Goal: Task Accomplishment & Management: Complete application form

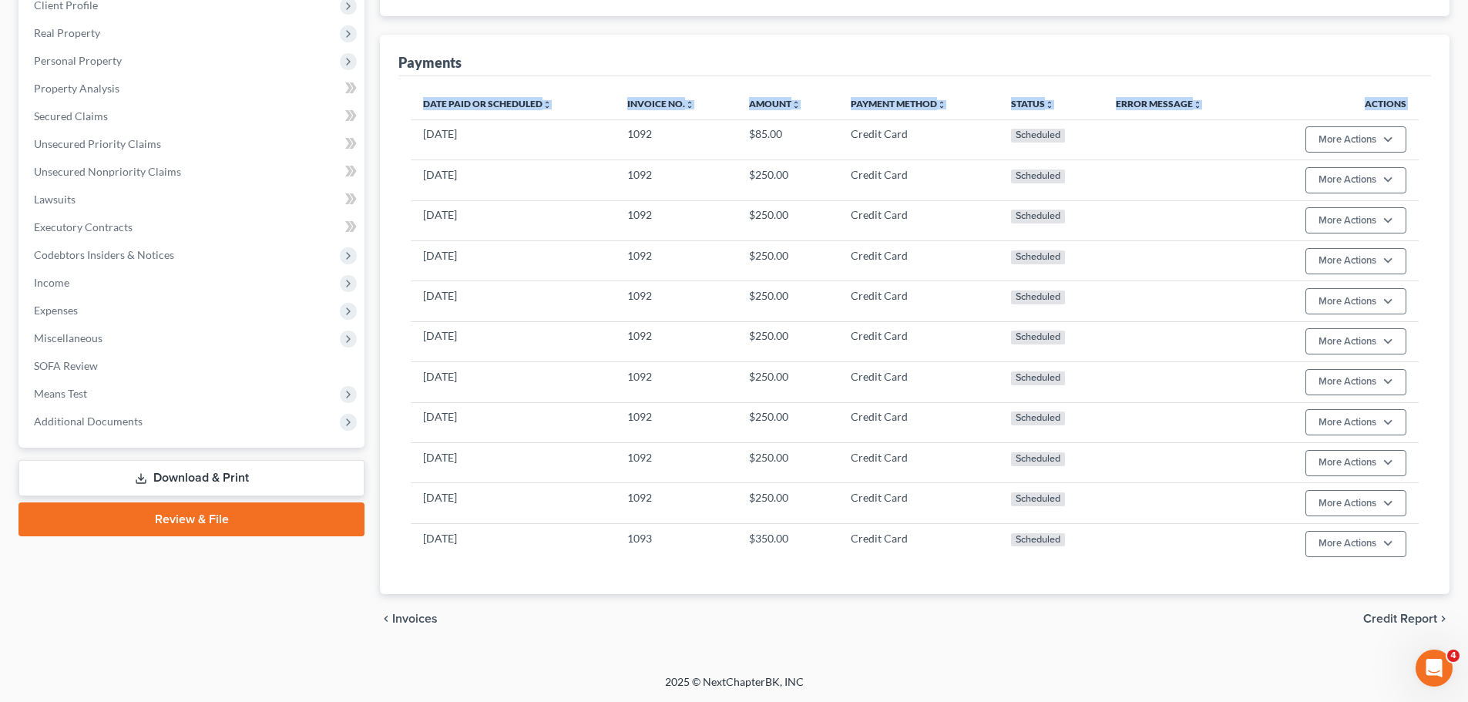
scroll to position [307, 0]
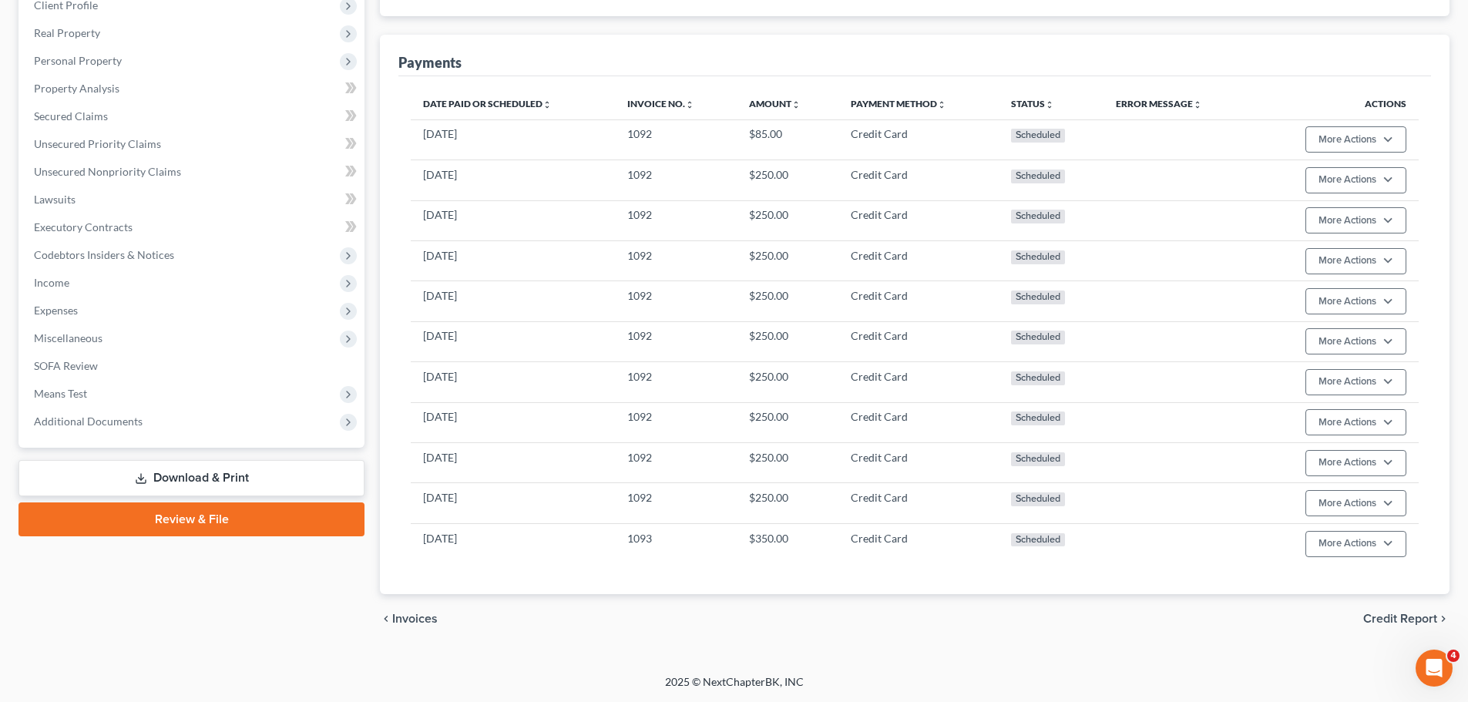
click at [701, 82] on div "Date Paid or Scheduled unfold_more expand_more expand_less Invoice No. unfold_m…" at bounding box center [914, 335] width 1033 height 518
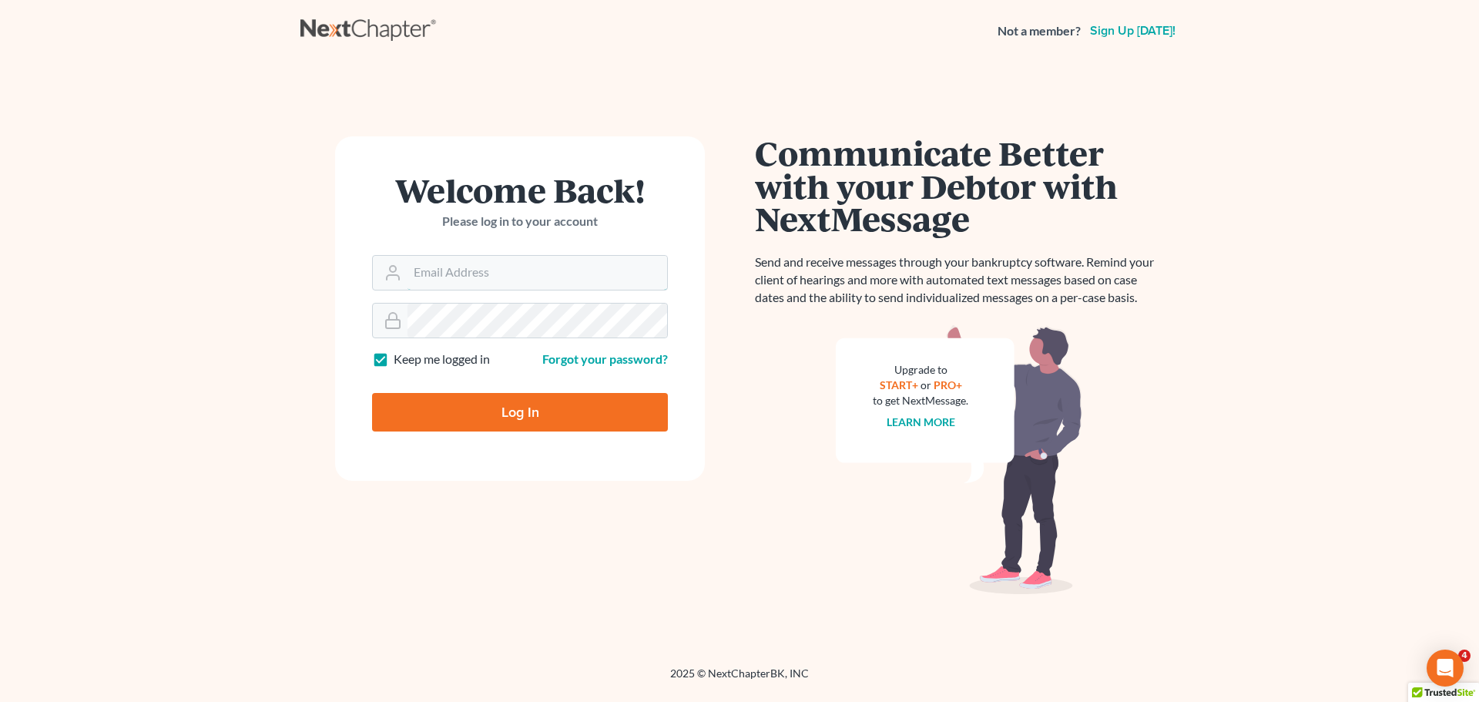
type input "[PERSON_NAME][EMAIL_ADDRESS][DOMAIN_NAME]"
click at [668, 378] on div at bounding box center [530, 426] width 316 height 176
drag, startPoint x: 510, startPoint y: 415, endPoint x: 458, endPoint y: 412, distance: 51.7
click at [506, 416] on input "Log In" at bounding box center [520, 412] width 296 height 39
type input "Thinking..."
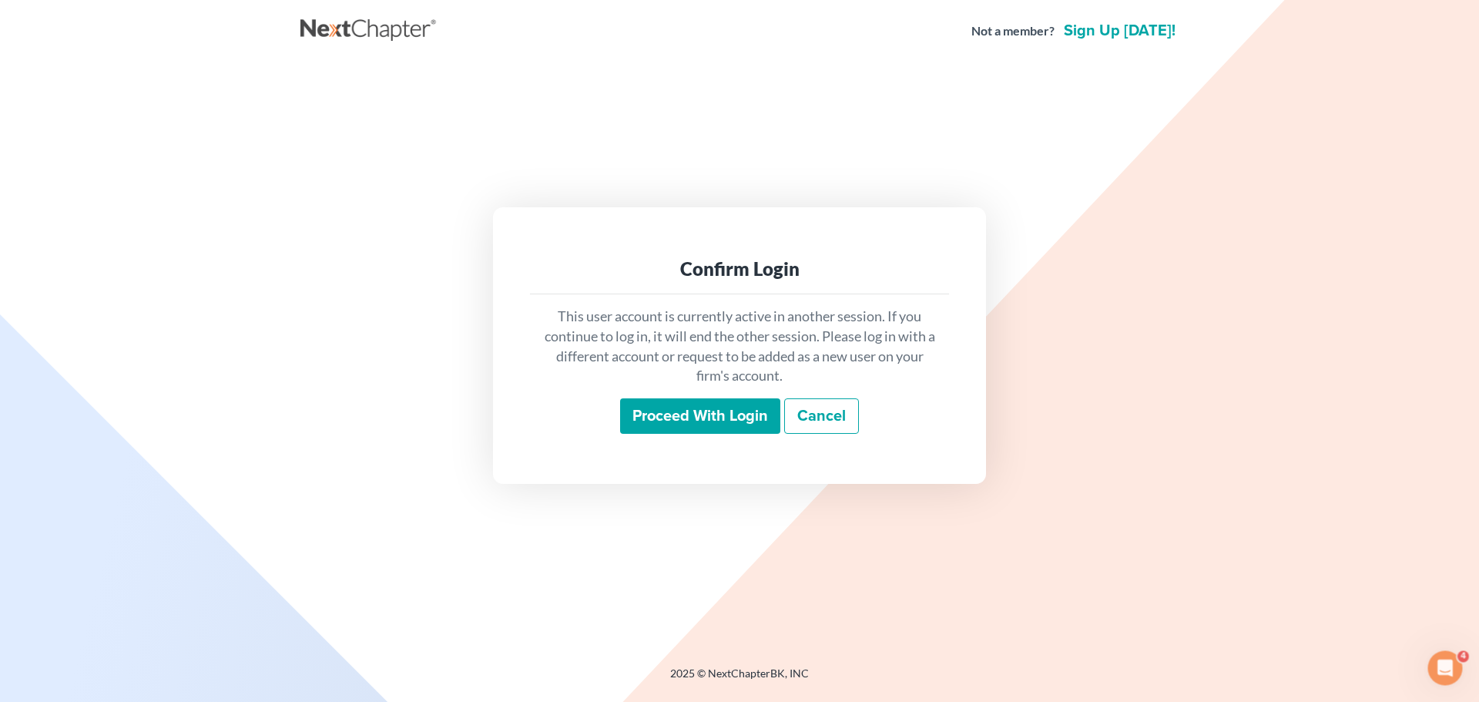
click at [673, 426] on input "Proceed with login" at bounding box center [700, 415] width 160 height 35
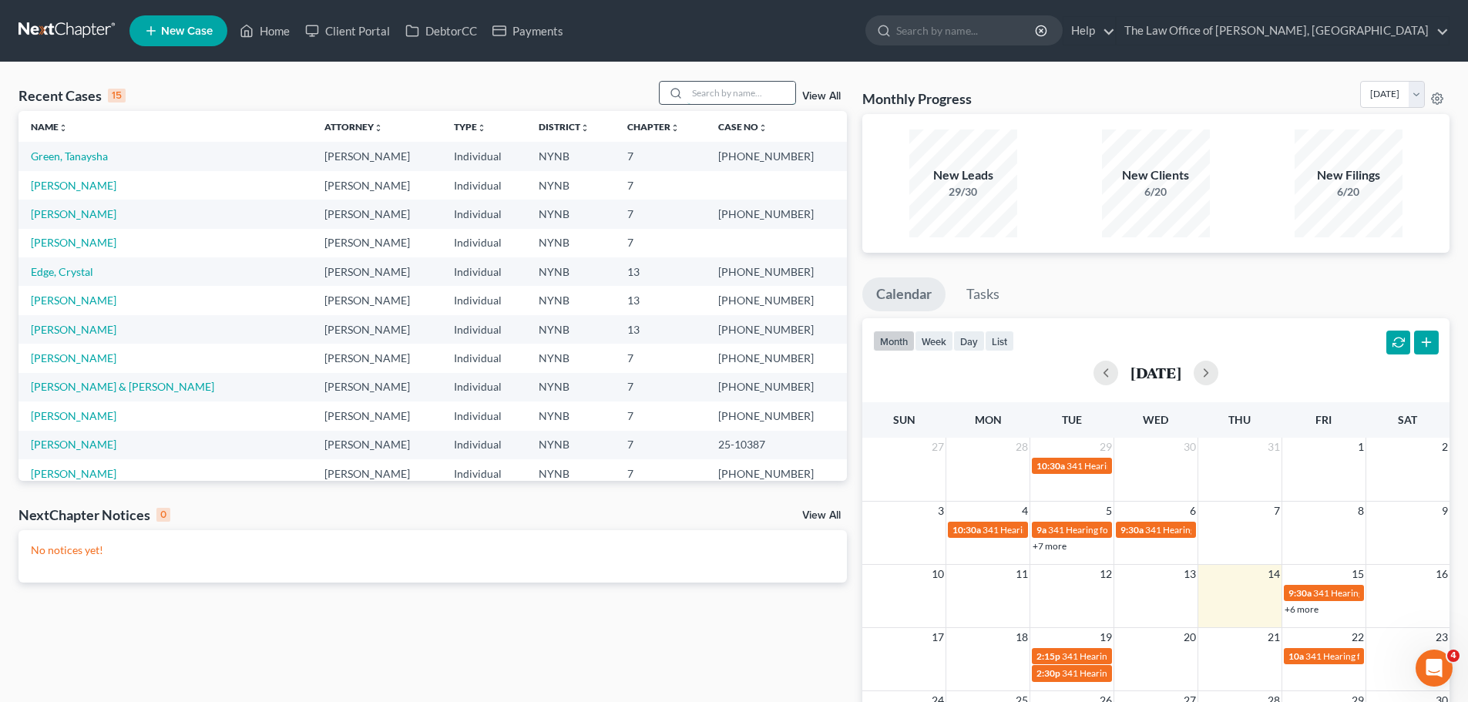
click at [730, 99] on input "search" at bounding box center [741, 93] width 108 height 22
type input "boni"
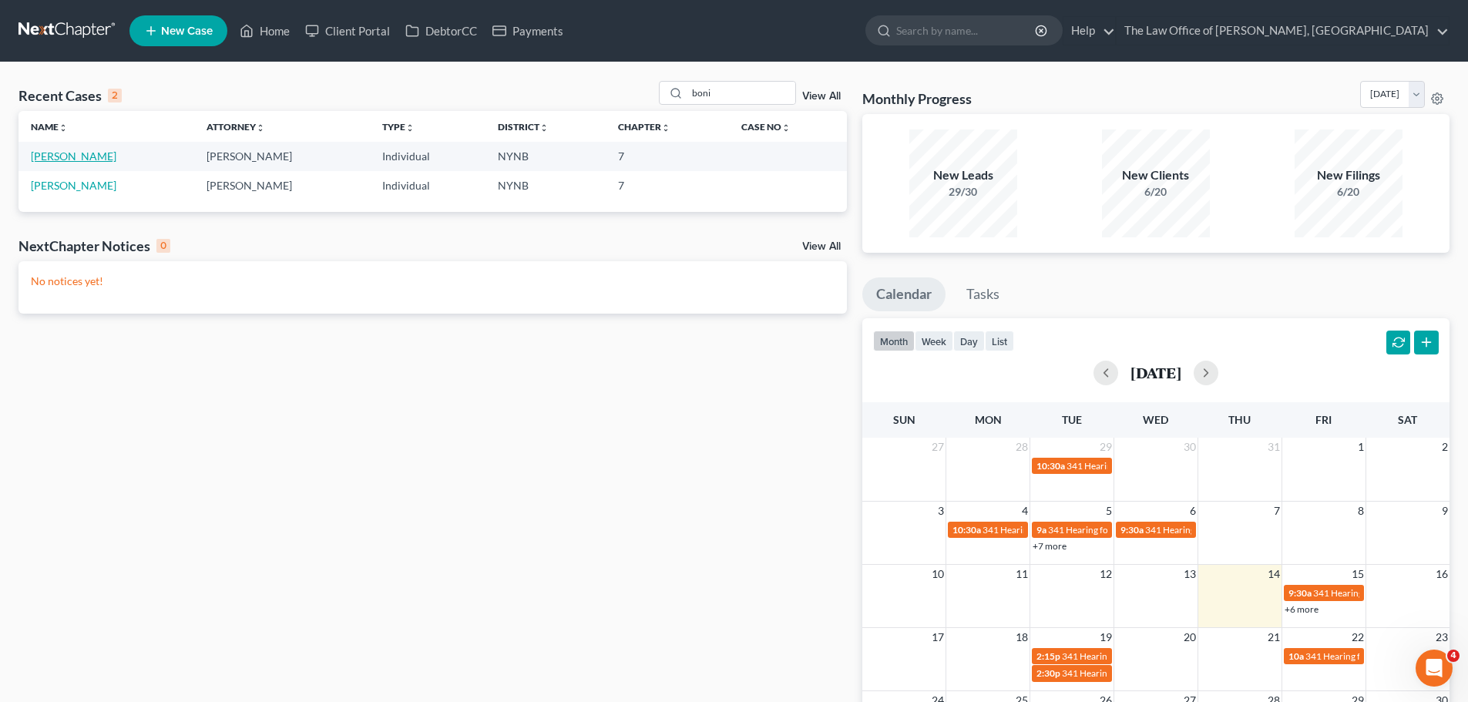
click at [79, 158] on link "[PERSON_NAME]" at bounding box center [74, 155] width 86 height 13
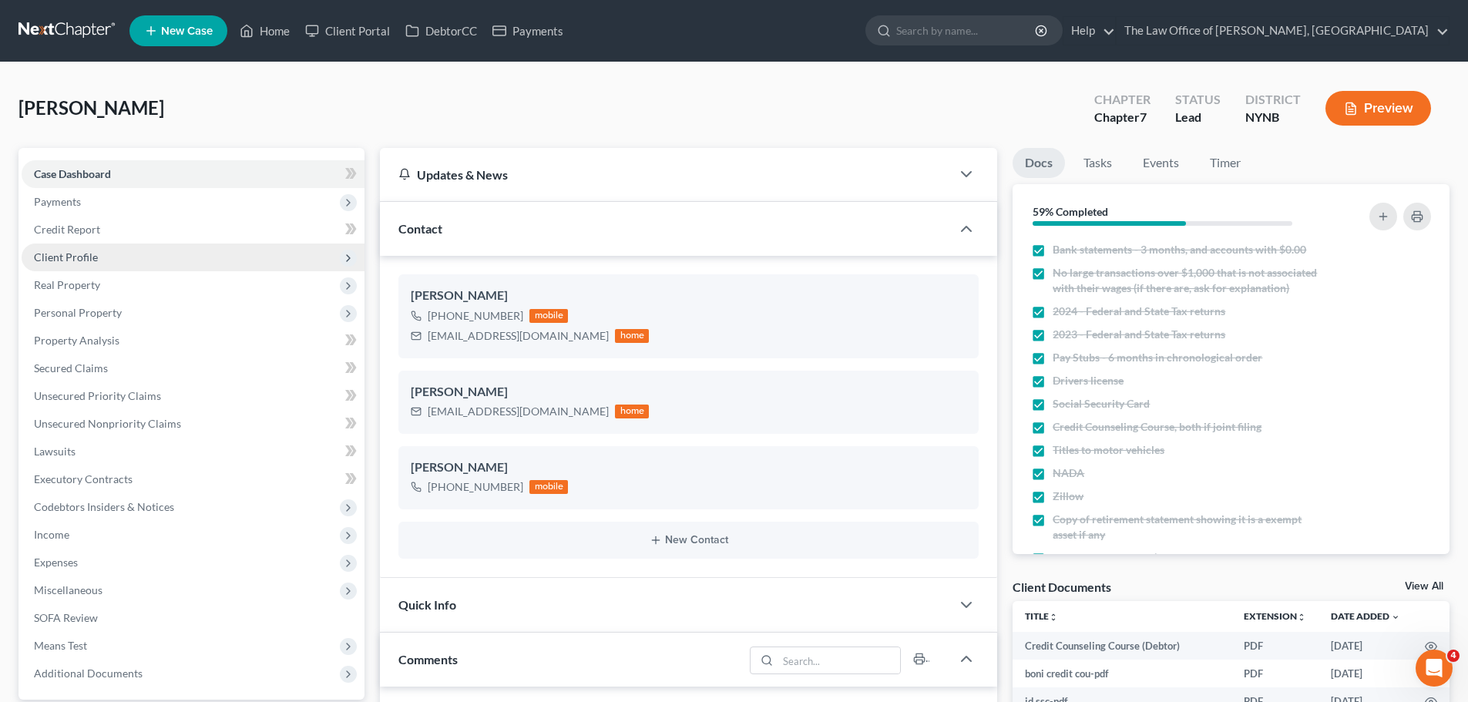
click at [53, 264] on span "Client Profile" at bounding box center [193, 257] width 343 height 28
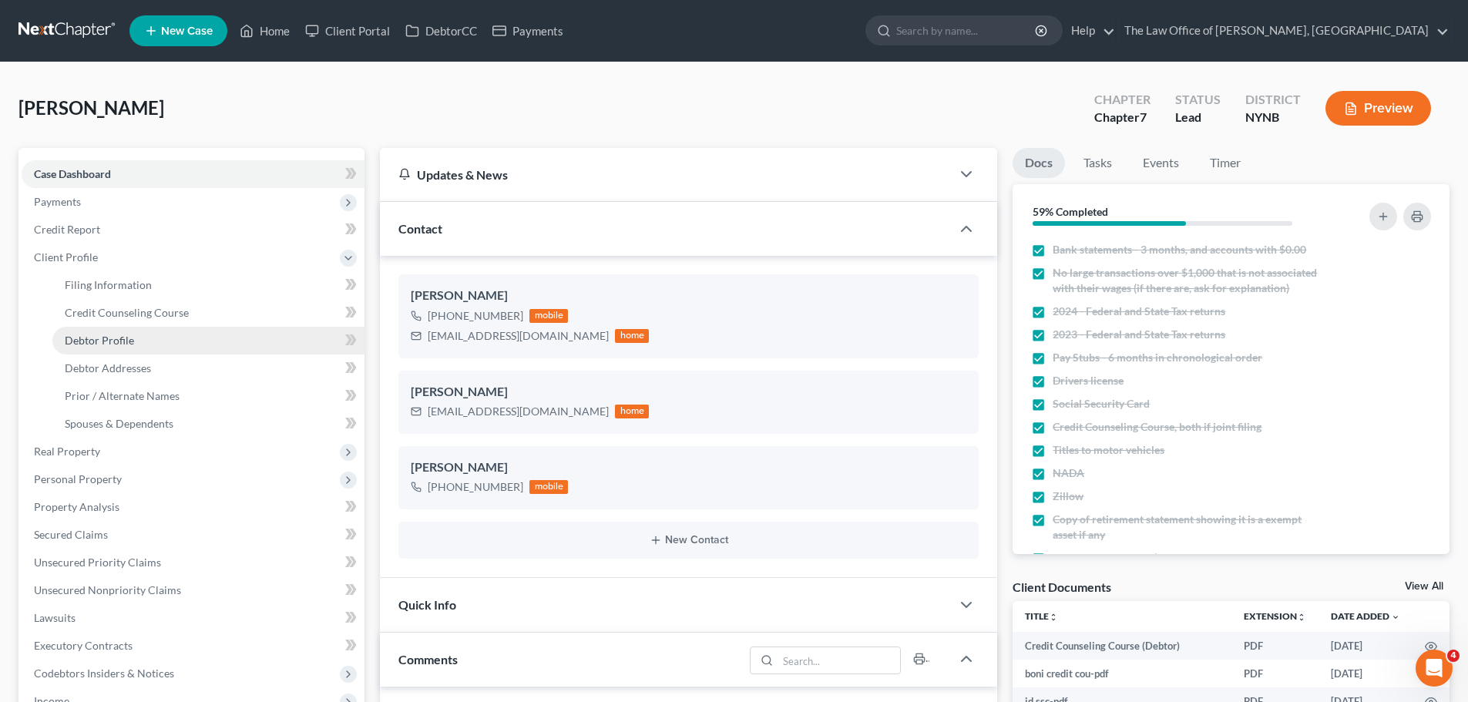
scroll to position [1191, 0]
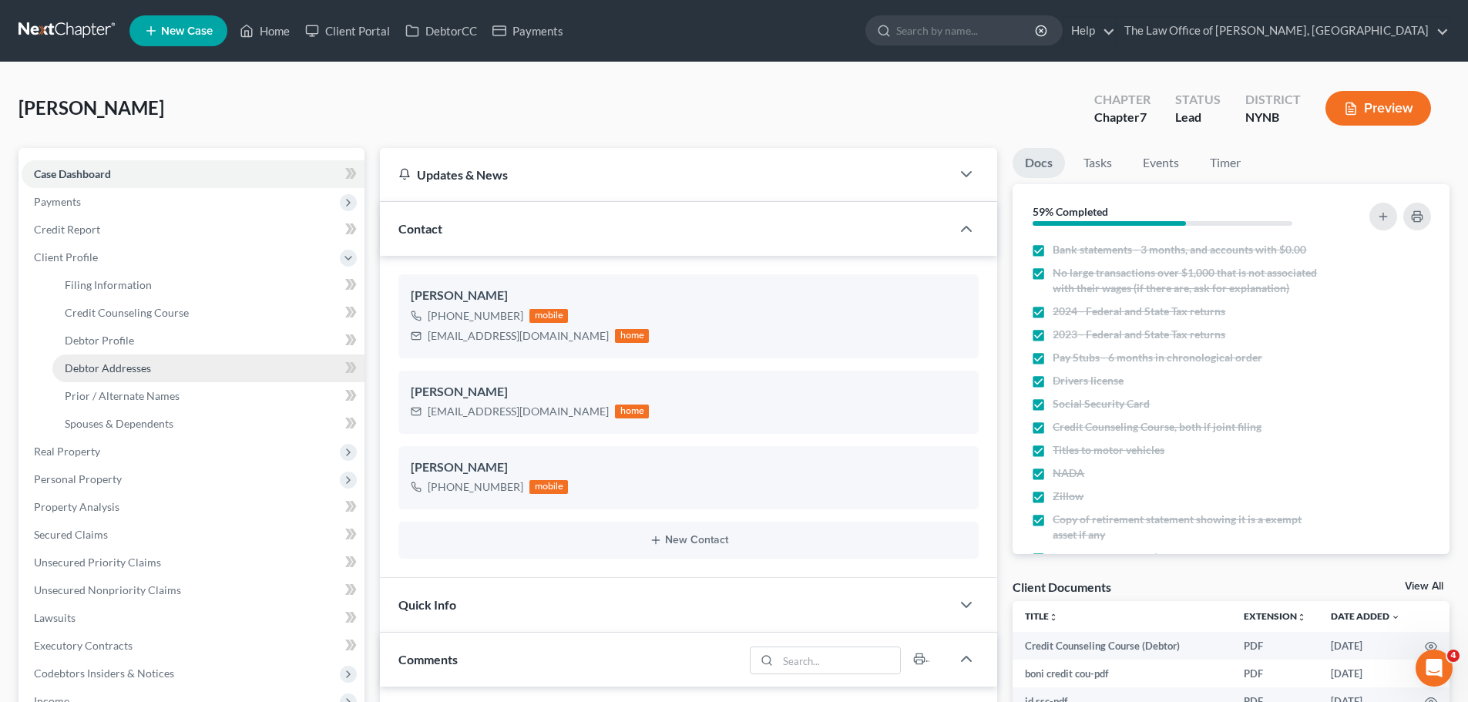
click at [99, 364] on span "Debtor Addresses" at bounding box center [108, 367] width 86 height 13
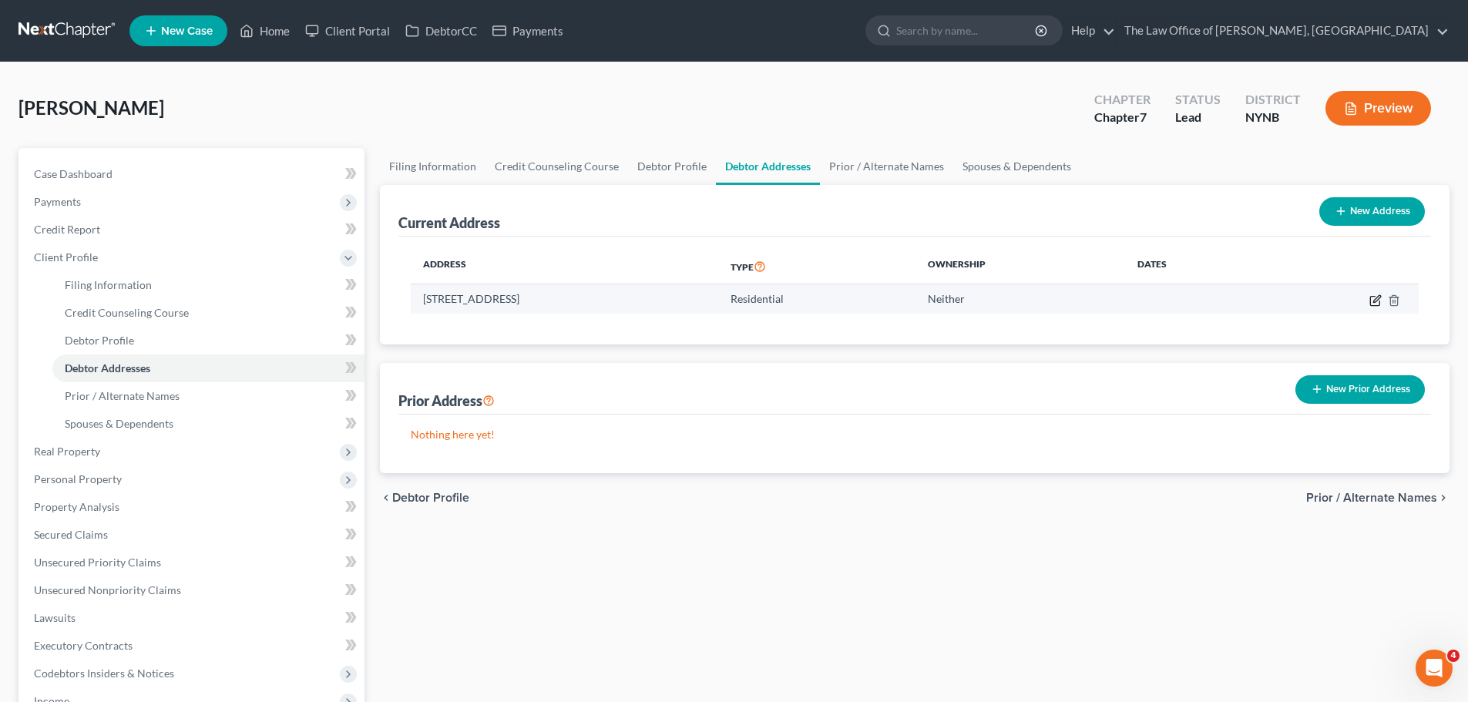
click at [1377, 301] on icon "button" at bounding box center [1376, 298] width 7 height 7
select select "35"
select select "44"
select select "0"
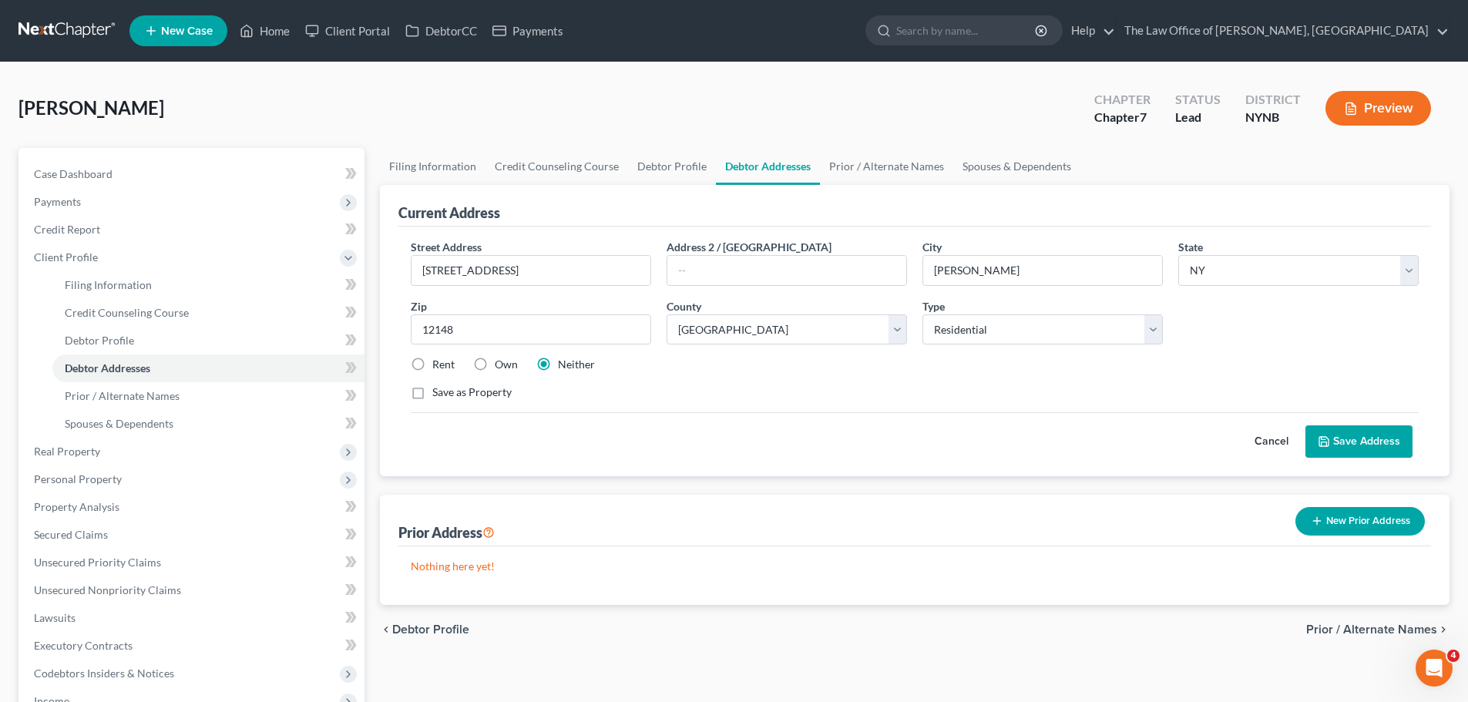
click at [1375, 445] on button "Save Address" at bounding box center [1358, 441] width 107 height 32
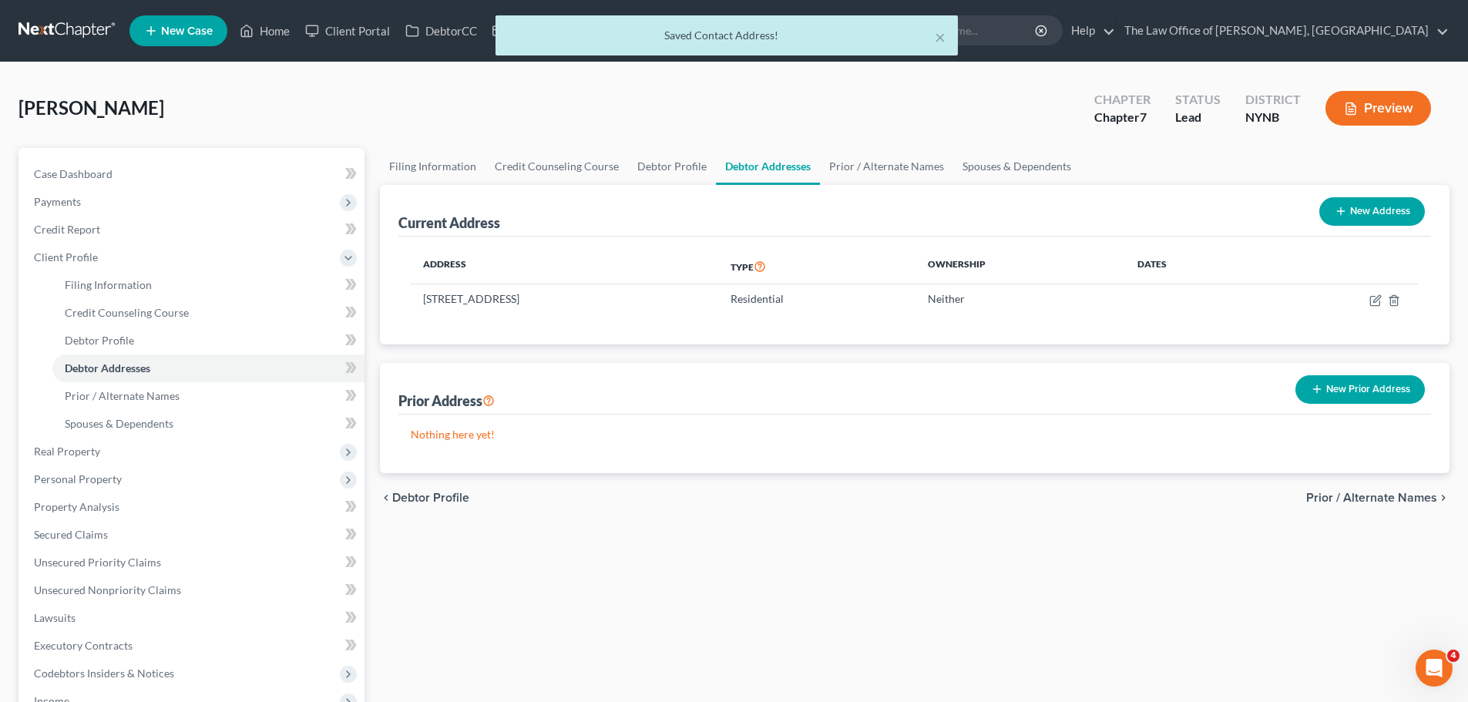
click at [1372, 212] on button "New Address" at bounding box center [1372, 211] width 106 height 29
select select "0"
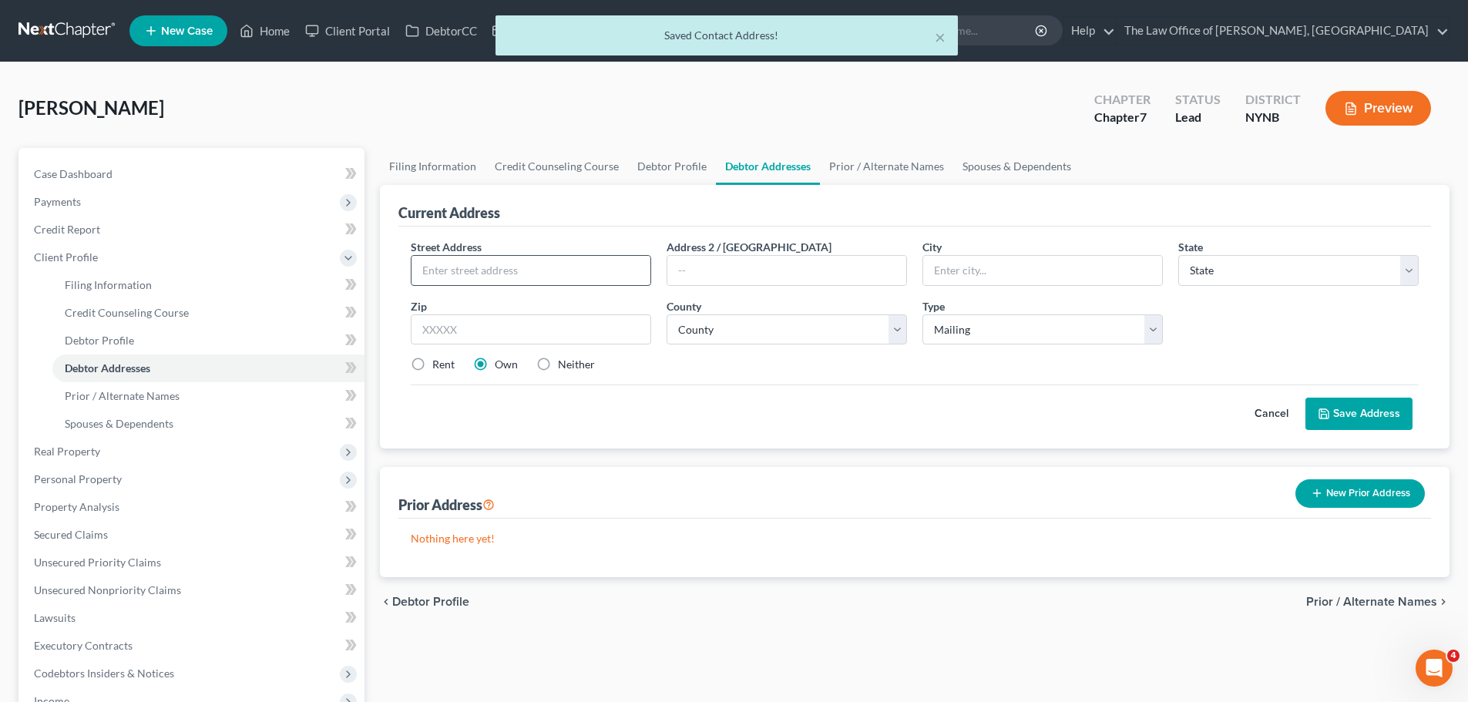
click at [559, 266] on input "text" at bounding box center [530, 270] width 239 height 29
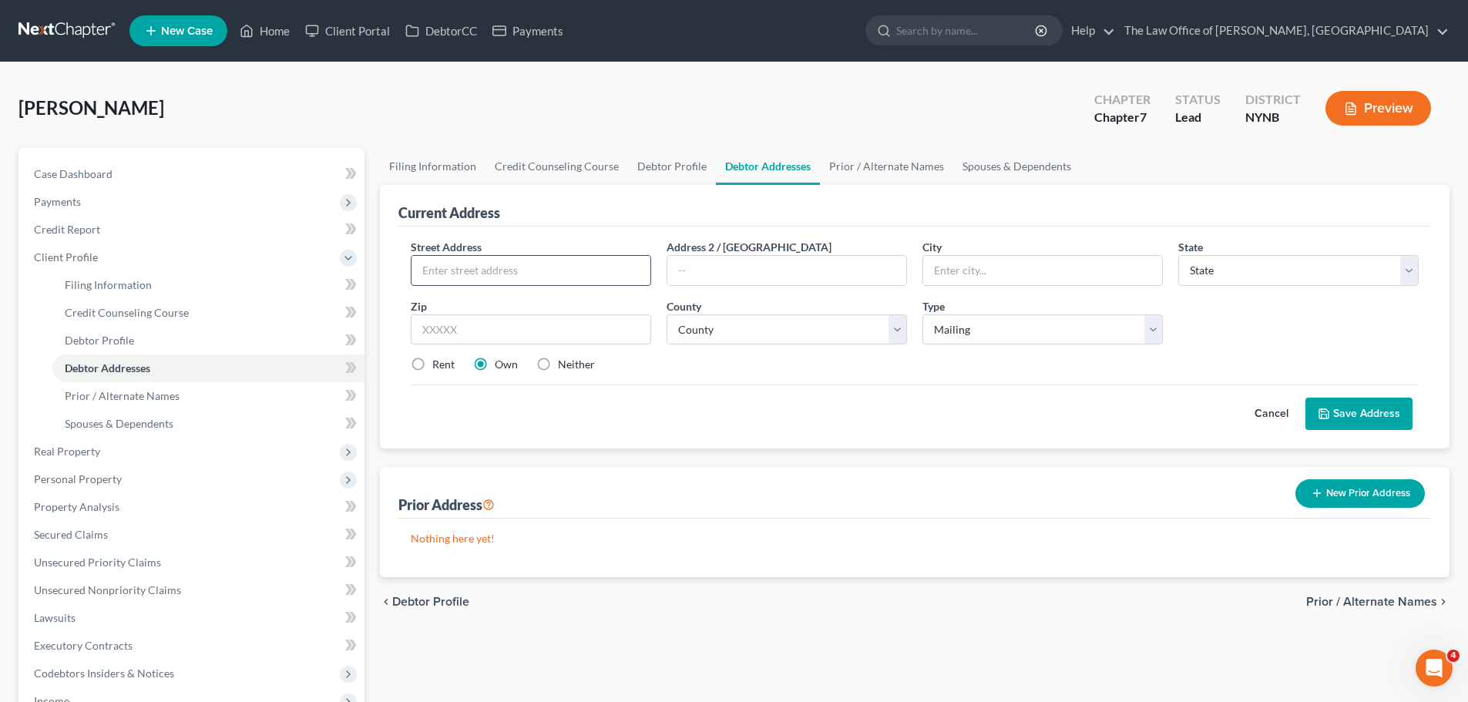
click at [449, 268] on input "text" at bounding box center [530, 270] width 239 height 29
paste input "P.O. Box 2524"
type input "P.O. Box 2524"
click at [500, 328] on input "text" at bounding box center [531, 329] width 240 height 31
type input "12325"
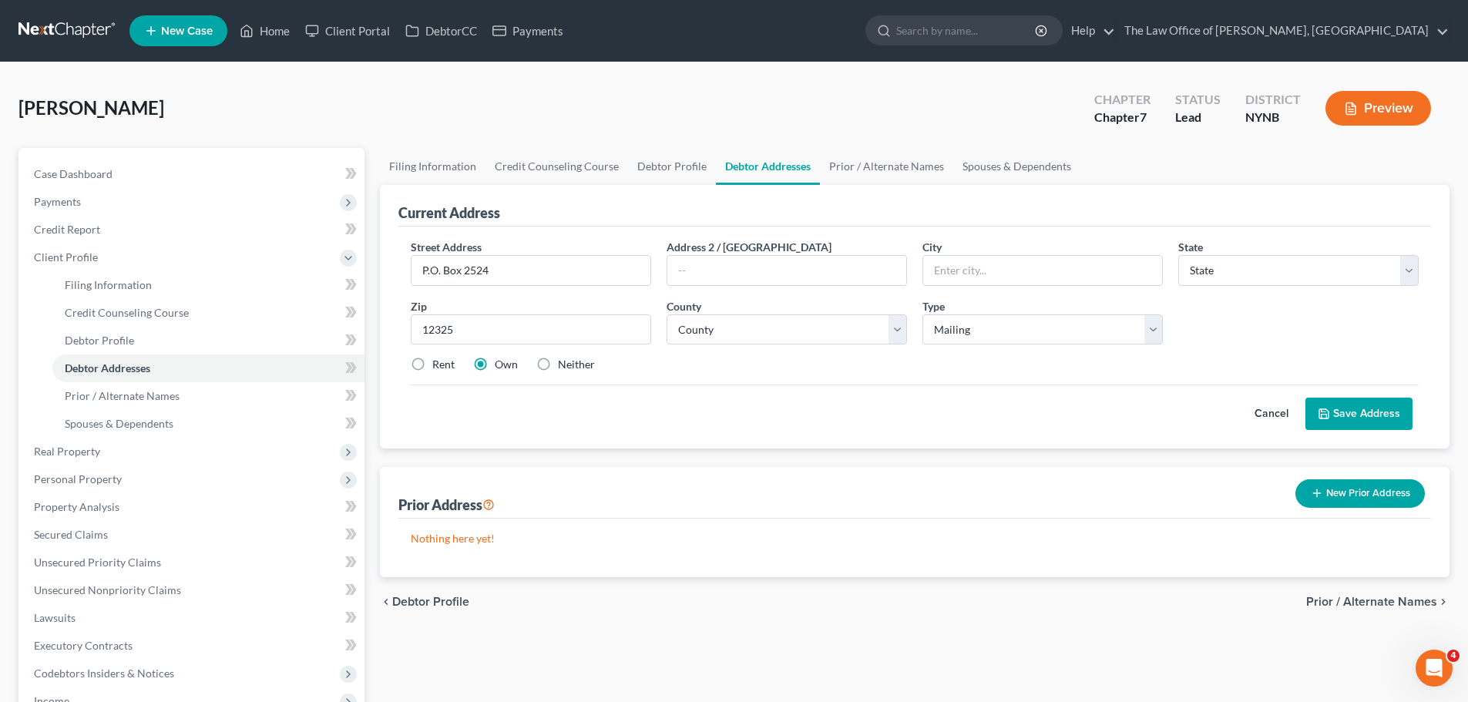
type input "Schenectady"
select select "35"
click at [873, 448] on div "Street Address * P.O. Box 2524 Address 2 / PO Box City * Schenectady State * St…" at bounding box center [914, 338] width 1033 height 222
click at [810, 336] on select "County" at bounding box center [787, 329] width 240 height 31
click at [810, 387] on div "Cancel Save Address" at bounding box center [915, 407] width 1008 height 45
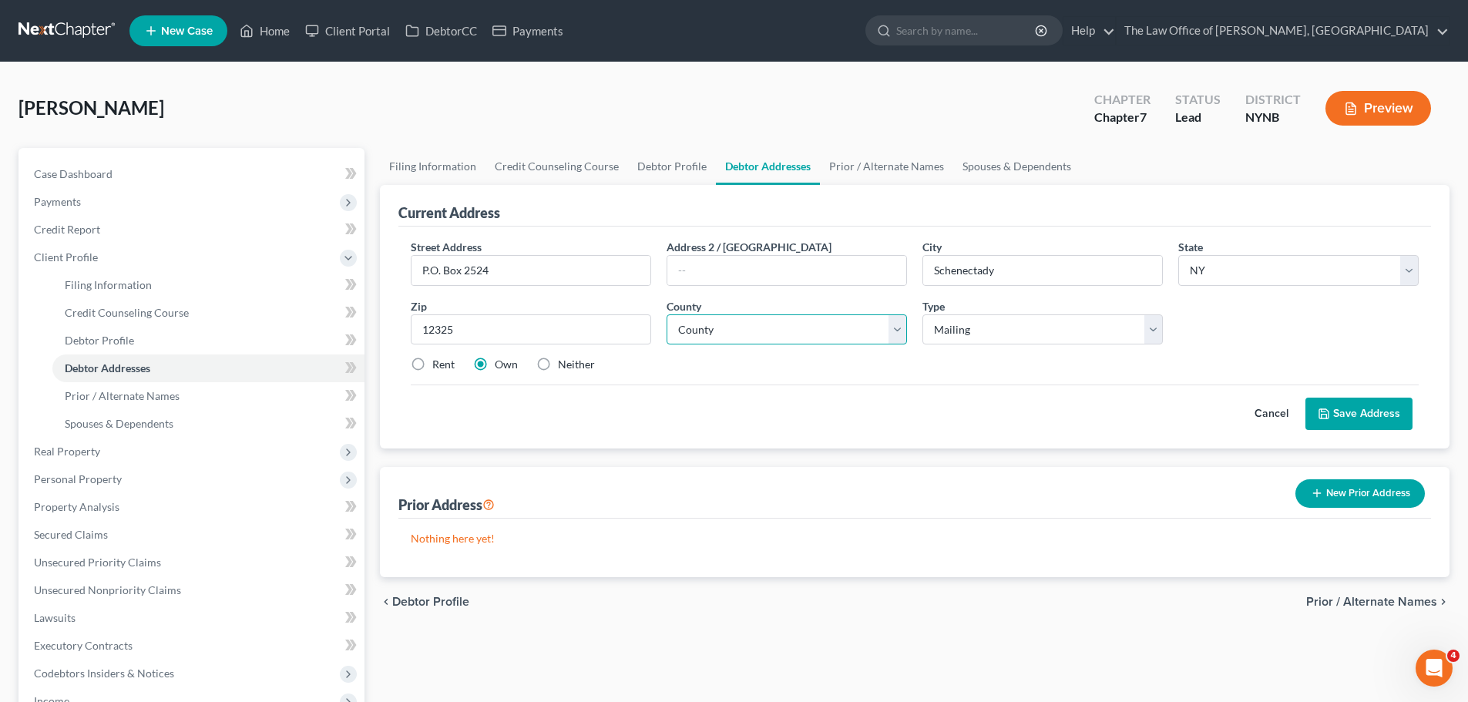
drag, startPoint x: 764, startPoint y: 323, endPoint x: 760, endPoint y: 331, distance: 8.6
click at [764, 323] on select "County Albany County Allegany County Bronx County Broome County Cattaraugus Cou…" at bounding box center [787, 329] width 240 height 31
select select "45"
click at [667, 314] on select "County Albany County Allegany County Bronx County Broome County Cattaraugus Cou…" at bounding box center [787, 329] width 240 height 31
click at [556, 364] on div "Neither" at bounding box center [565, 364] width 59 height 15
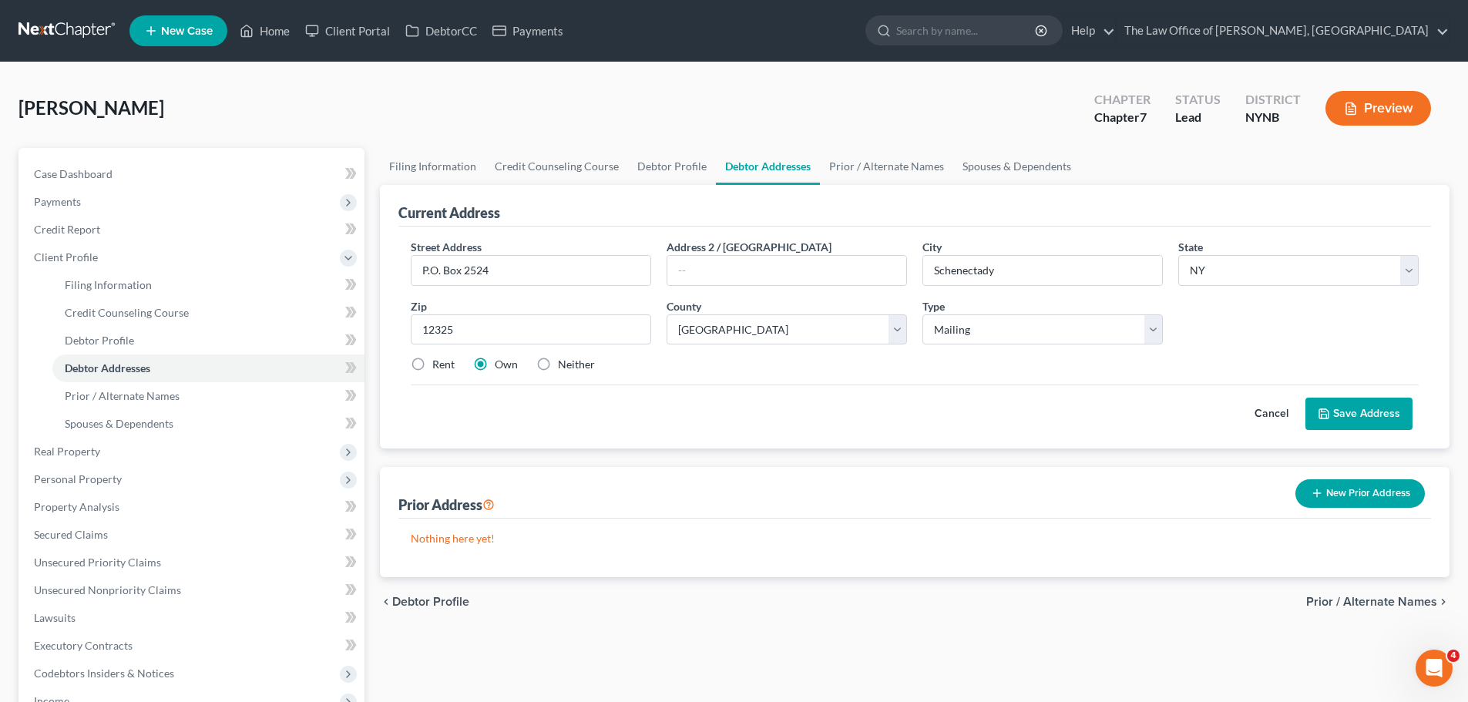
click at [558, 364] on label "Neither" at bounding box center [576, 364] width 37 height 15
click at [564, 364] on input "Neither" at bounding box center [569, 362] width 10 height 10
radio input "true"
click at [1380, 415] on button "Save Address" at bounding box center [1358, 414] width 107 height 32
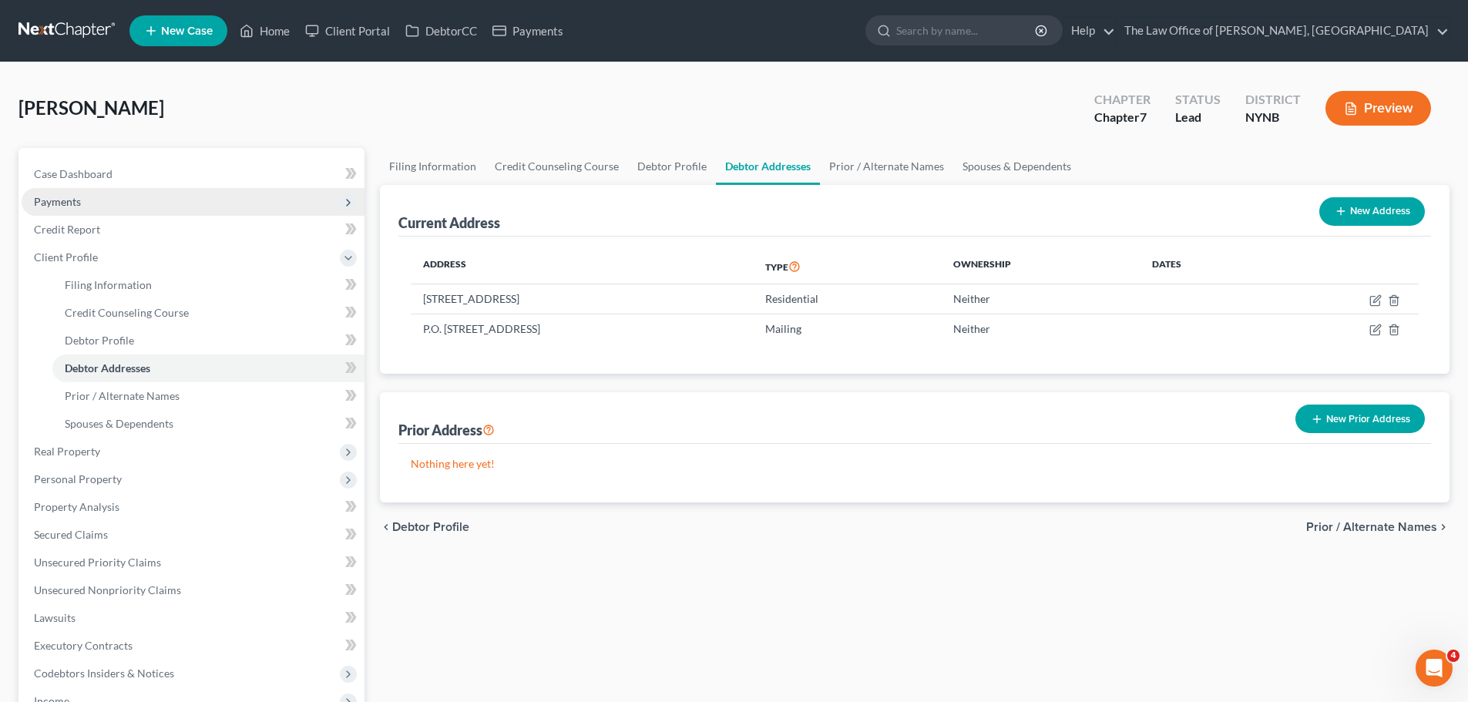
click at [119, 207] on span "Payments" at bounding box center [193, 202] width 343 height 28
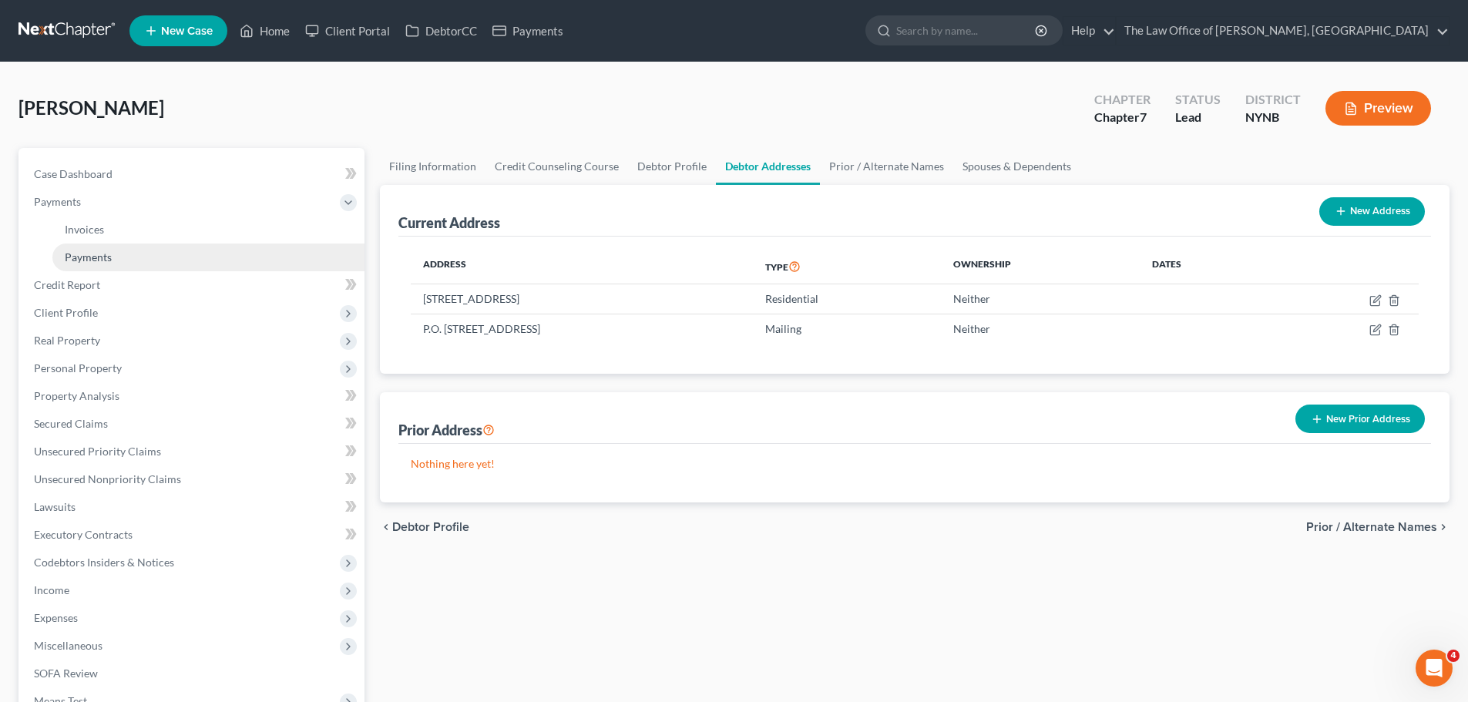
click at [109, 251] on span "Payments" at bounding box center [88, 256] width 47 height 13
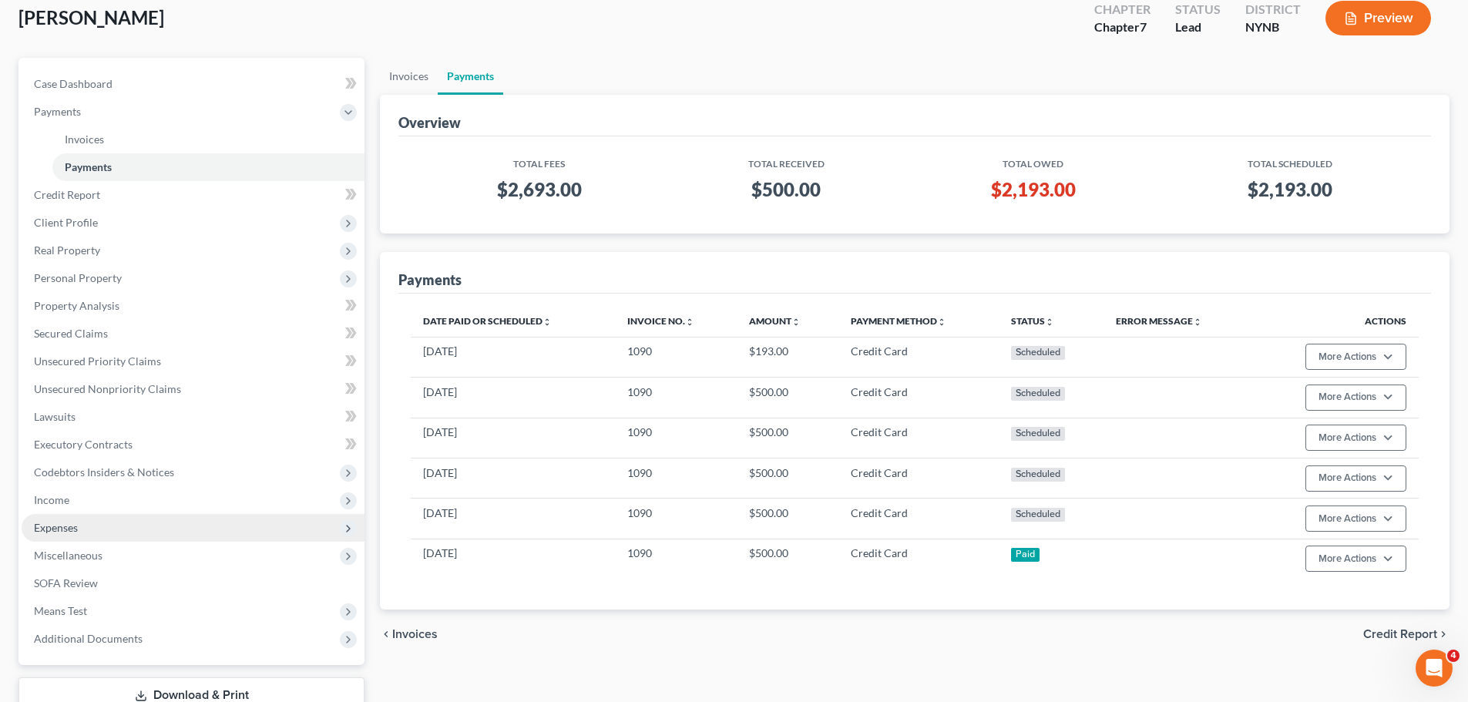
scroll to position [200, 0]
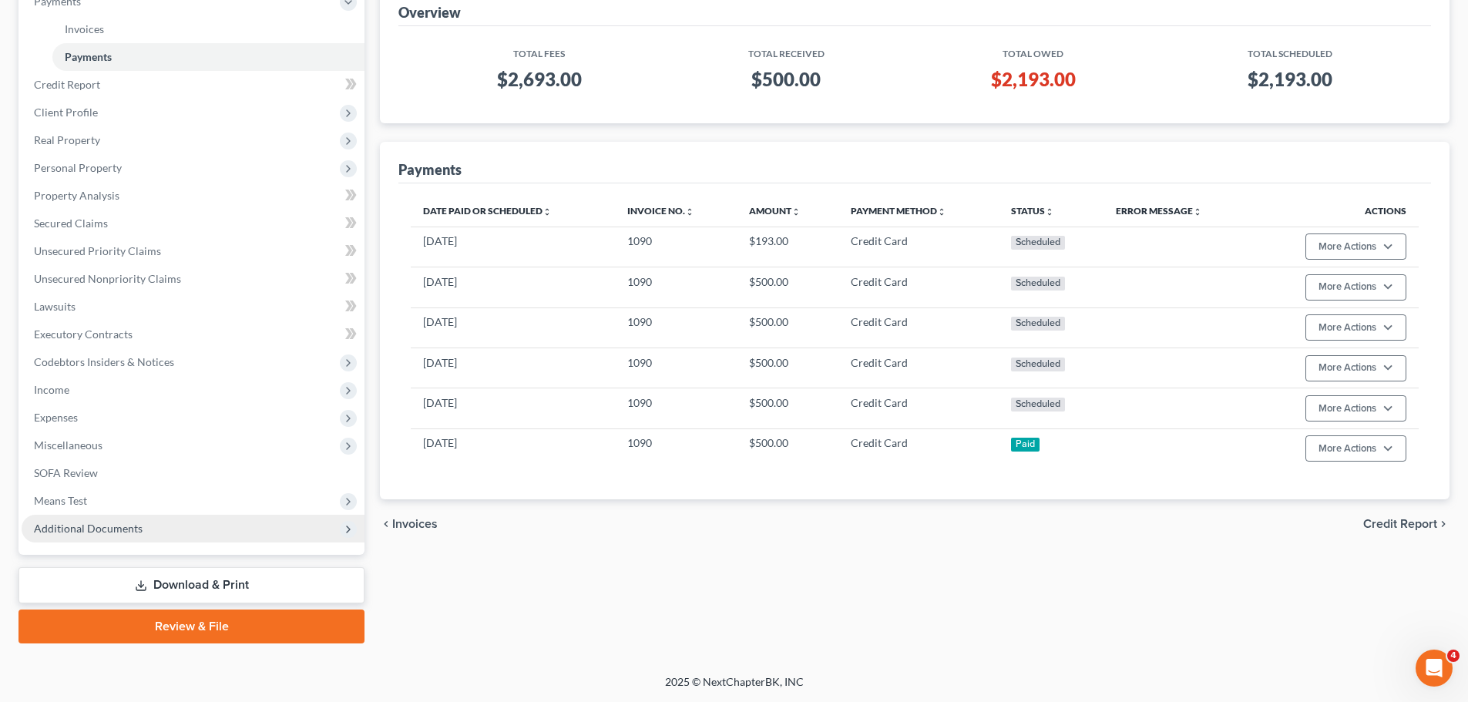
click at [91, 527] on span "Additional Documents" at bounding box center [88, 528] width 109 height 13
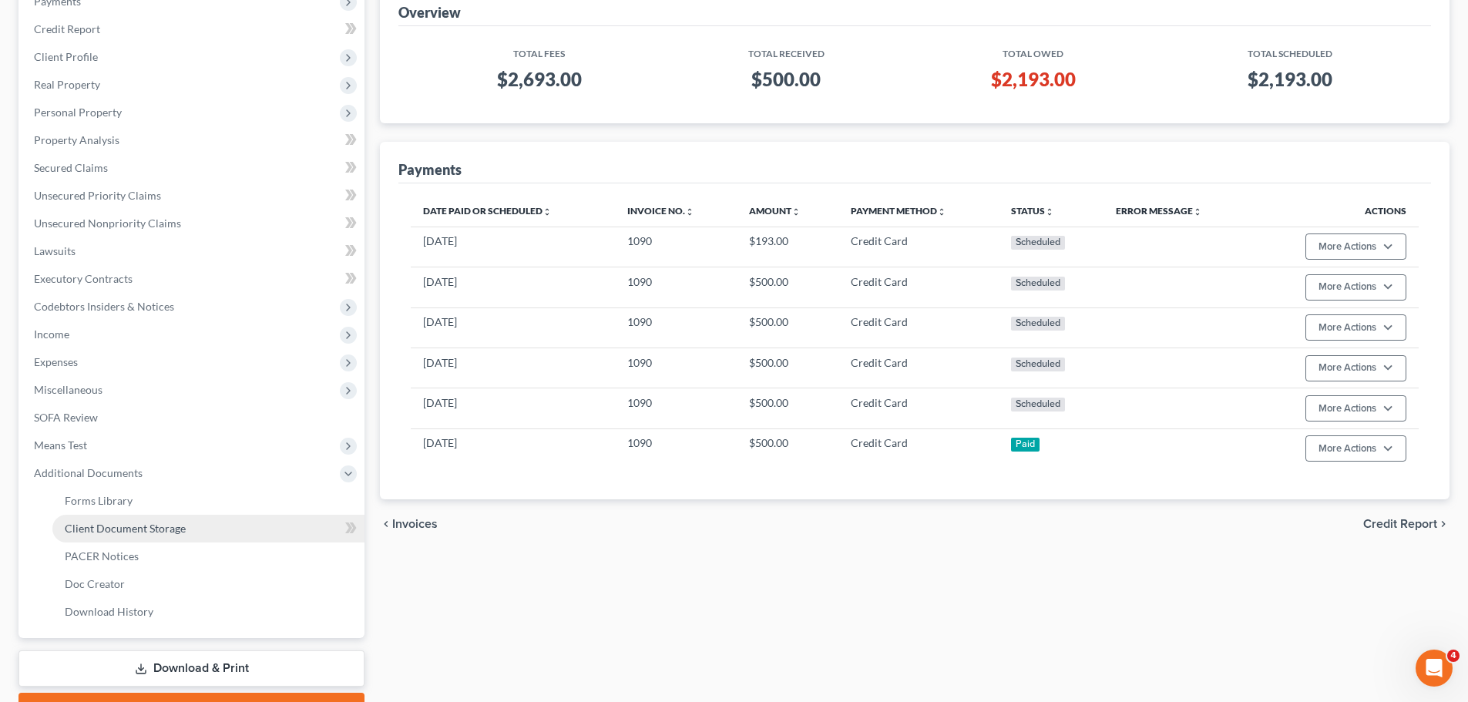
click at [136, 530] on span "Client Document Storage" at bounding box center [125, 528] width 121 height 13
select select "1"
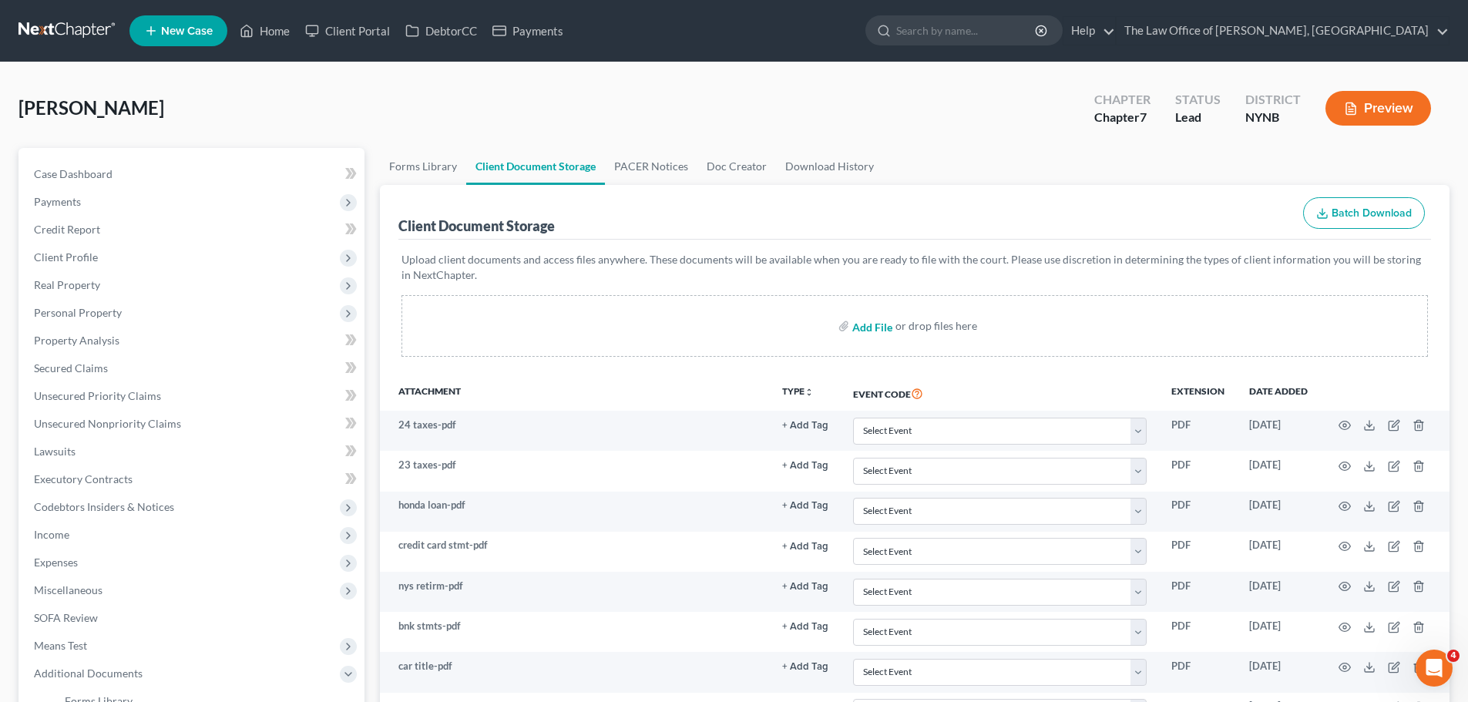
click at [871, 328] on input "file" at bounding box center [870, 326] width 37 height 28
type input "C:\fakepath\CM_ECF LIVE DATABASE jhgf.pdf"
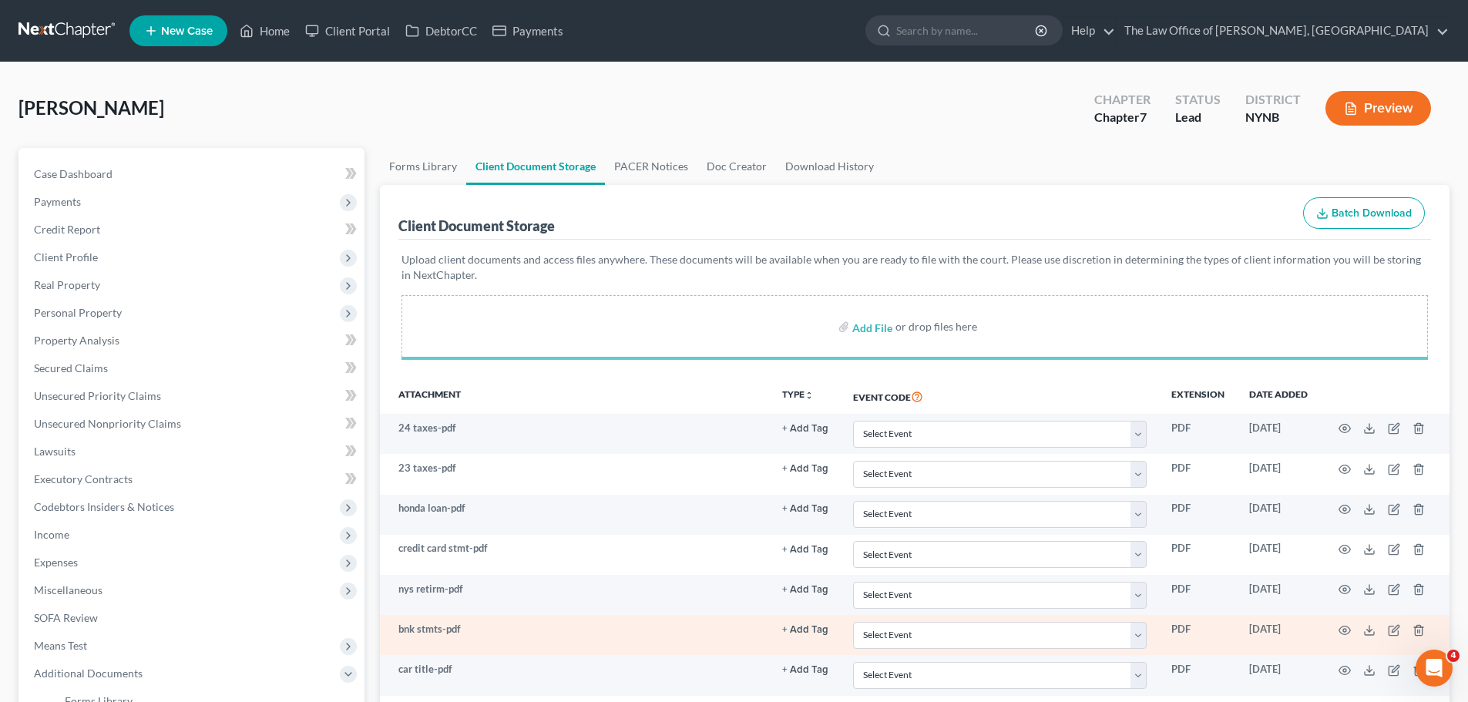
select select "1"
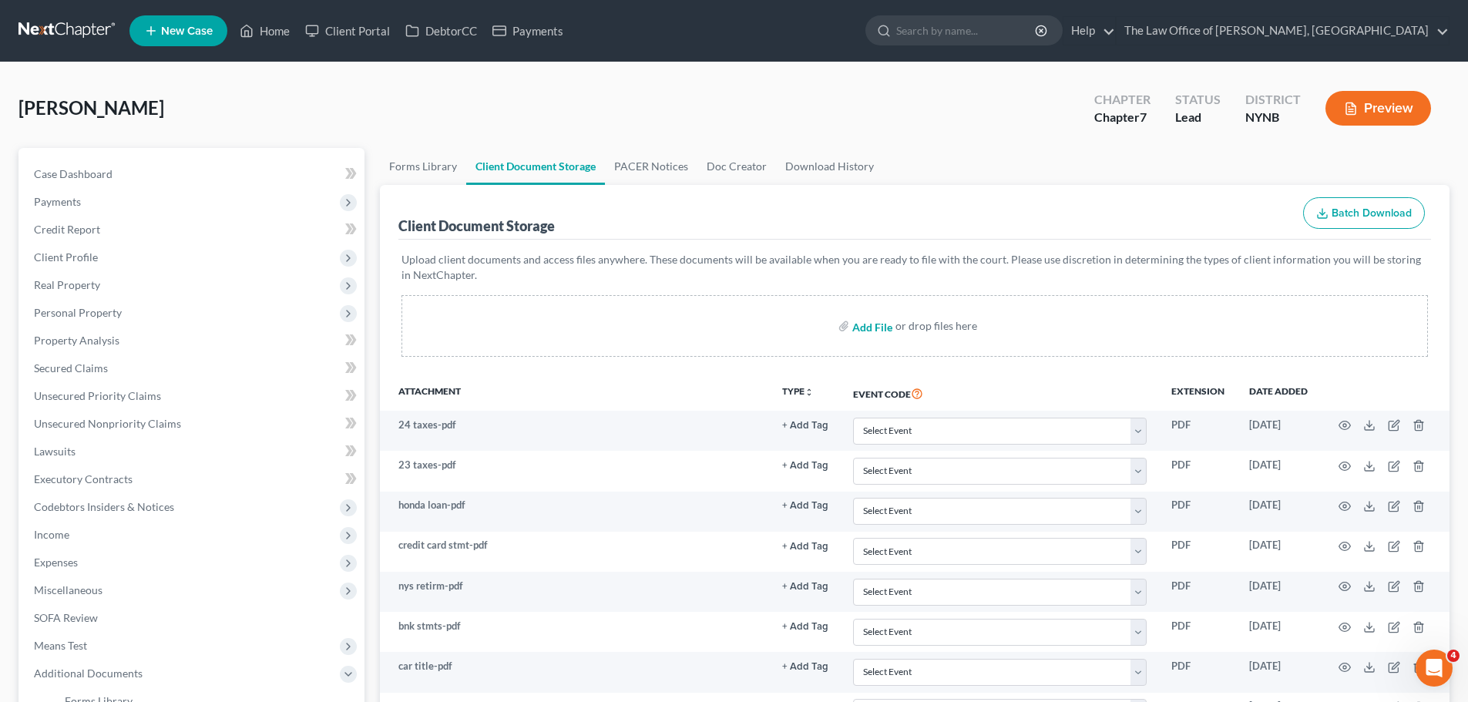
click at [889, 324] on input "file" at bounding box center [870, 326] width 37 height 28
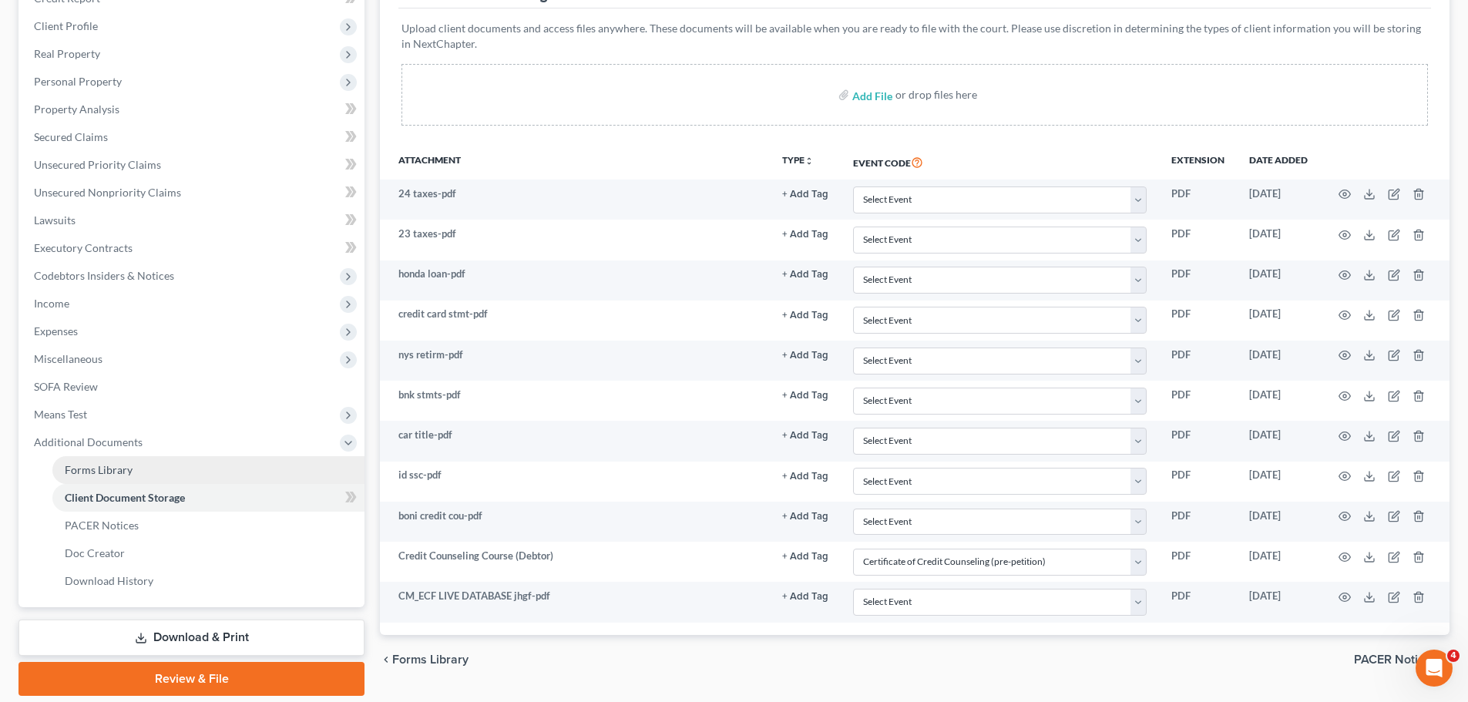
click at [140, 475] on link "Forms Library" at bounding box center [208, 470] width 312 height 28
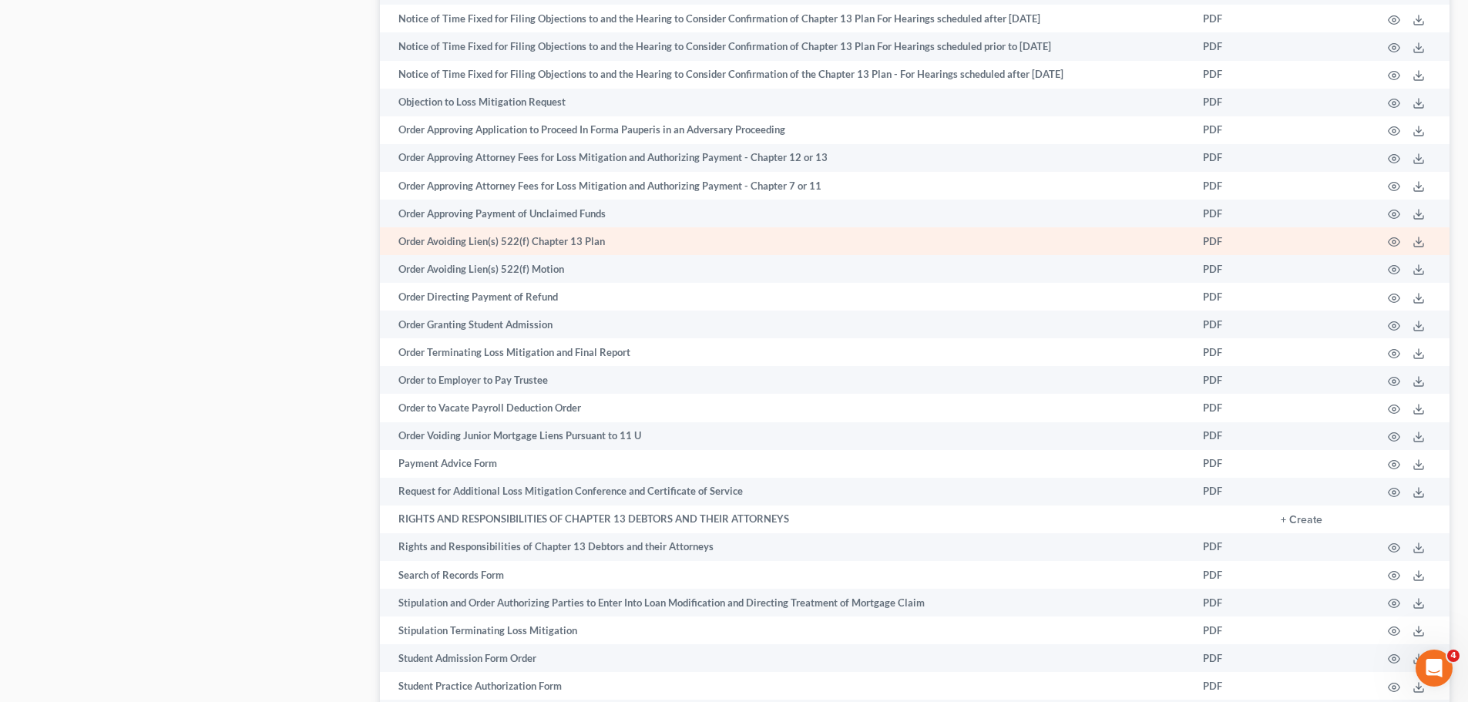
scroll to position [2155, 0]
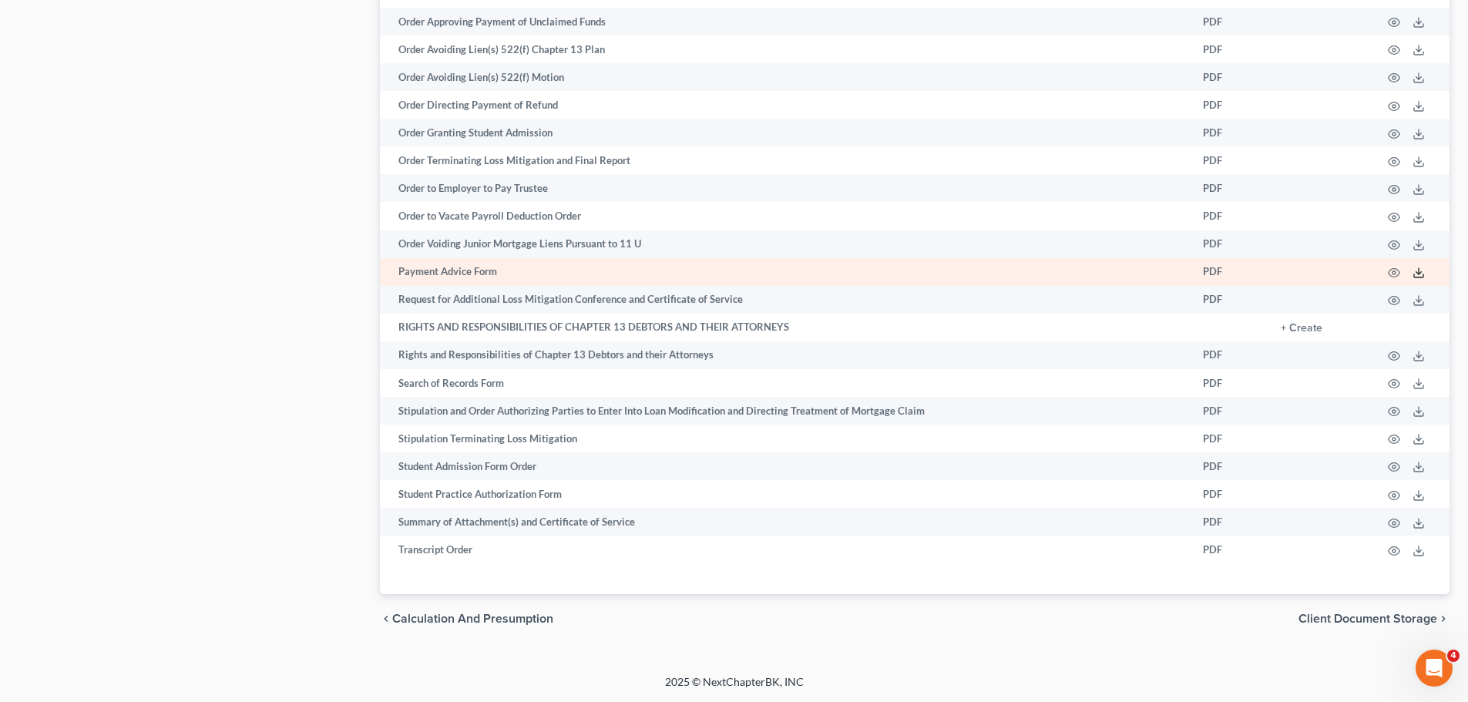
click at [1417, 273] on polyline at bounding box center [1418, 273] width 5 height 2
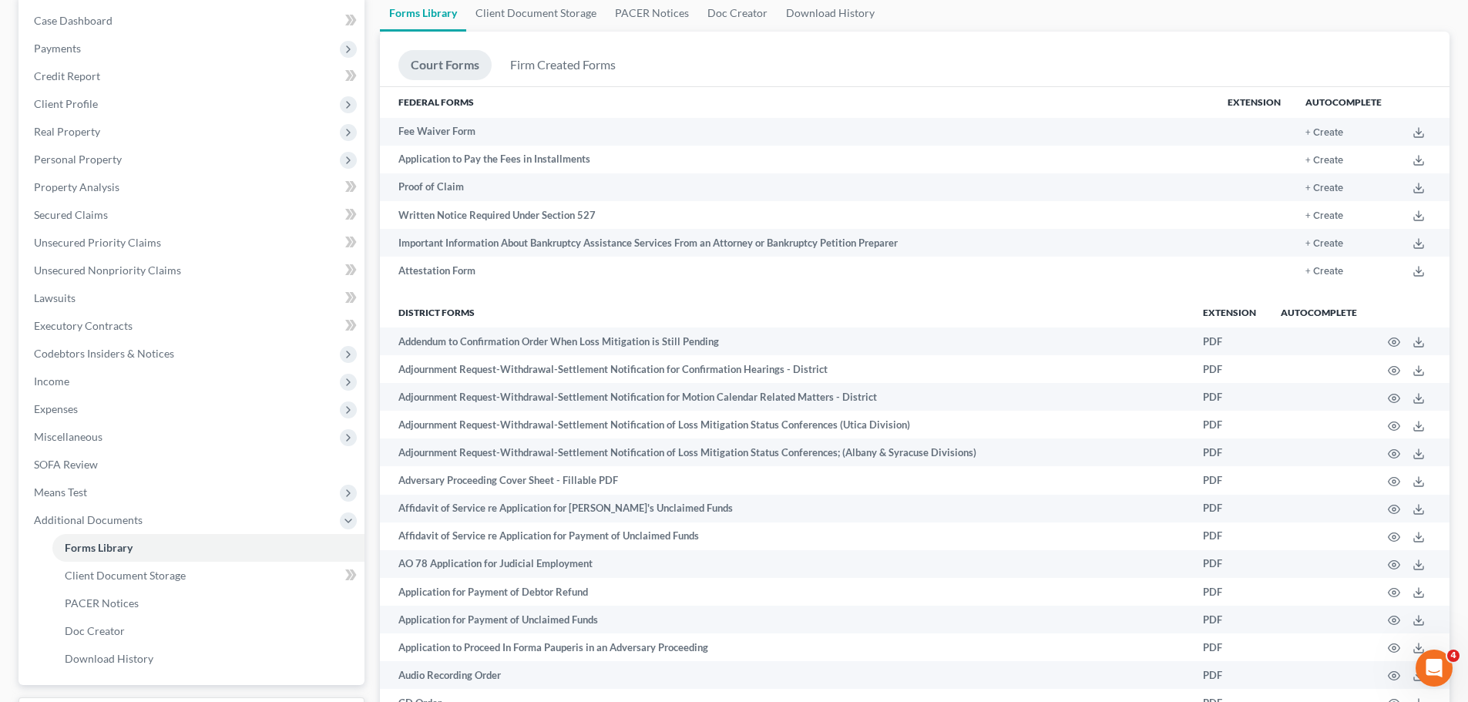
scroll to position [0, 0]
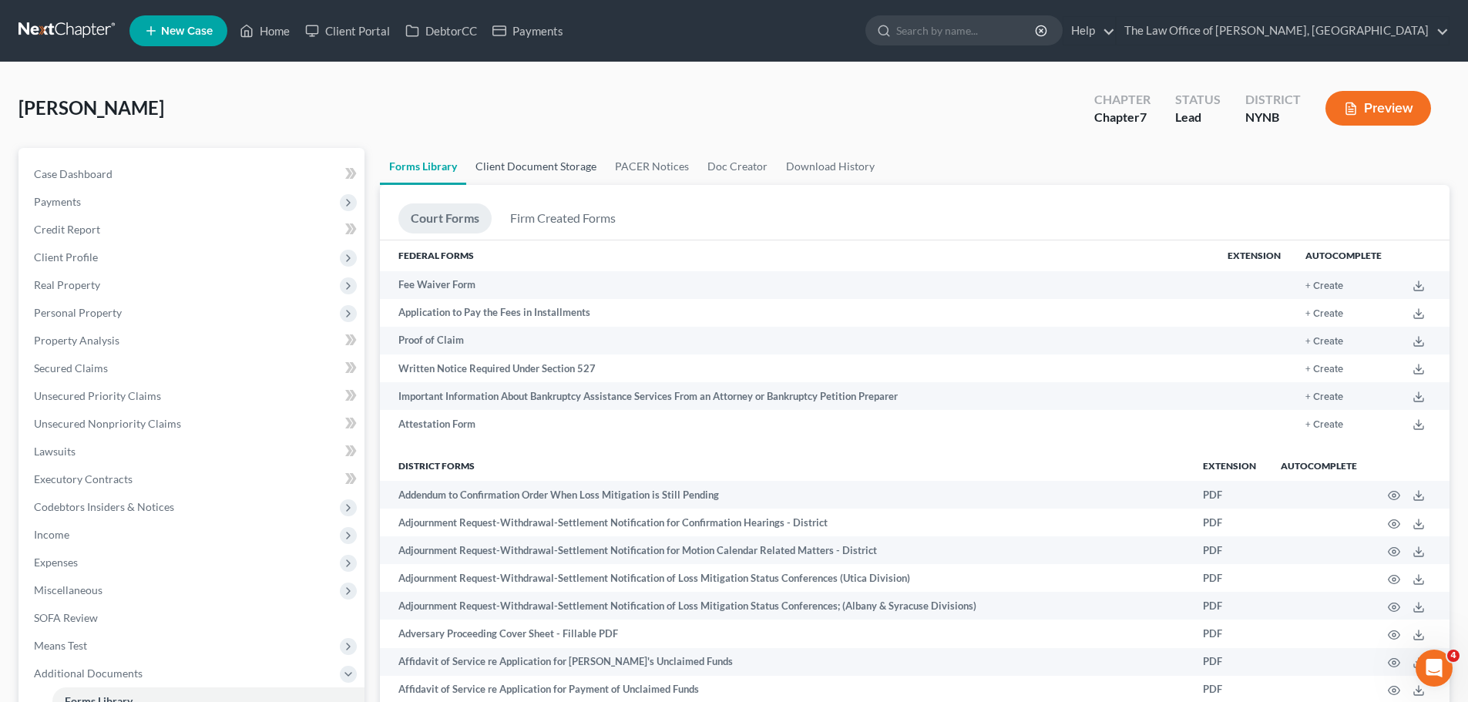
click at [528, 169] on link "Client Document Storage" at bounding box center [535, 166] width 139 height 37
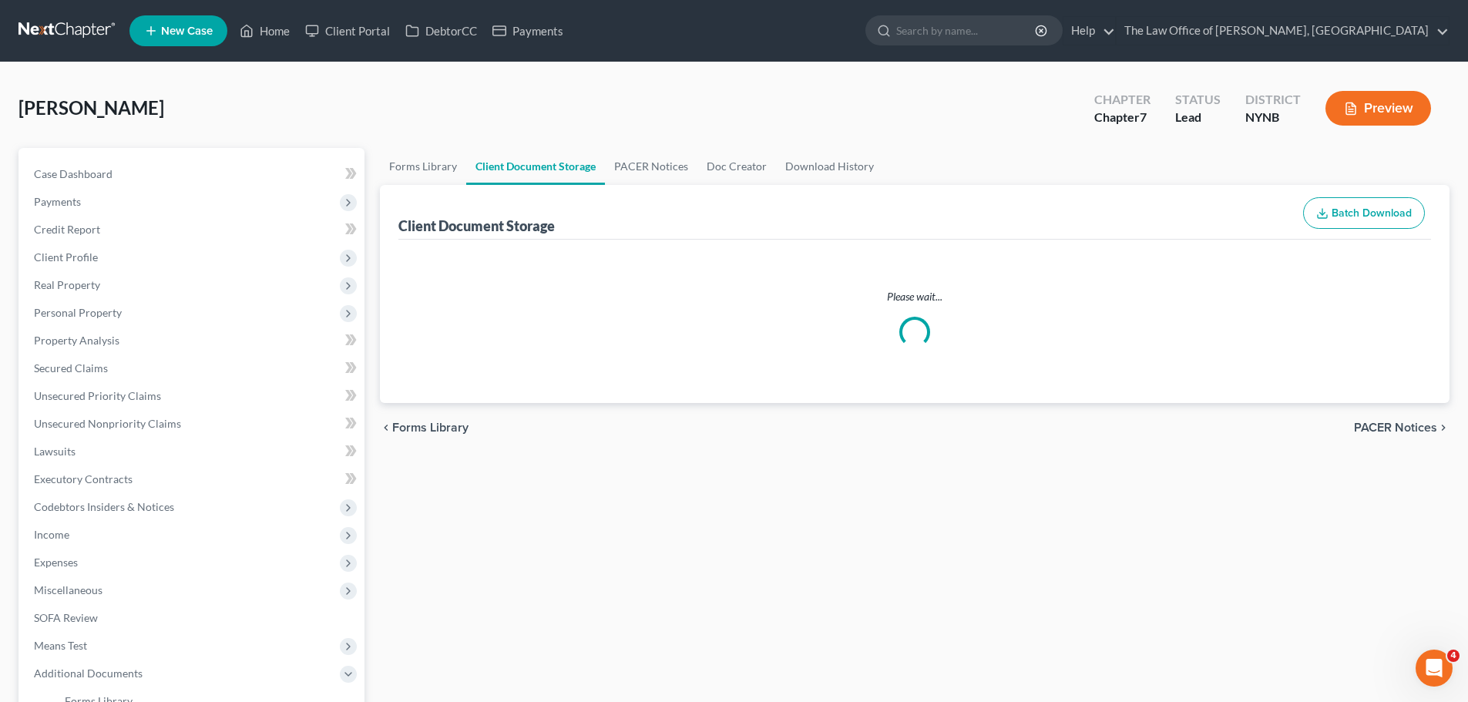
select select "1"
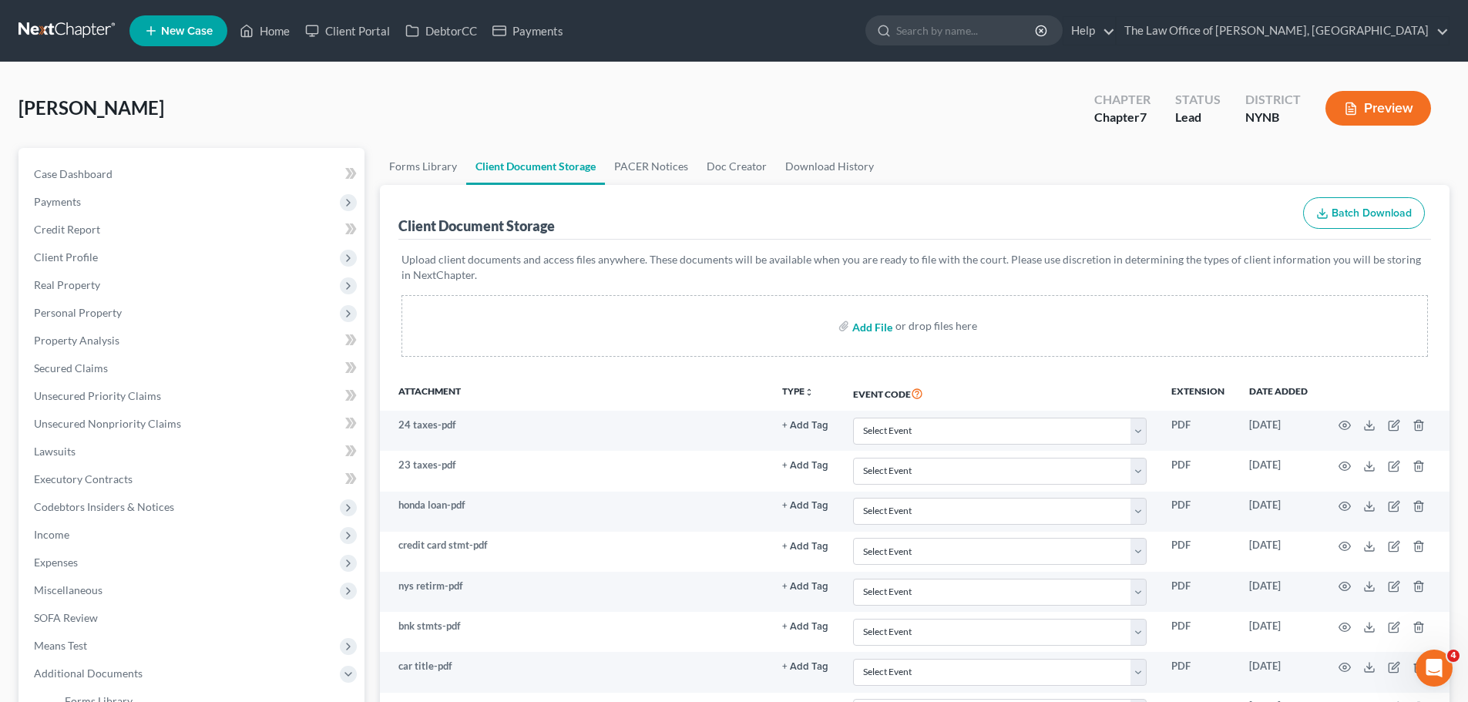
click at [879, 326] on input "file" at bounding box center [870, 326] width 37 height 28
type input "C:\fakepath\O521C.wpd pay sb.pdf"
select select "1"
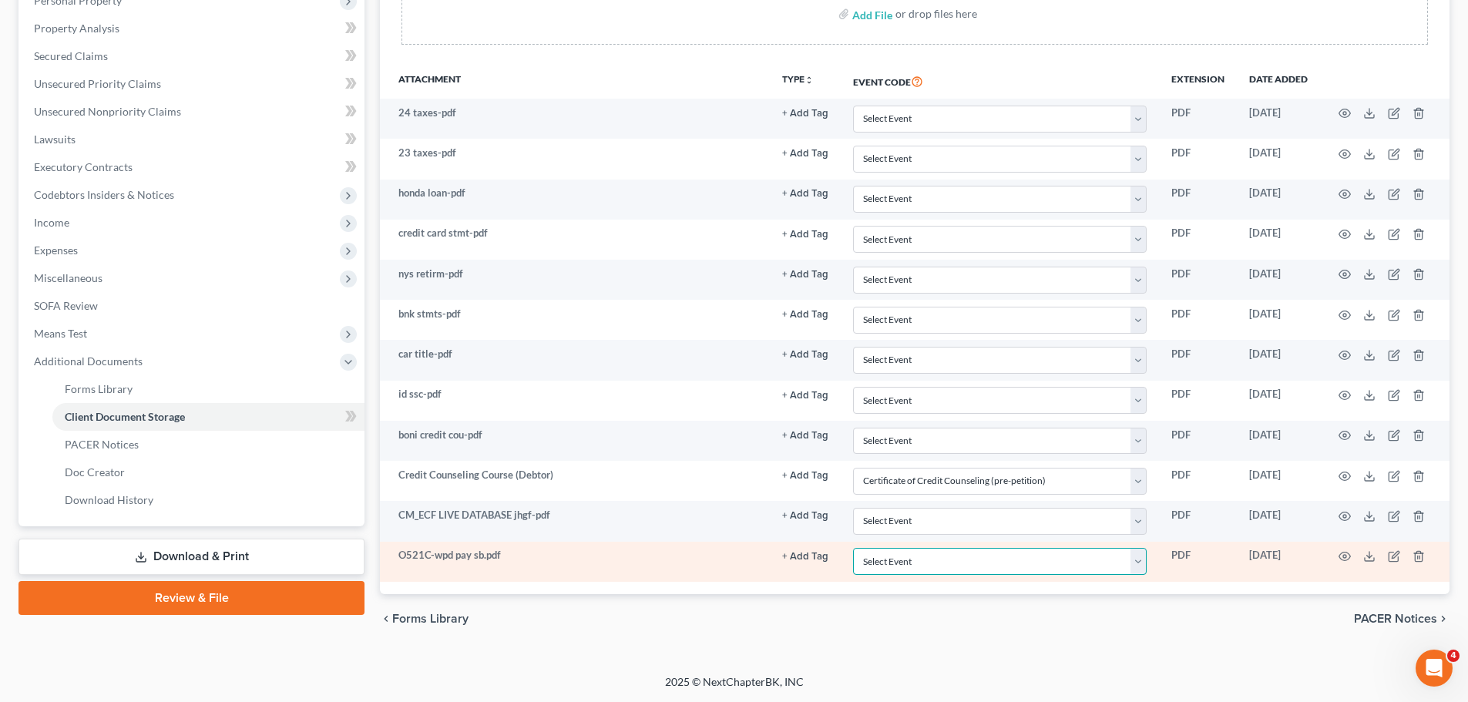
click at [967, 565] on select "Select Event Application to Have the Filing Fee Waived Certificate of Credit Co…" at bounding box center [1000, 561] width 294 height 27
click at [853, 548] on select "Select Event Application to Have the Filing Fee Waived Certificate of Credit Co…" at bounding box center [1000, 561] width 294 height 27
click at [976, 556] on select "Select Event Application to Have the Filing Fee Waived Certificate of Credit Co…" at bounding box center [1000, 561] width 294 height 27
select select "5"
click at [853, 548] on select "Select Event Application to Have the Filing Fee Waived Certificate of Credit Co…" at bounding box center [1000, 561] width 294 height 27
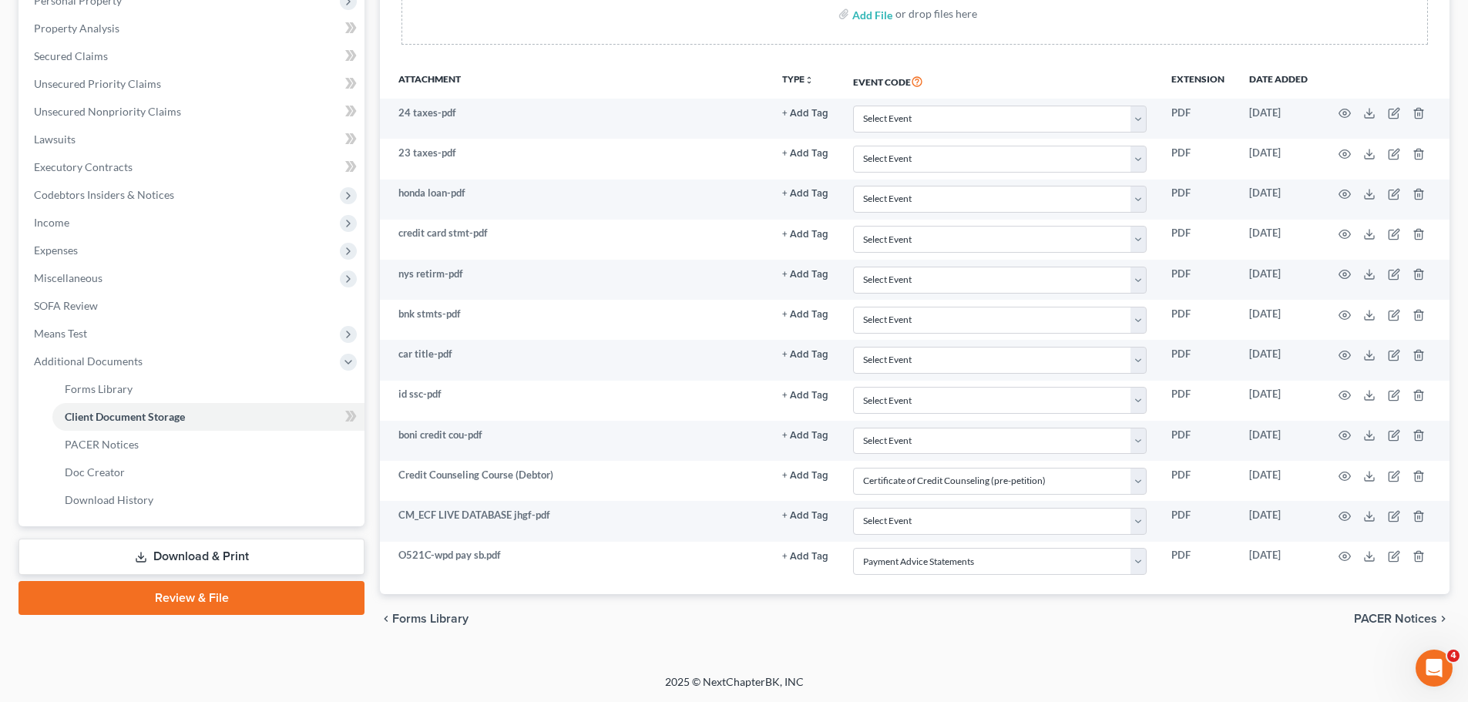
click at [180, 599] on link "Review & File" at bounding box center [191, 598] width 346 height 34
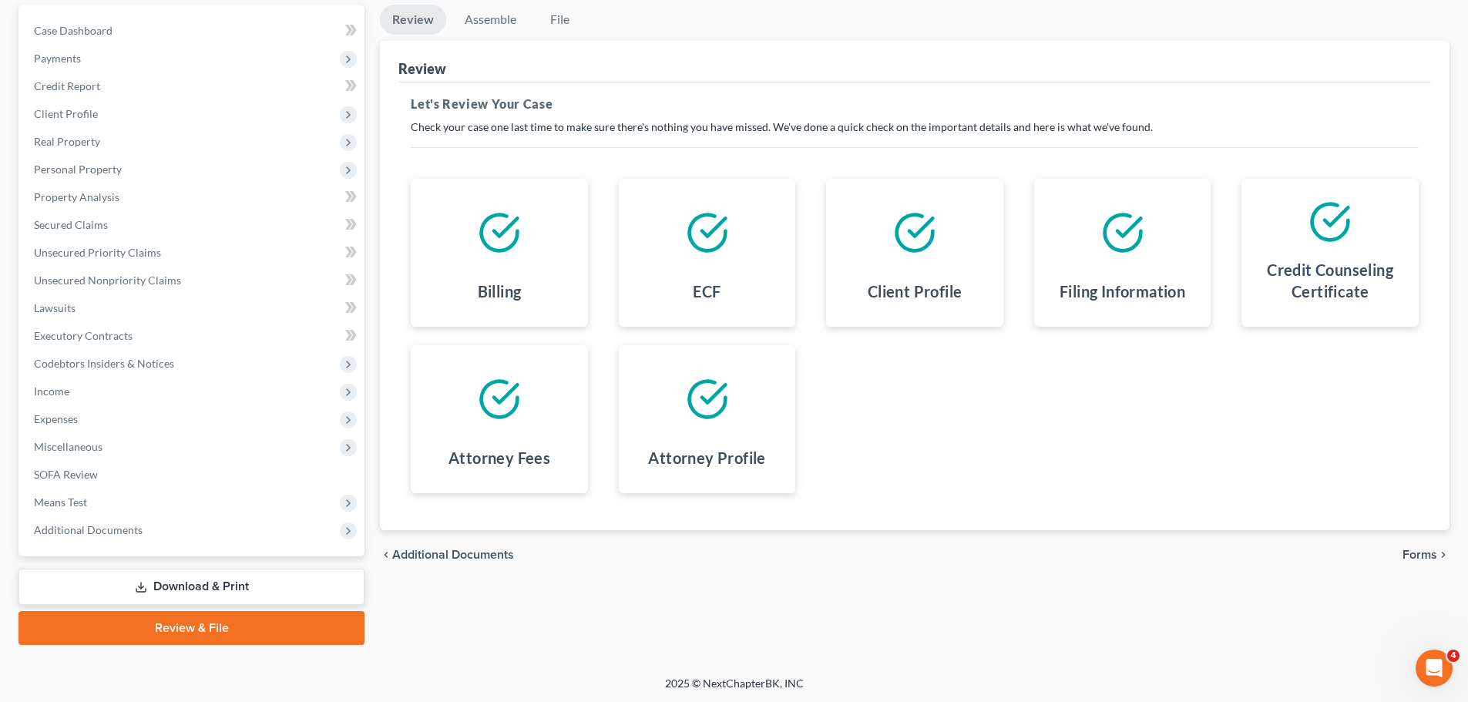
scroll to position [145, 0]
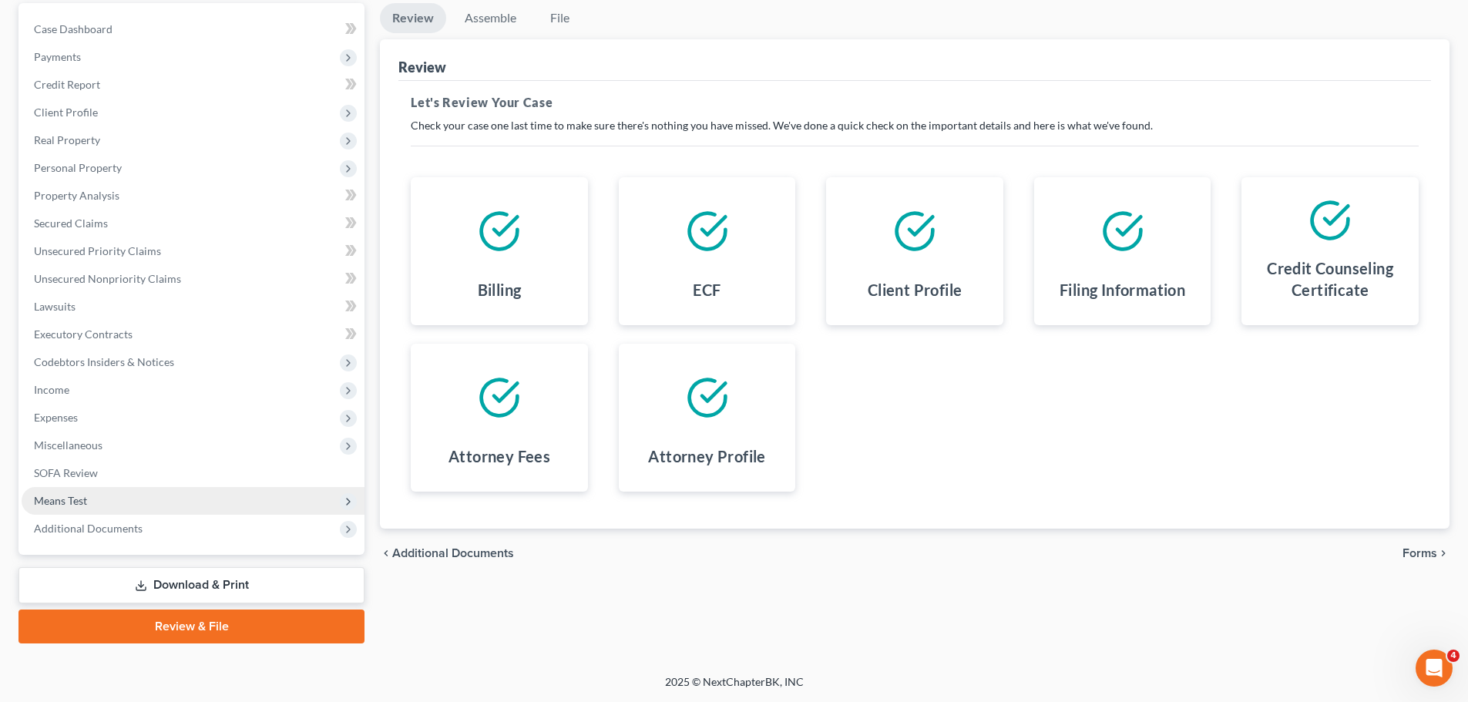
click at [78, 503] on span "Means Test" at bounding box center [60, 500] width 53 height 13
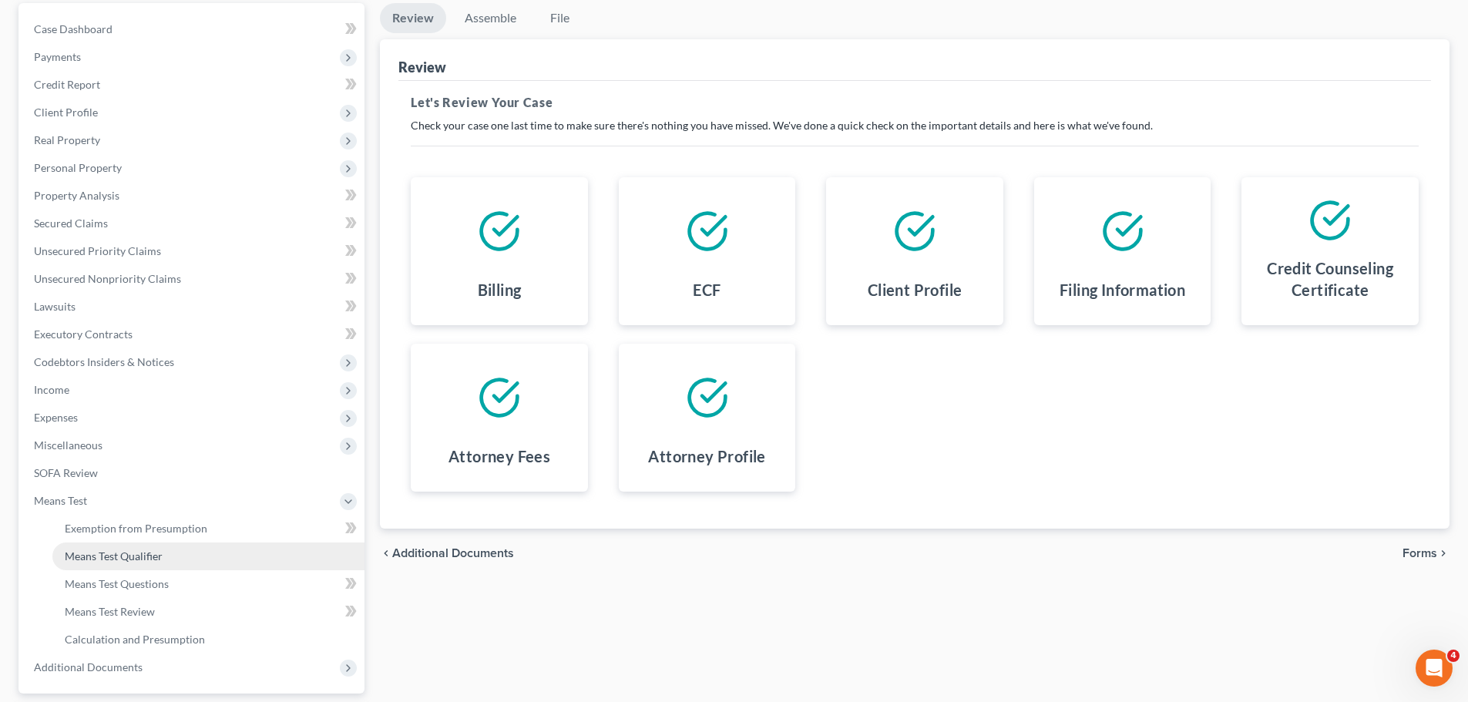
click at [119, 552] on span "Means Test Qualifier" at bounding box center [114, 555] width 98 height 13
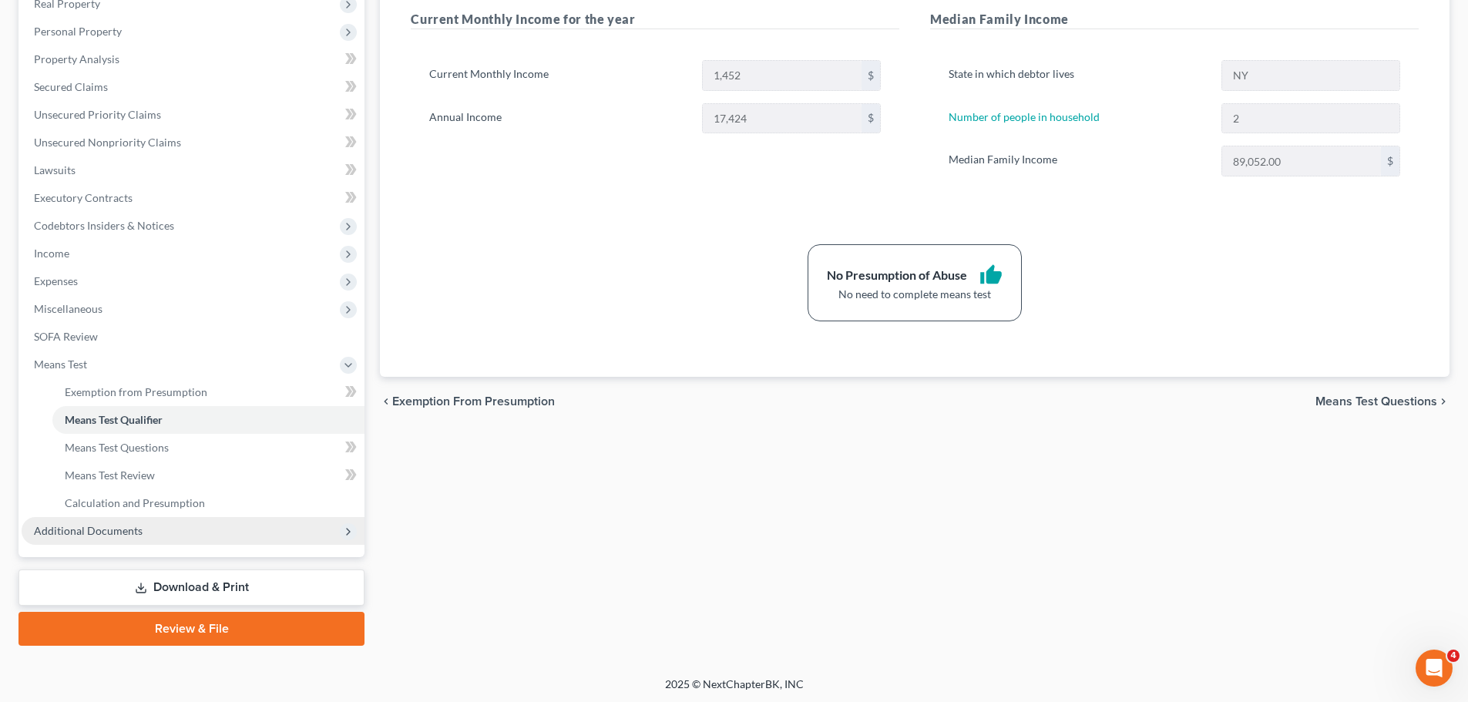
scroll to position [284, 0]
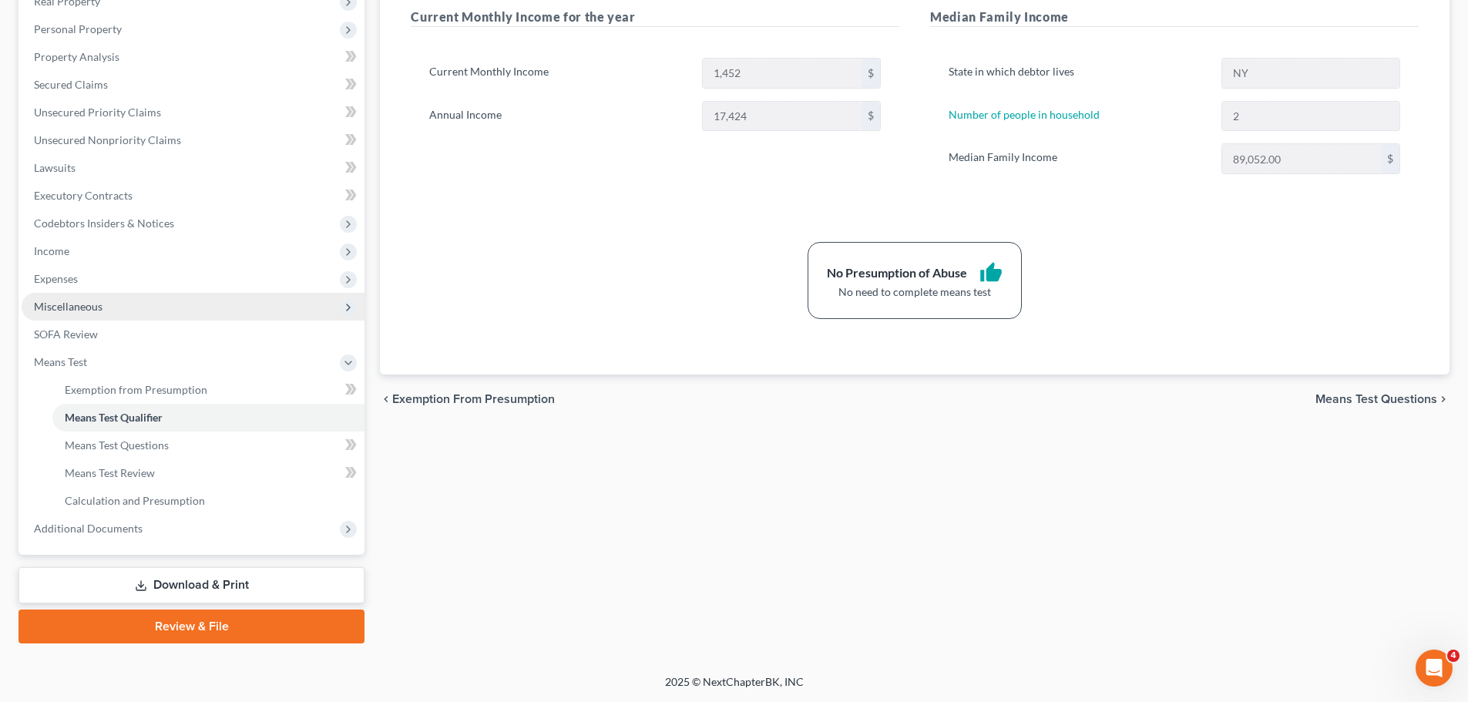
click at [72, 308] on span "Miscellaneous" at bounding box center [68, 306] width 69 height 13
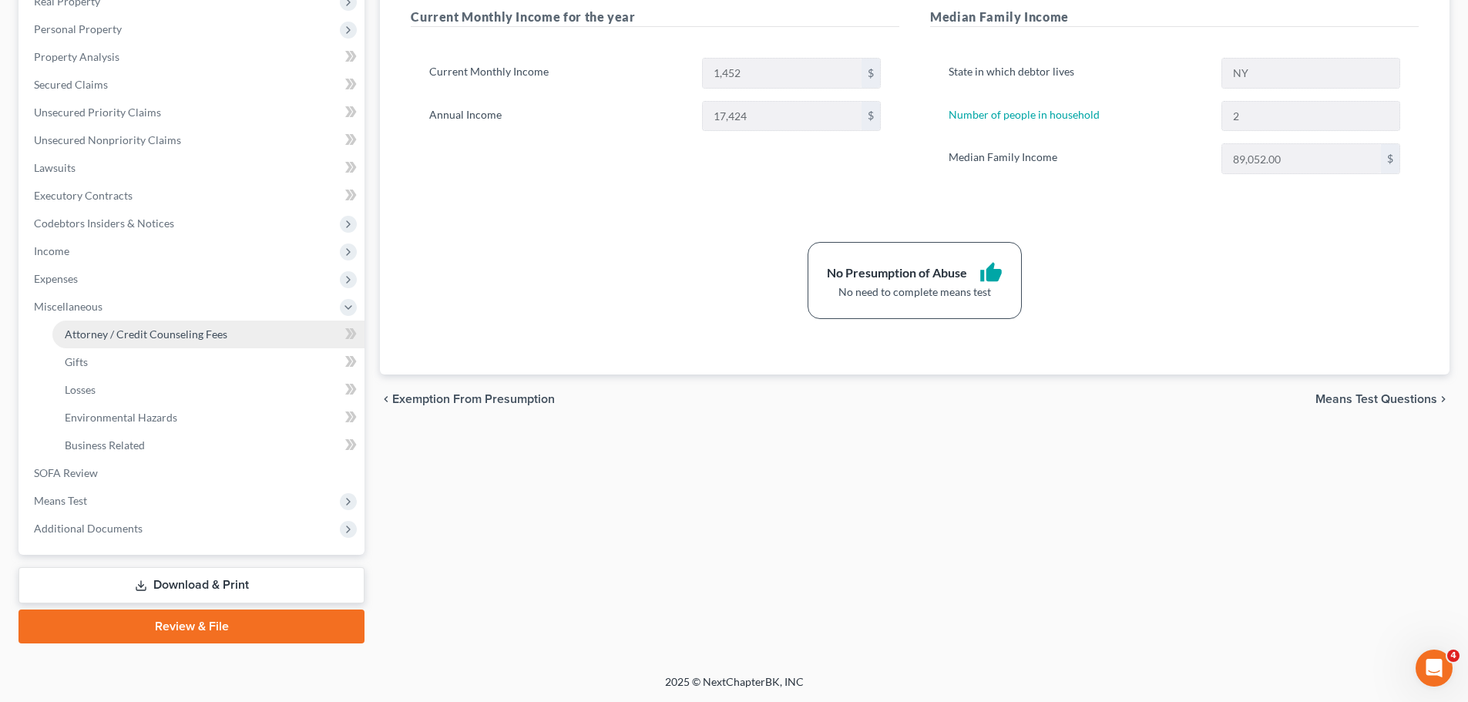
click at [76, 326] on link "Attorney / Credit Counseling Fees" at bounding box center [208, 335] width 312 height 28
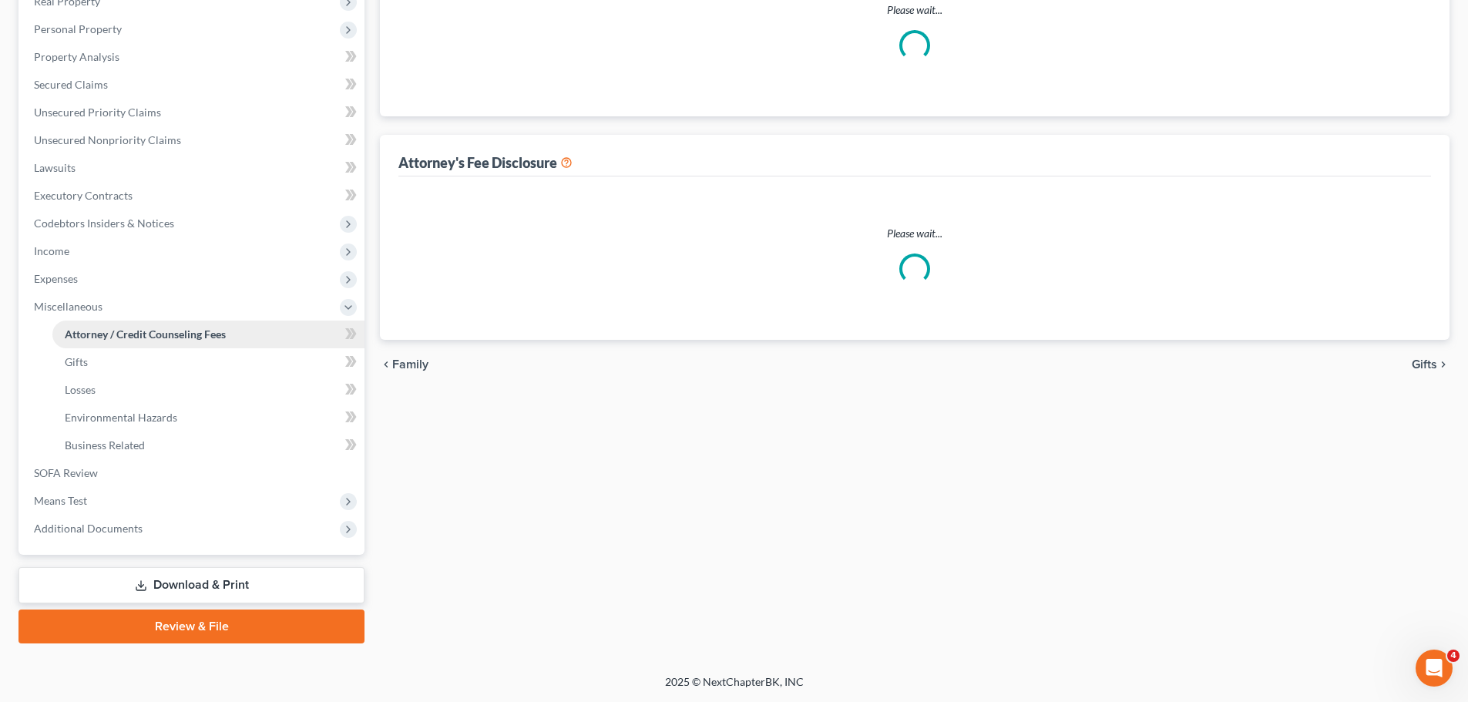
scroll to position [28, 0]
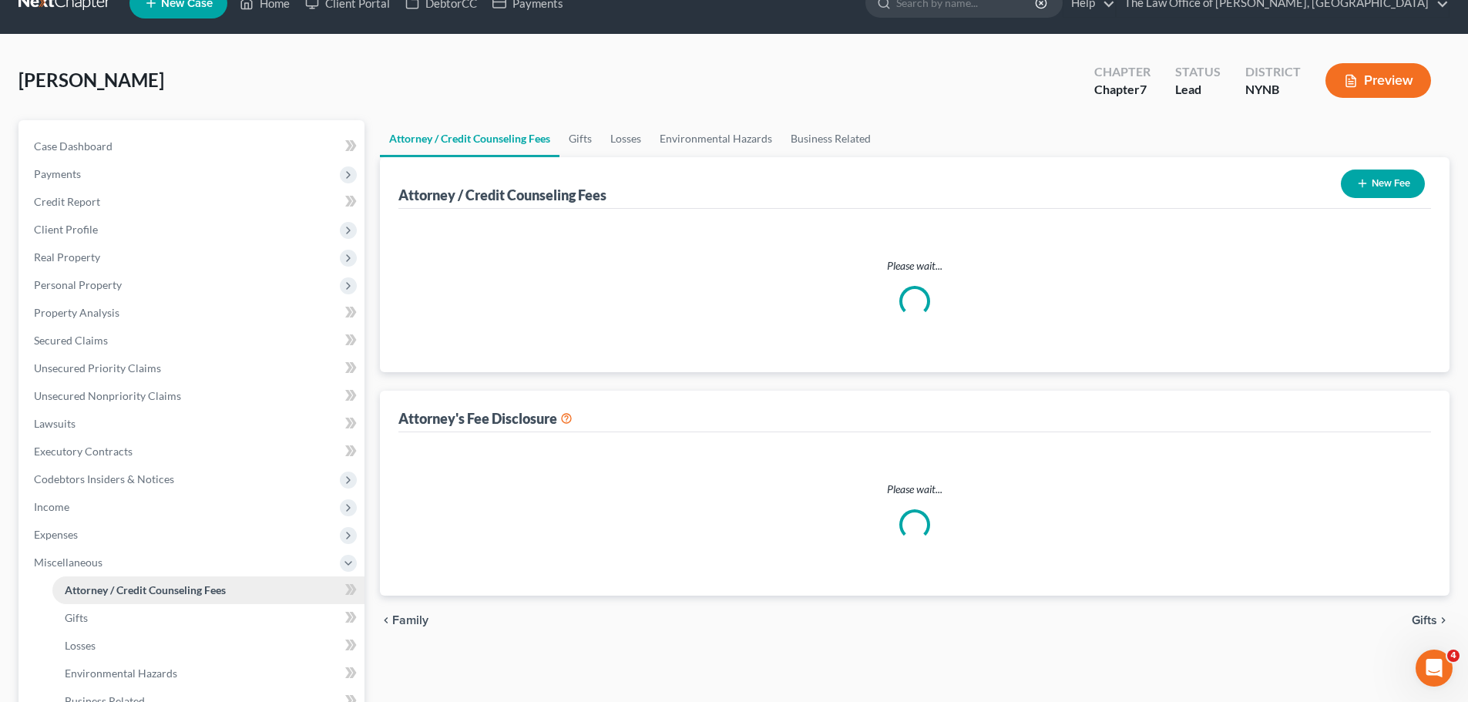
select select "1"
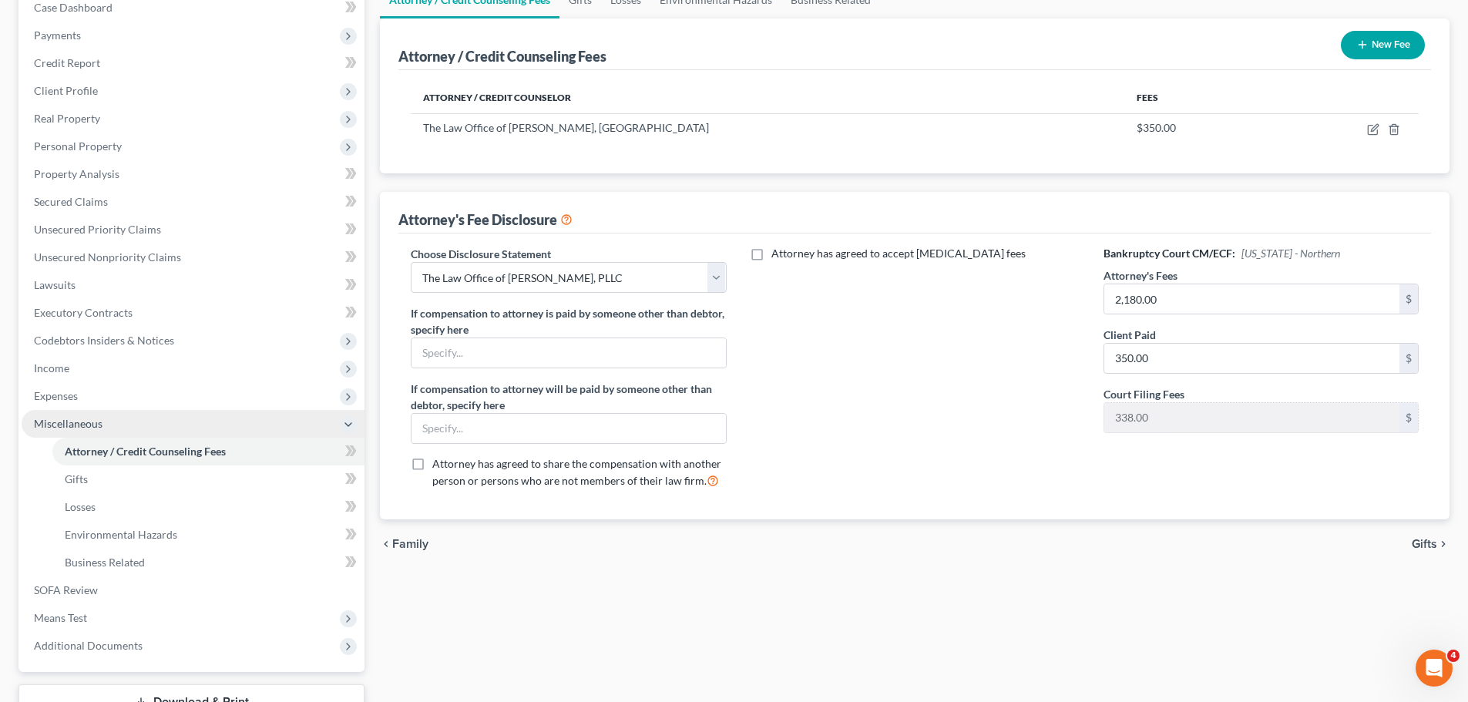
scroll to position [231, 0]
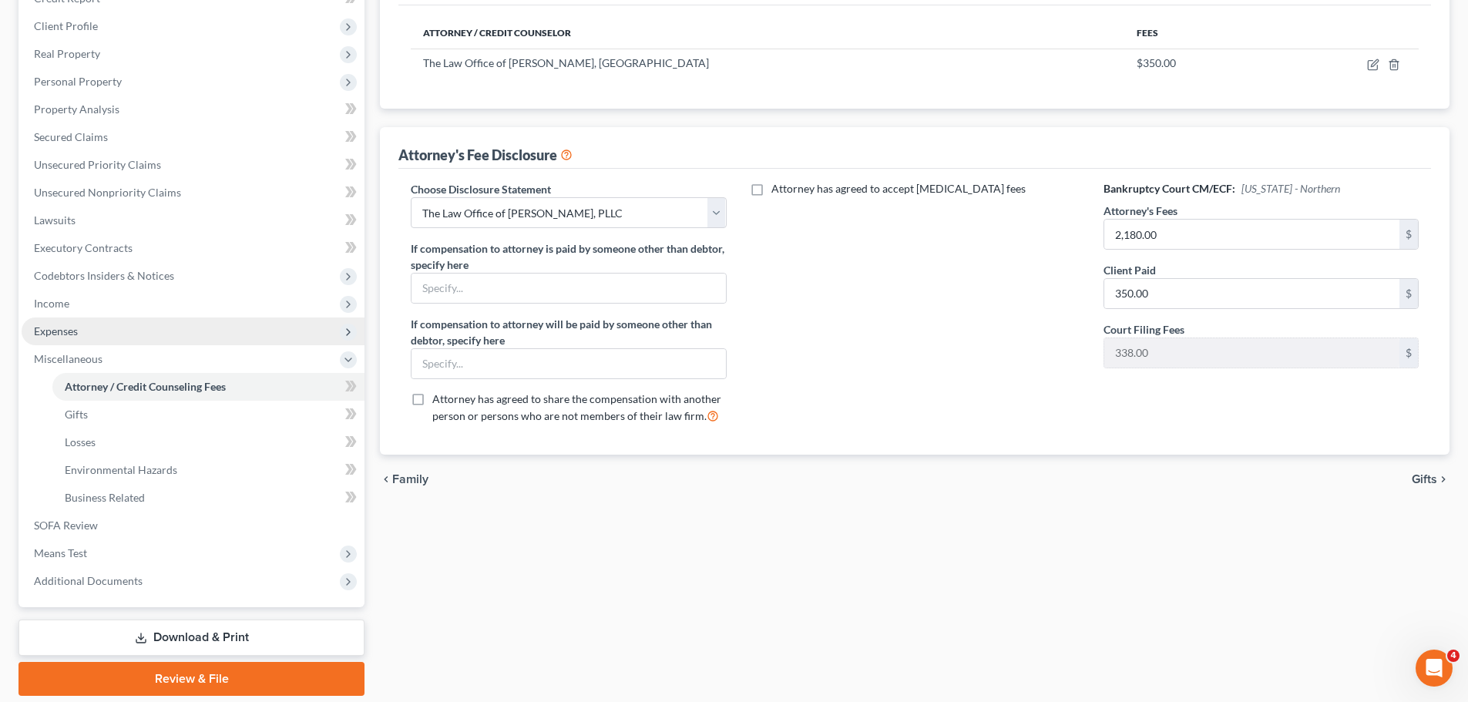
click at [59, 329] on span "Expenses" at bounding box center [56, 330] width 44 height 13
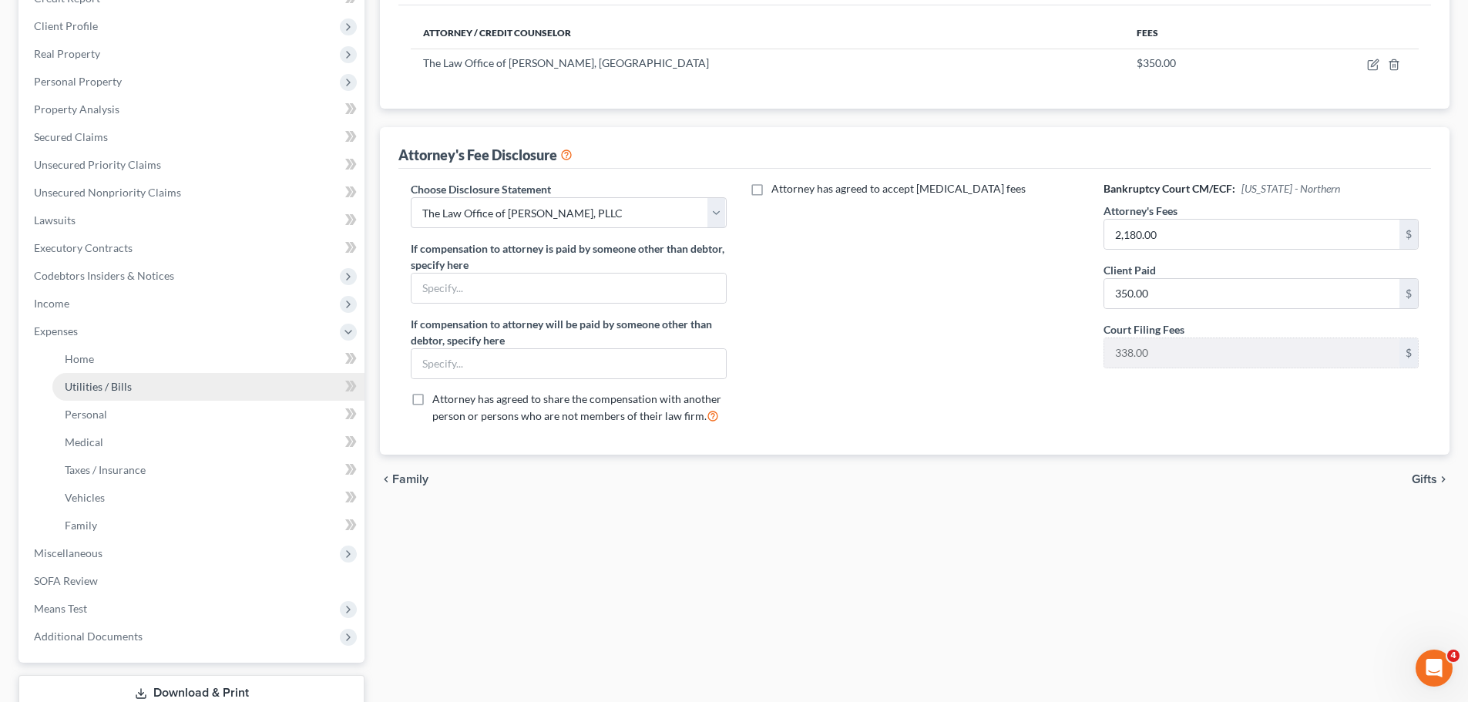
click at [82, 385] on span "Utilities / Bills" at bounding box center [98, 386] width 67 height 13
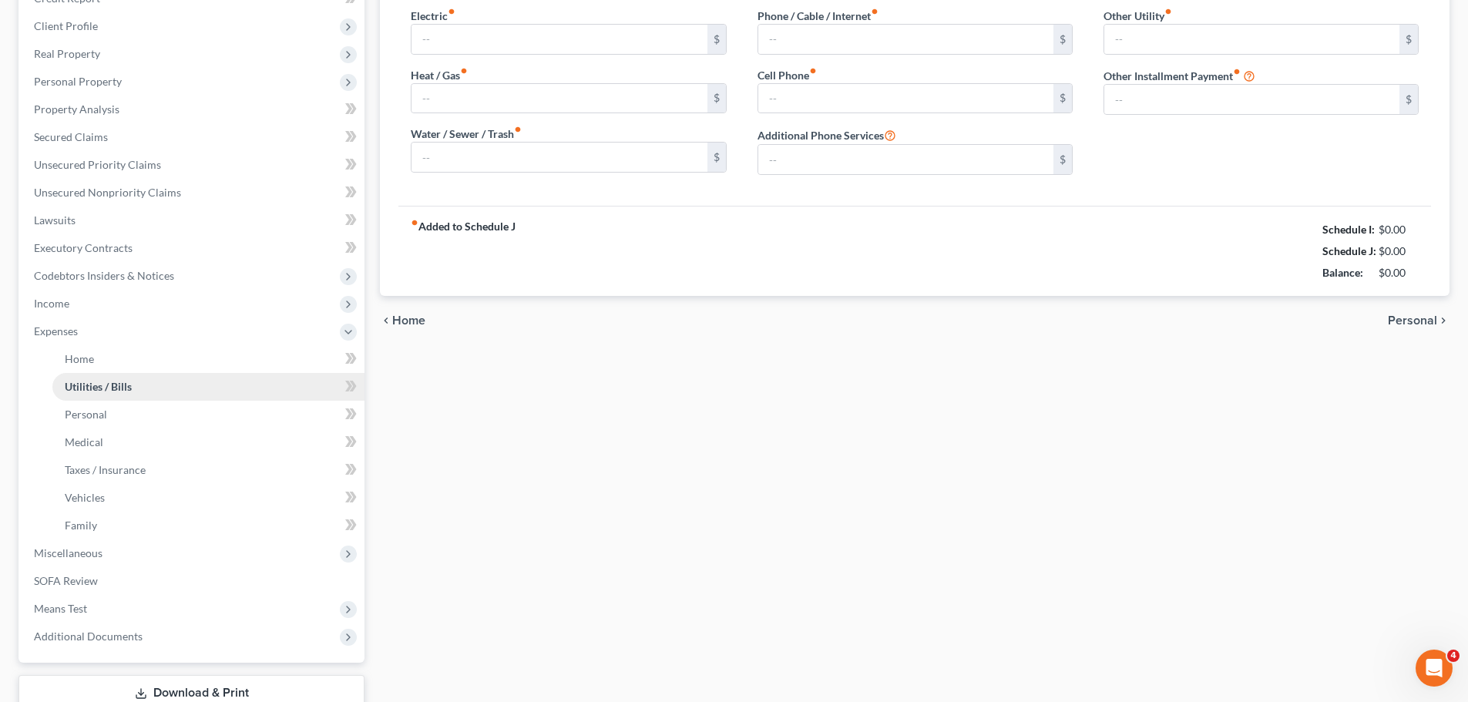
scroll to position [45, 0]
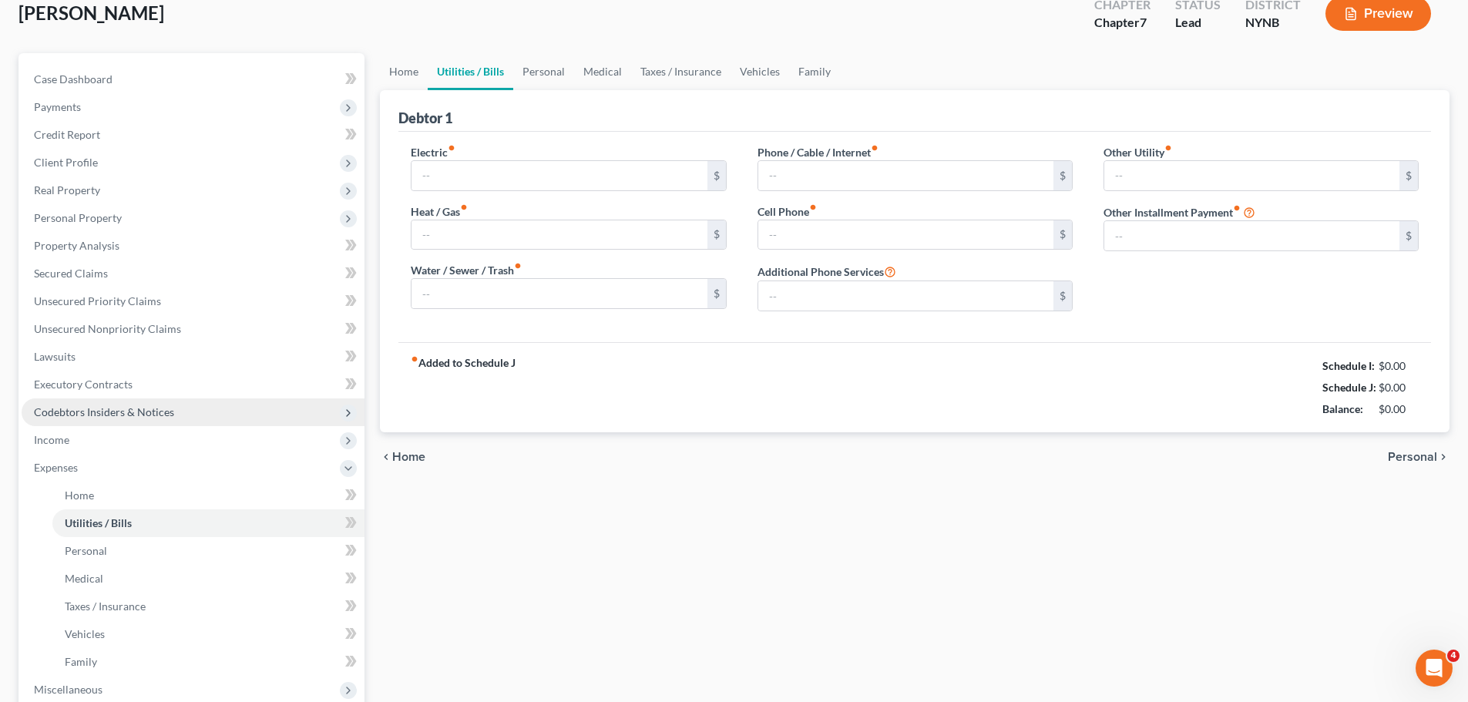
type input "0.00"
type input "145.00"
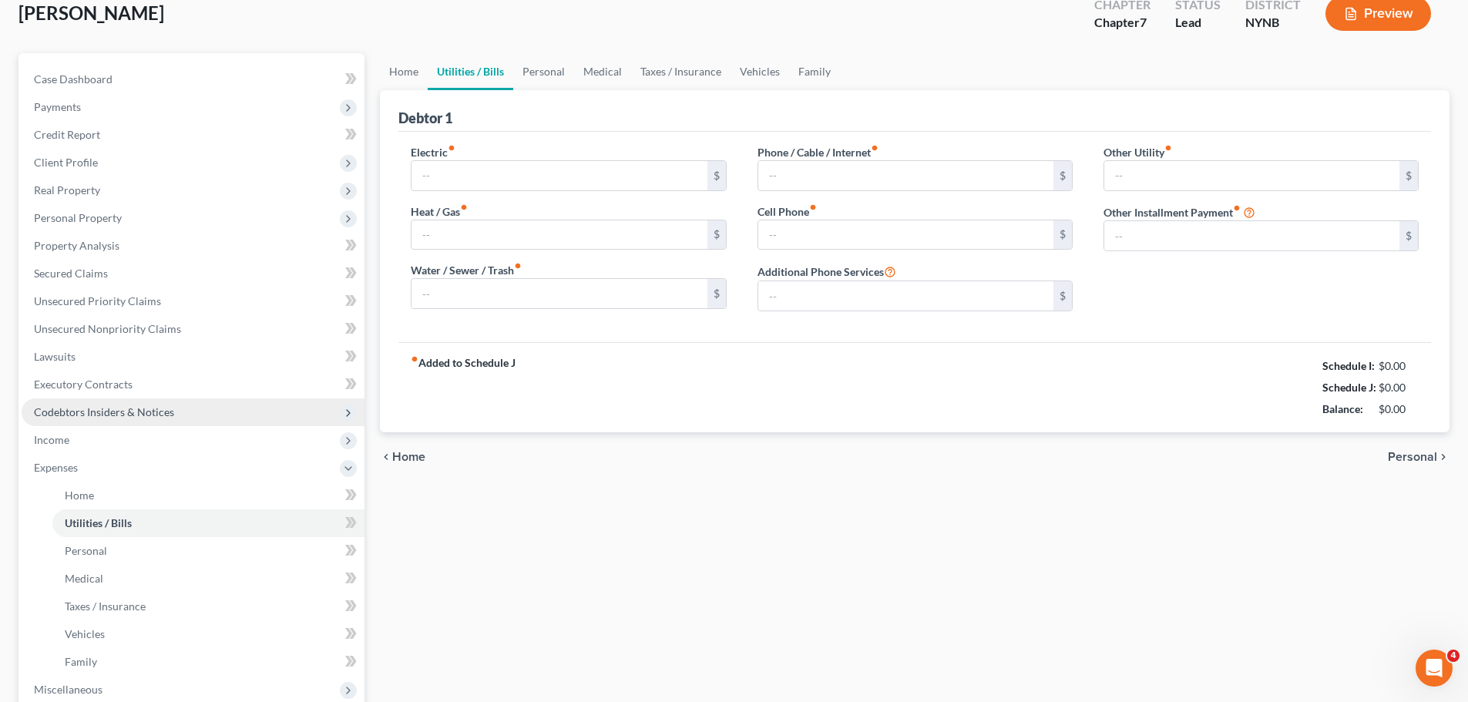
type input "0.00"
type input "3,100.00"
type input "Husband own expenses"
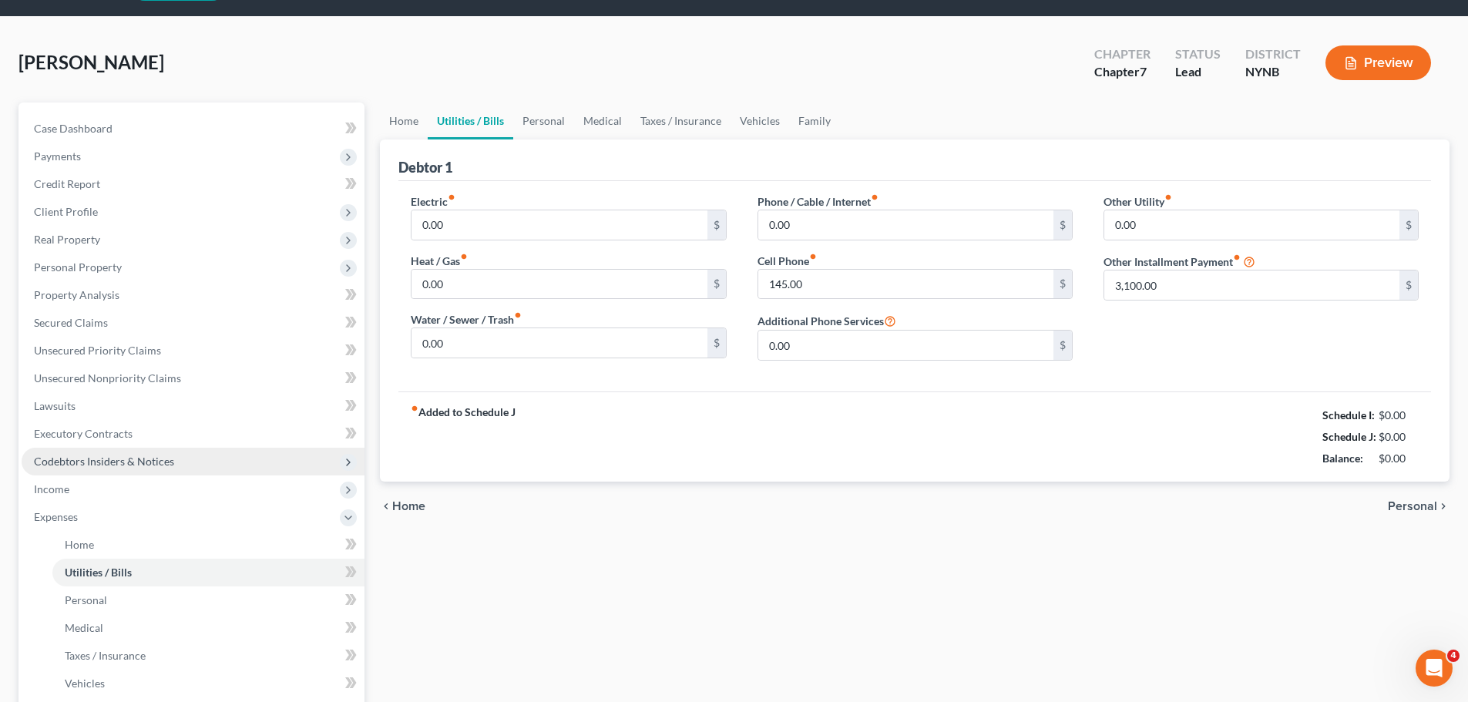
scroll to position [0, 0]
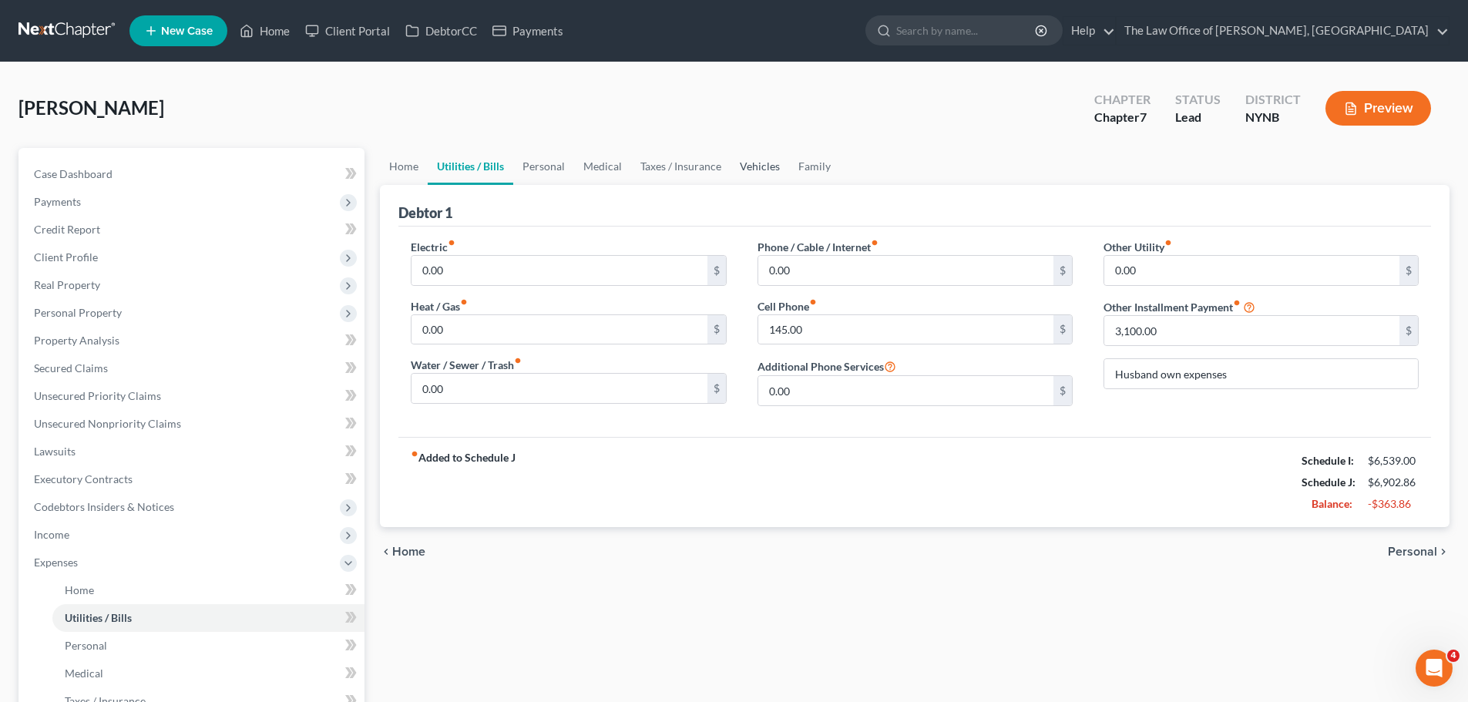
click at [739, 166] on link "Vehicles" at bounding box center [759, 166] width 59 height 37
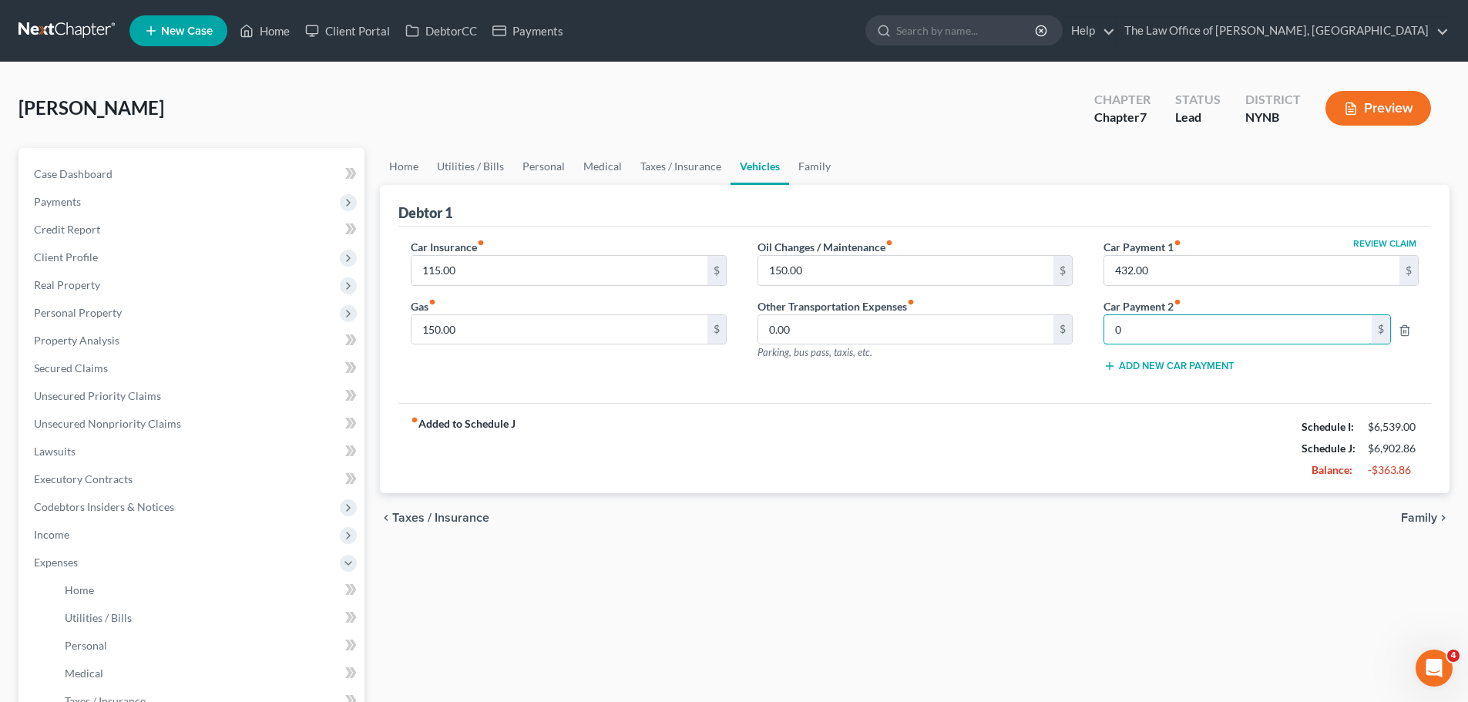
type input "0"
drag, startPoint x: 1163, startPoint y: 445, endPoint x: 1124, endPoint y: 437, distance: 39.4
click at [1161, 445] on div "fiber_manual_record Added to Schedule J Schedule I: $6,539.00 Schedule J: $6,90…" at bounding box center [914, 448] width 1033 height 90
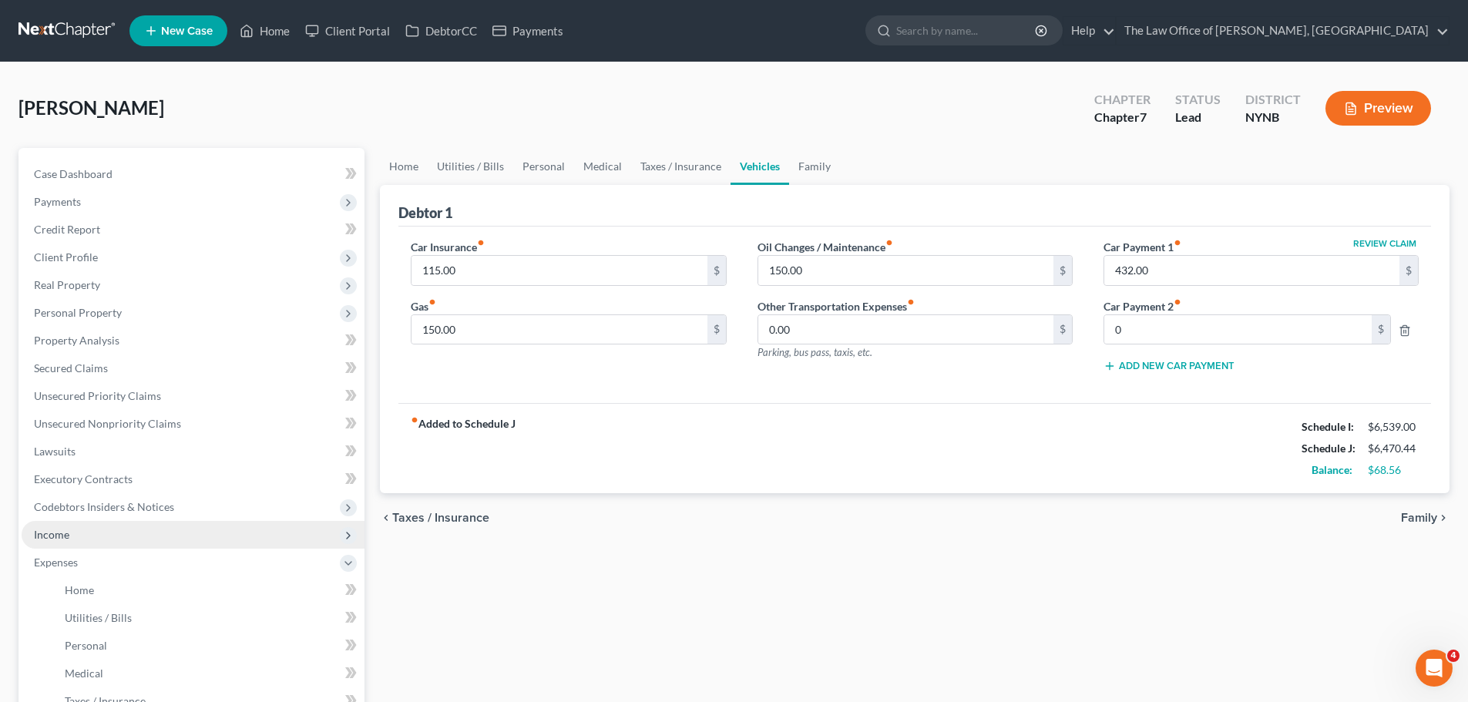
click at [76, 533] on span "Income" at bounding box center [193, 535] width 343 height 28
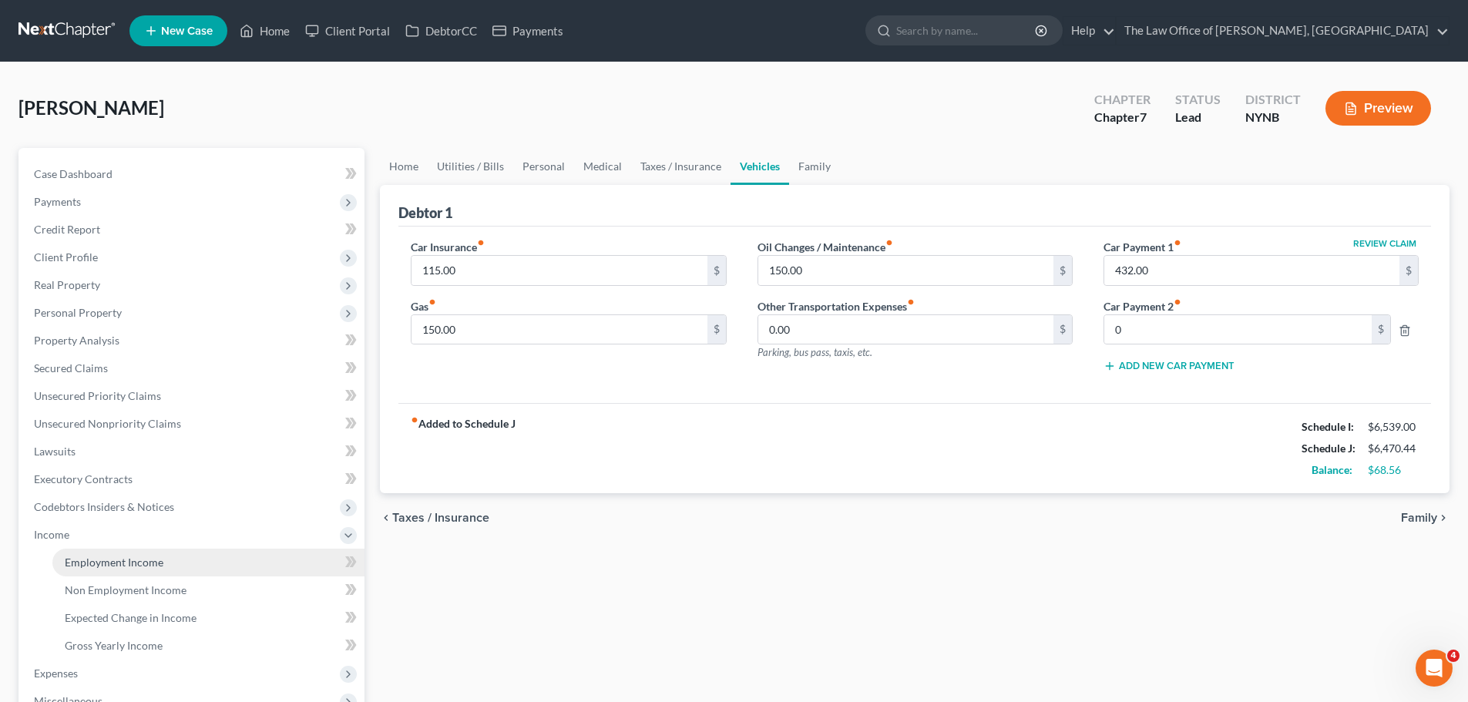
click at [114, 560] on span "Employment Income" at bounding box center [114, 562] width 99 height 13
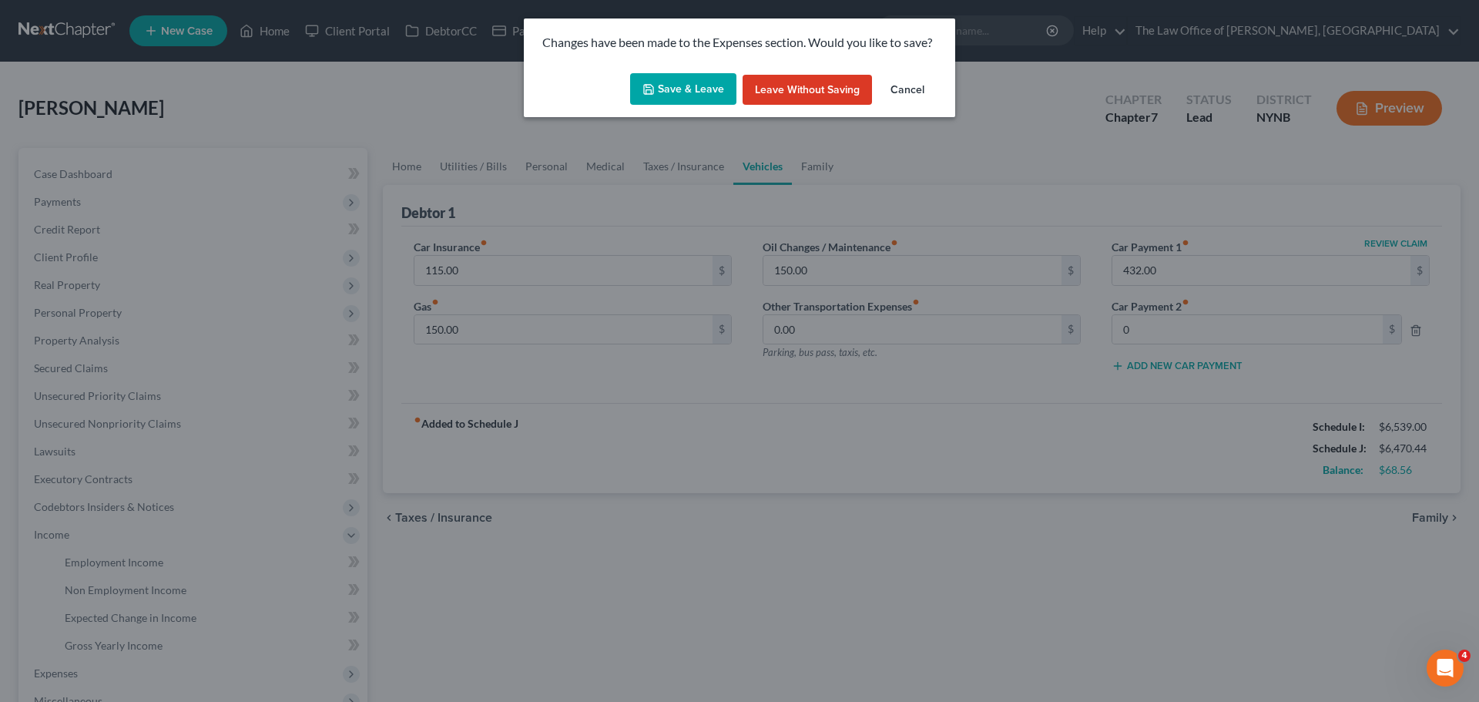
click at [708, 94] on button "Save & Leave" at bounding box center [683, 89] width 106 height 32
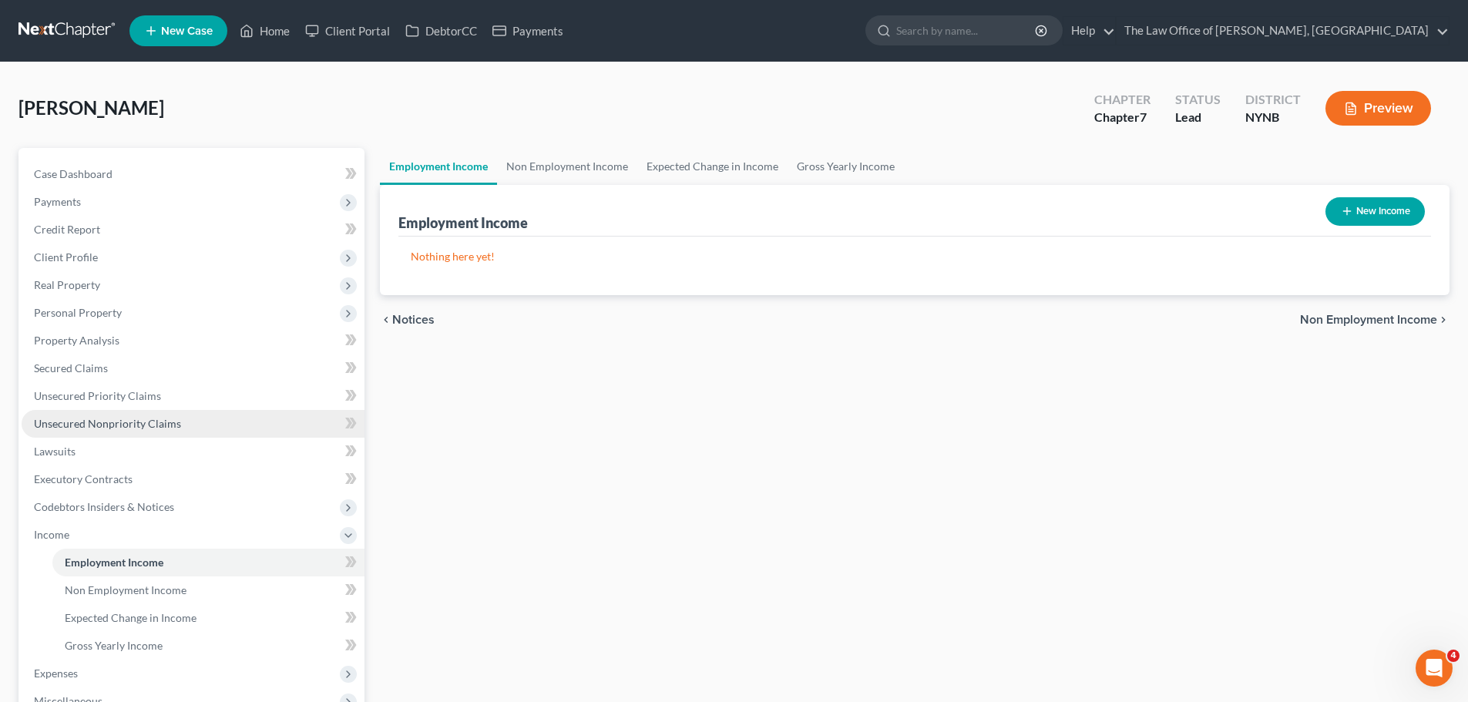
click at [90, 428] on span "Unsecured Nonpriority Claims" at bounding box center [107, 423] width 147 height 13
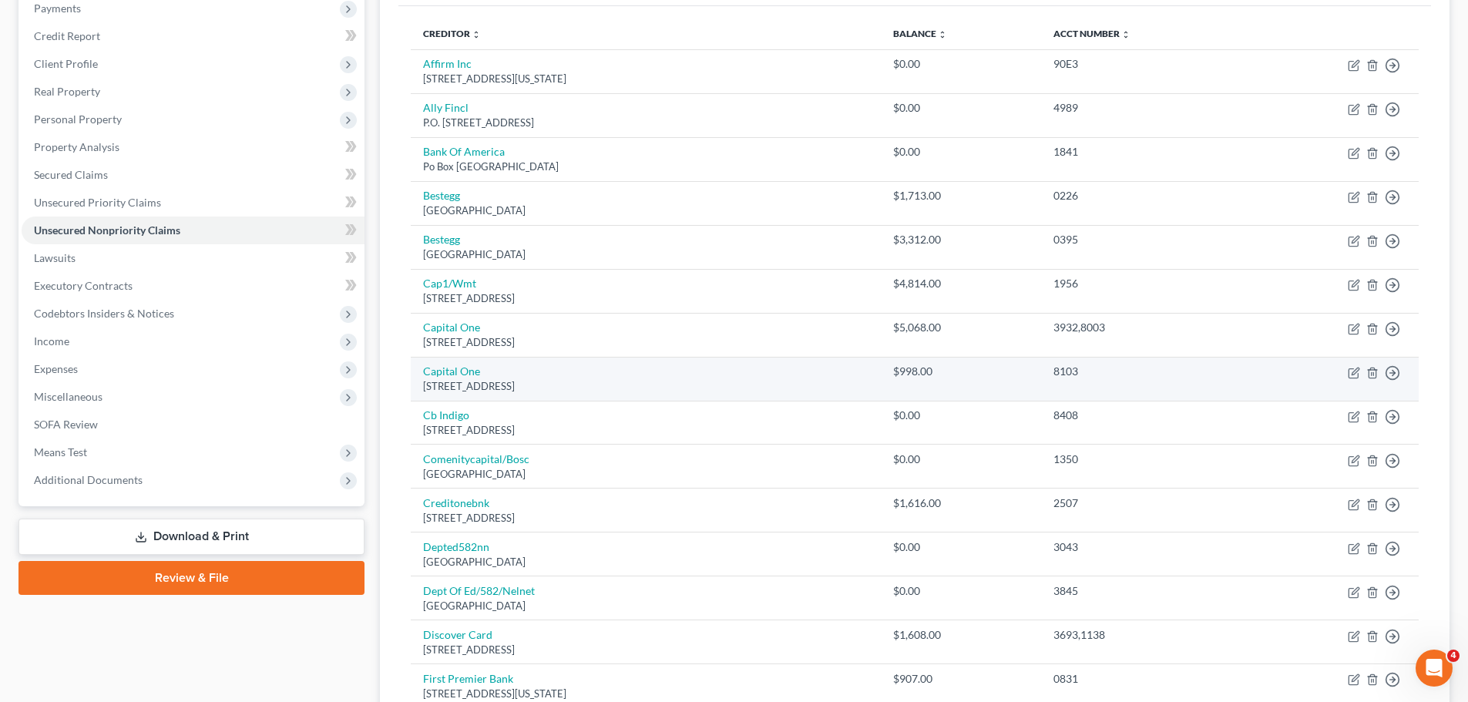
scroll to position [385, 0]
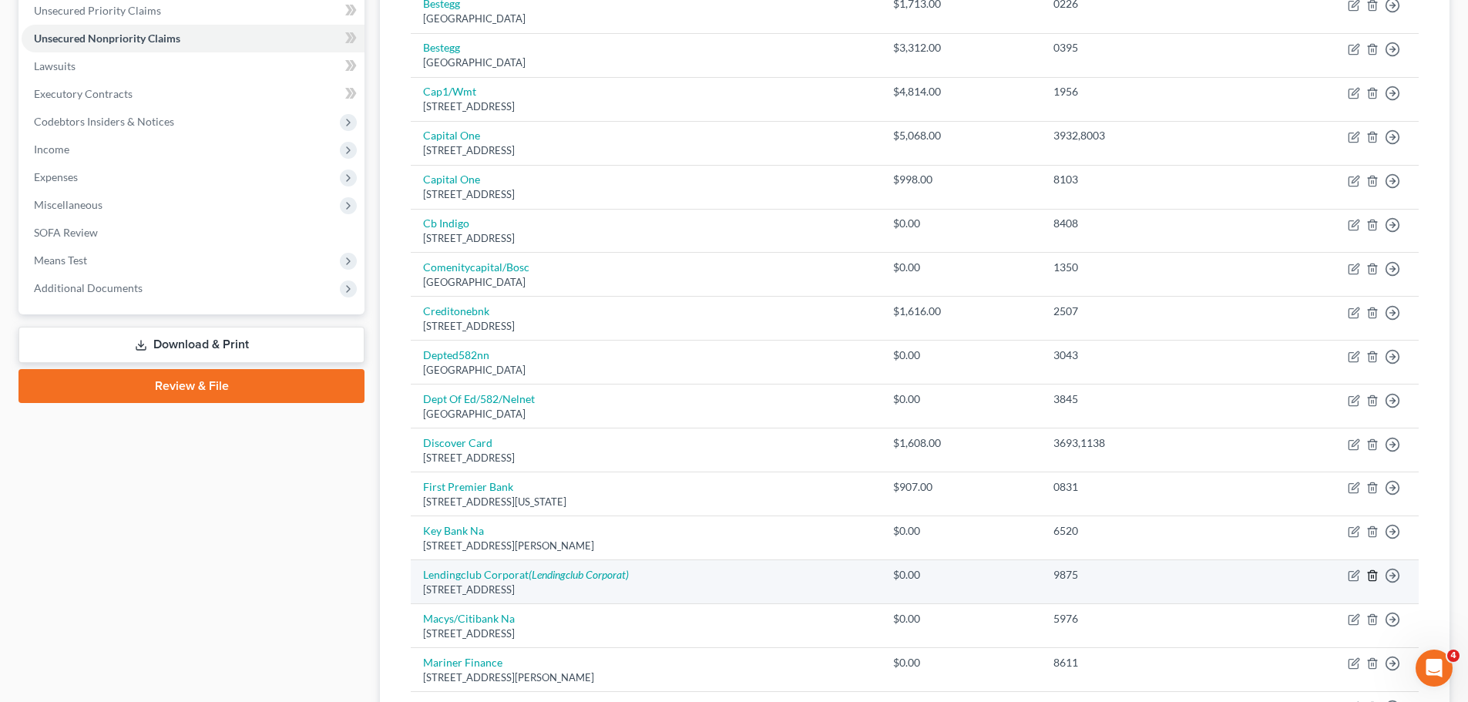
click at [1372, 576] on line "button" at bounding box center [1372, 577] width 0 height 3
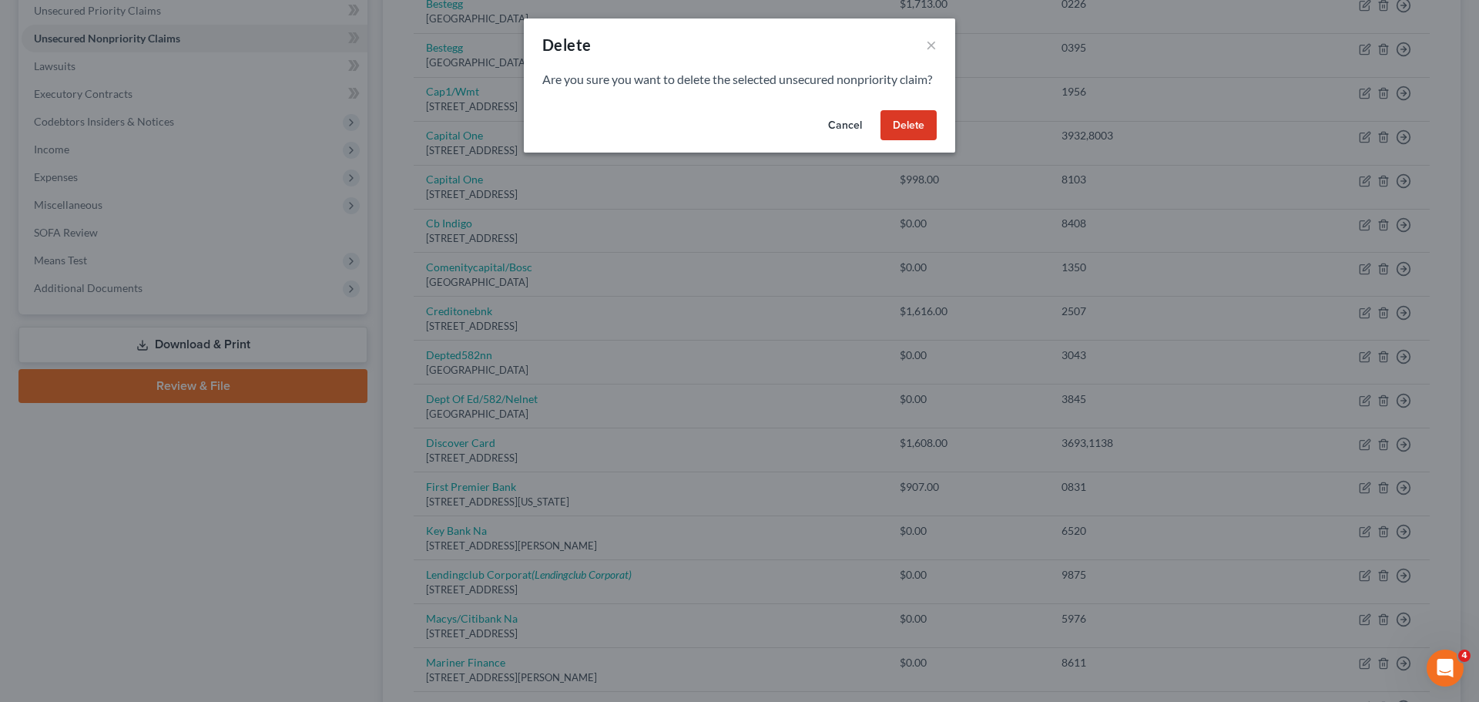
click at [908, 141] on button "Delete" at bounding box center [909, 125] width 56 height 31
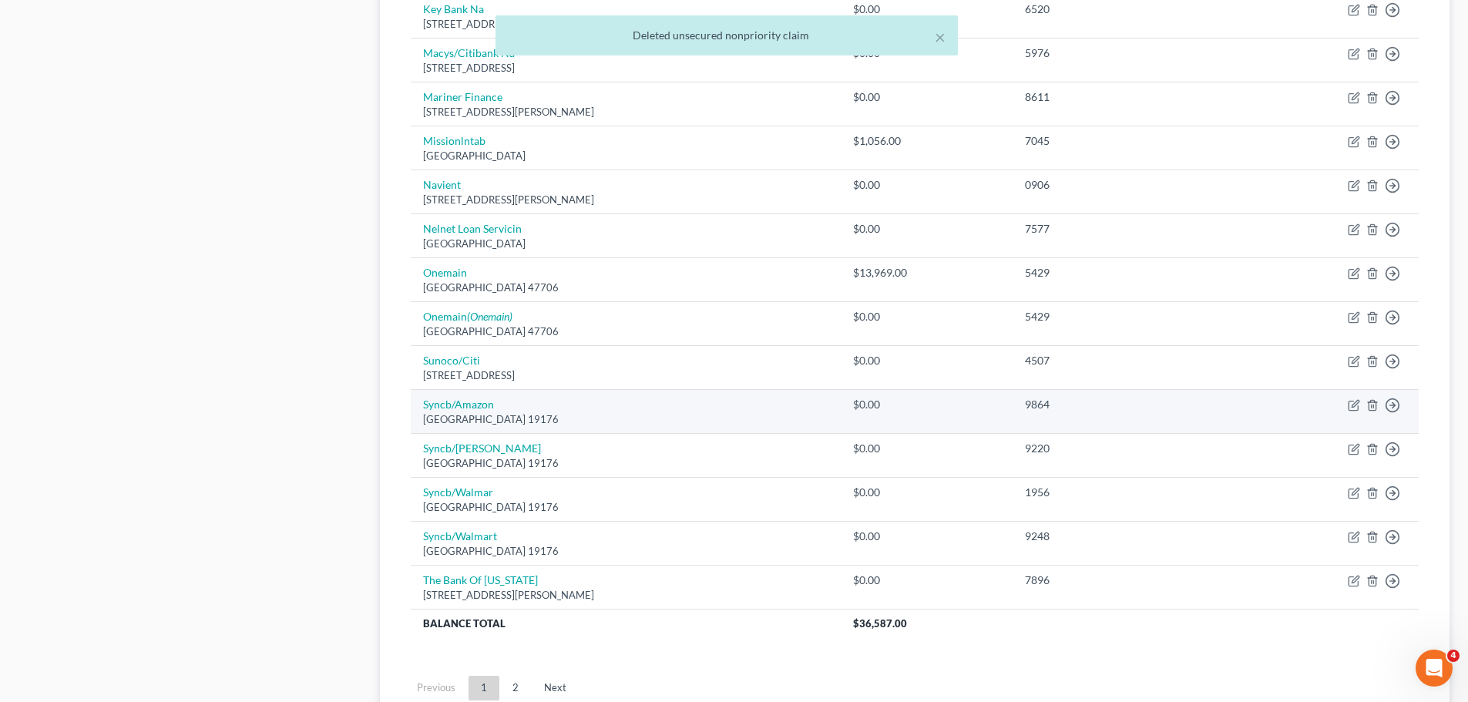
scroll to position [1033, 0]
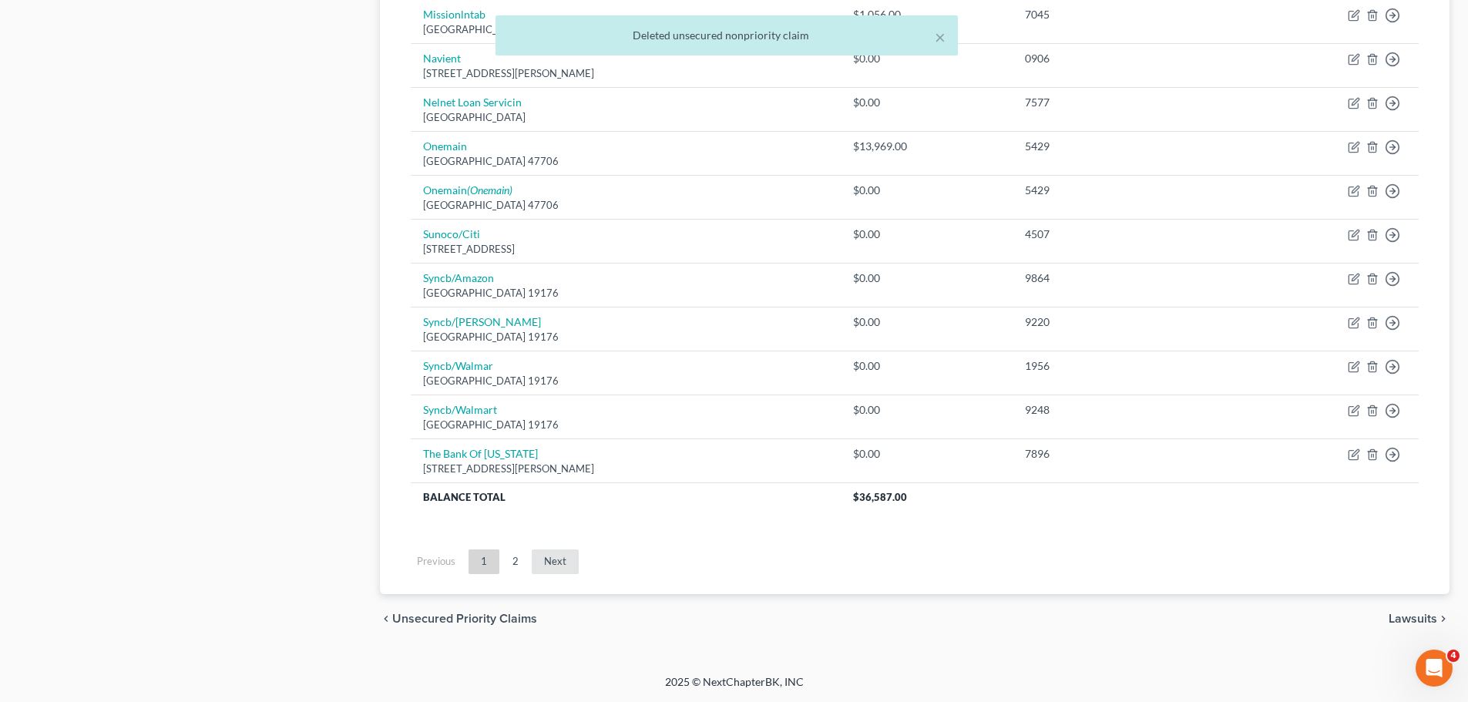
click at [552, 561] on link "Next" at bounding box center [555, 561] width 47 height 25
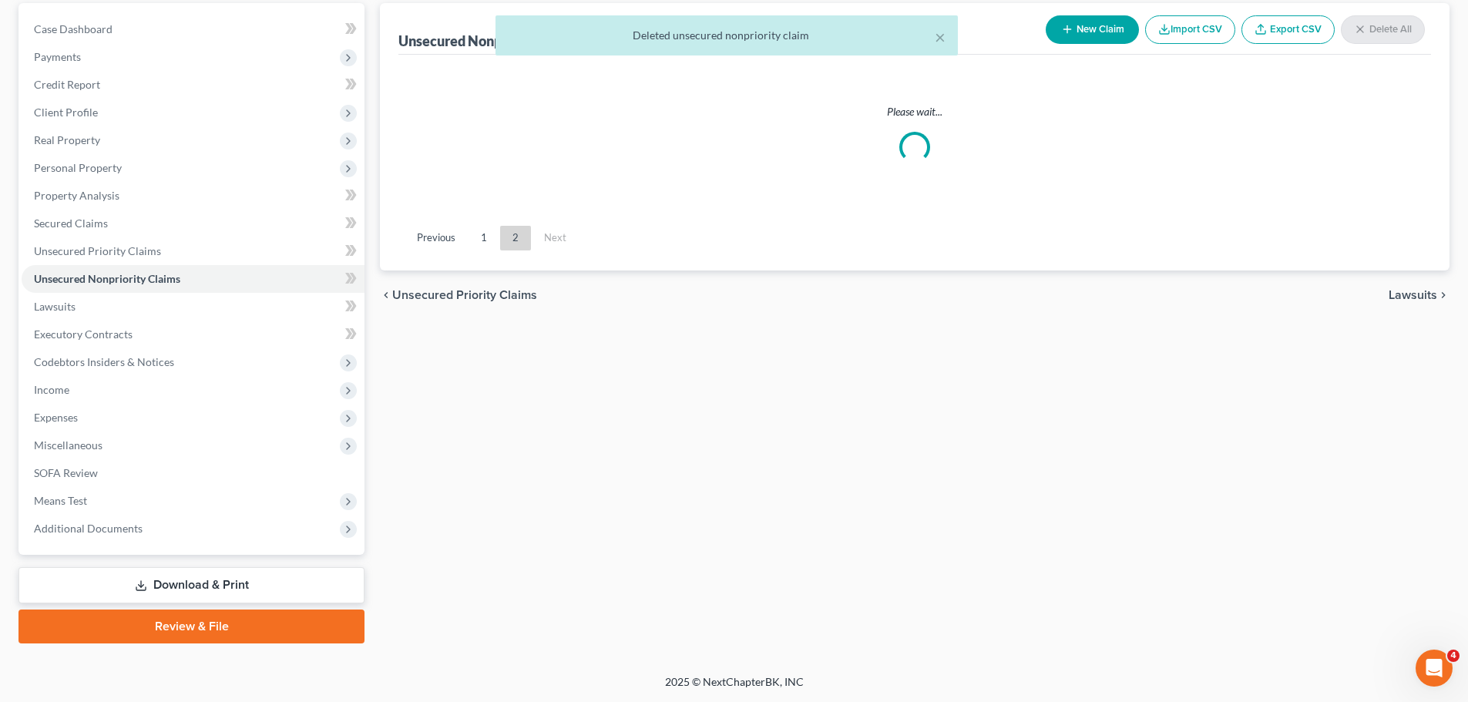
scroll to position [145, 0]
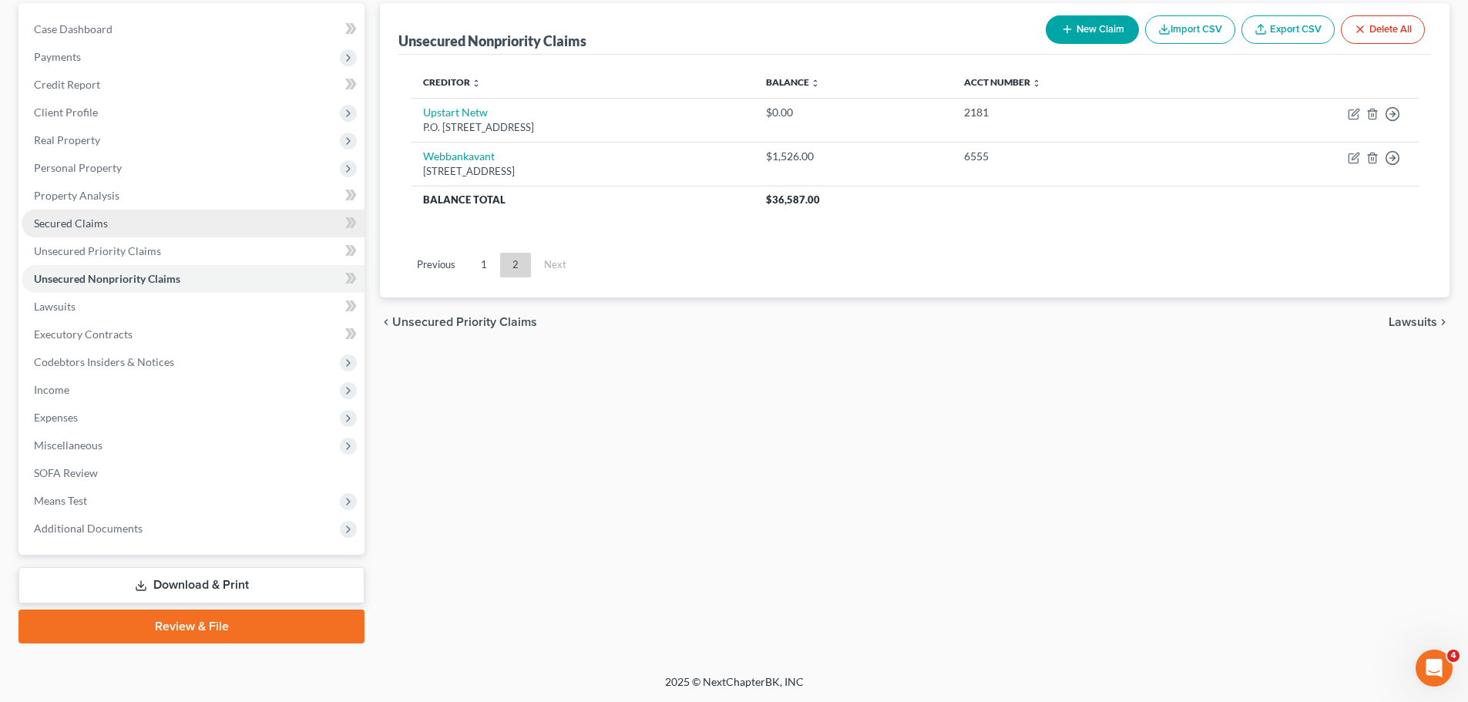
click at [83, 226] on span "Secured Claims" at bounding box center [71, 223] width 74 height 13
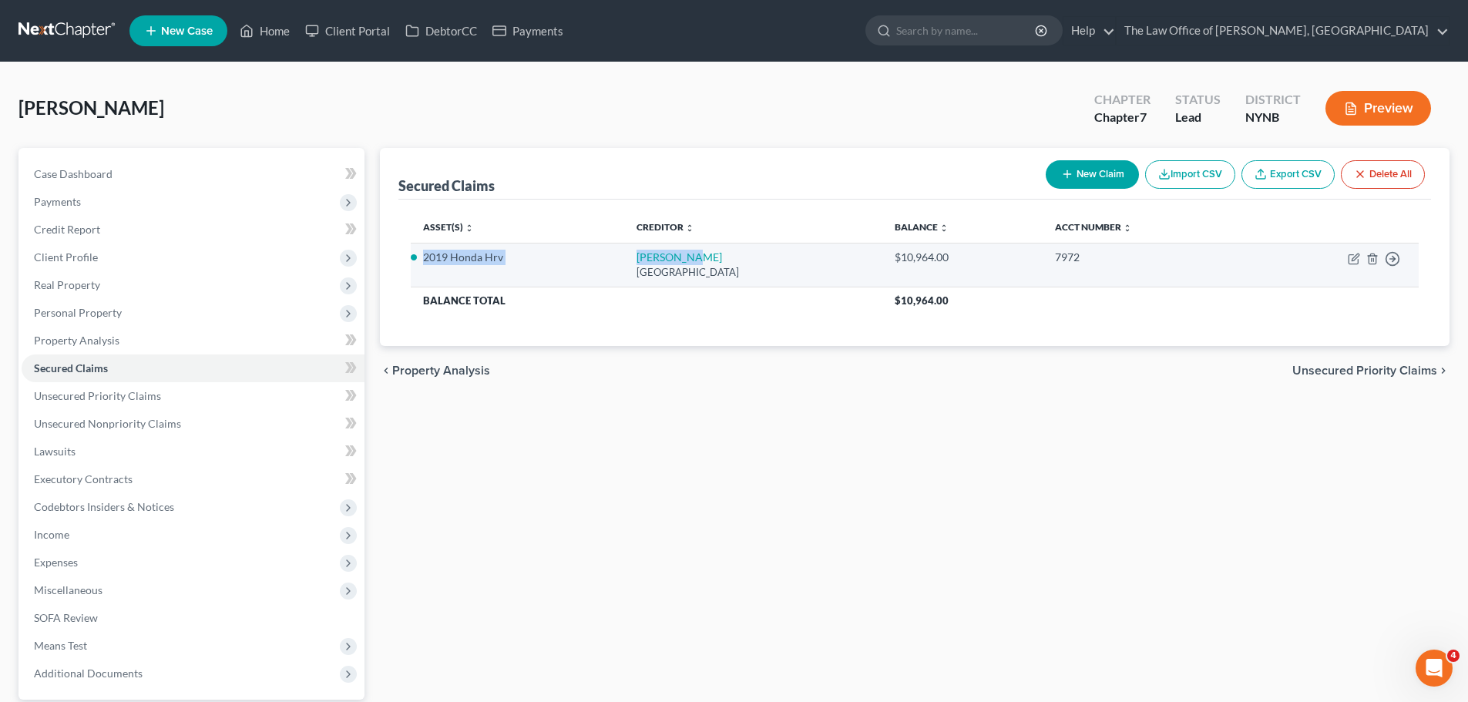
drag, startPoint x: 696, startPoint y: 254, endPoint x: 420, endPoint y: 268, distance: 276.2
click at [420, 268] on tr "2019 Honda Hrv Amer Honda Po Box 168128, Irving, TX 75016 $10,964.00 7972 Move …" at bounding box center [915, 265] width 1008 height 44
copy tr "2019 Honda Hrv Amer Honda"
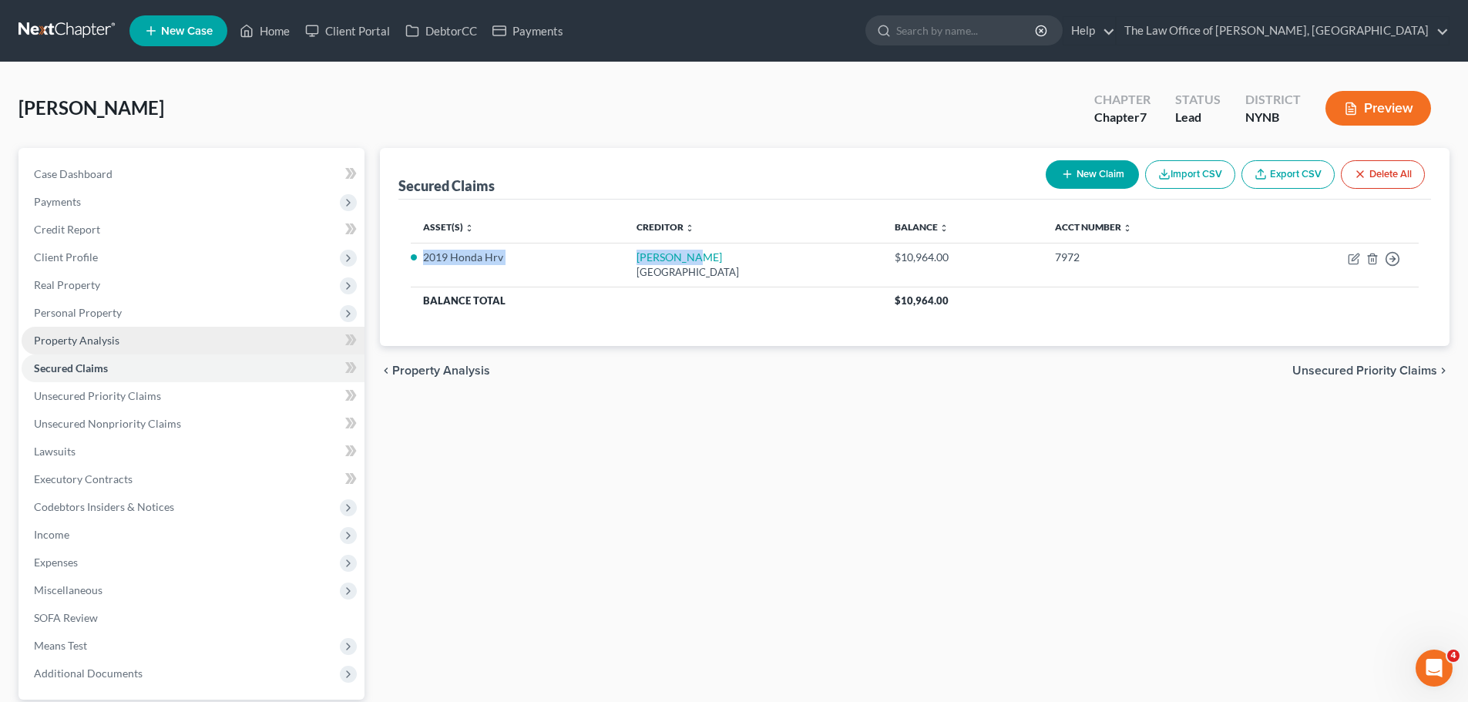
click at [90, 346] on span "Property Analysis" at bounding box center [77, 340] width 86 height 13
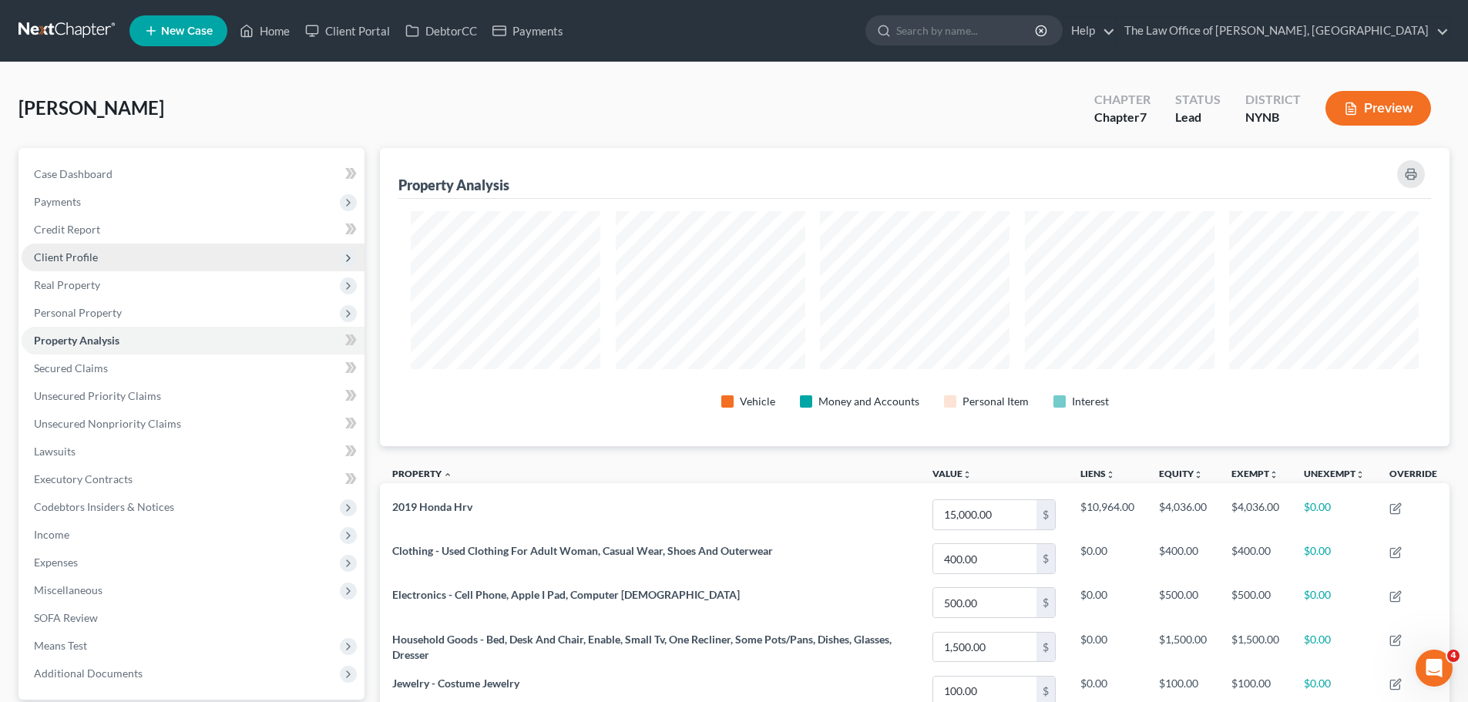
click at [76, 254] on span "Client Profile" at bounding box center [66, 256] width 64 height 13
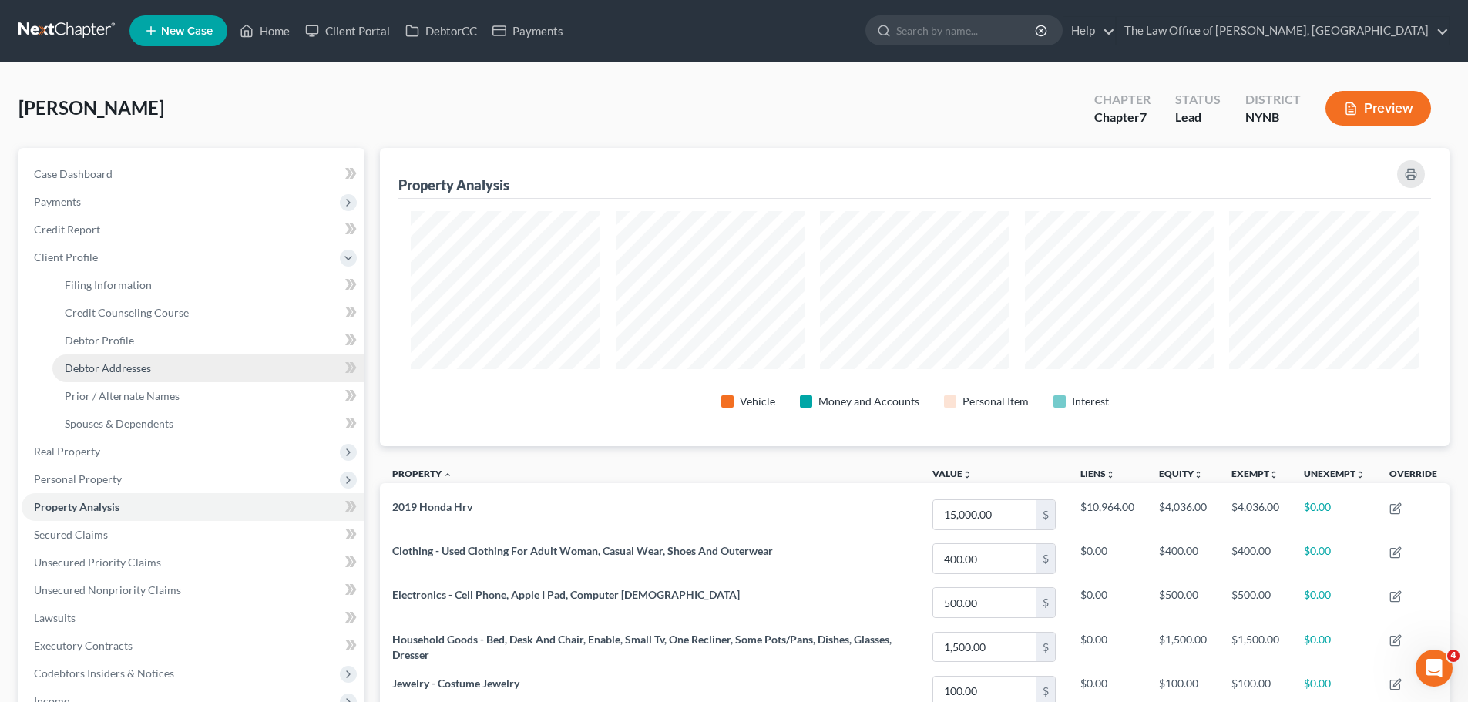
drag, startPoint x: 113, startPoint y: 367, endPoint x: 208, endPoint y: 366, distance: 94.8
click at [114, 367] on span "Debtor Addresses" at bounding box center [108, 367] width 86 height 13
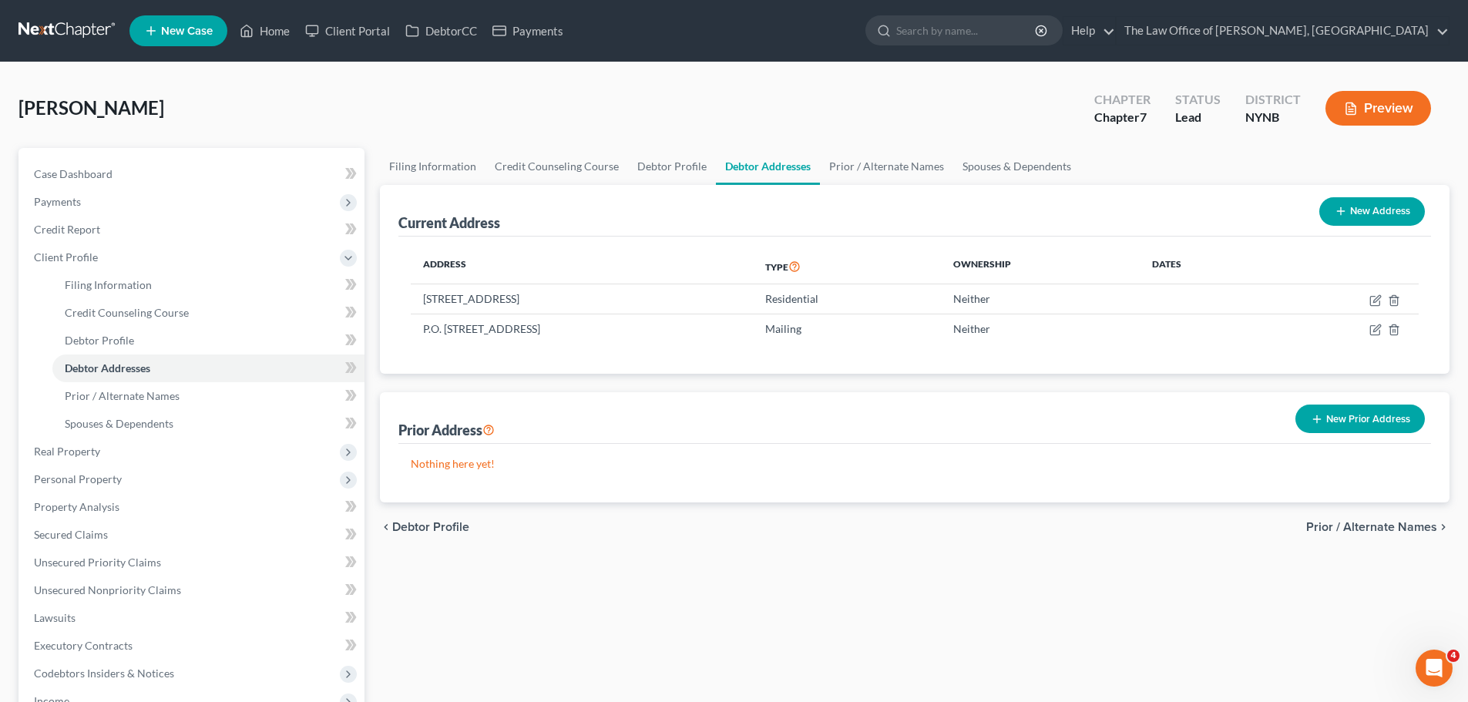
click at [1404, 106] on button "Preview" at bounding box center [1378, 108] width 106 height 35
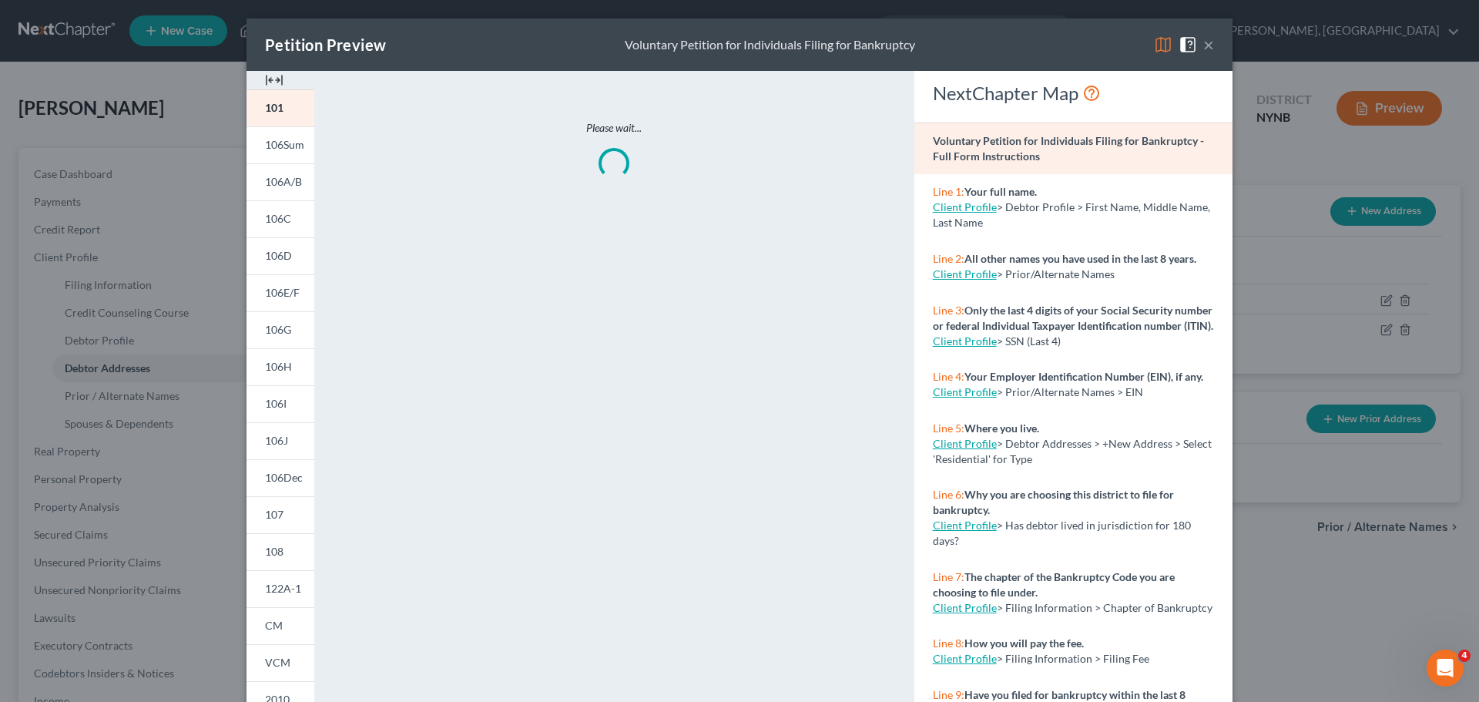
click at [267, 79] on img at bounding box center [274, 80] width 18 height 18
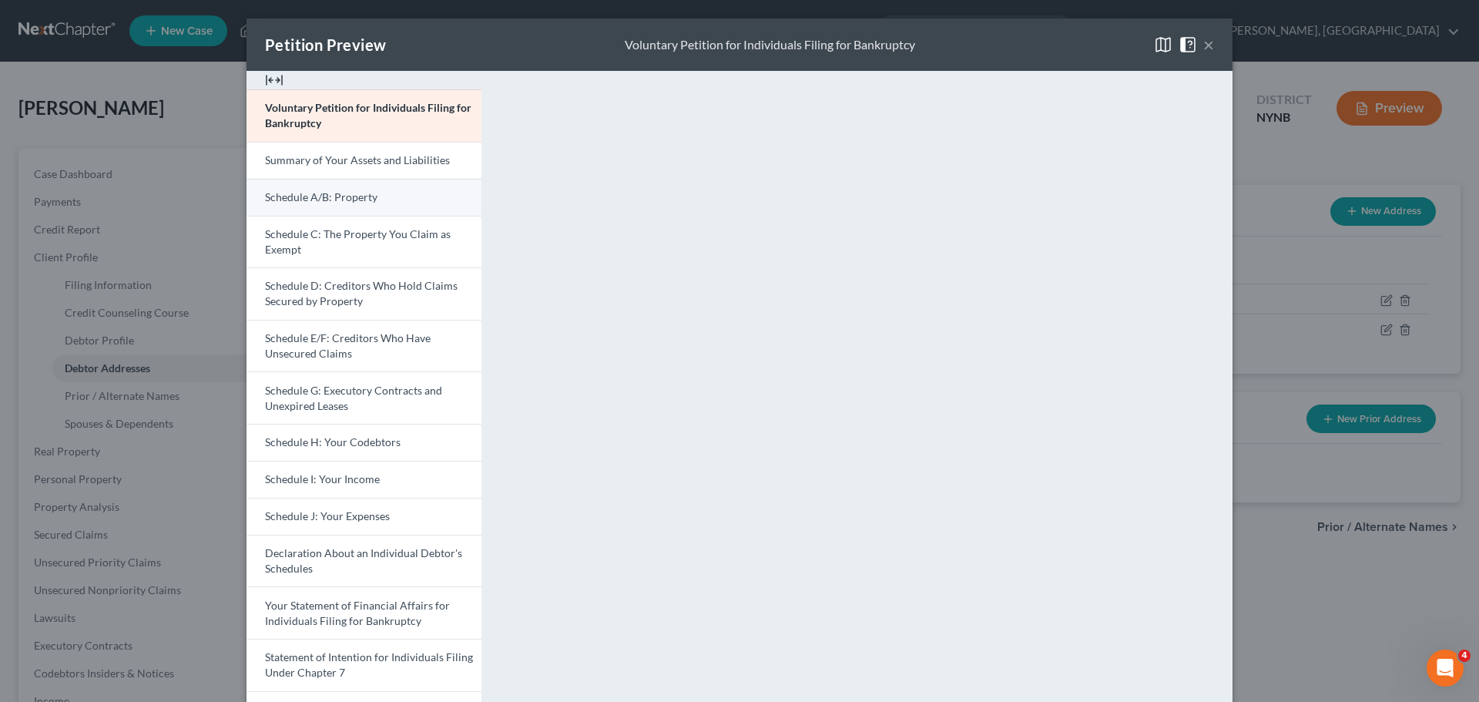
click at [323, 202] on span "Schedule A/B: Property" at bounding box center [321, 196] width 113 height 13
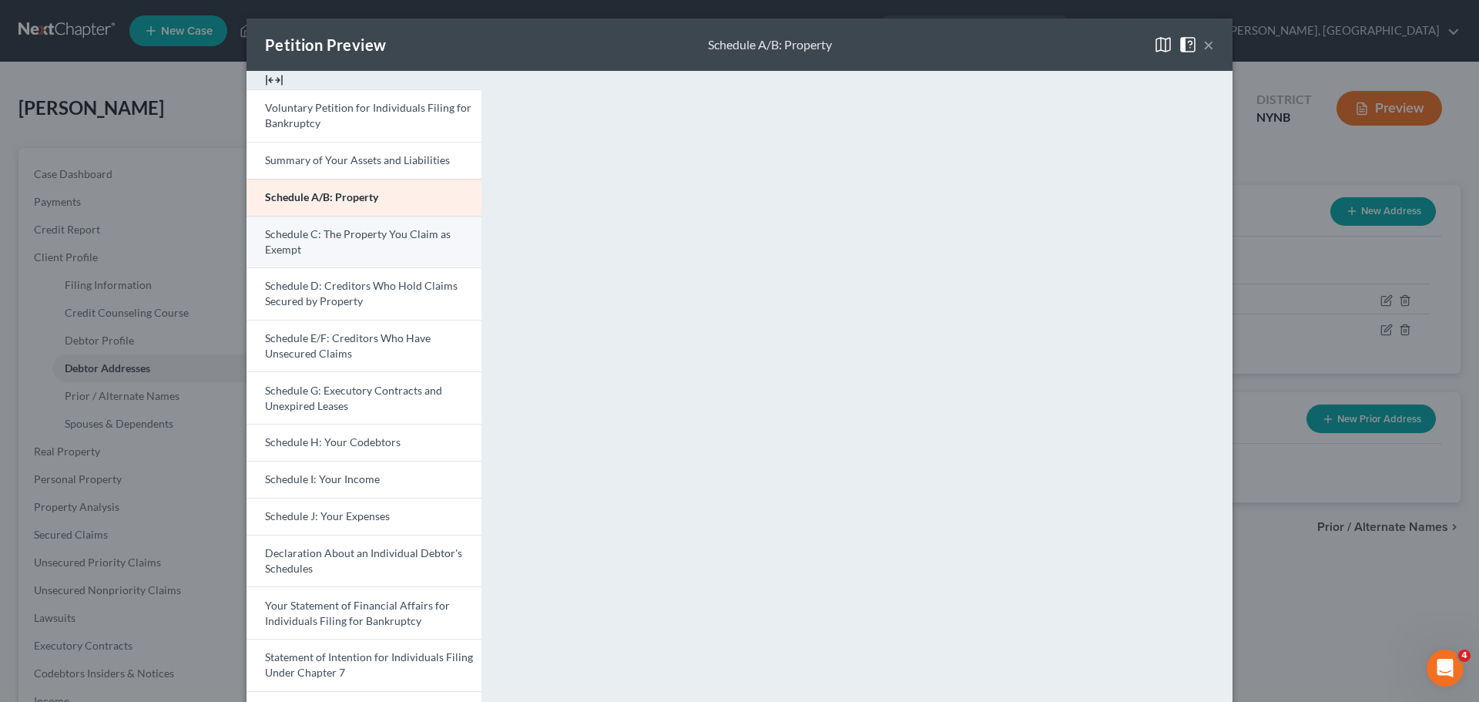
click at [366, 238] on span "Schedule C: The Property You Claim as Exempt" at bounding box center [358, 241] width 186 height 29
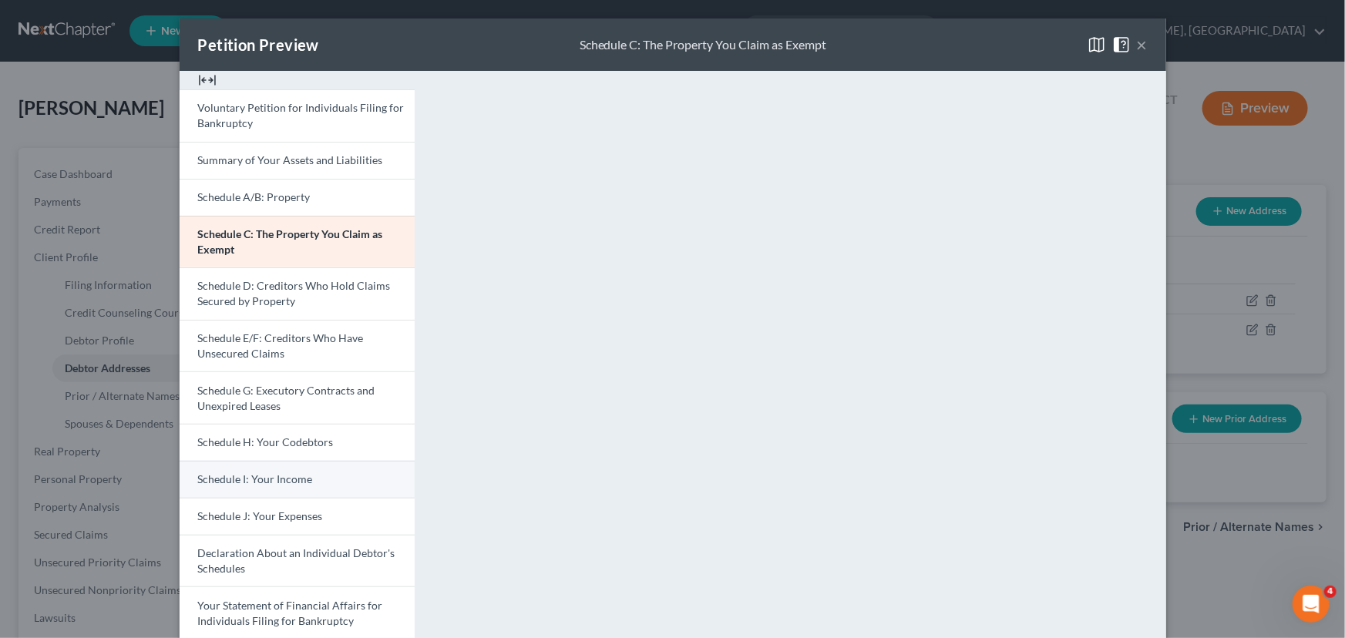
click at [240, 482] on span "Schedule I: Your Income" at bounding box center [255, 478] width 115 height 13
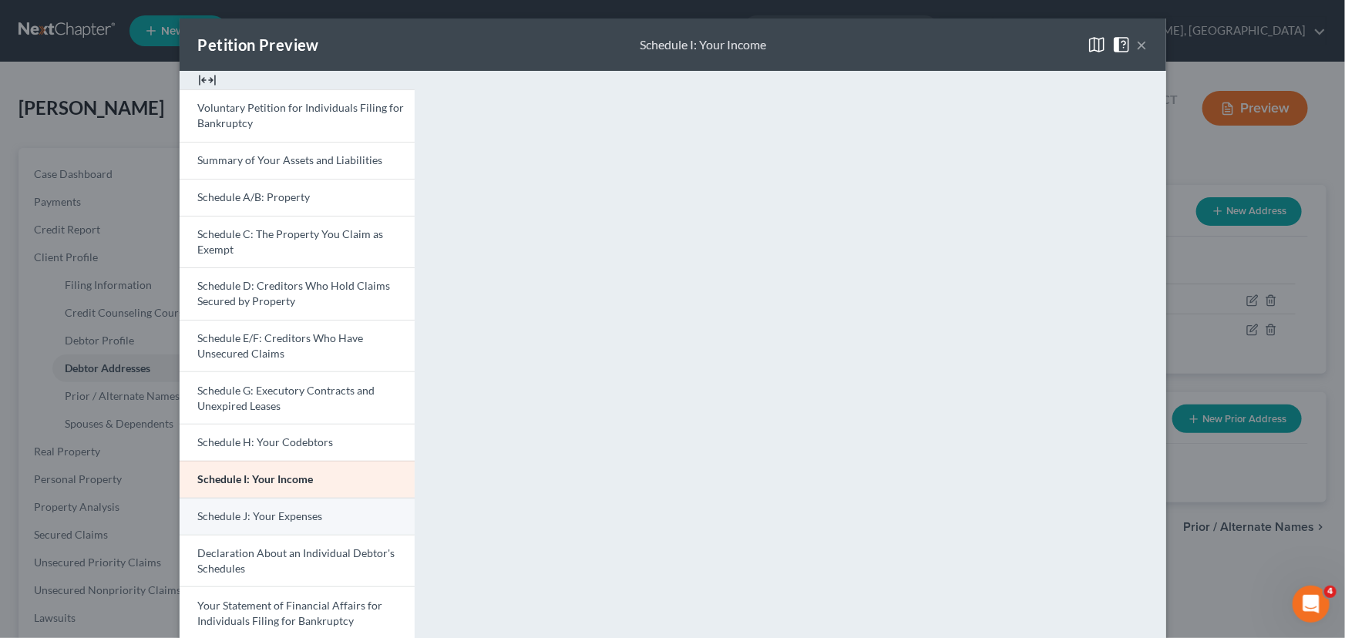
click at [249, 526] on link "Schedule J: Your Expenses" at bounding box center [297, 516] width 235 height 37
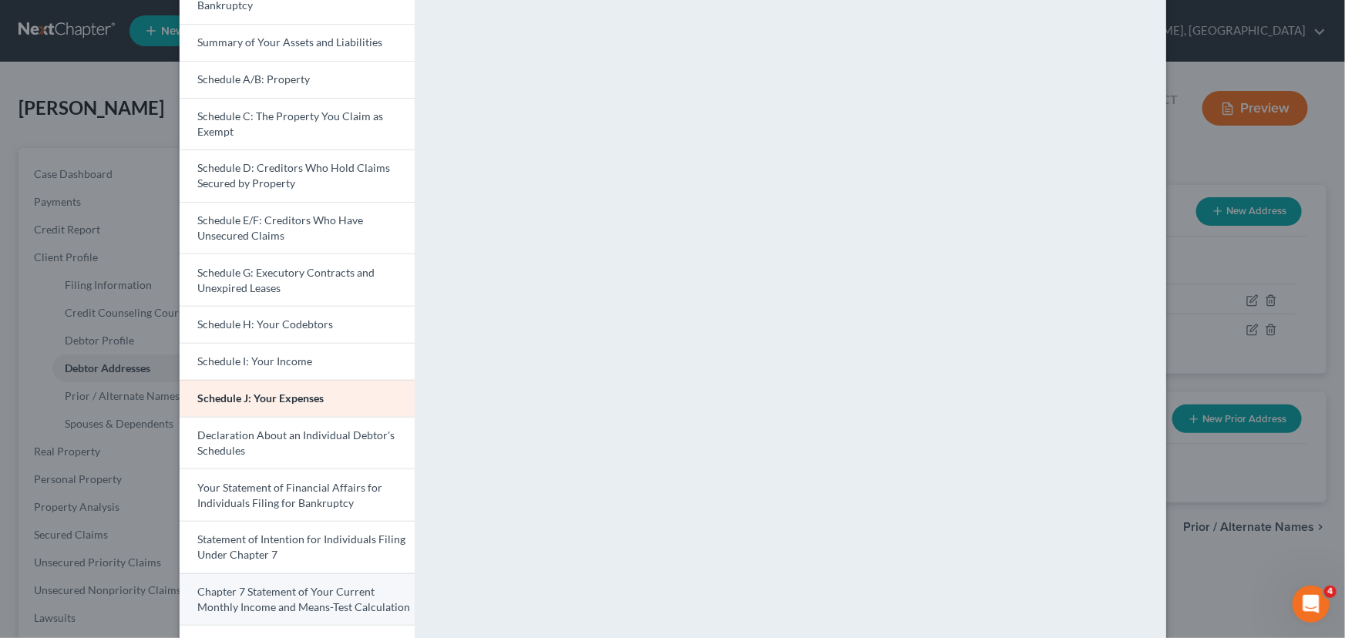
scroll to position [332, 0]
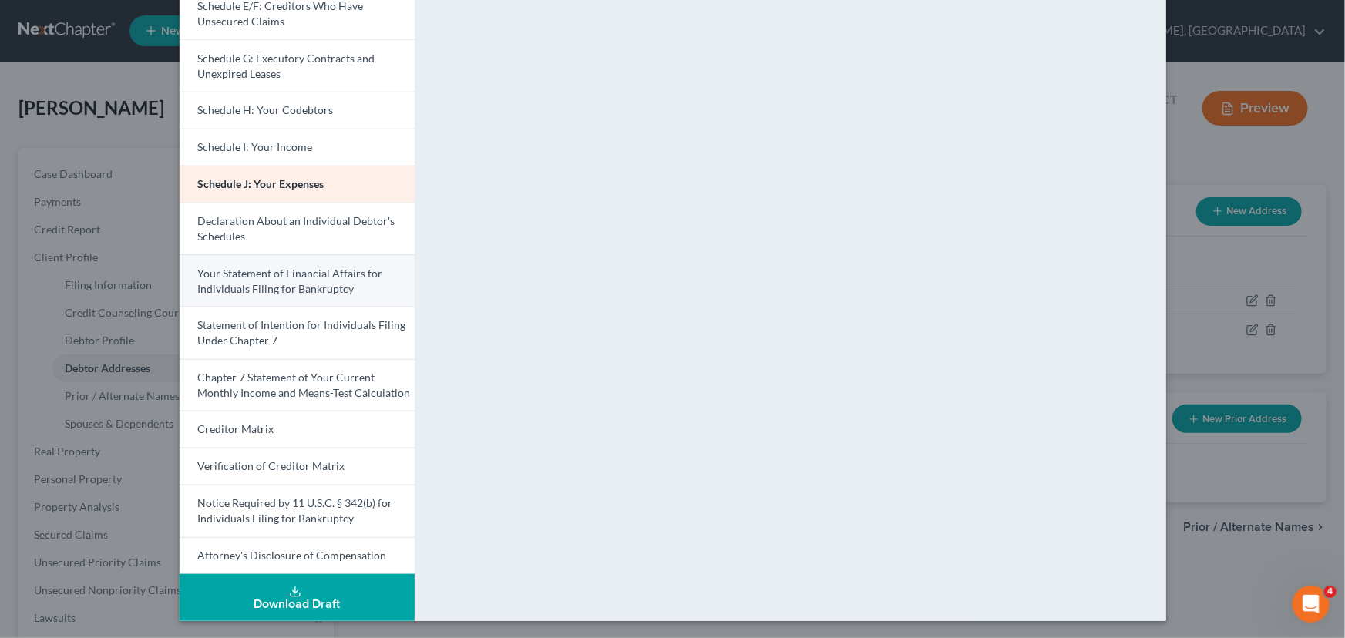
click at [285, 287] on span "Your Statement of Financial Affairs for Individuals Filing for Bankruptcy" at bounding box center [290, 281] width 185 height 29
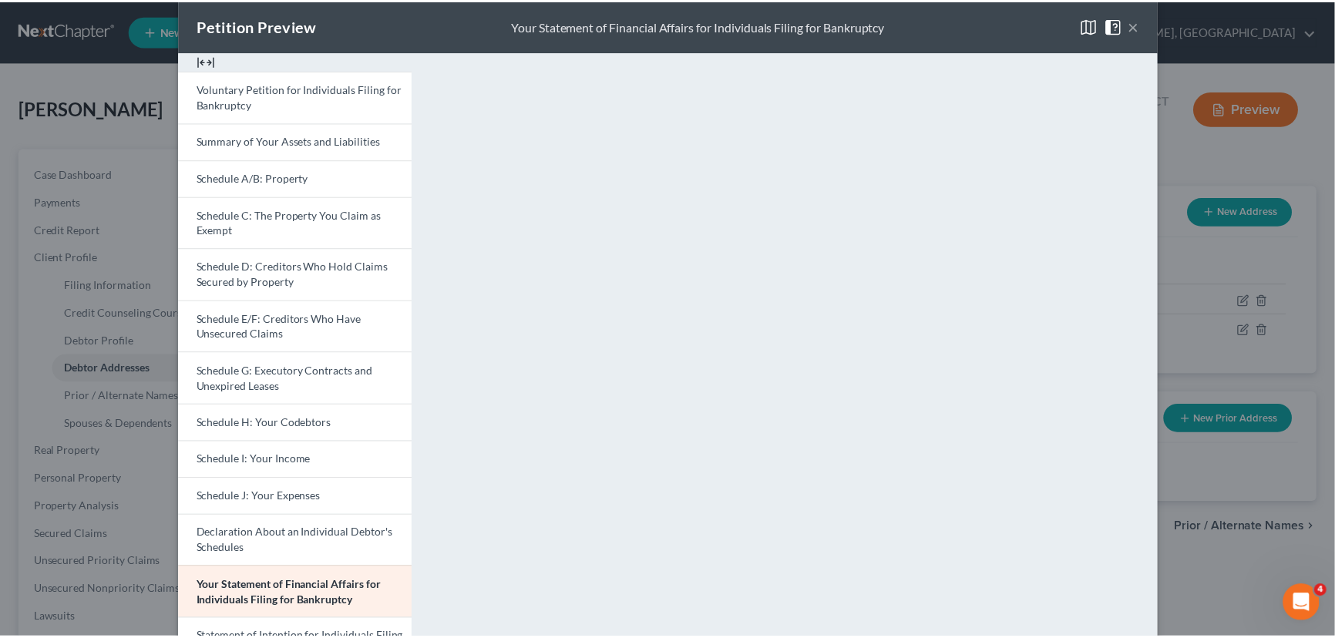
scroll to position [0, 0]
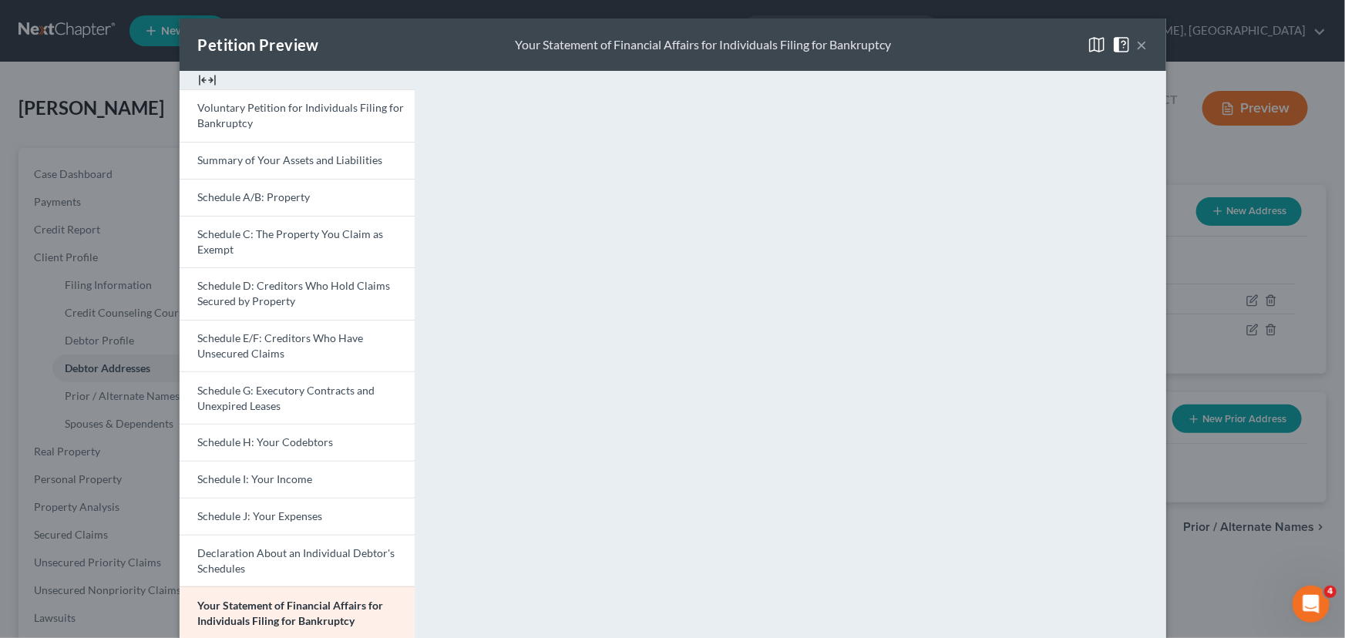
click at [1285, 551] on div "Petition Preview Your Statement of Financial Affairs for Individuals Filing for…" at bounding box center [672, 319] width 1345 height 638
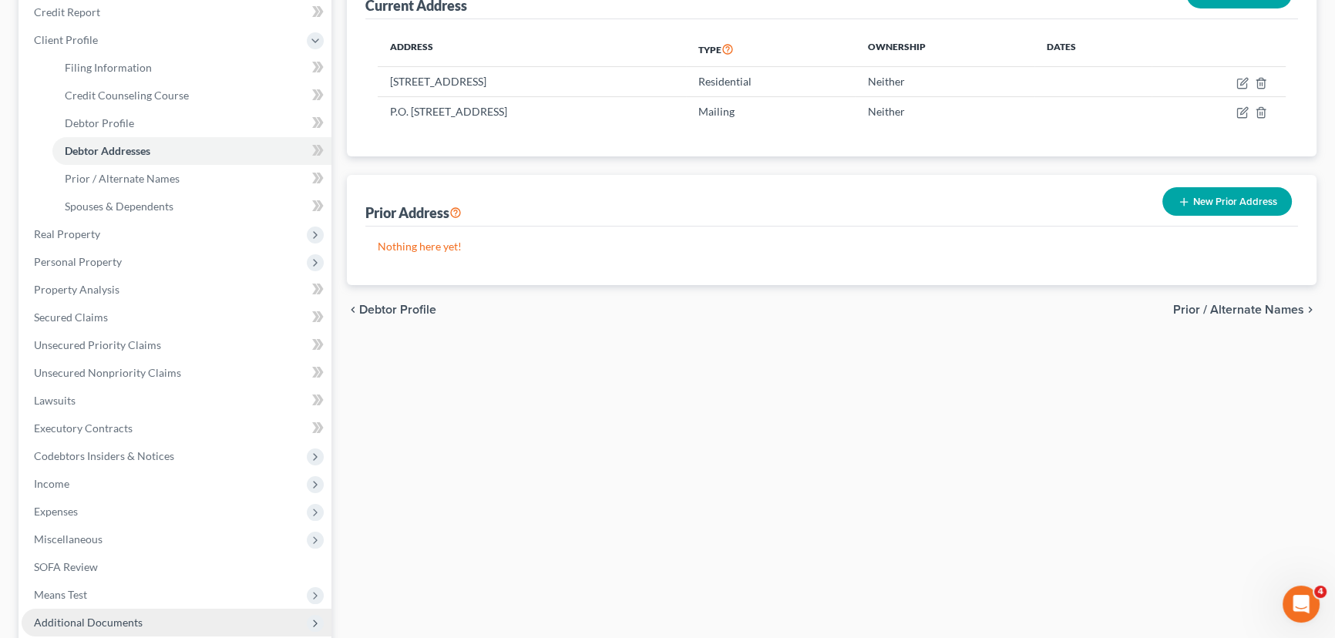
scroll to position [280, 0]
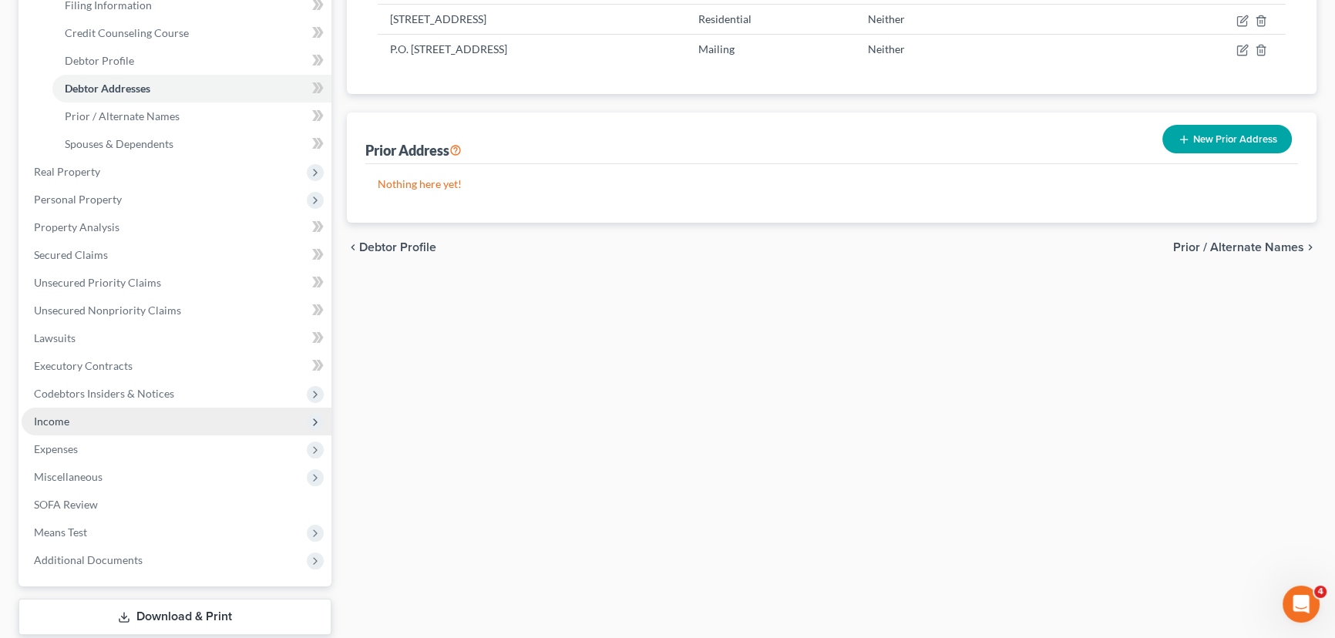
click at [56, 424] on span "Income" at bounding box center [51, 421] width 35 height 13
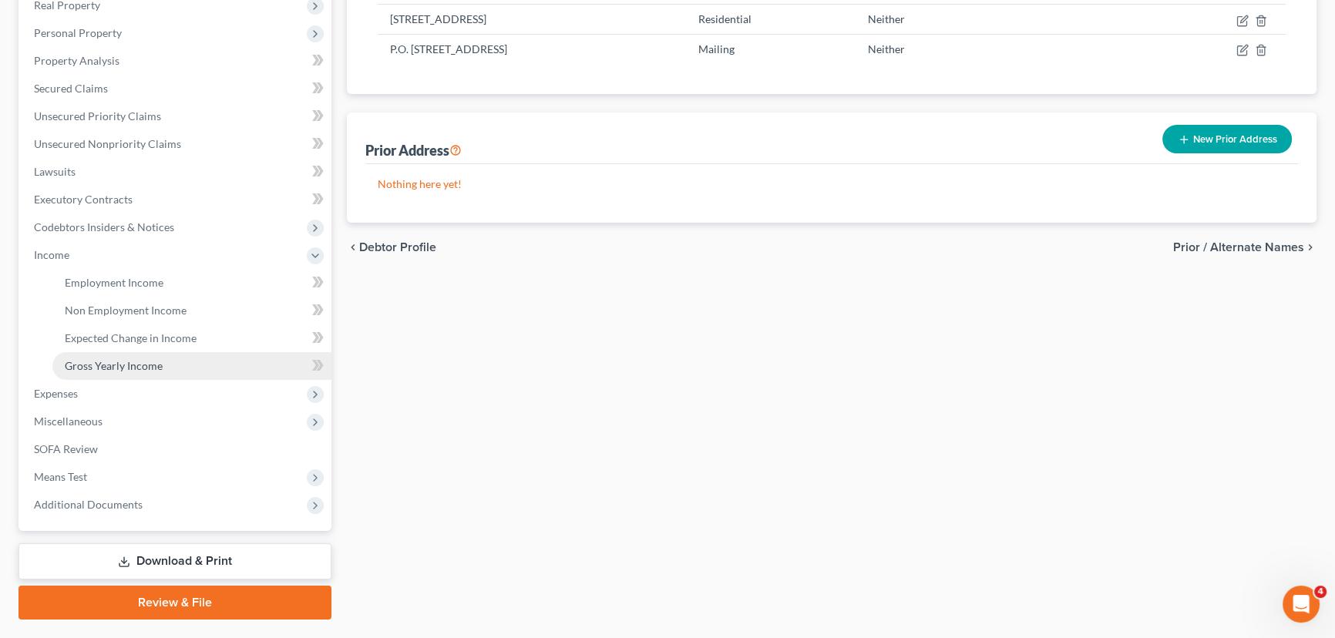
click at [140, 364] on span "Gross Yearly Income" at bounding box center [114, 365] width 98 height 13
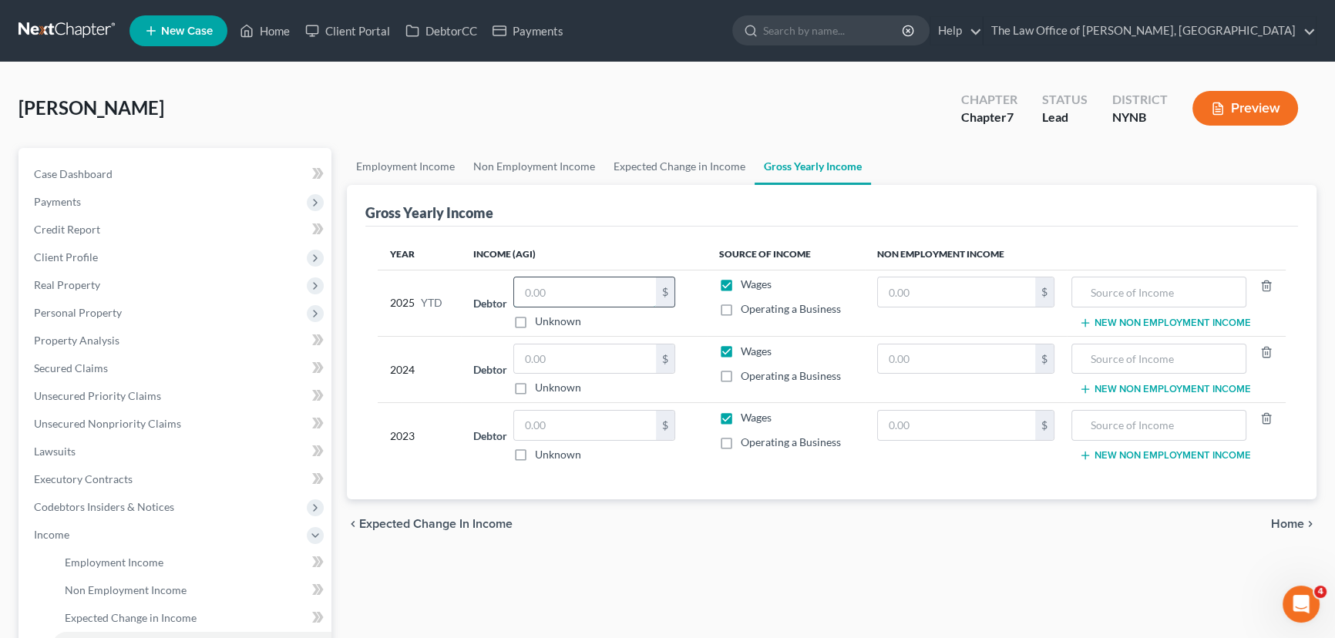
click at [547, 300] on input "text" at bounding box center [585, 291] width 142 height 29
type input "0"
click at [564, 354] on input "text" at bounding box center [585, 358] width 142 height 29
type input "17,131"
click at [565, 427] on input "text" at bounding box center [585, 425] width 142 height 29
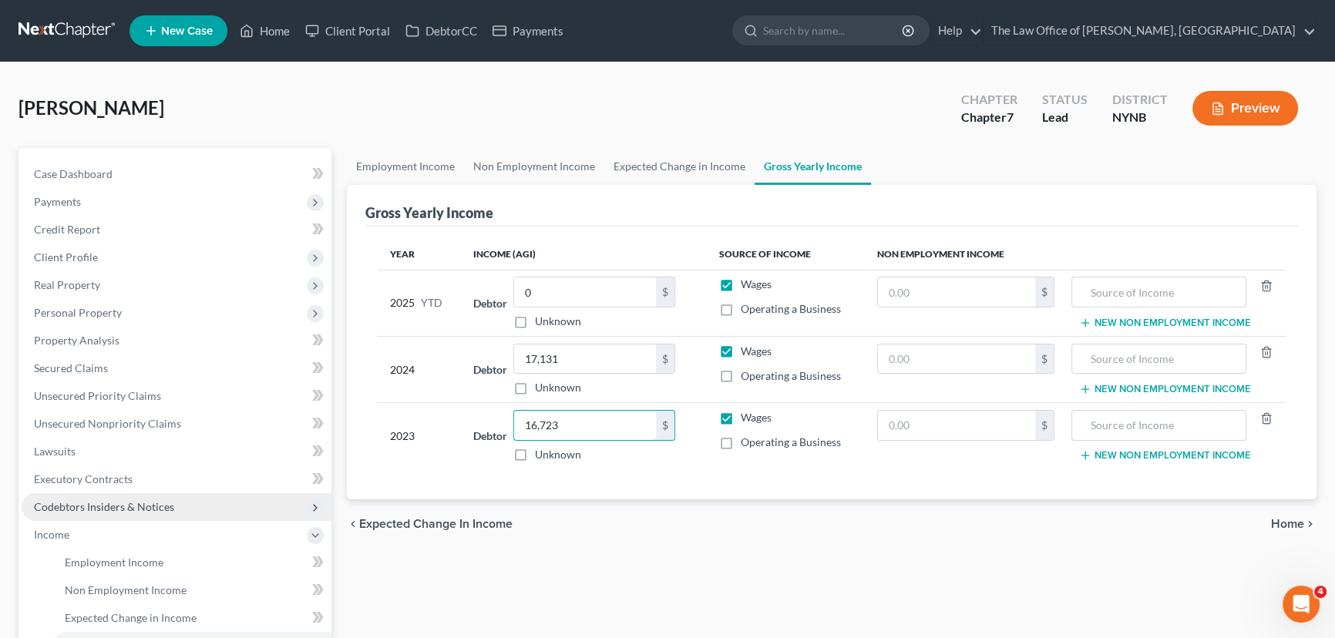
type input "16,723"
click at [126, 513] on span "Codebtors Insiders & Notices" at bounding box center [177, 507] width 310 height 28
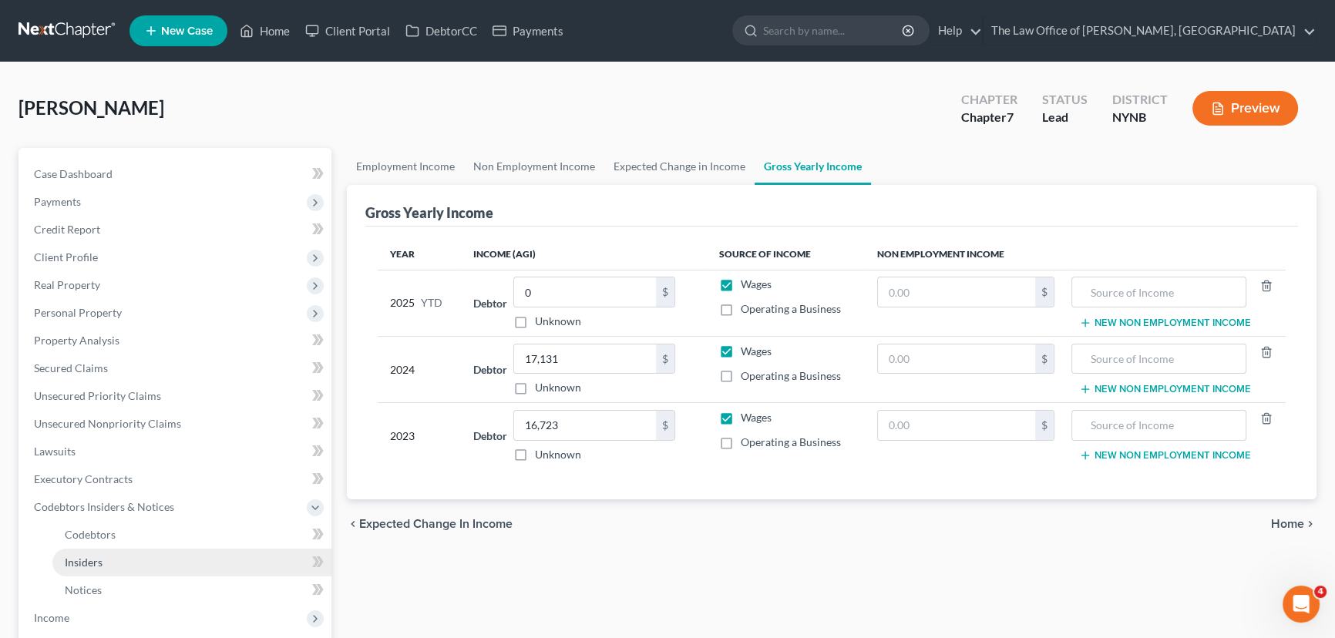
click at [125, 552] on link "Insiders" at bounding box center [191, 563] width 279 height 28
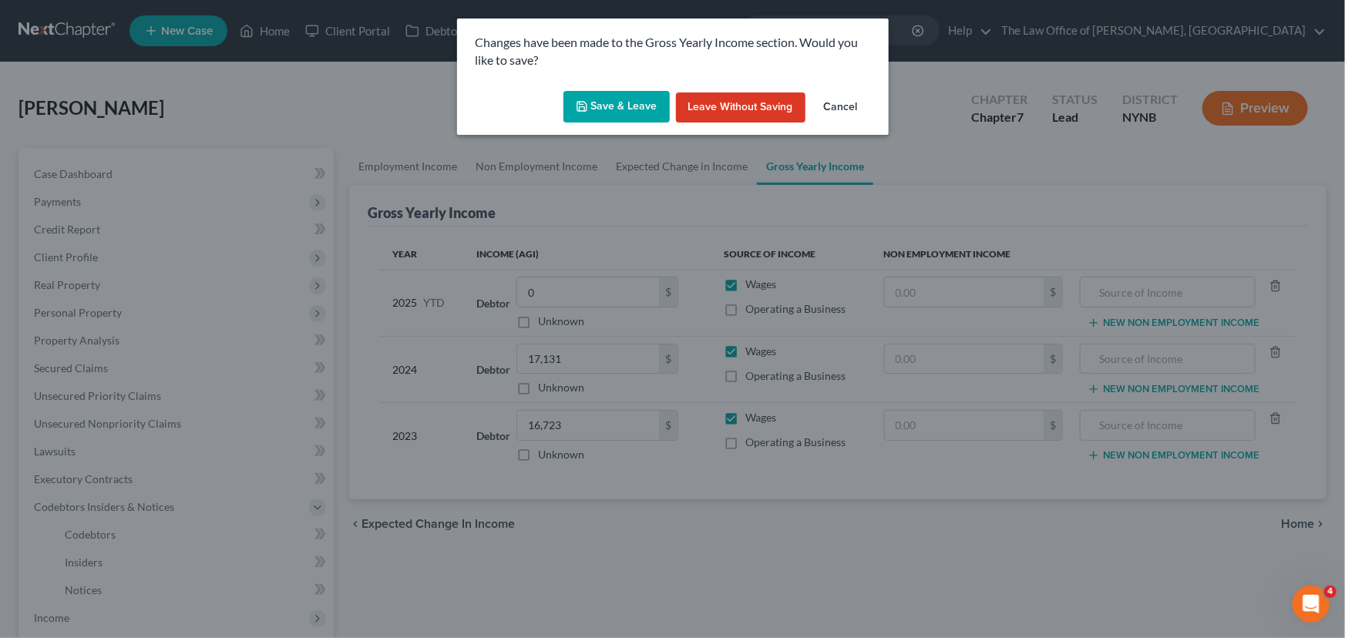
click at [616, 111] on button "Save & Leave" at bounding box center [616, 107] width 106 height 32
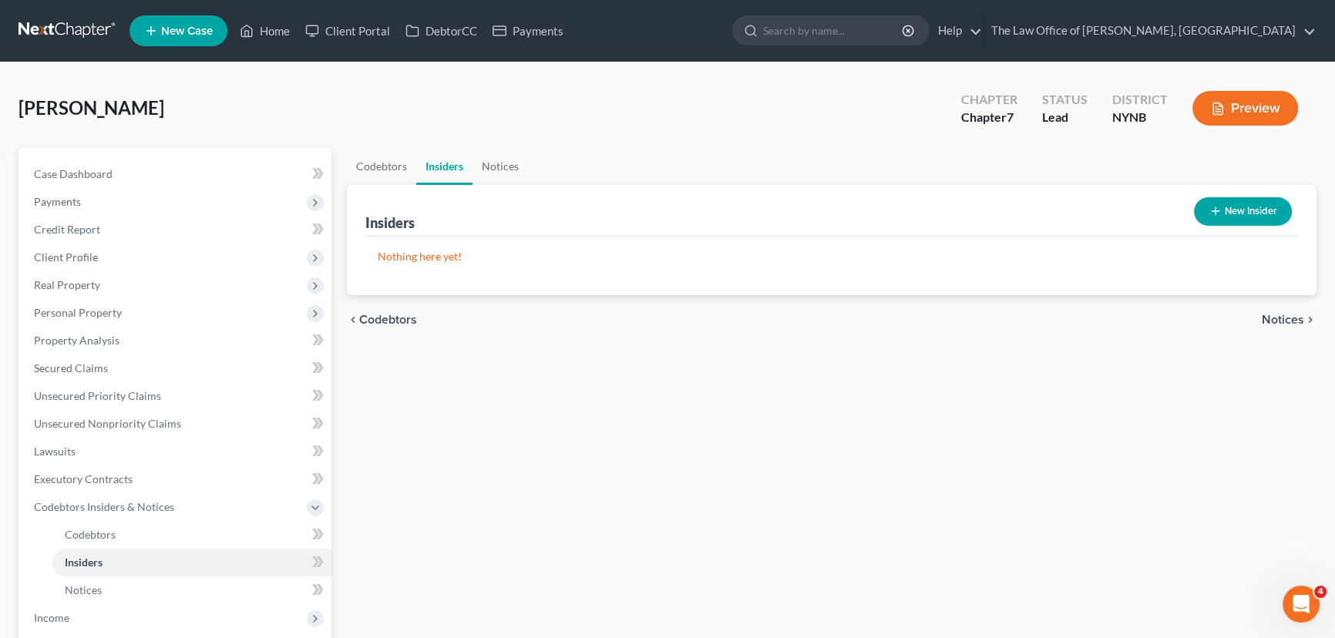
click at [1261, 106] on button "Preview" at bounding box center [1245, 108] width 106 height 35
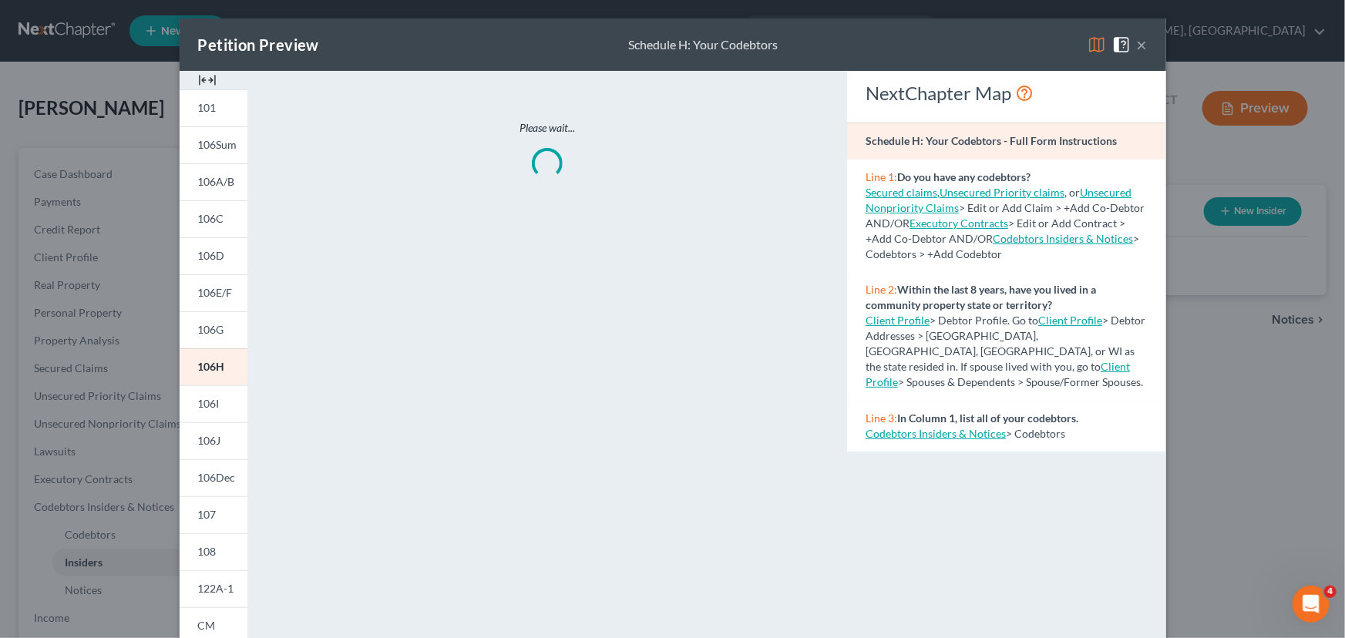
click at [198, 85] on img at bounding box center [207, 80] width 18 height 18
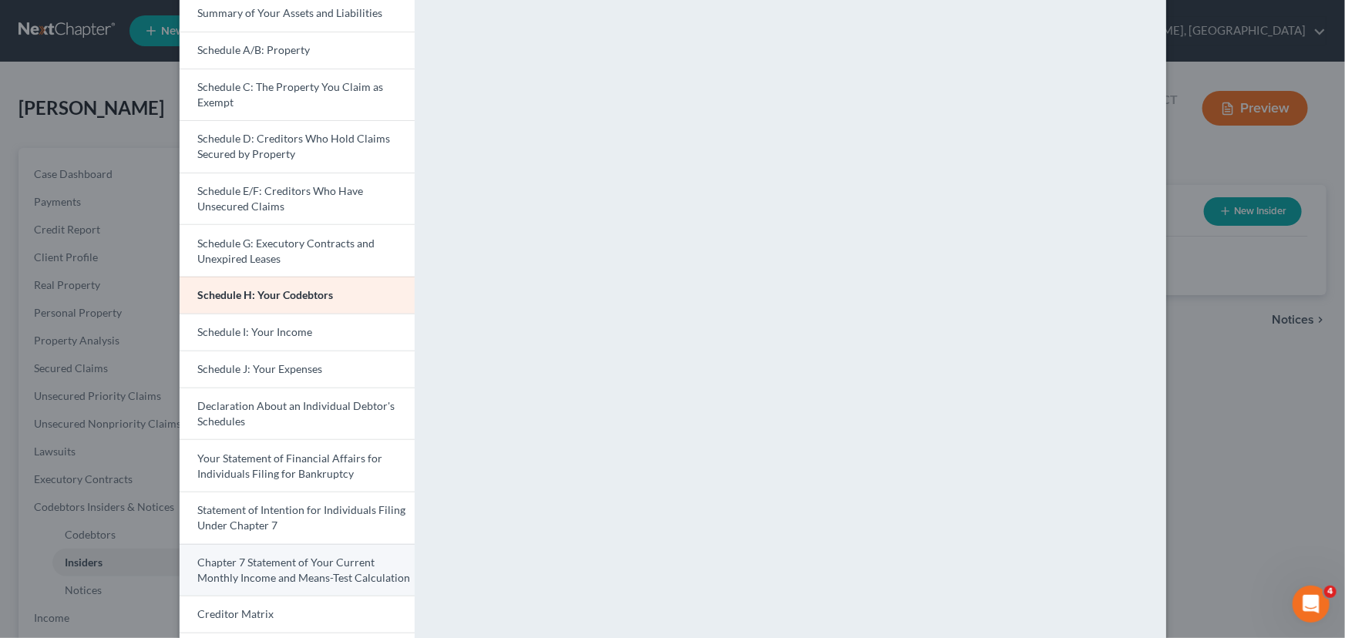
scroll to position [280, 0]
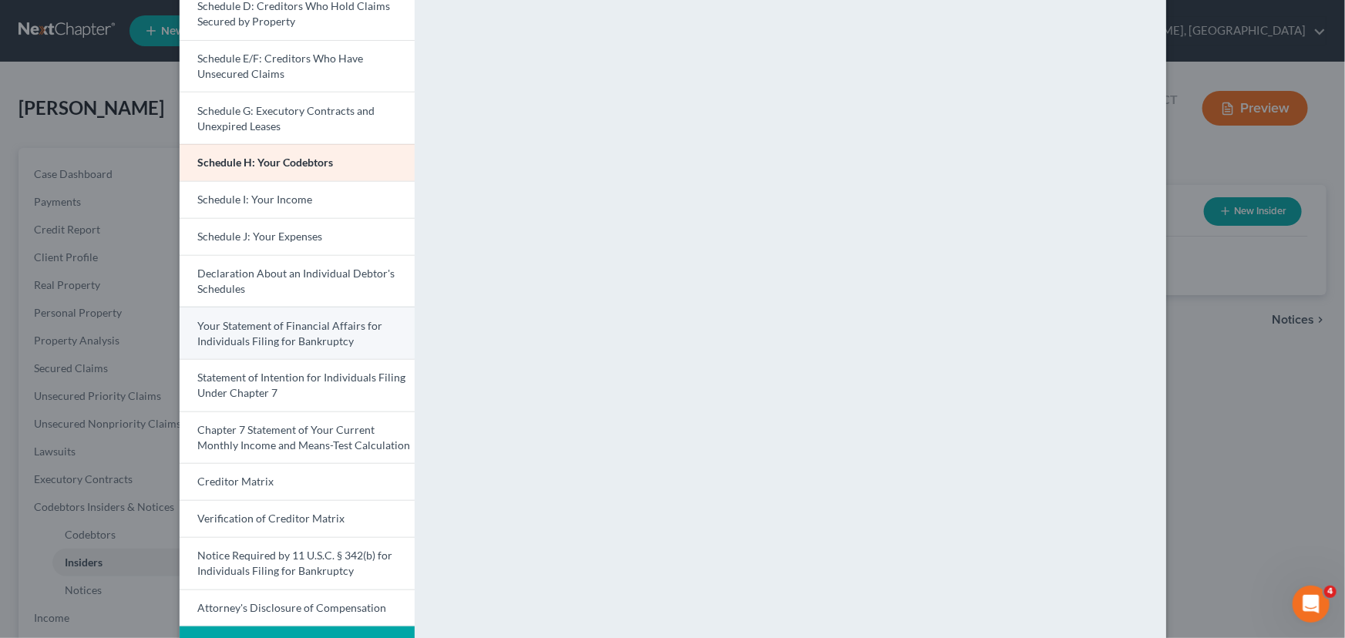
click at [303, 336] on span "Your Statement of Financial Affairs for Individuals Filing for Bankruptcy" at bounding box center [290, 333] width 185 height 29
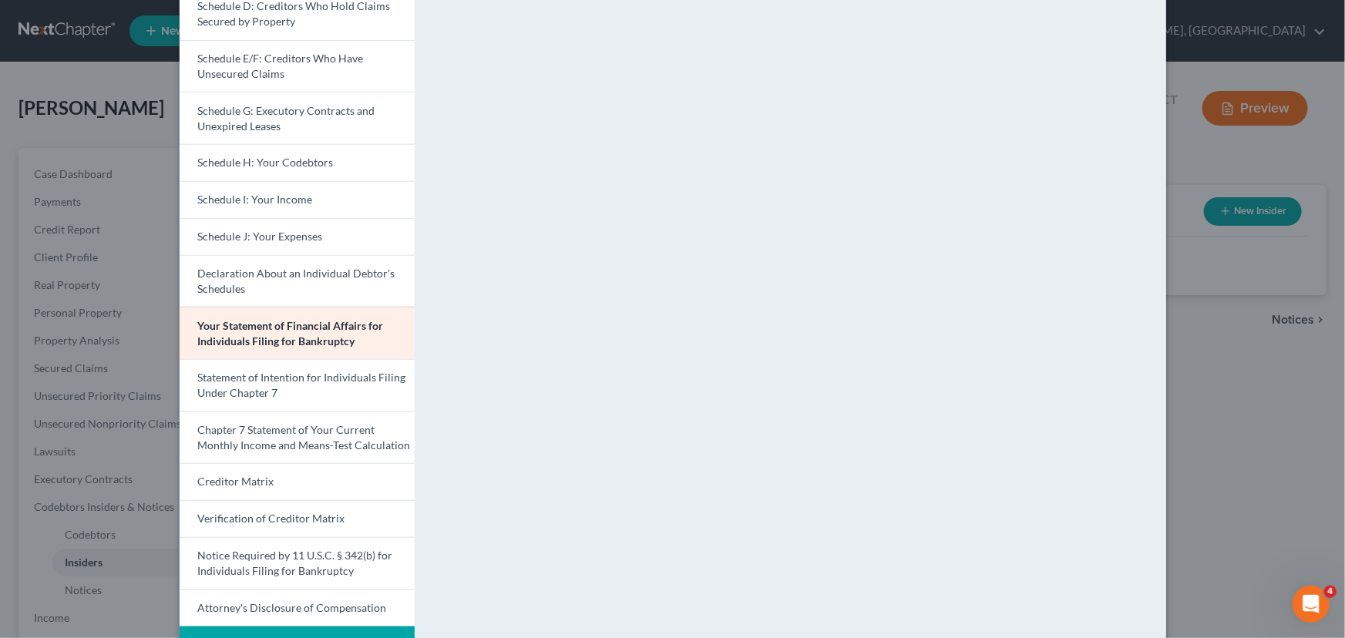
click at [111, 499] on div "Petition Preview Your Statement of Financial Affairs for Individuals Filing for…" at bounding box center [672, 319] width 1345 height 638
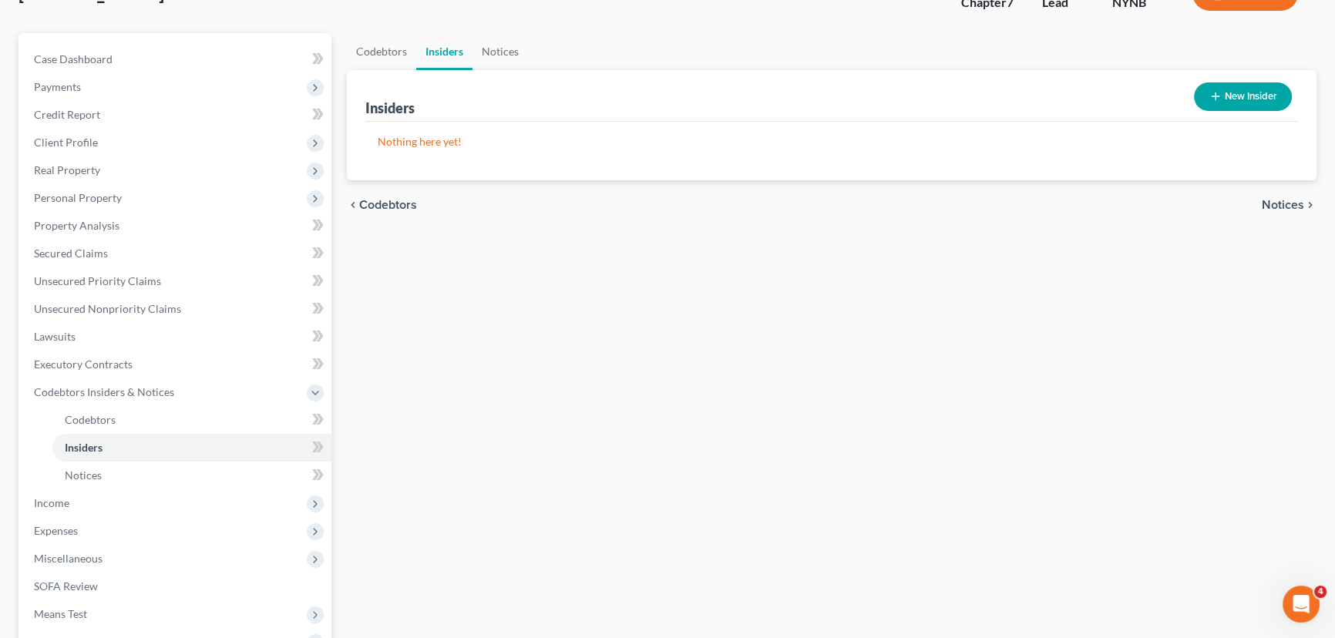
scroll to position [290, 0]
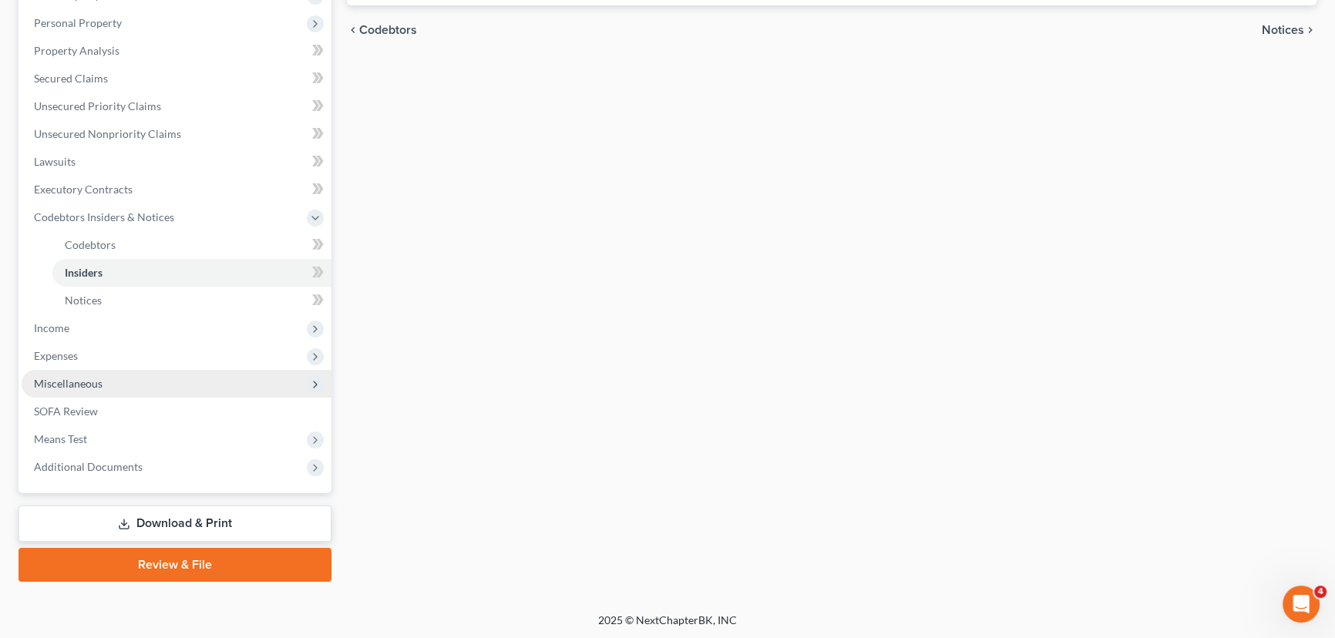
click at [72, 379] on span "Miscellaneous" at bounding box center [68, 383] width 69 height 13
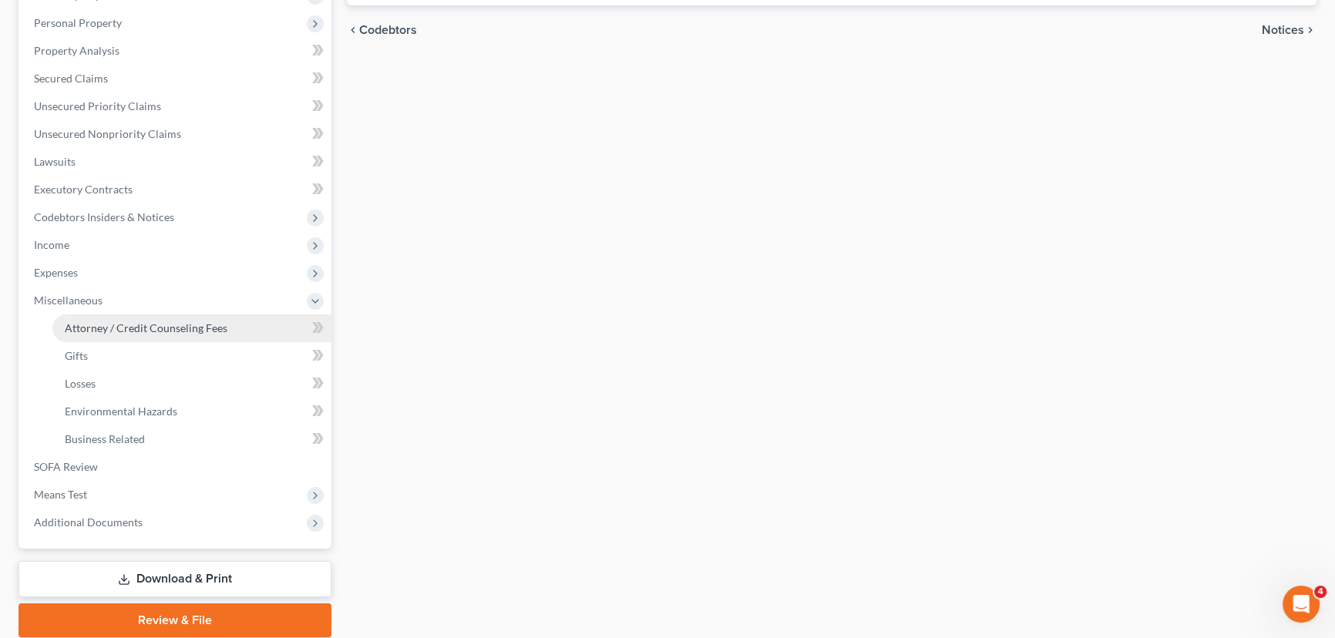
click at [155, 328] on span "Attorney / Credit Counseling Fees" at bounding box center [146, 327] width 163 height 13
select select "1"
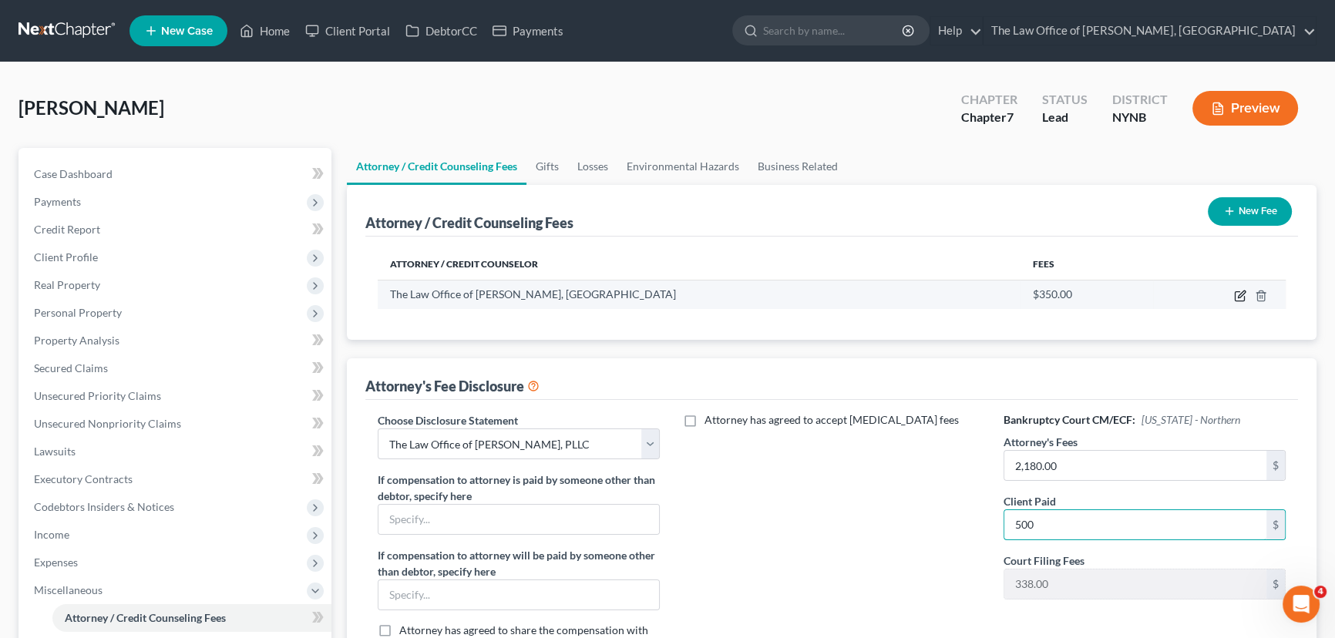
type input "500"
click at [1244, 295] on icon "button" at bounding box center [1240, 296] width 12 height 12
select select "35"
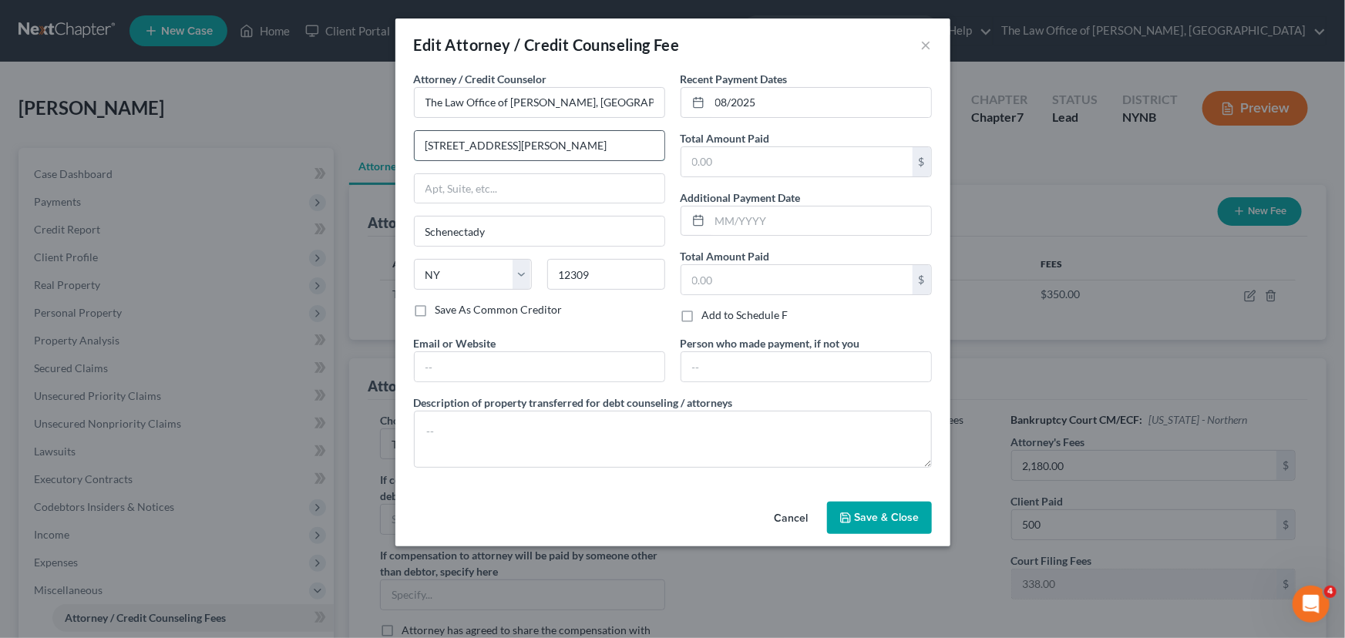
type input "146 Jay Street"
click at [751, 160] on input "text" at bounding box center [796, 161] width 231 height 29
type input "500"
click at [878, 526] on button "Save & Close" at bounding box center [879, 518] width 105 height 32
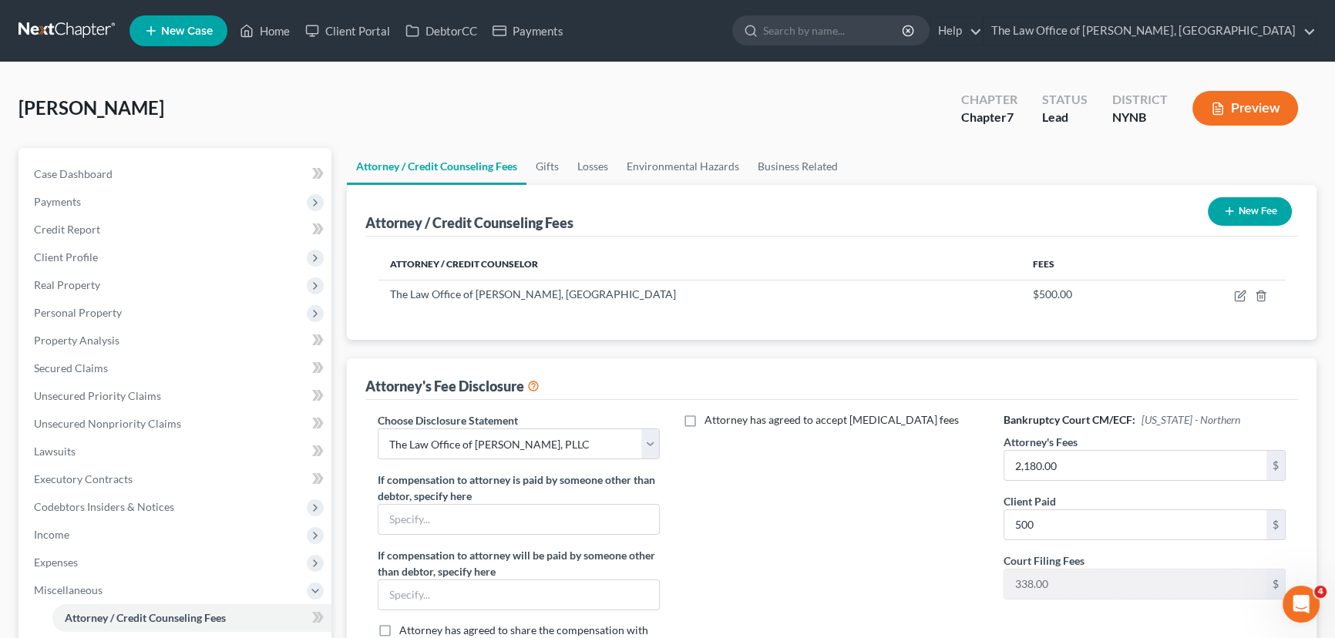
click at [1272, 103] on button "Preview" at bounding box center [1245, 108] width 106 height 35
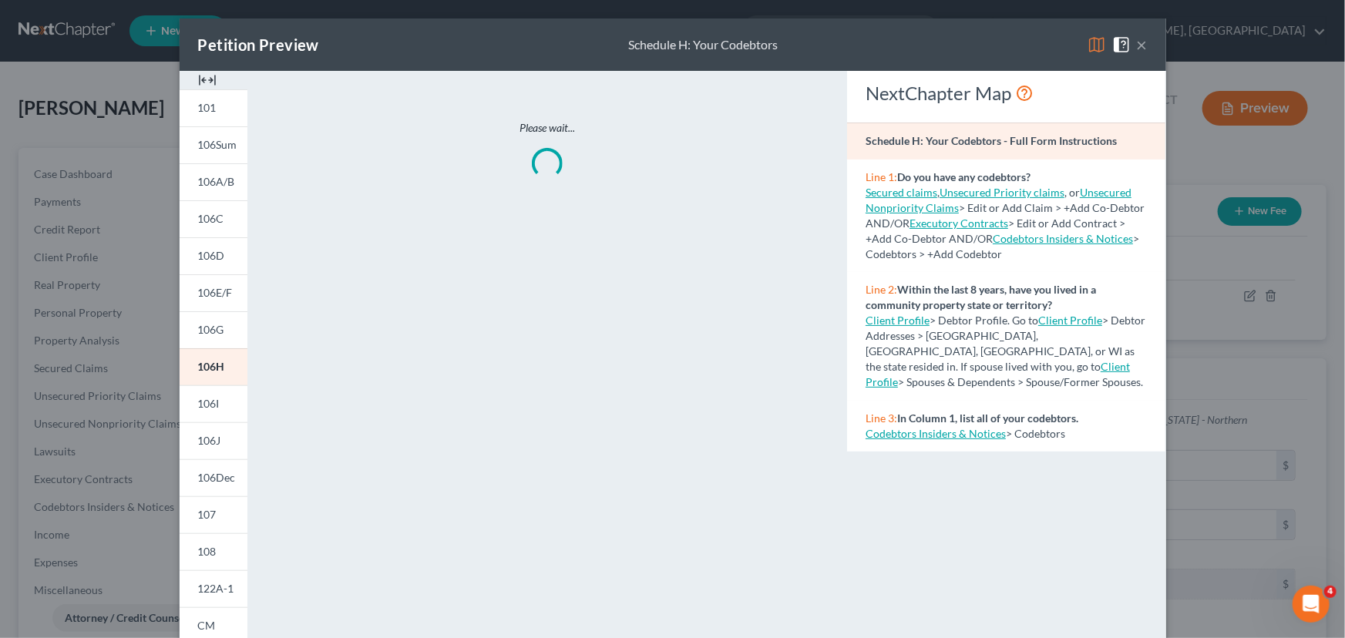
click at [200, 80] on img at bounding box center [207, 80] width 18 height 18
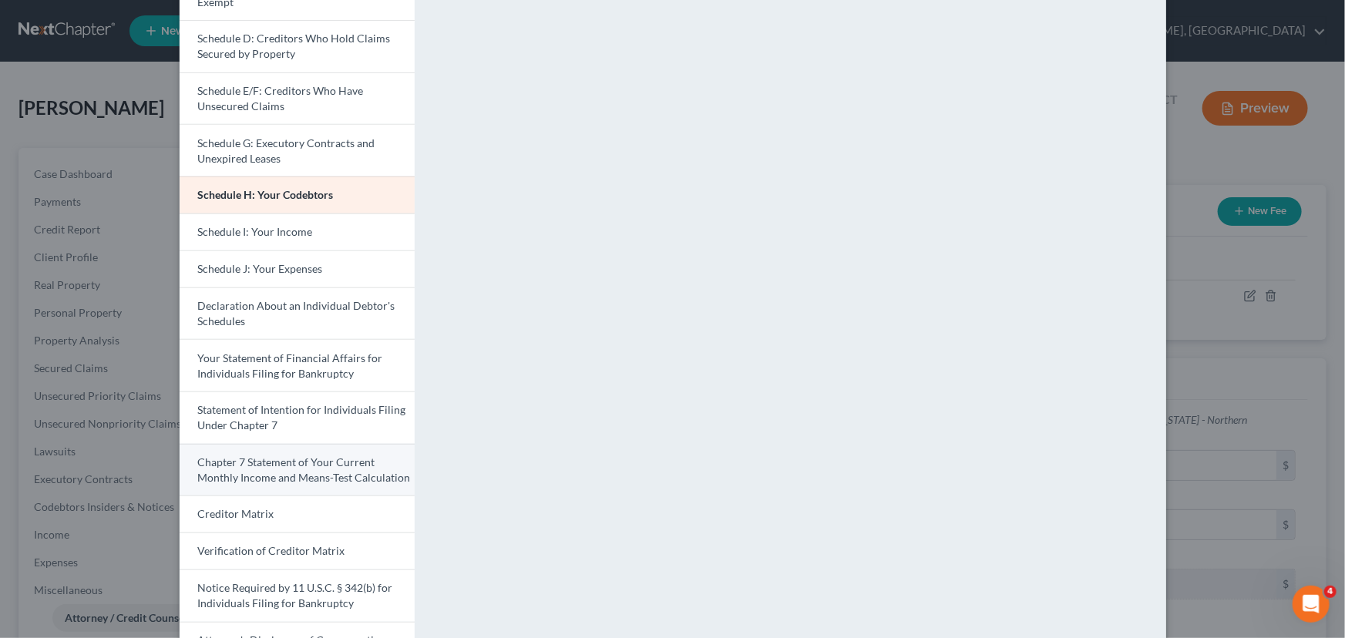
scroll to position [280, 0]
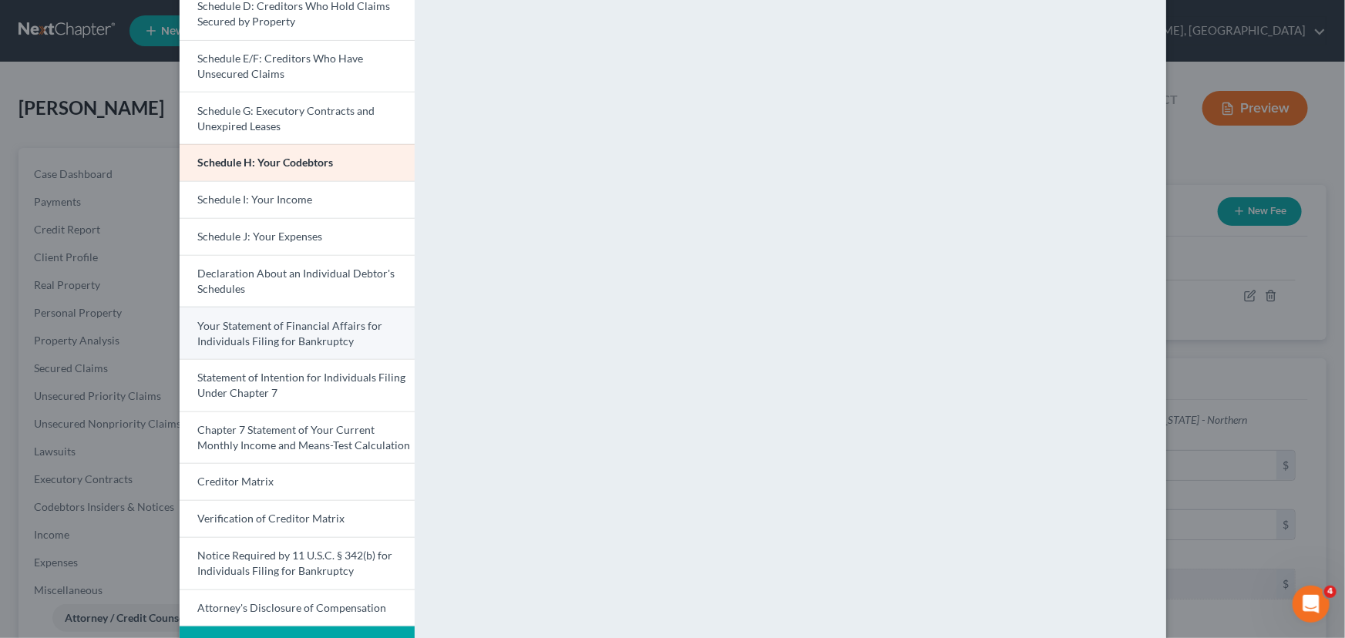
click at [329, 339] on span "Your Statement of Financial Affairs for Individuals Filing for Bankruptcy" at bounding box center [290, 333] width 185 height 29
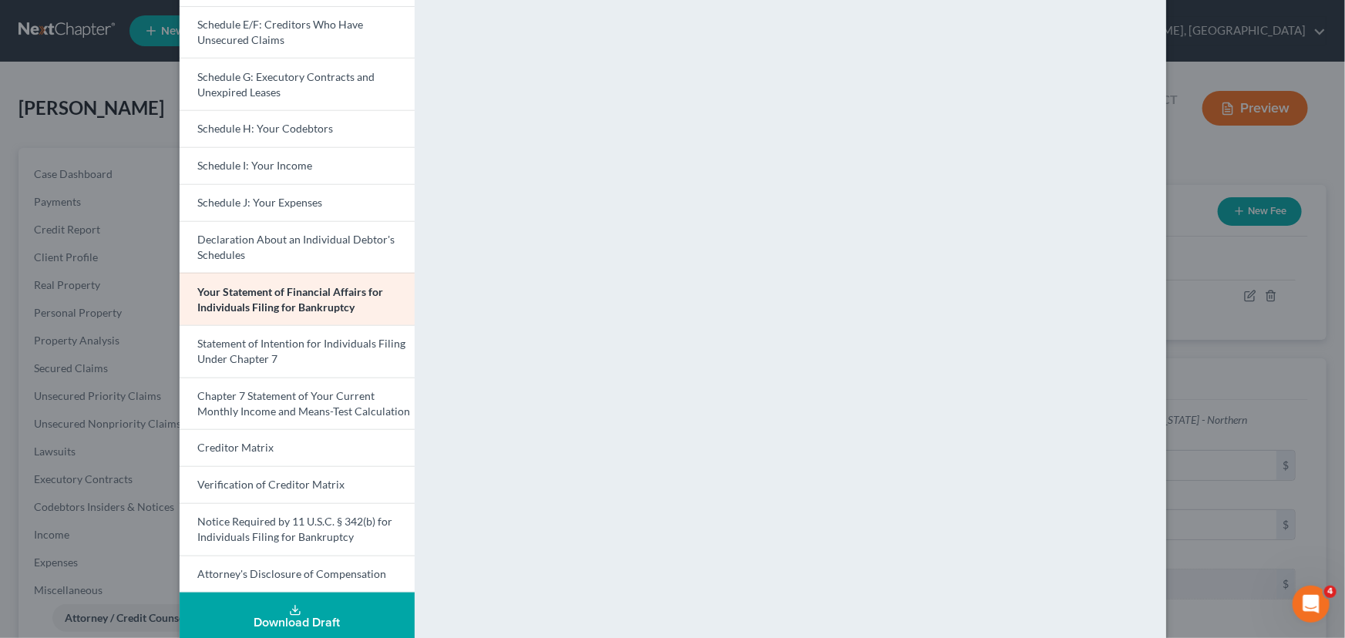
scroll to position [332, 0]
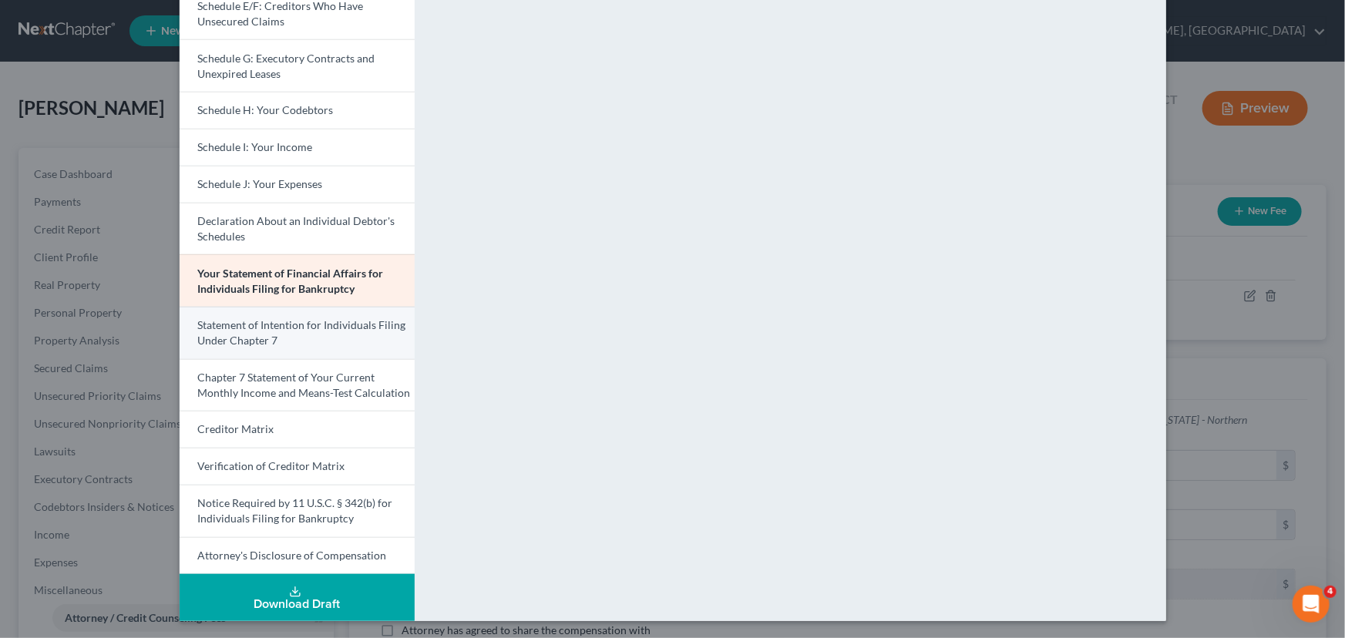
click at [254, 331] on link "Statement of Intention for Individuals Filing Under Chapter 7" at bounding box center [297, 333] width 235 height 52
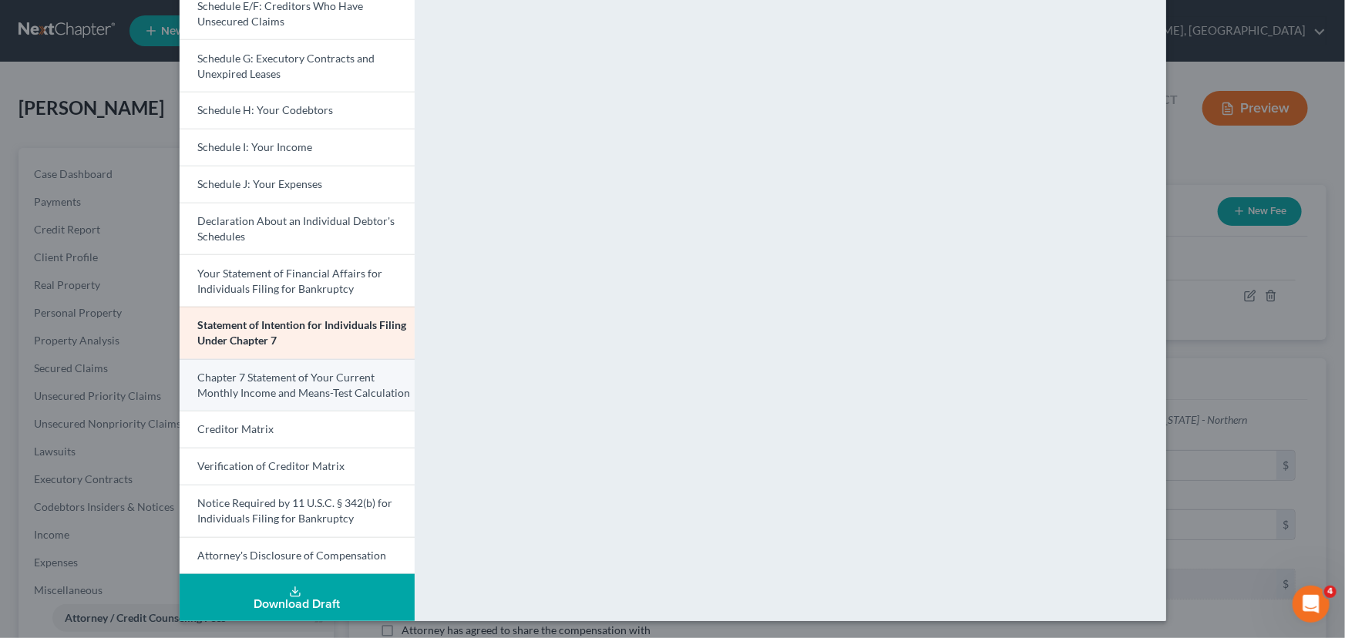
click at [281, 389] on span "Chapter 7 Statement of Your Current Monthly Income and Means-Test Calculation" at bounding box center [304, 385] width 213 height 29
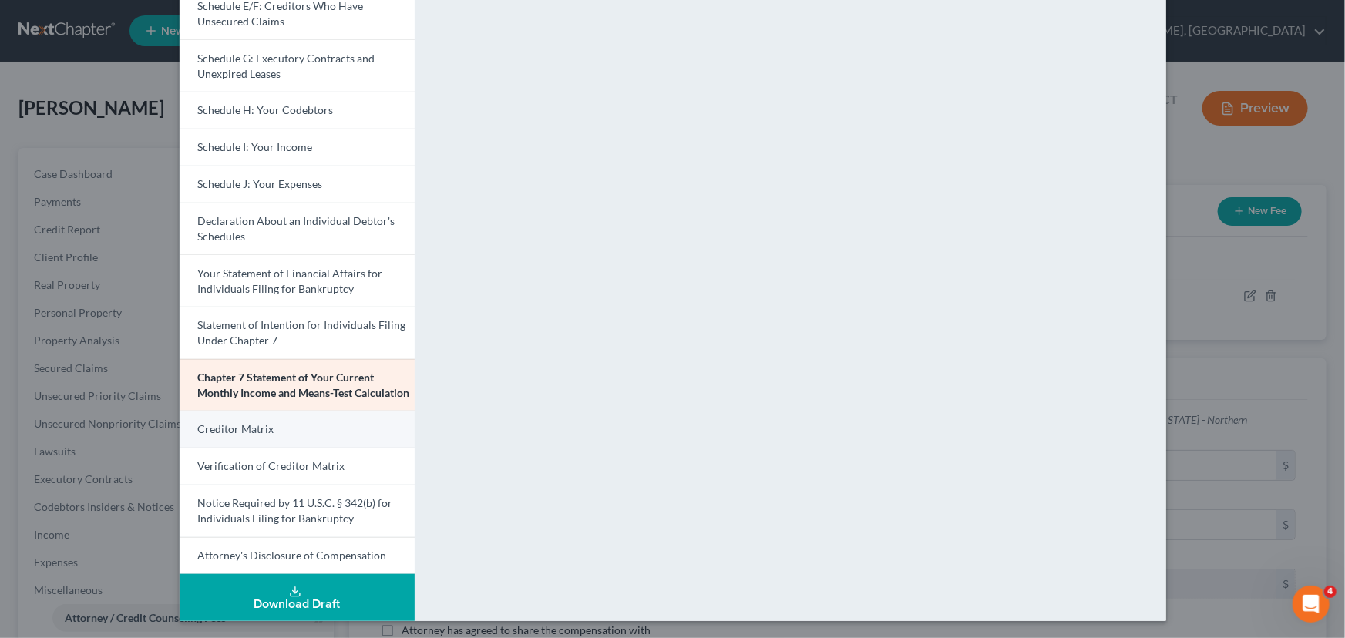
click at [267, 432] on link "Creditor Matrix" at bounding box center [297, 429] width 235 height 37
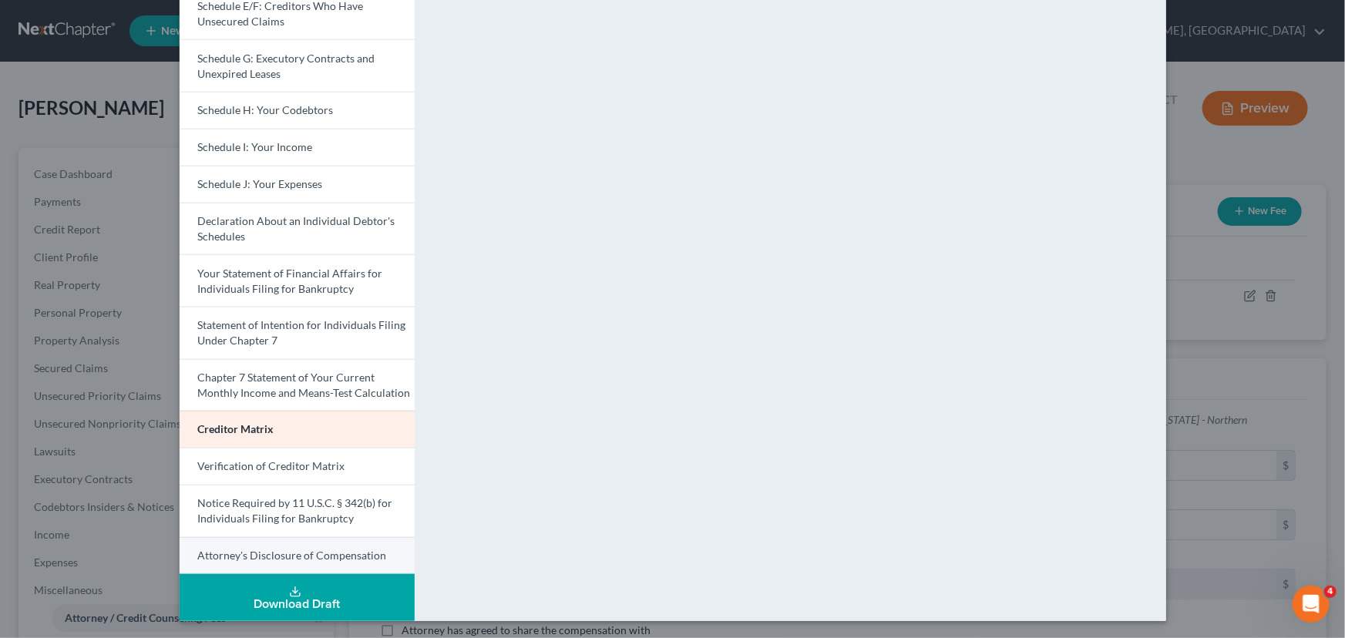
click at [267, 544] on link "Attorney's Disclosure of Compensation" at bounding box center [297, 556] width 235 height 38
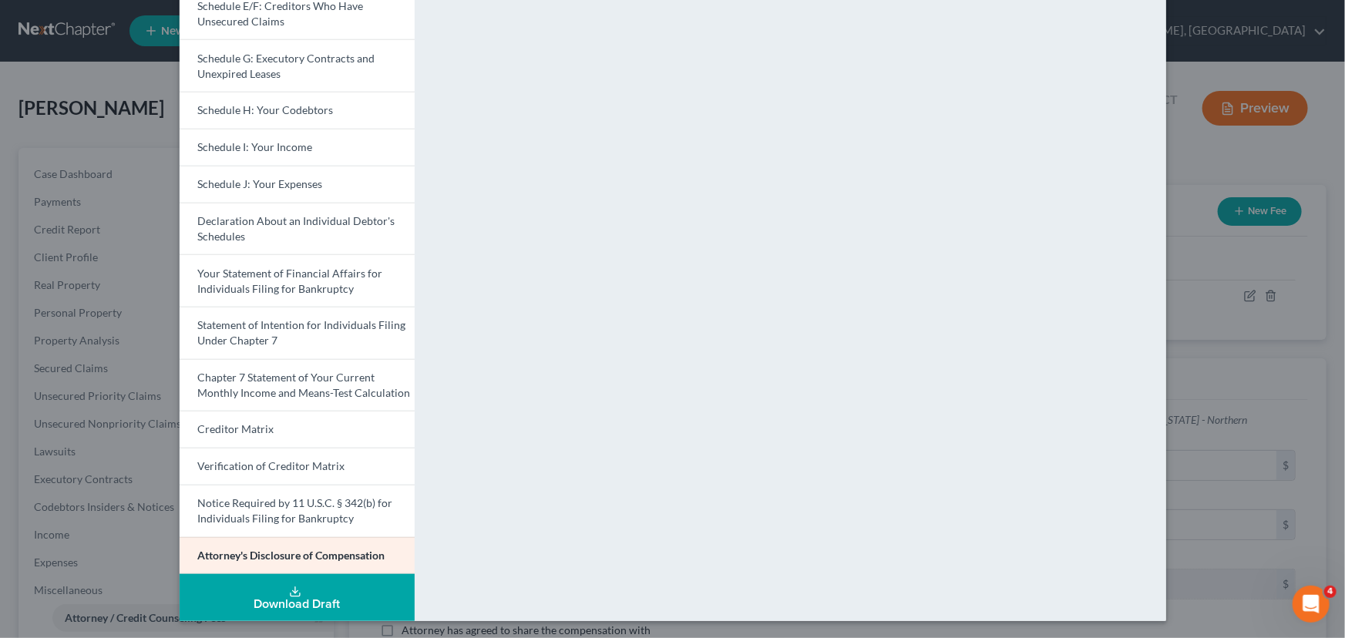
click at [1235, 451] on div "Petition Preview Attorney's Disclosure of Compensation × Voluntary Petition for…" at bounding box center [672, 319] width 1345 height 638
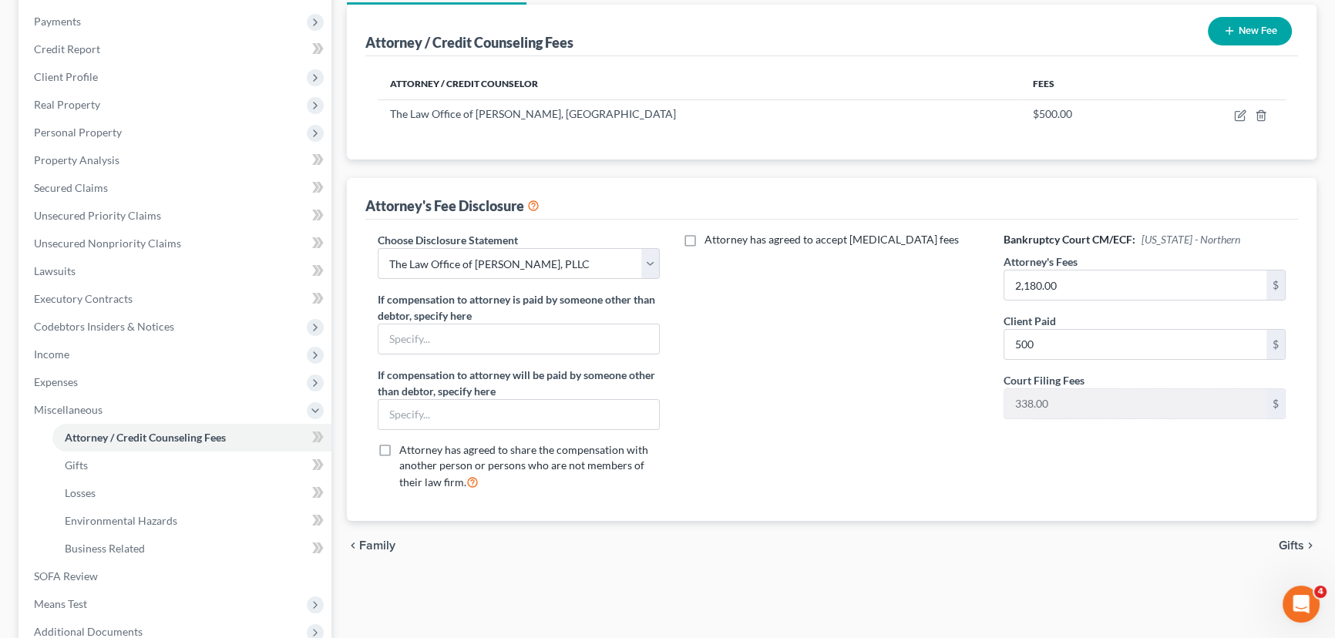
scroll to position [280, 0]
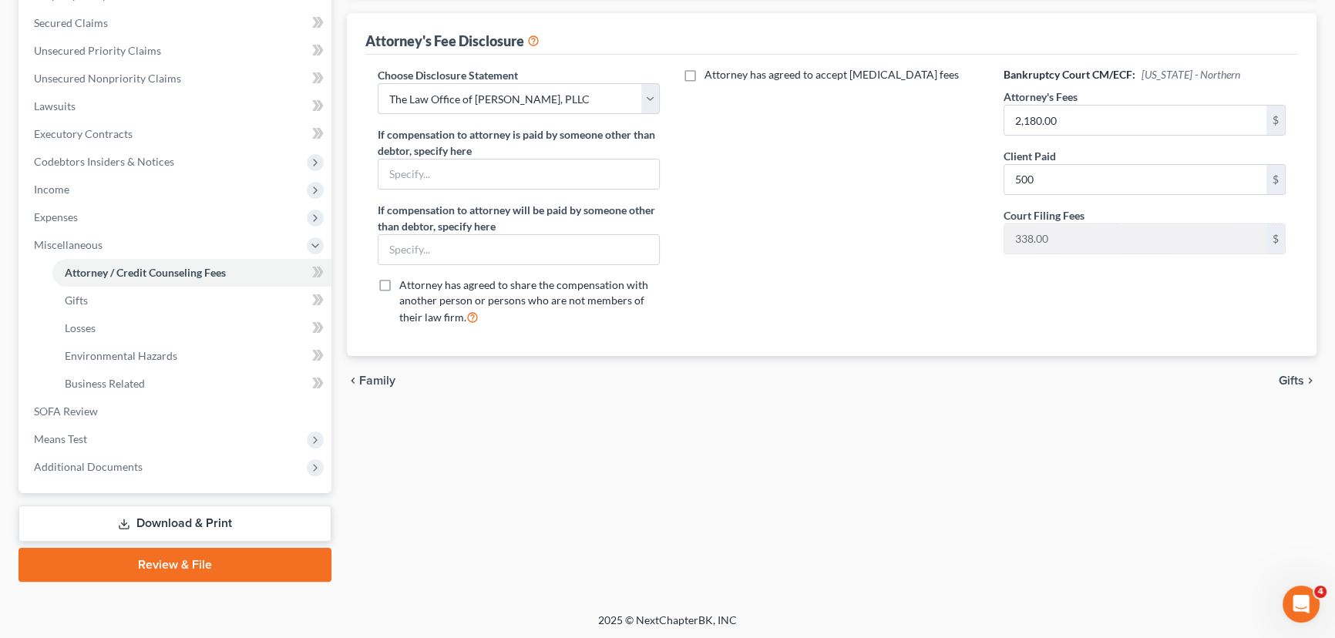
click at [176, 563] on link "Review & File" at bounding box center [174, 565] width 313 height 34
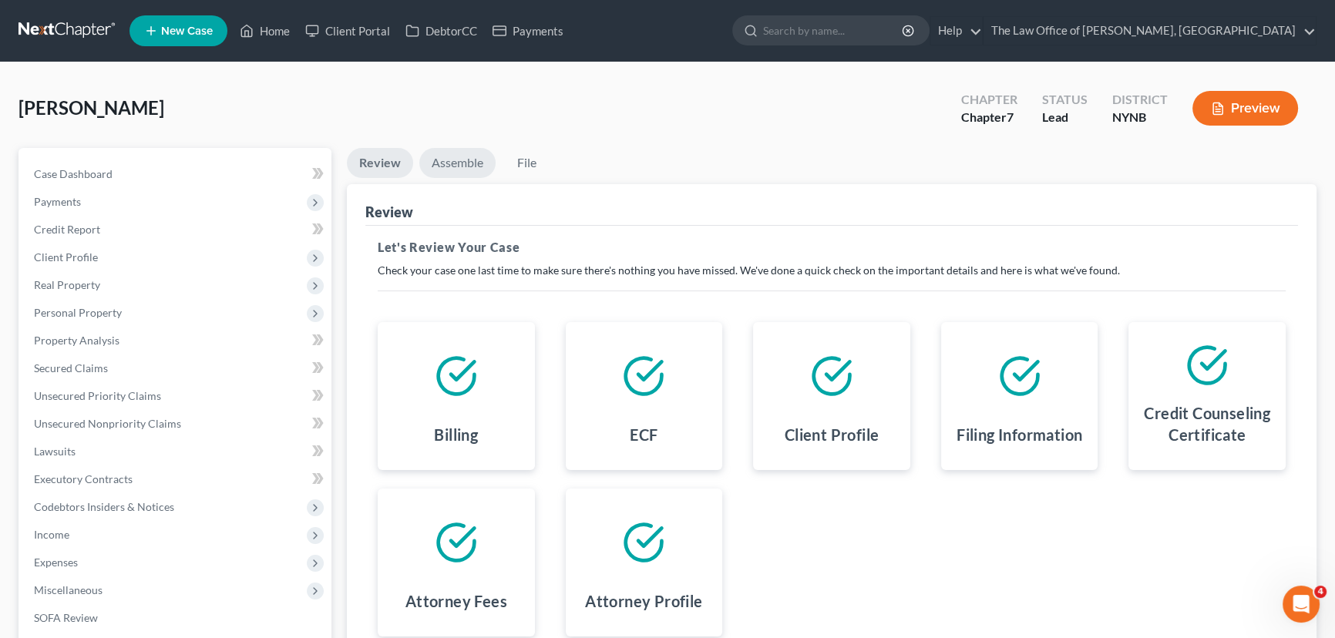
click at [455, 160] on link "Assemble" at bounding box center [457, 163] width 76 height 30
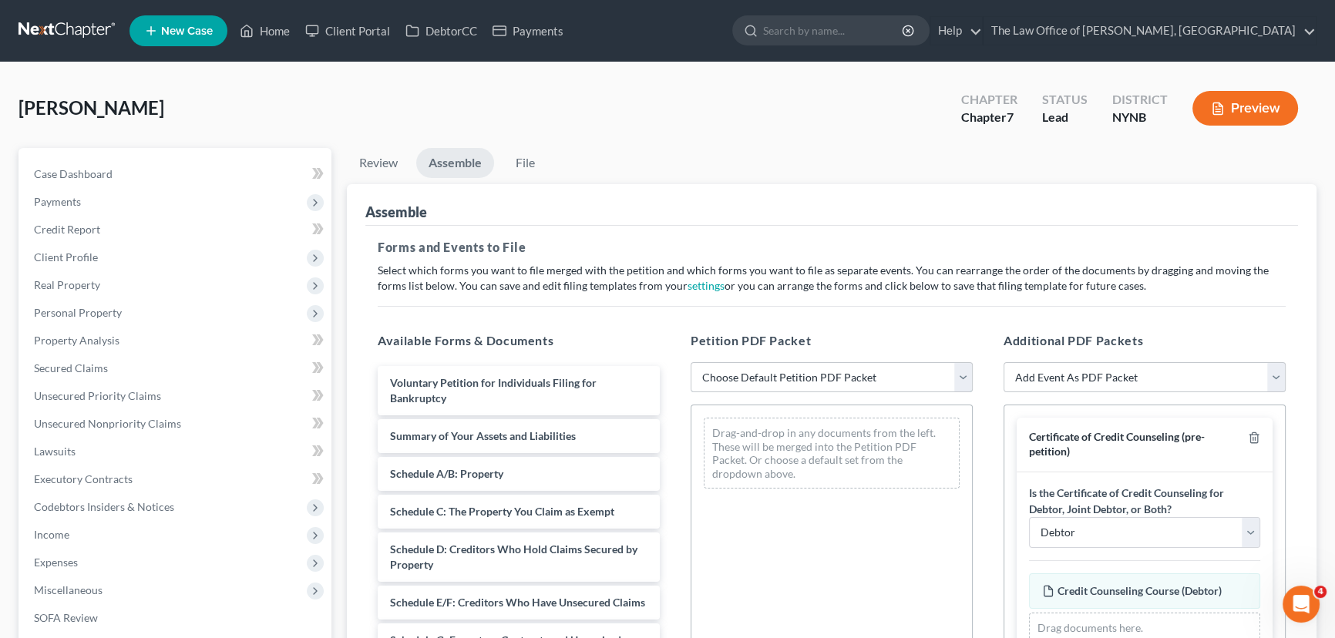
click at [821, 384] on select "Choose Default Petition PDF Packet Complete Bankruptcy Petition (all forms and …" at bounding box center [831, 377] width 282 height 31
select select "0"
click at [690, 362] on select "Choose Default Petition PDF Packet Complete Bankruptcy Petition (all forms and …" at bounding box center [831, 377] width 282 height 31
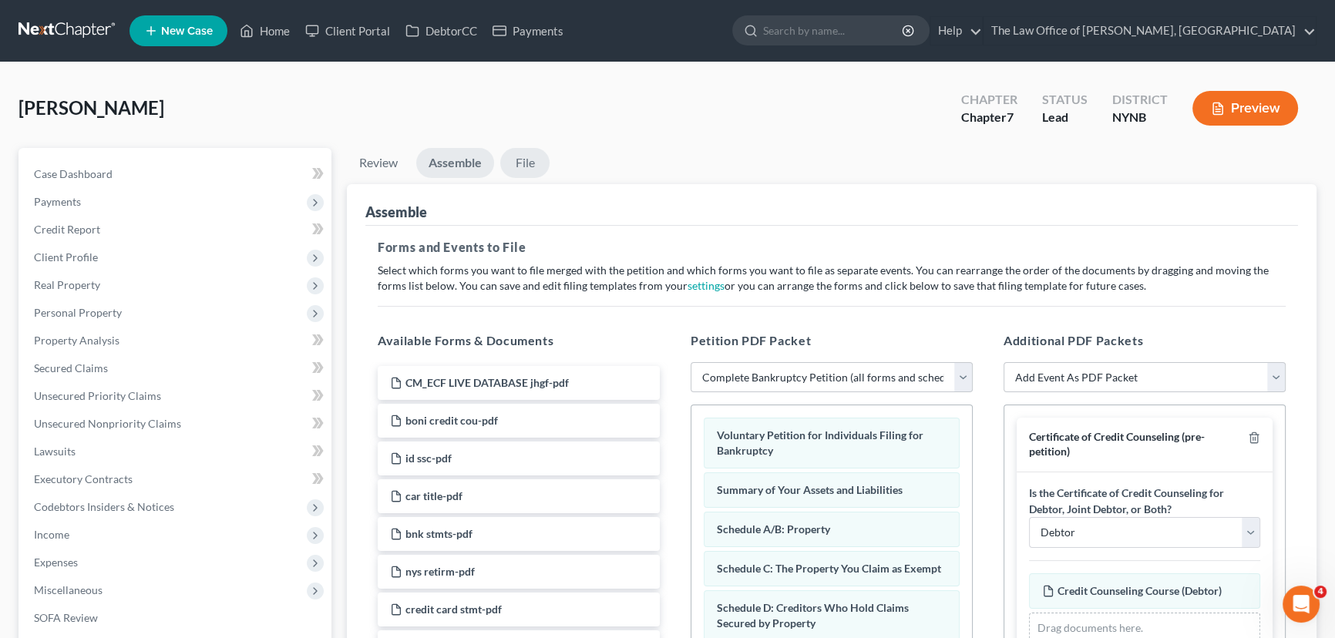
click at [532, 154] on link "File" at bounding box center [524, 163] width 49 height 30
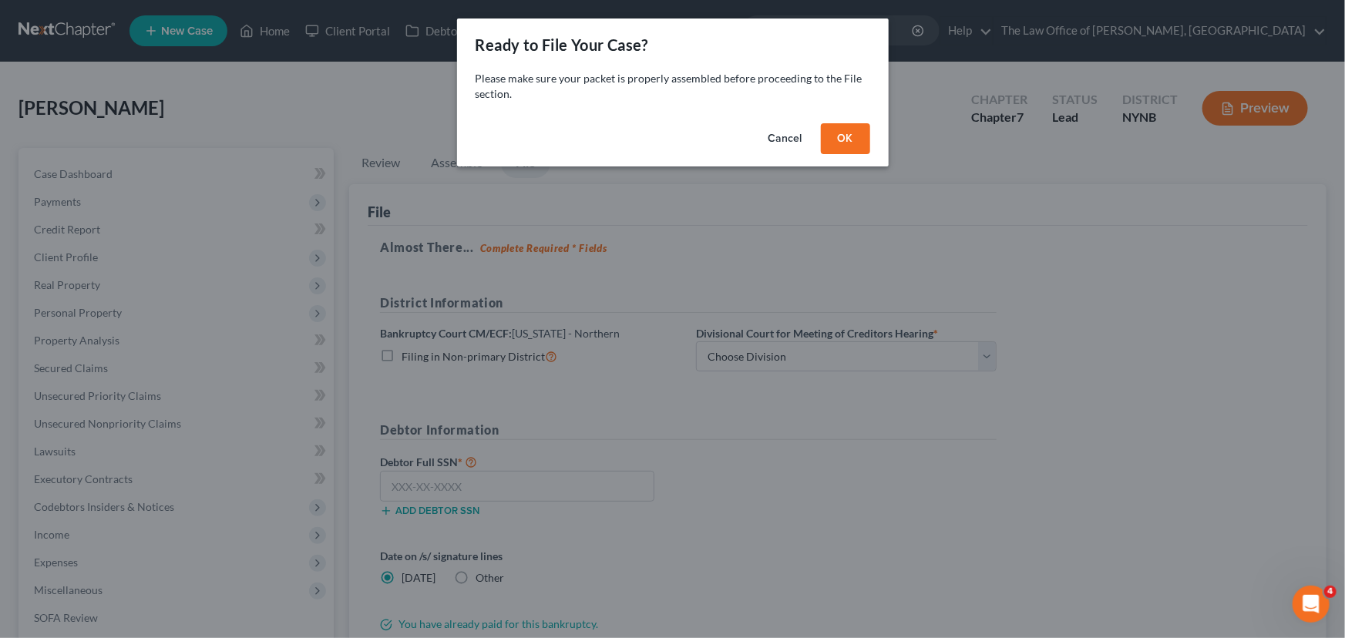
click at [848, 130] on button "OK" at bounding box center [845, 138] width 49 height 31
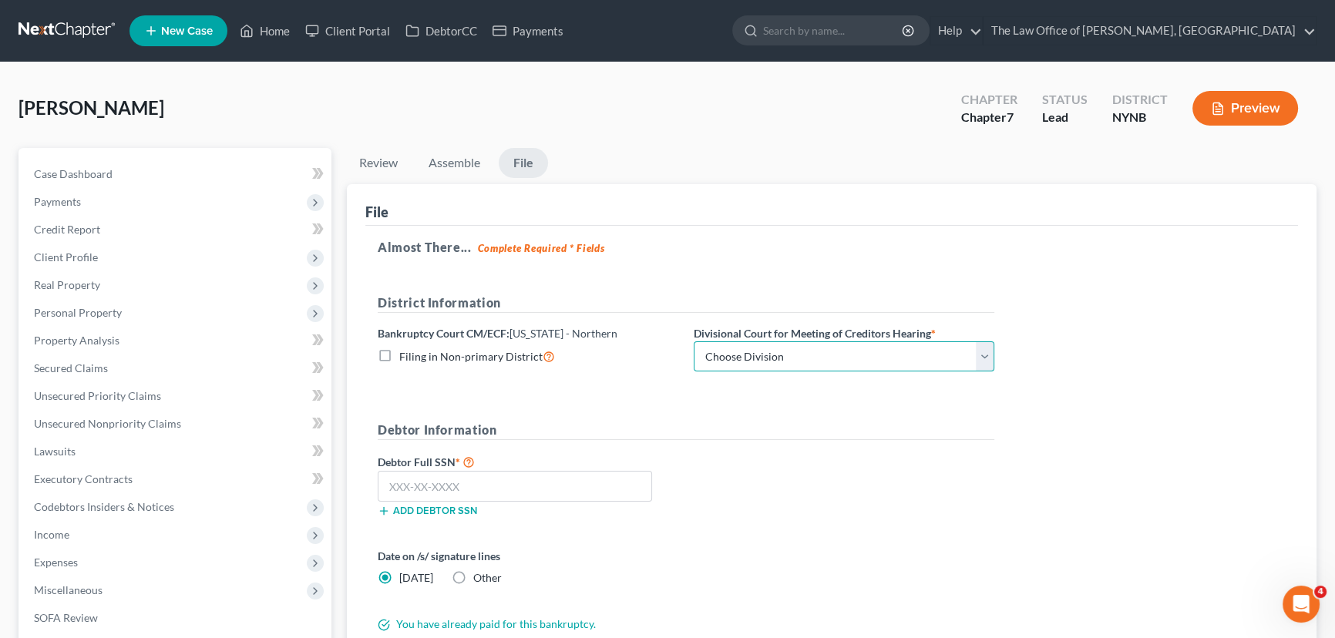
click at [757, 360] on select "Choose Division Albany Poughkeepsie Syracuse Utica" at bounding box center [844, 356] width 301 height 31
select select "0"
click at [694, 341] on select "Choose Division Albany Poughkeepsie Syracuse Utica" at bounding box center [844, 356] width 301 height 31
click at [392, 475] on input "text" at bounding box center [515, 486] width 274 height 31
paste input "120-54-7241"
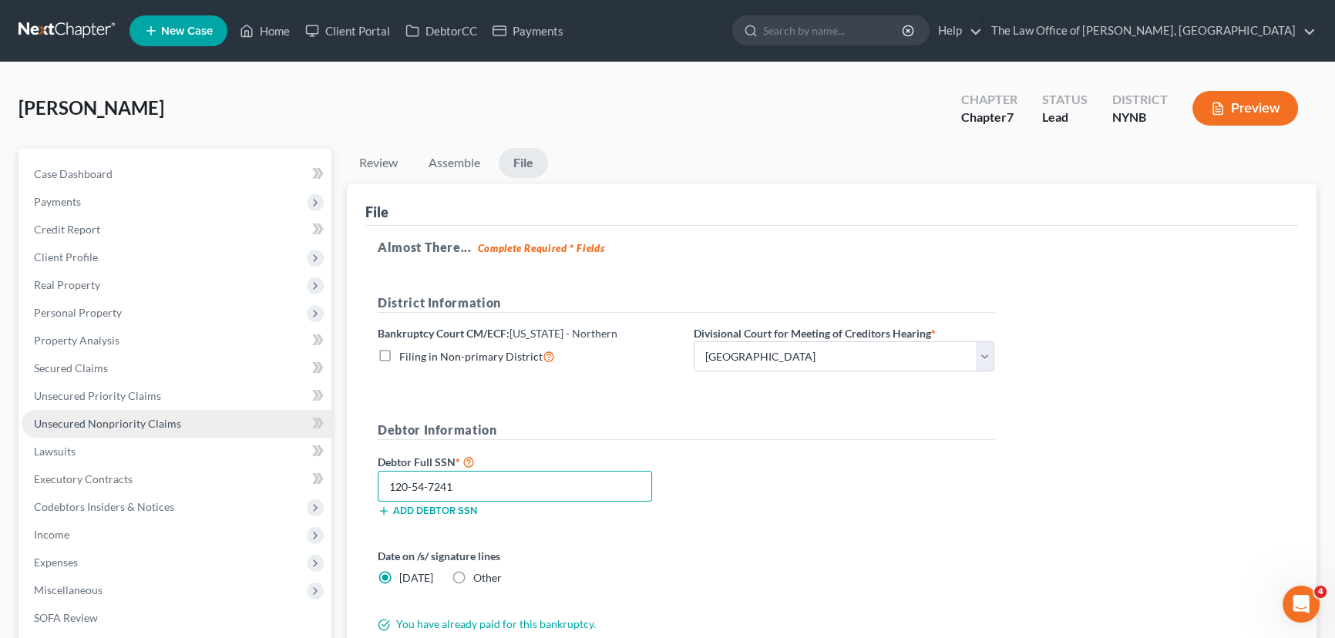
type input "120-54-7241"
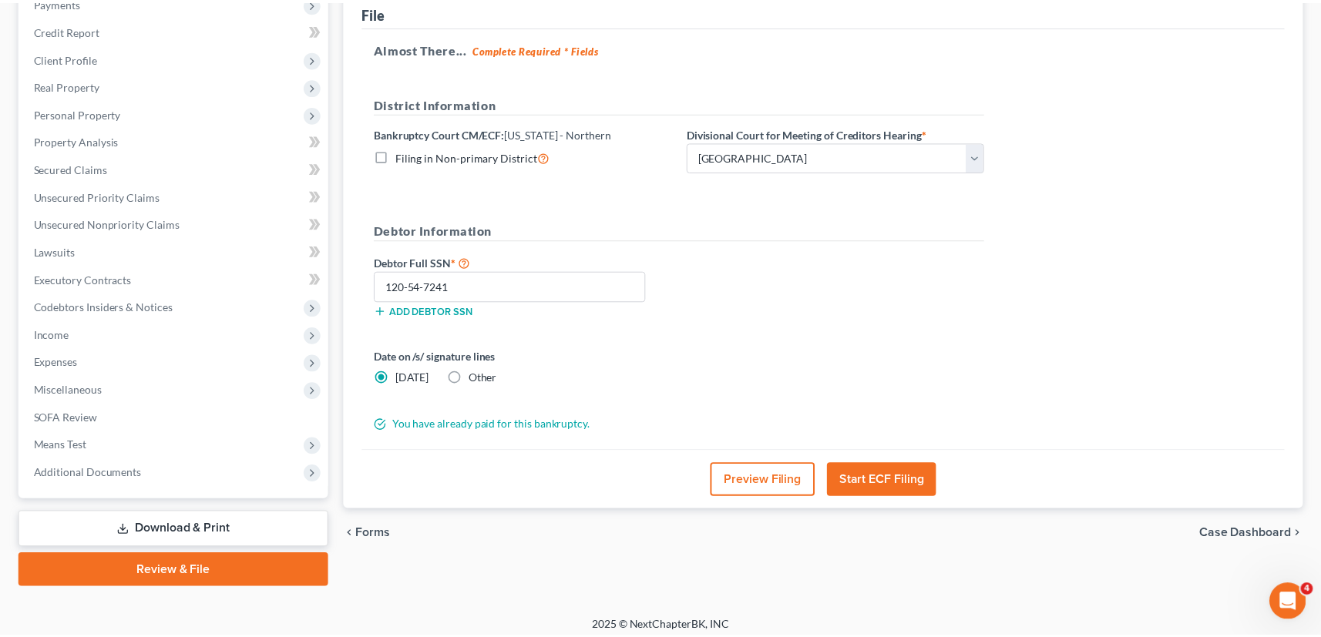
scroll to position [207, 0]
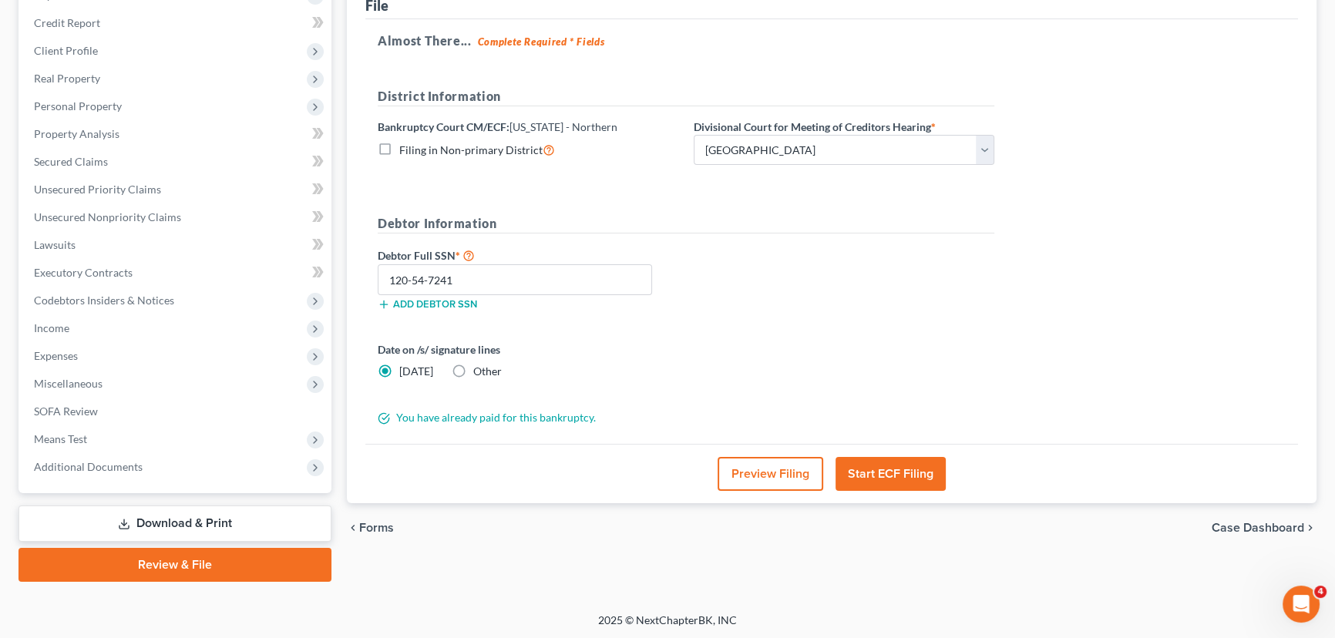
click at [895, 472] on button "Start ECF Filing" at bounding box center [890, 474] width 110 height 34
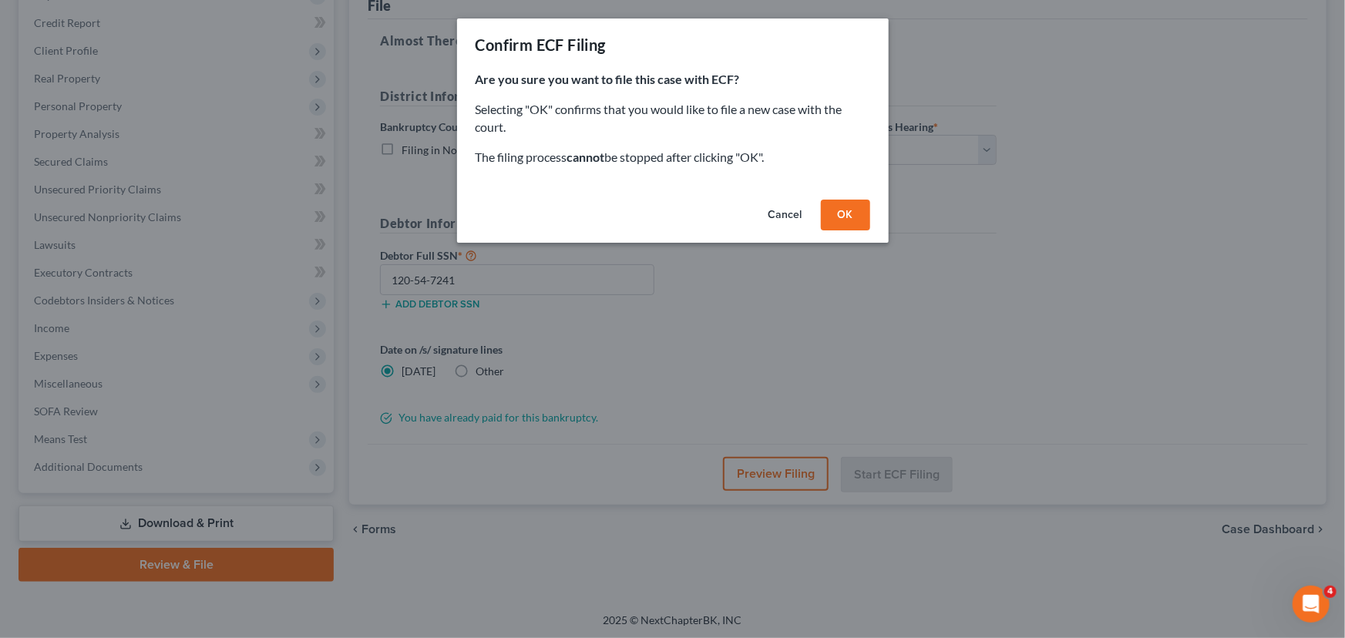
click at [840, 223] on button "OK" at bounding box center [845, 215] width 49 height 31
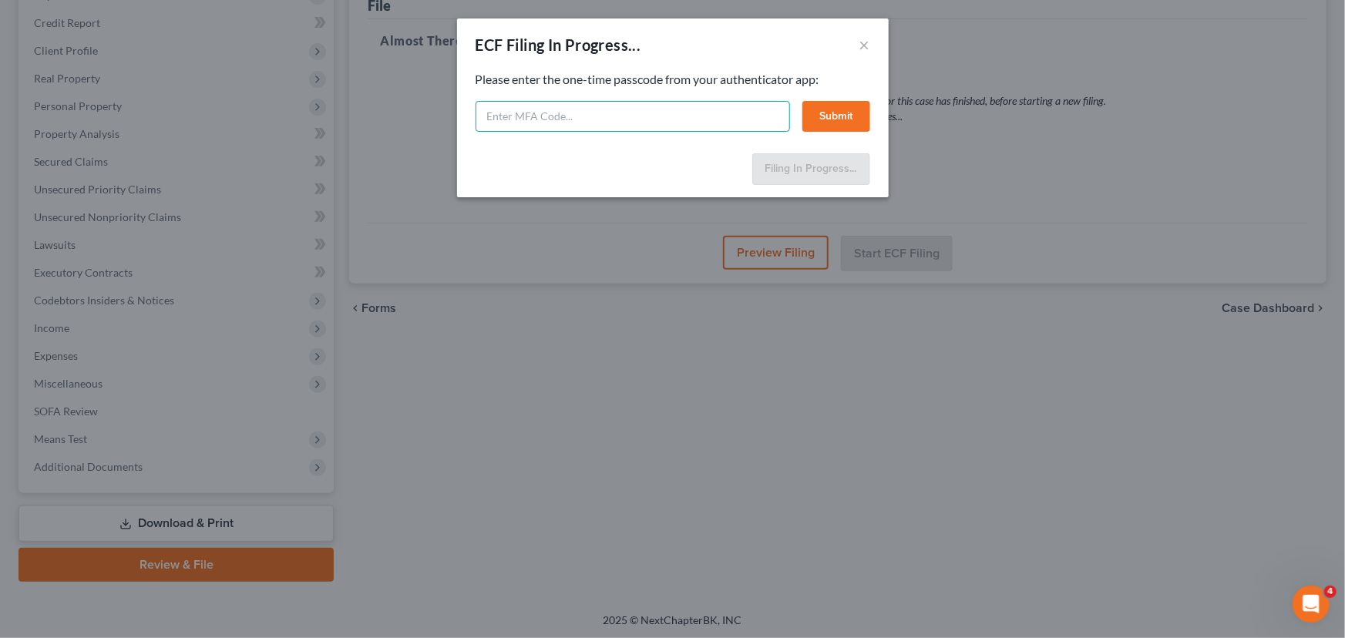
click at [552, 110] on input "text" at bounding box center [632, 116] width 314 height 31
type input "058451"
click at [832, 113] on button "Submit" at bounding box center [836, 116] width 68 height 31
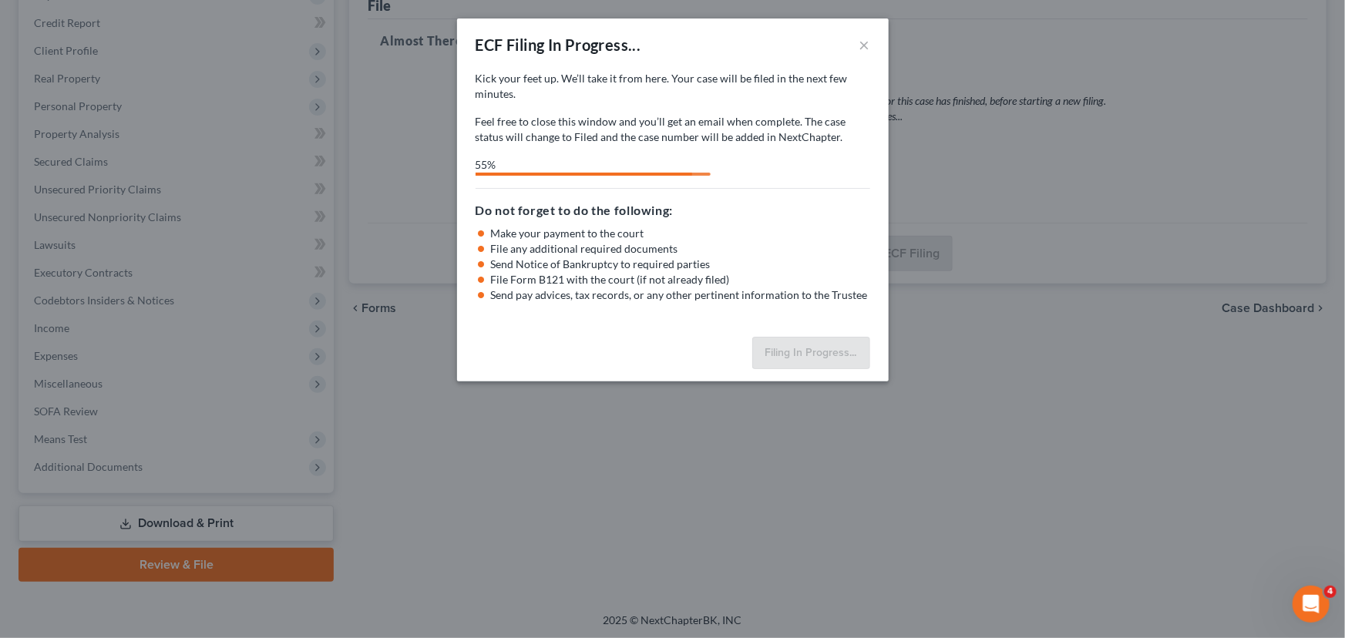
select select "0"
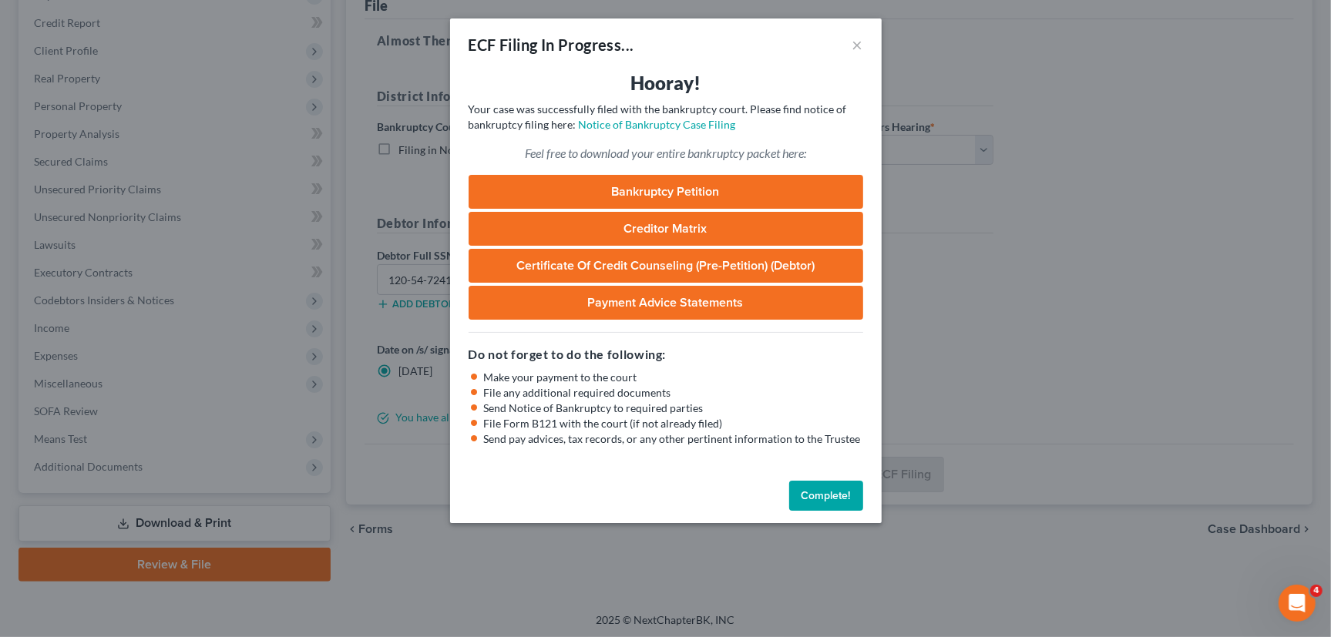
drag, startPoint x: 812, startPoint y: 495, endPoint x: 820, endPoint y: 483, distance: 13.9
click at [813, 495] on button "Complete!" at bounding box center [826, 496] width 74 height 31
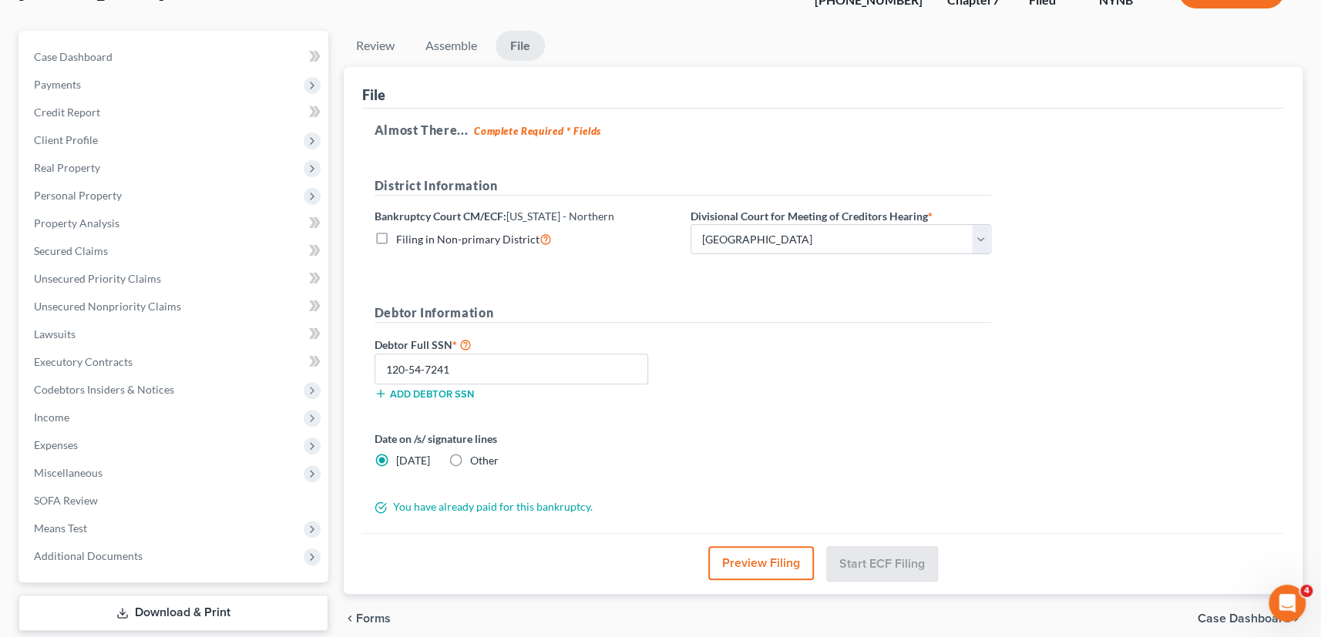
scroll to position [0, 0]
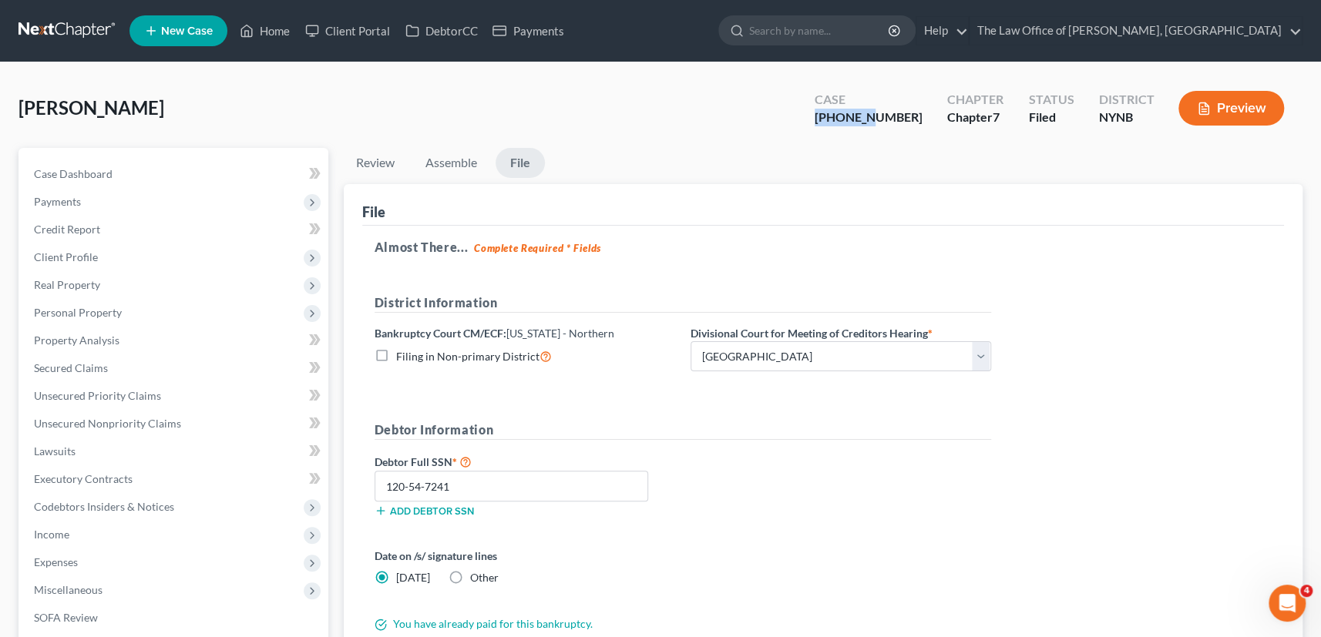
drag, startPoint x: 913, startPoint y: 116, endPoint x: 858, endPoint y: 119, distance: 55.6
click at [858, 119] on div "25-10922-1" at bounding box center [868, 118] width 108 height 18
copy div "25-10922"
click at [263, 29] on link "Home" at bounding box center [264, 31] width 65 height 28
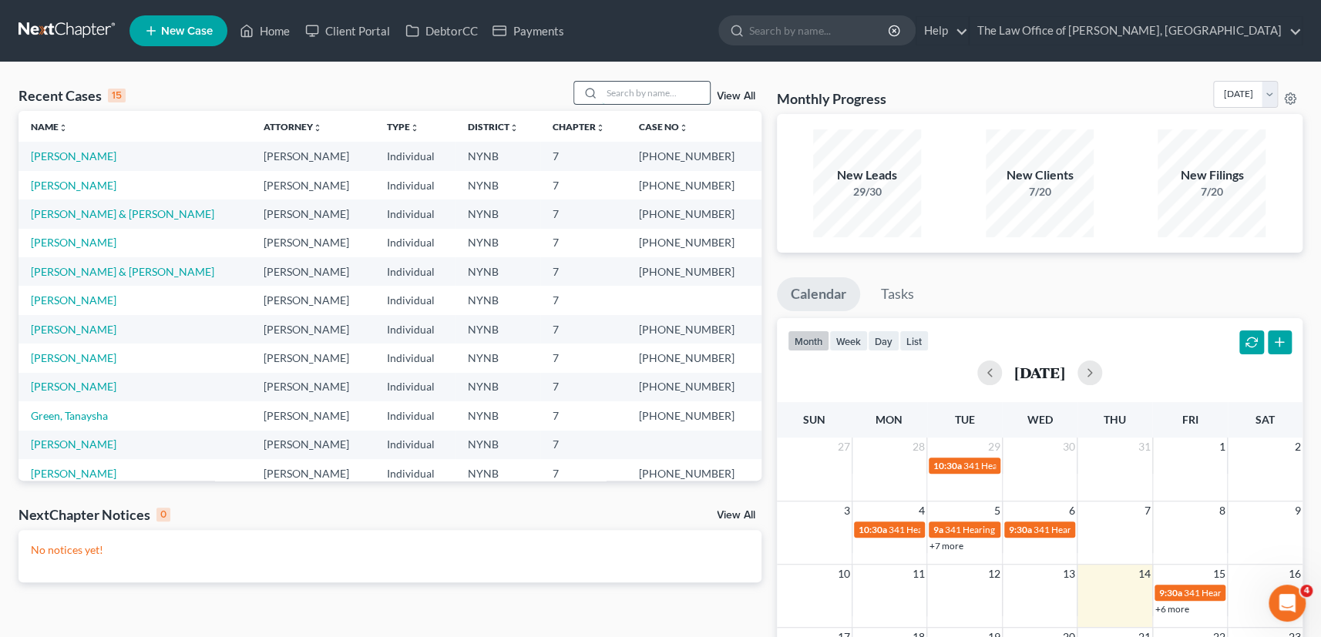
click at [668, 94] on input "search" at bounding box center [656, 93] width 108 height 22
type input "fournier"
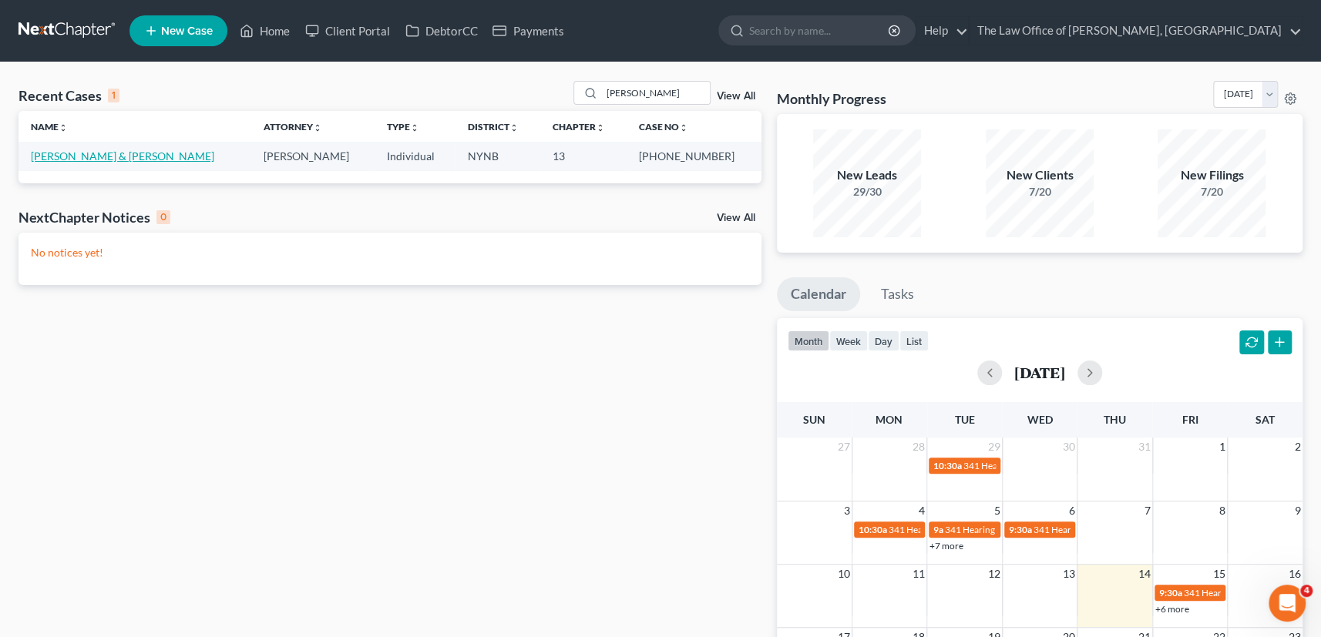
click at [68, 156] on link "Fournier, James & Melissa" at bounding box center [122, 155] width 183 height 13
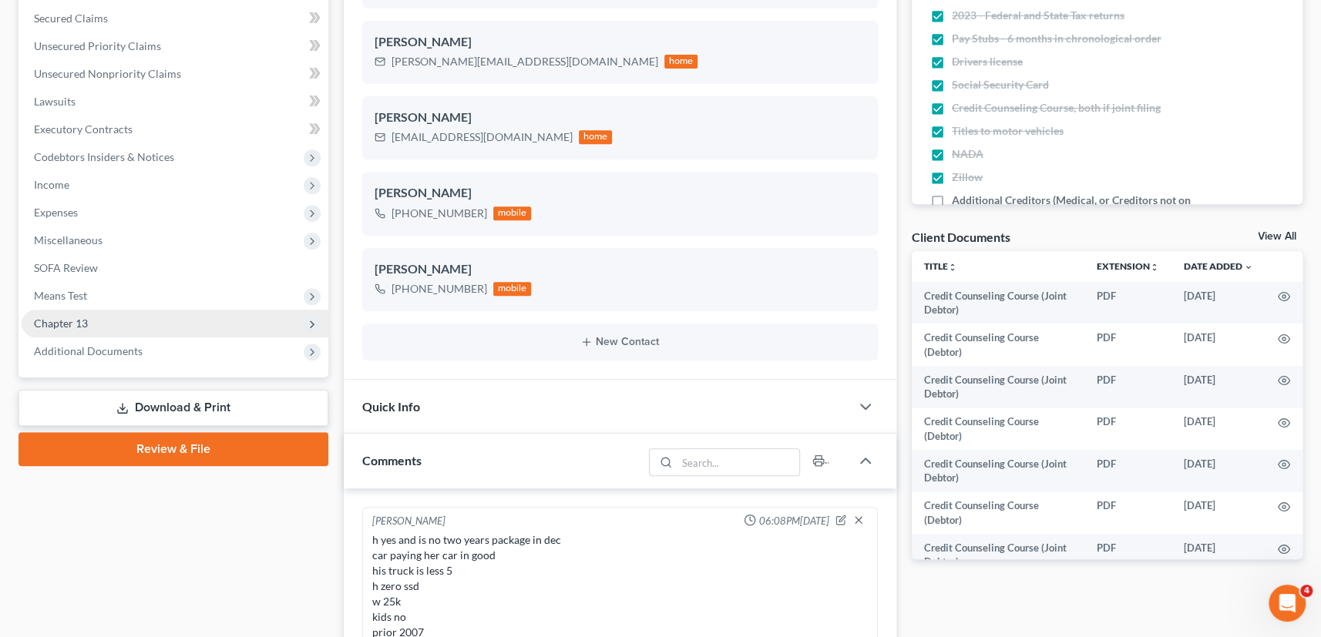
scroll to position [293, 0]
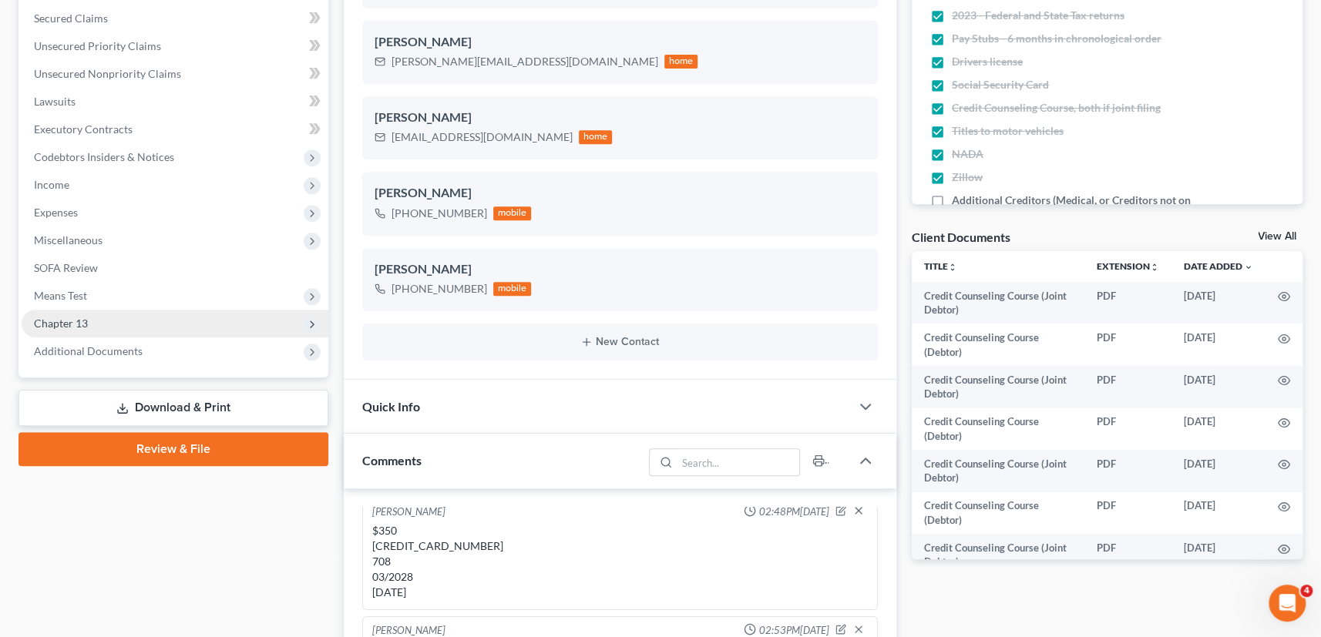
click at [69, 321] on span "Chapter 13" at bounding box center [61, 323] width 54 height 13
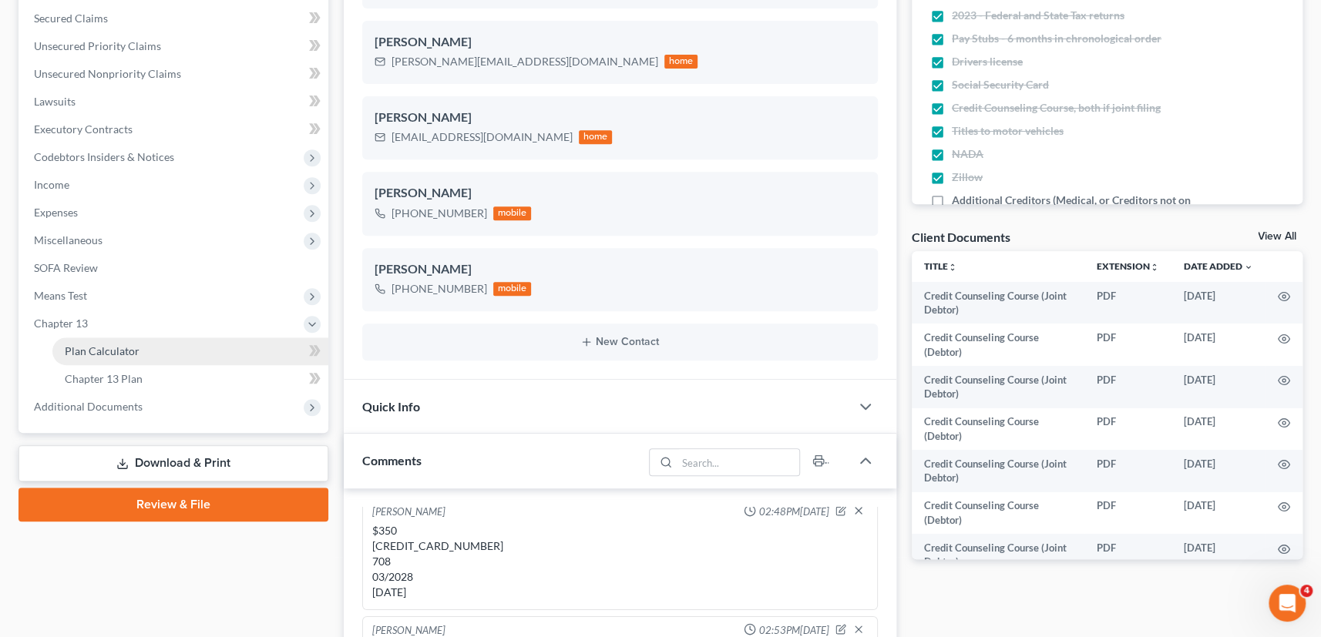
click at [121, 348] on span "Plan Calculator" at bounding box center [102, 350] width 75 height 13
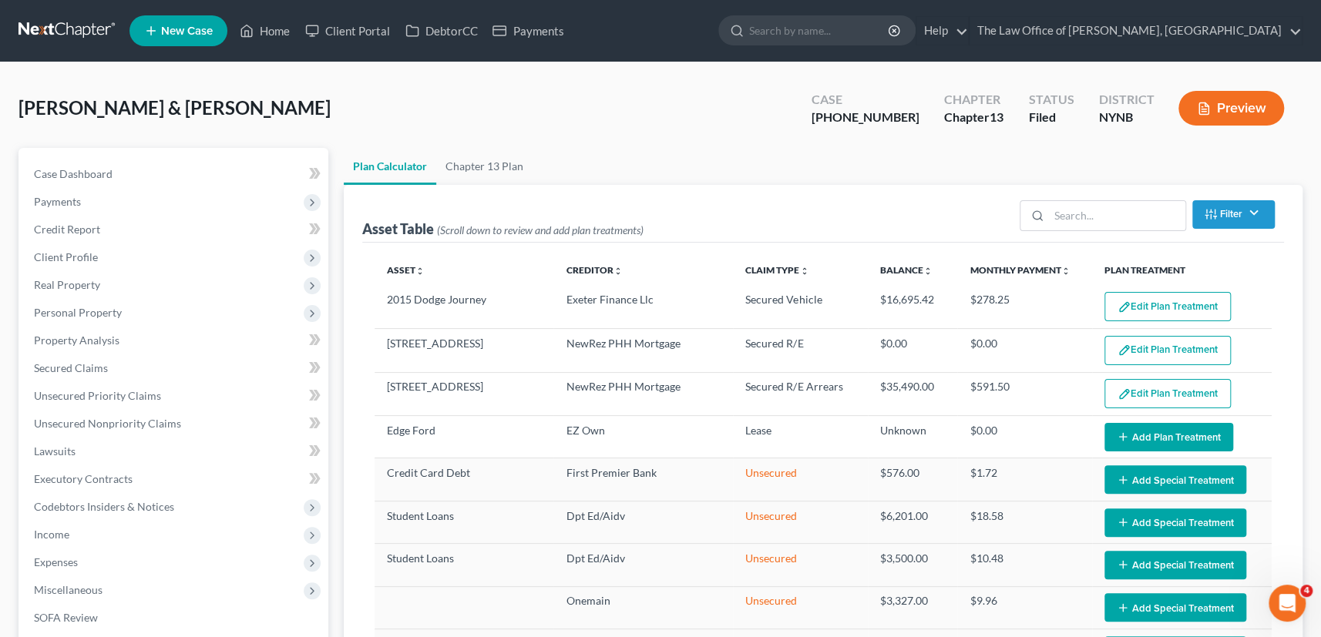
select select "59"
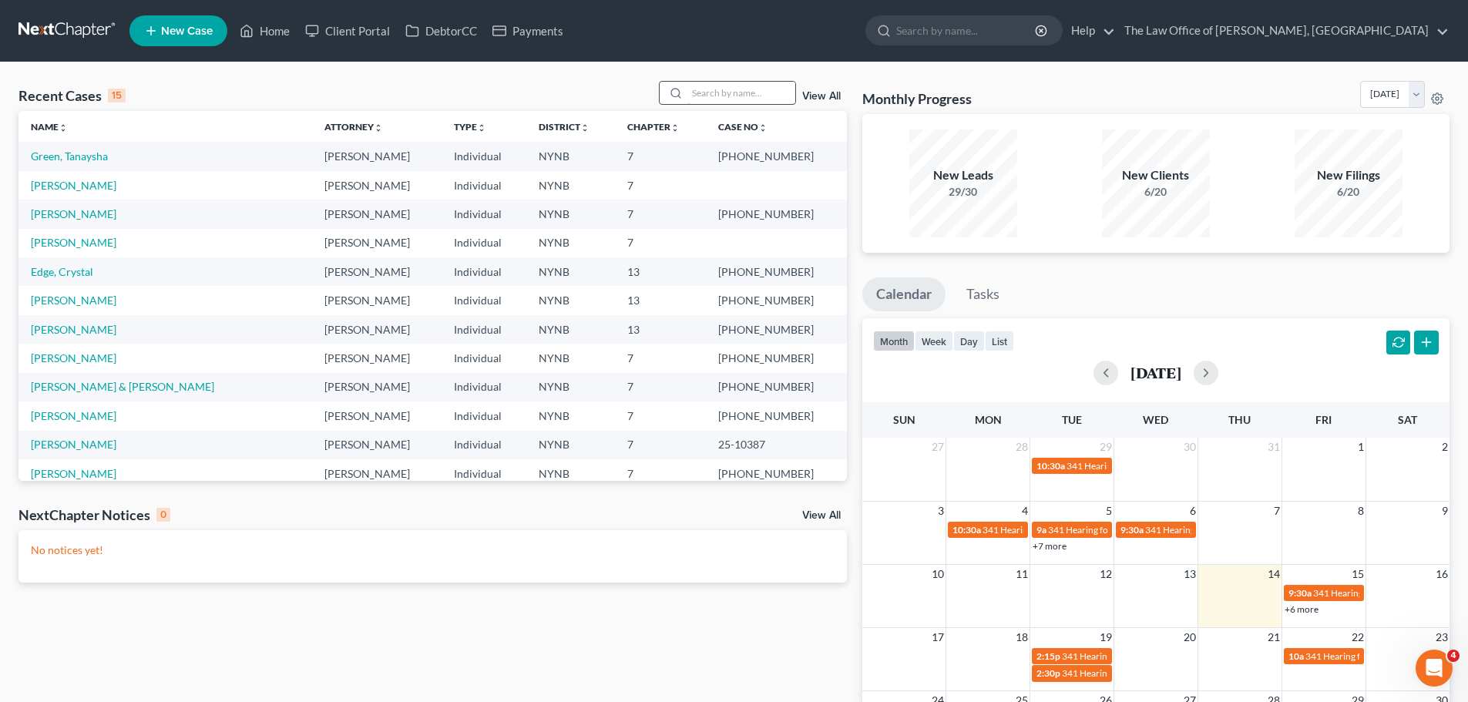
click at [762, 86] on input "search" at bounding box center [741, 93] width 108 height 22
type input "boni"
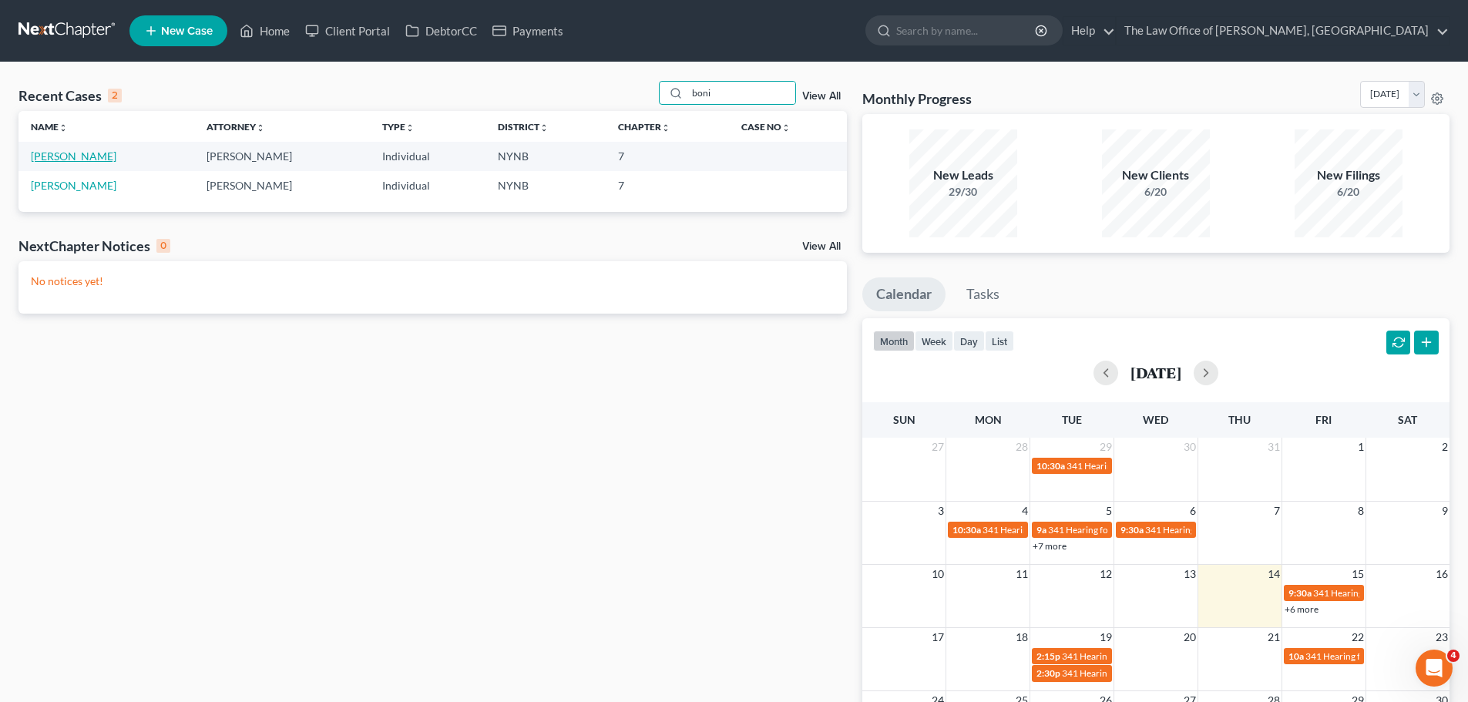
click at [72, 156] on link "[PERSON_NAME]" at bounding box center [74, 155] width 86 height 13
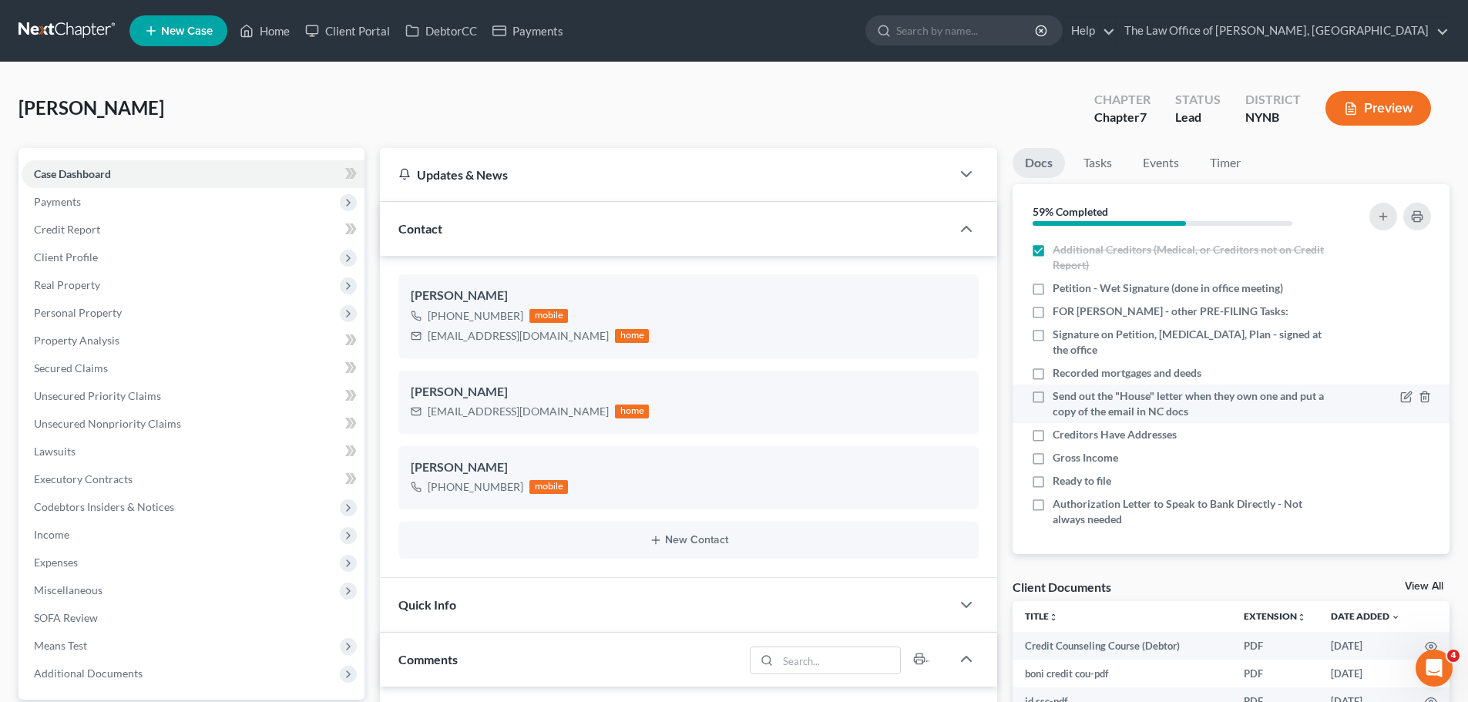
scroll to position [1191, 0]
click at [1053, 296] on label "Petition - Wet Signature (done in office meeting)" at bounding box center [1168, 287] width 230 height 15
click at [1059, 291] on input "Petition - Wet Signature (done in office meeting)" at bounding box center [1064, 285] width 10 height 10
checkbox input "true"
click at [1053, 319] on label "FOR [PERSON_NAME] - other PRE-FILING Tasks:" at bounding box center [1171, 311] width 236 height 15
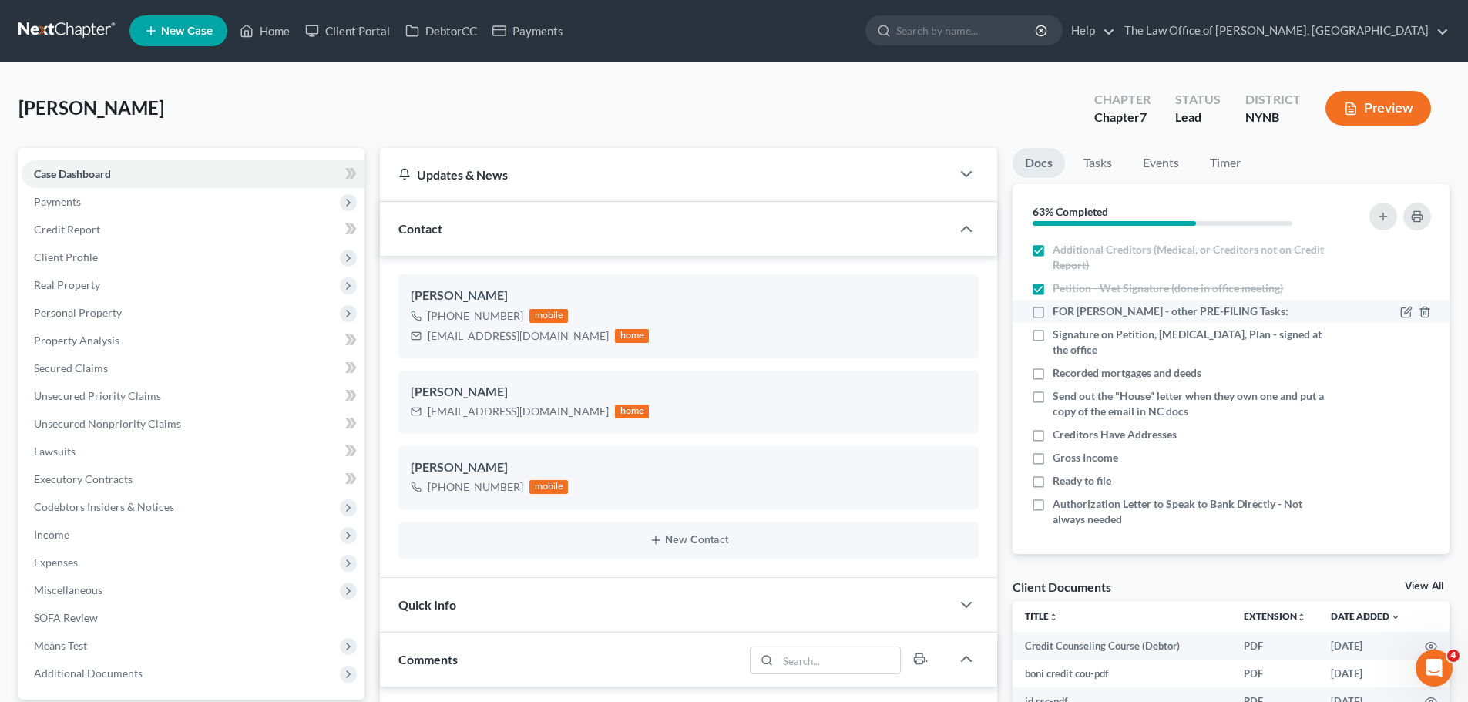
click at [1059, 314] on input "FOR [PERSON_NAME] - other PRE-FILING Tasks:" at bounding box center [1064, 309] width 10 height 10
checkbox input "true"
click at [1053, 348] on label "Signature on Petition, [MEDICAL_DATA], Plan - signed at the office" at bounding box center [1190, 342] width 274 height 31
click at [1059, 337] on input "Signature on Petition, [MEDICAL_DATA], Plan - signed at the office" at bounding box center [1064, 332] width 10 height 10
checkbox input "true"
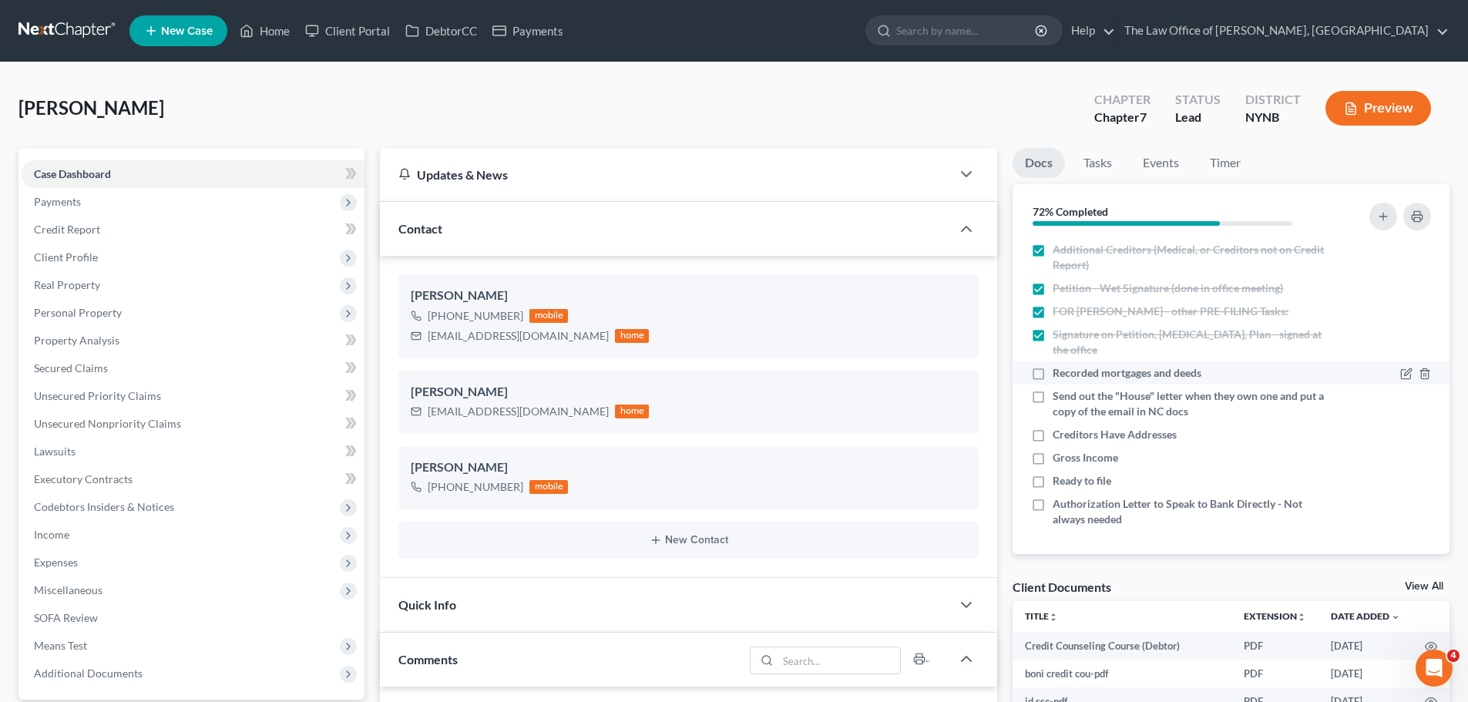
click at [1053, 381] on label "Recorded mortgages and deeds" at bounding box center [1127, 372] width 149 height 15
click at [1059, 375] on input "Recorded mortgages and deeds" at bounding box center [1064, 370] width 10 height 10
checkbox input "true"
click at [1053, 411] on label "Send out the "House" letter when they own one and put a copy of the email in NC…" at bounding box center [1190, 403] width 274 height 31
click at [1059, 398] on input "Send out the "House" letter when they own one and put a copy of the email in NC…" at bounding box center [1064, 393] width 10 height 10
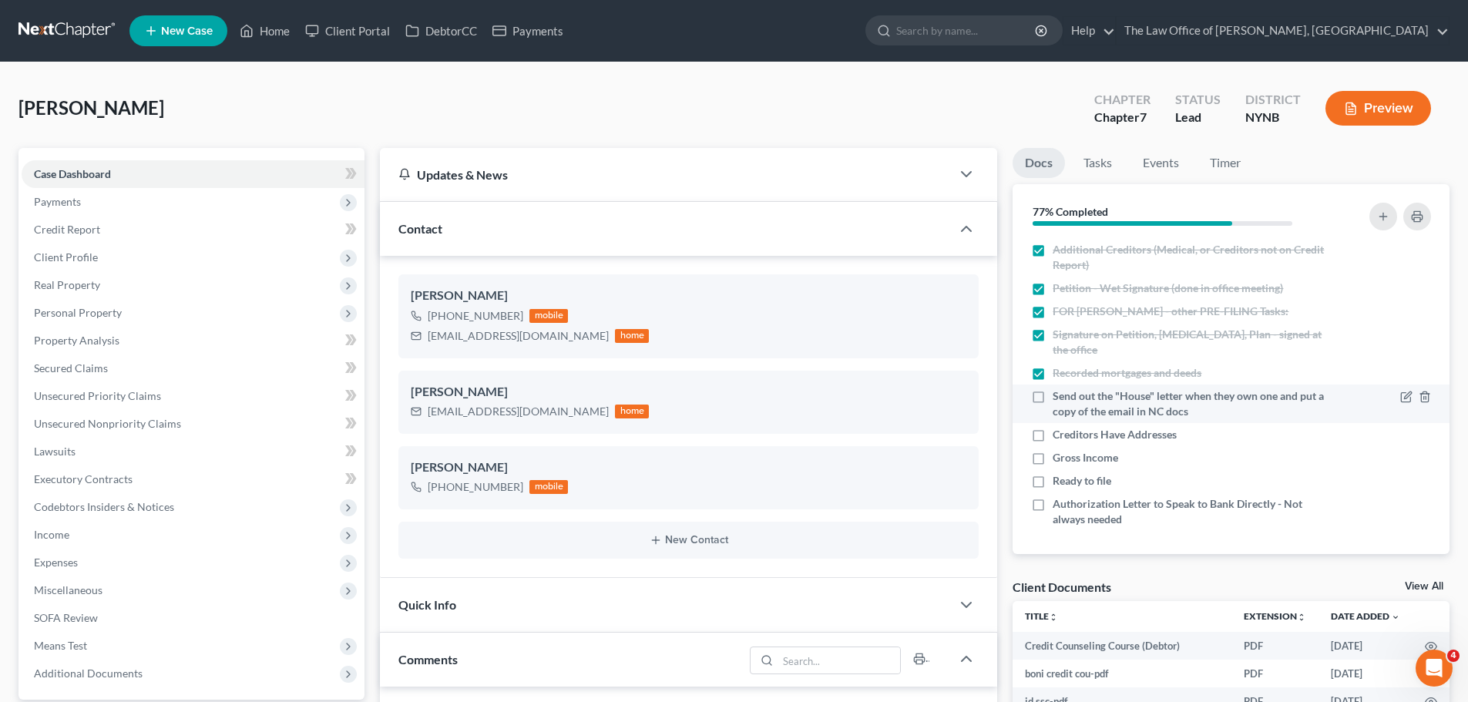
checkbox input "true"
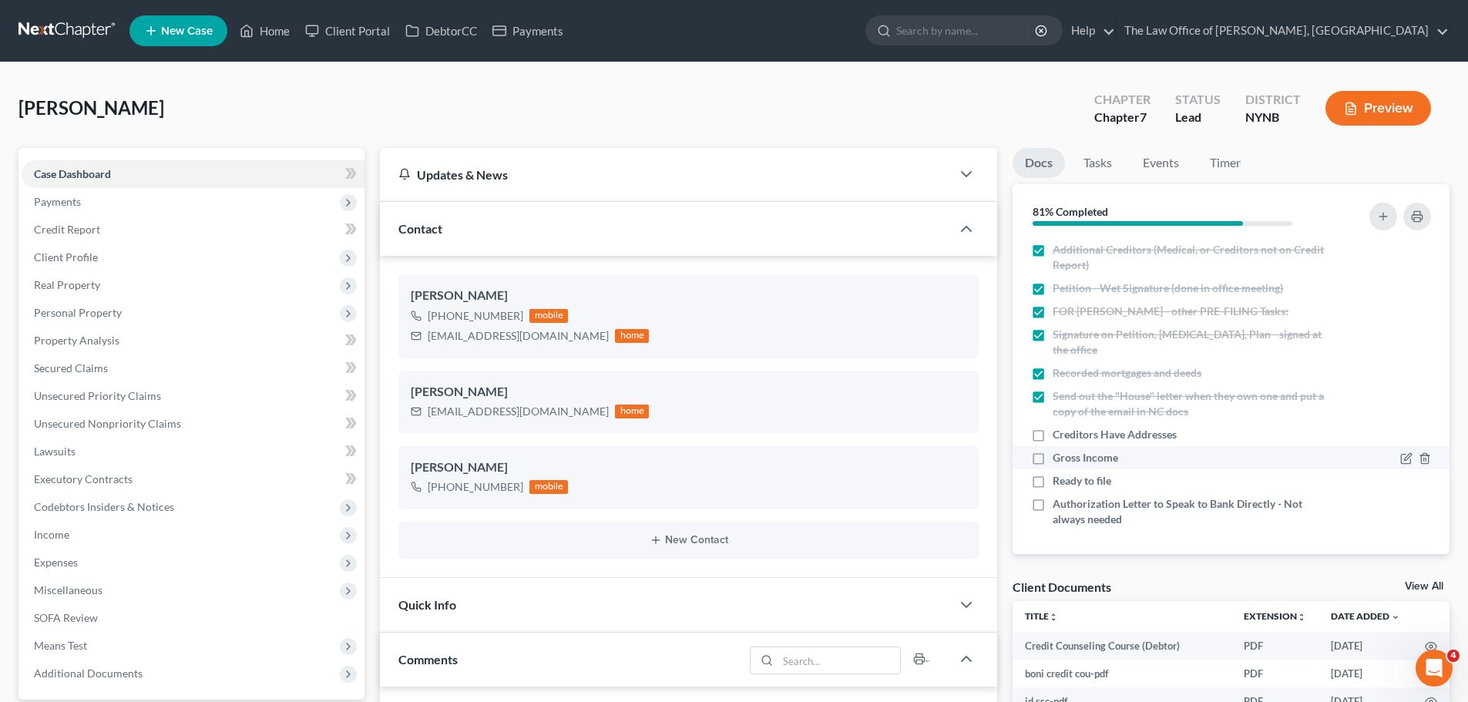
click at [1053, 442] on label "Creditors Have Addresses" at bounding box center [1115, 434] width 124 height 15
click at [1059, 437] on input "Creditors Have Addresses" at bounding box center [1064, 432] width 10 height 10
checkbox input "true"
click at [1053, 465] on label "Gross Income" at bounding box center [1085, 457] width 65 height 15
click at [1059, 460] on input "Gross Income" at bounding box center [1064, 455] width 10 height 10
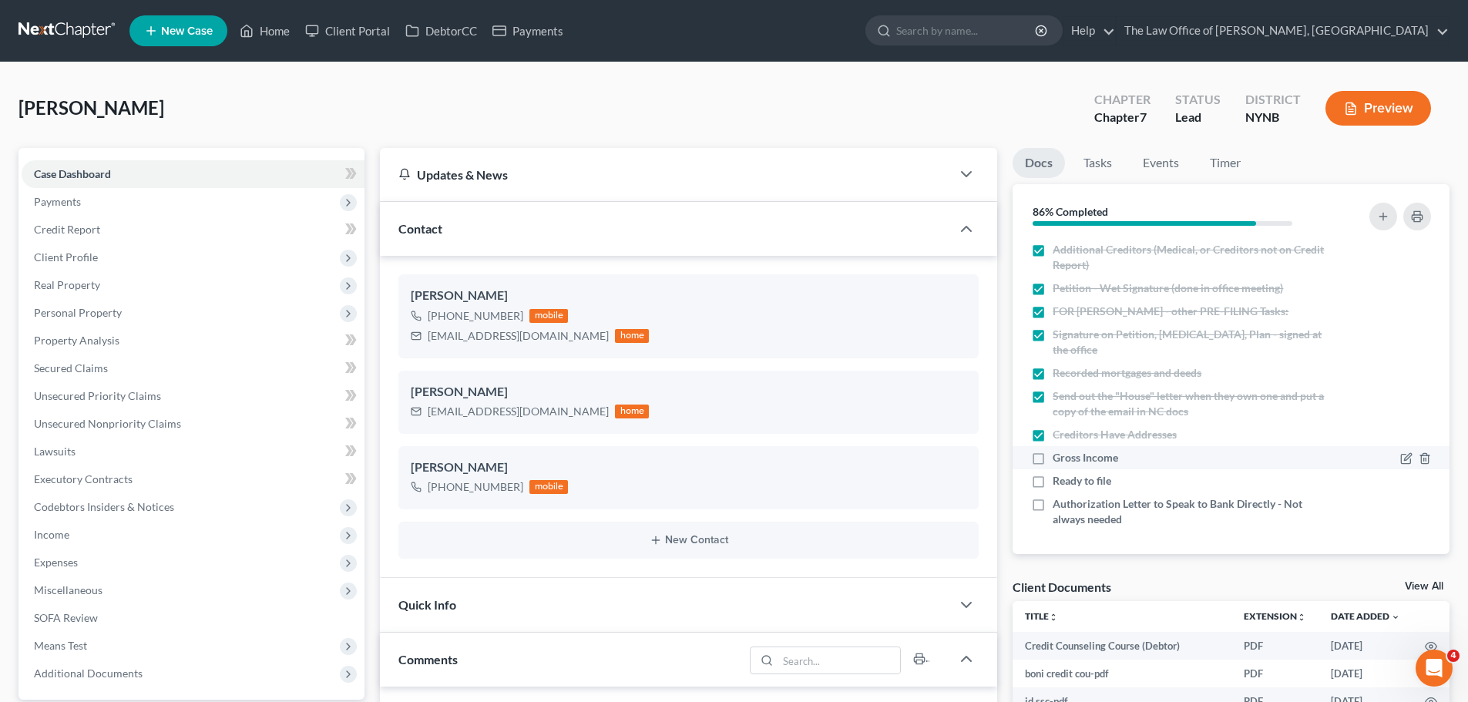
checkbox input "true"
click at [1053, 489] on label "Ready to file" at bounding box center [1082, 480] width 59 height 15
click at [1059, 483] on input "Ready to file" at bounding box center [1064, 478] width 10 height 10
checkbox input "true"
click at [1053, 523] on label "Authorization Letter to Speak to Bank Directly - Not always needed" at bounding box center [1190, 511] width 274 height 31
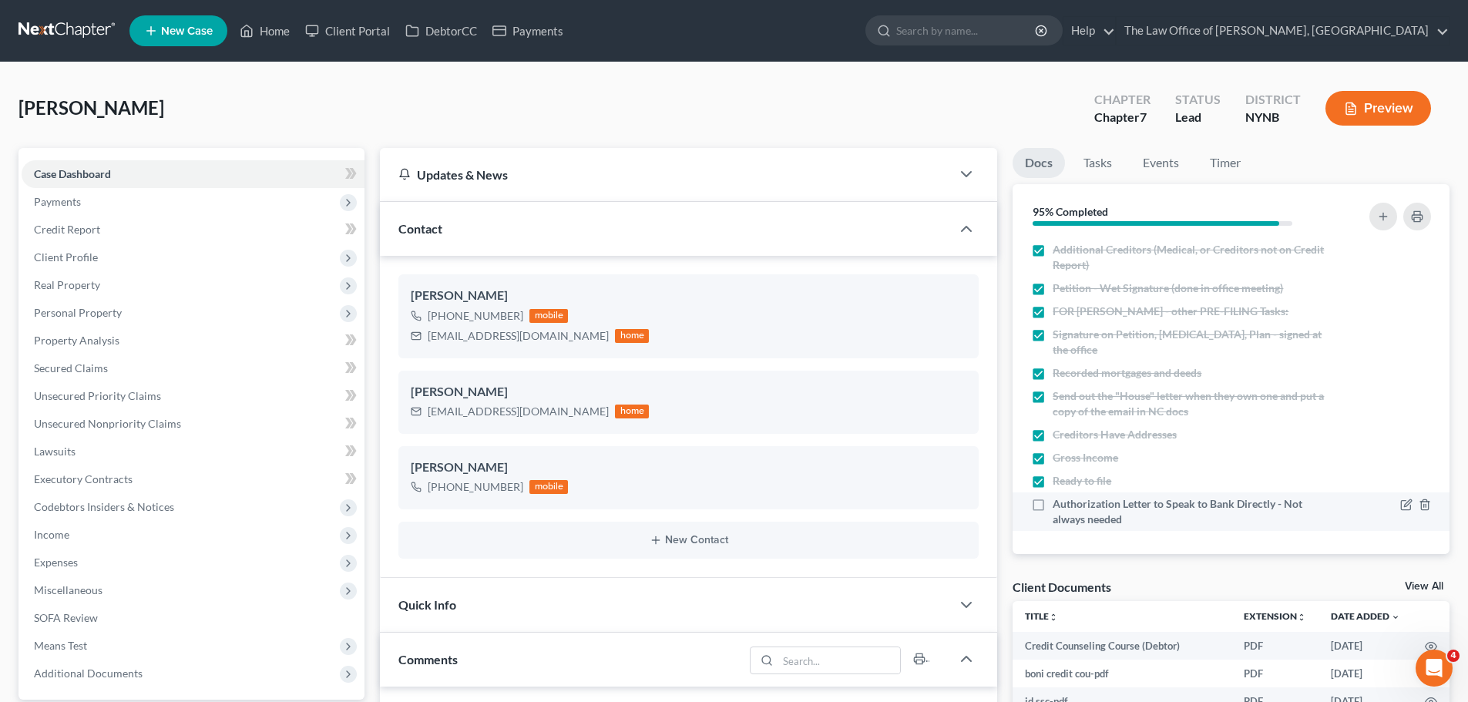
click at [1059, 506] on input "Authorization Letter to Speak to Bank Directly - Not always needed" at bounding box center [1064, 501] width 10 height 10
checkbox input "true"
click at [1113, 180] on li "Tasks" at bounding box center [1097, 166] width 53 height 36
click at [1100, 169] on link "Tasks" at bounding box center [1097, 163] width 53 height 30
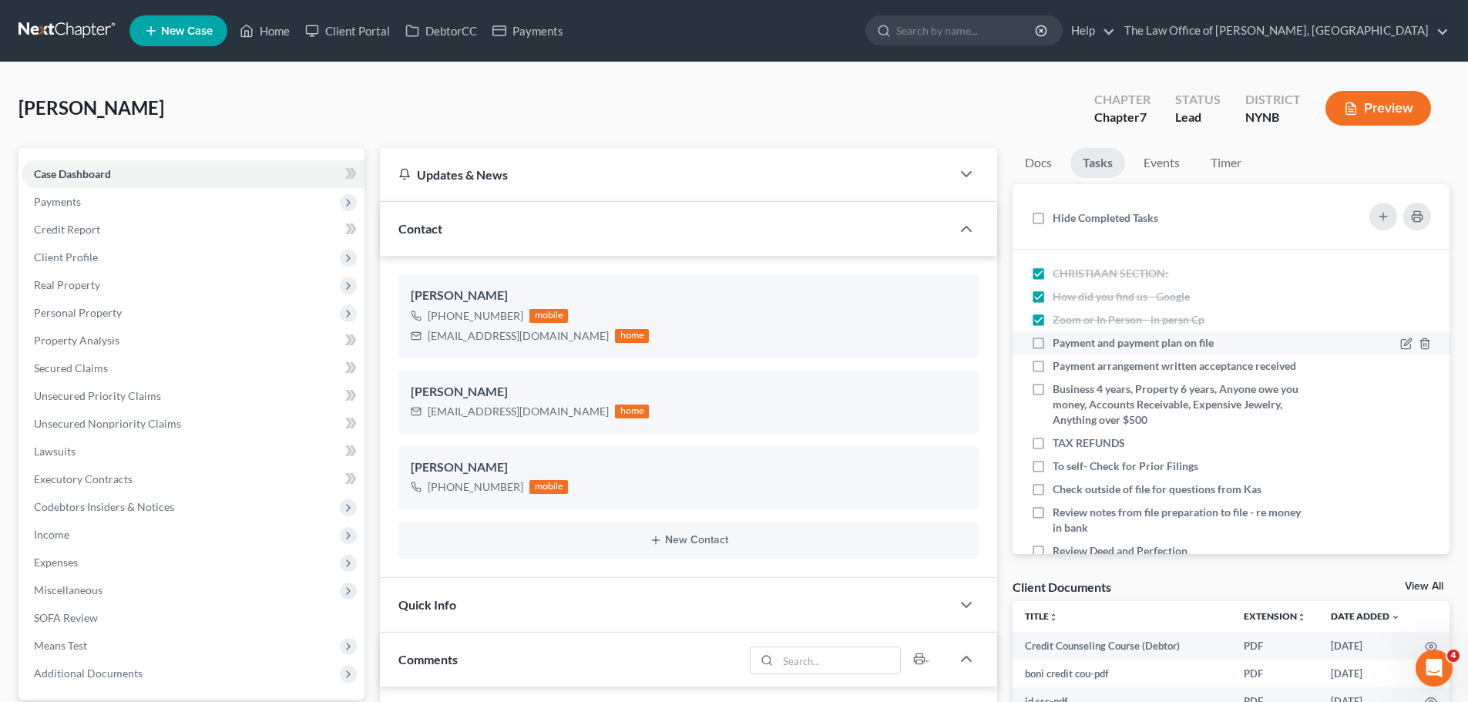
click at [1053, 345] on label "Payment and payment plan on file" at bounding box center [1139, 342] width 173 height 15
click at [1059, 345] on input "Payment and payment plan on file" at bounding box center [1064, 340] width 10 height 10
checkbox input "true"
click at [1053, 364] on label "Payment arrangement written acceptance received" at bounding box center [1181, 365] width 256 height 15
click at [1059, 364] on input "Payment arrangement written acceptance received" at bounding box center [1064, 363] width 10 height 10
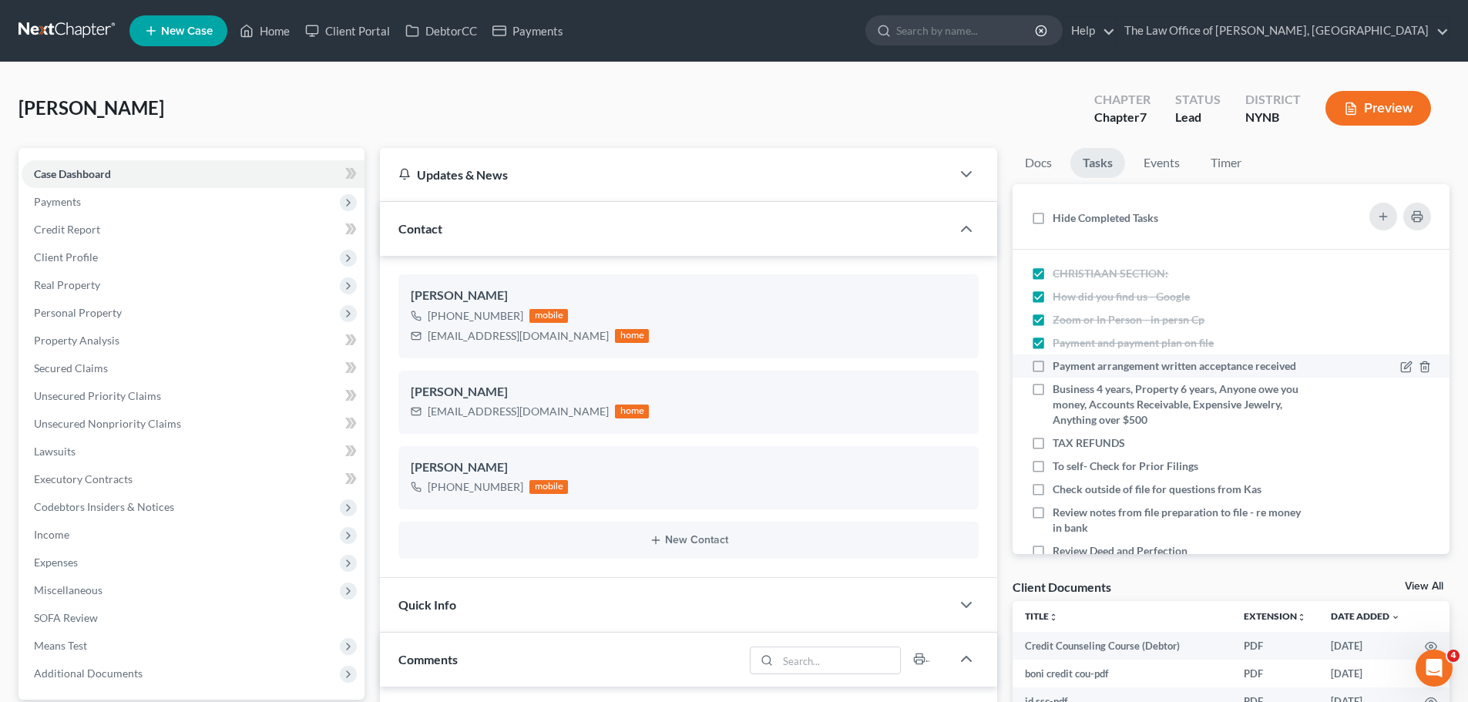
checkbox input "true"
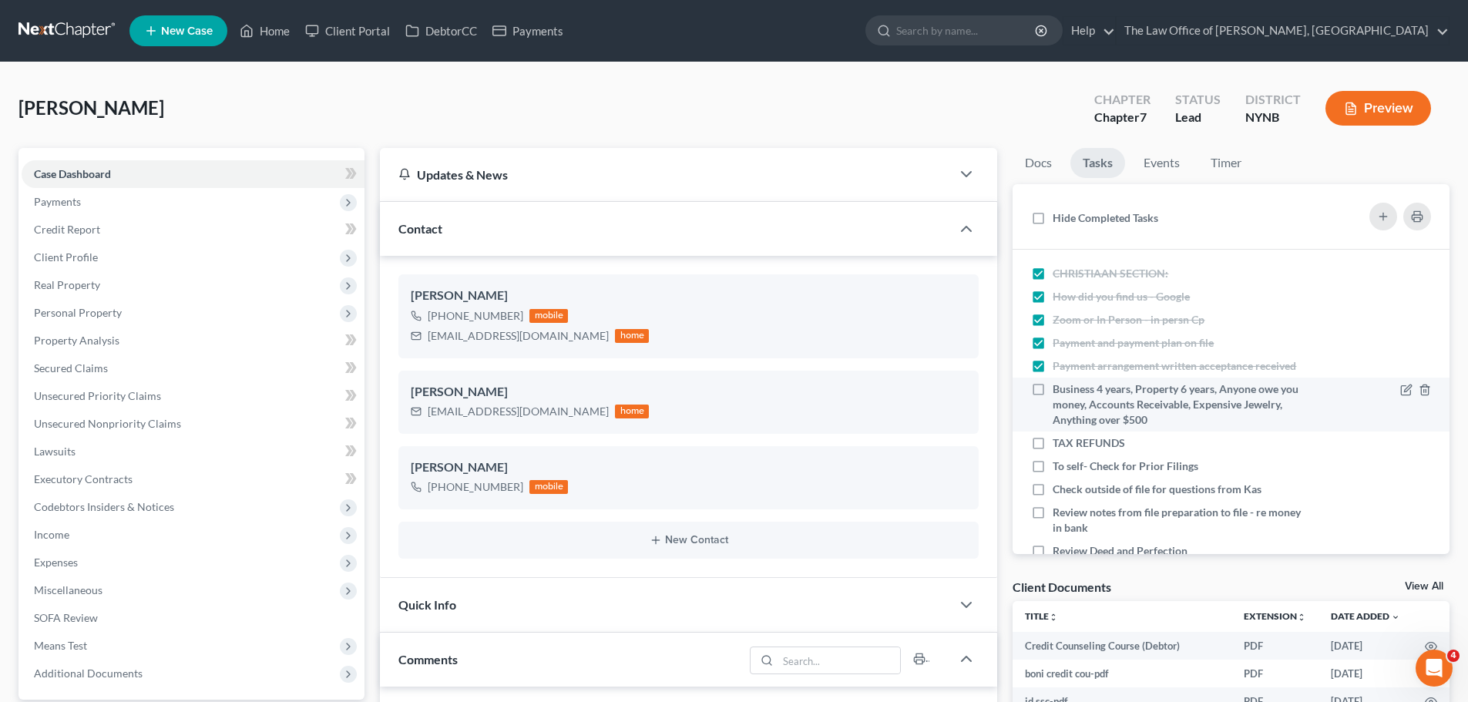
click at [1053, 387] on label "Business 4 years, Property 6 years, Anyone owe you money, Accounts Receivable, …" at bounding box center [1181, 404] width 256 height 46
click at [1059, 387] on input "Business 4 years, Property 6 years, Anyone owe you money, Accounts Receivable, …" at bounding box center [1064, 386] width 10 height 10
checkbox input "true"
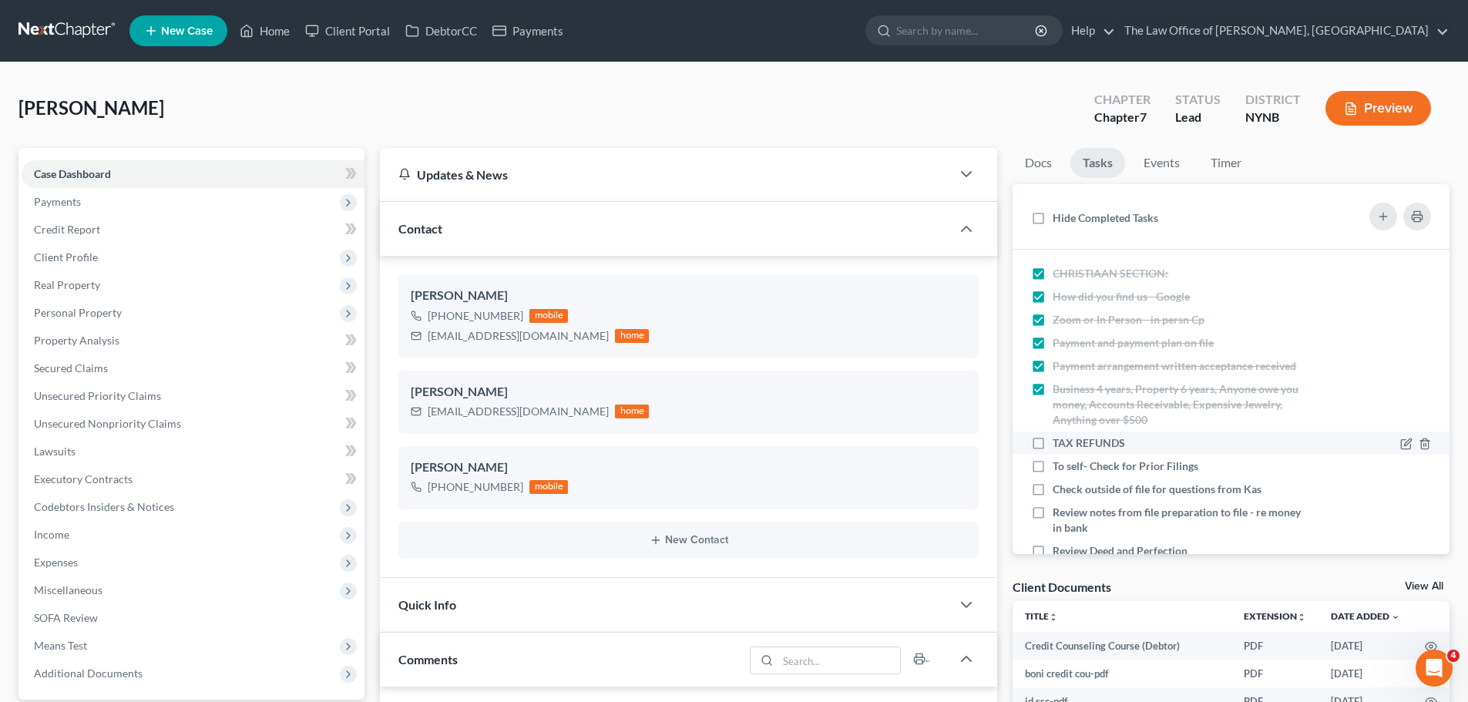
click at [1053, 444] on label "TAX REFUNDS" at bounding box center [1095, 442] width 85 height 15
click at [1059, 444] on input "TAX REFUNDS" at bounding box center [1064, 440] width 10 height 10
checkbox input "true"
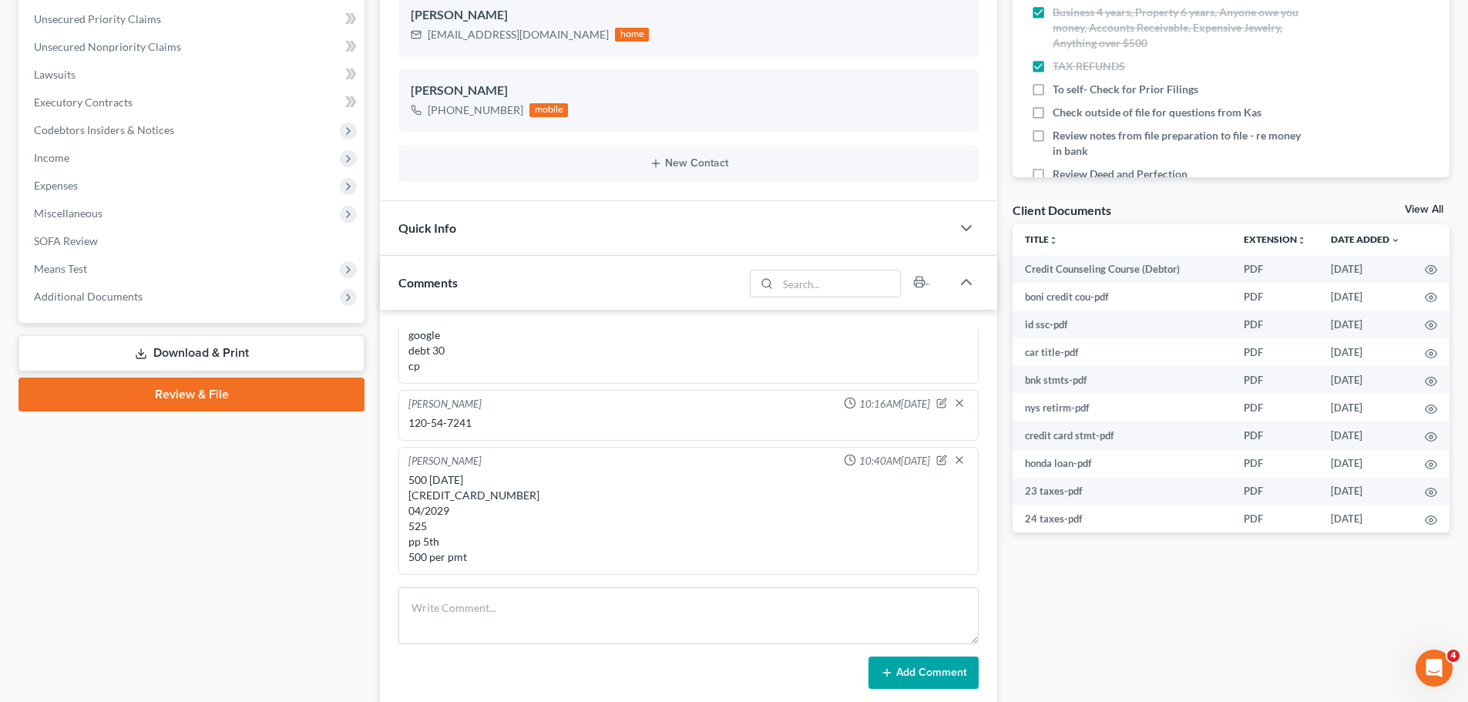
scroll to position [385, 0]
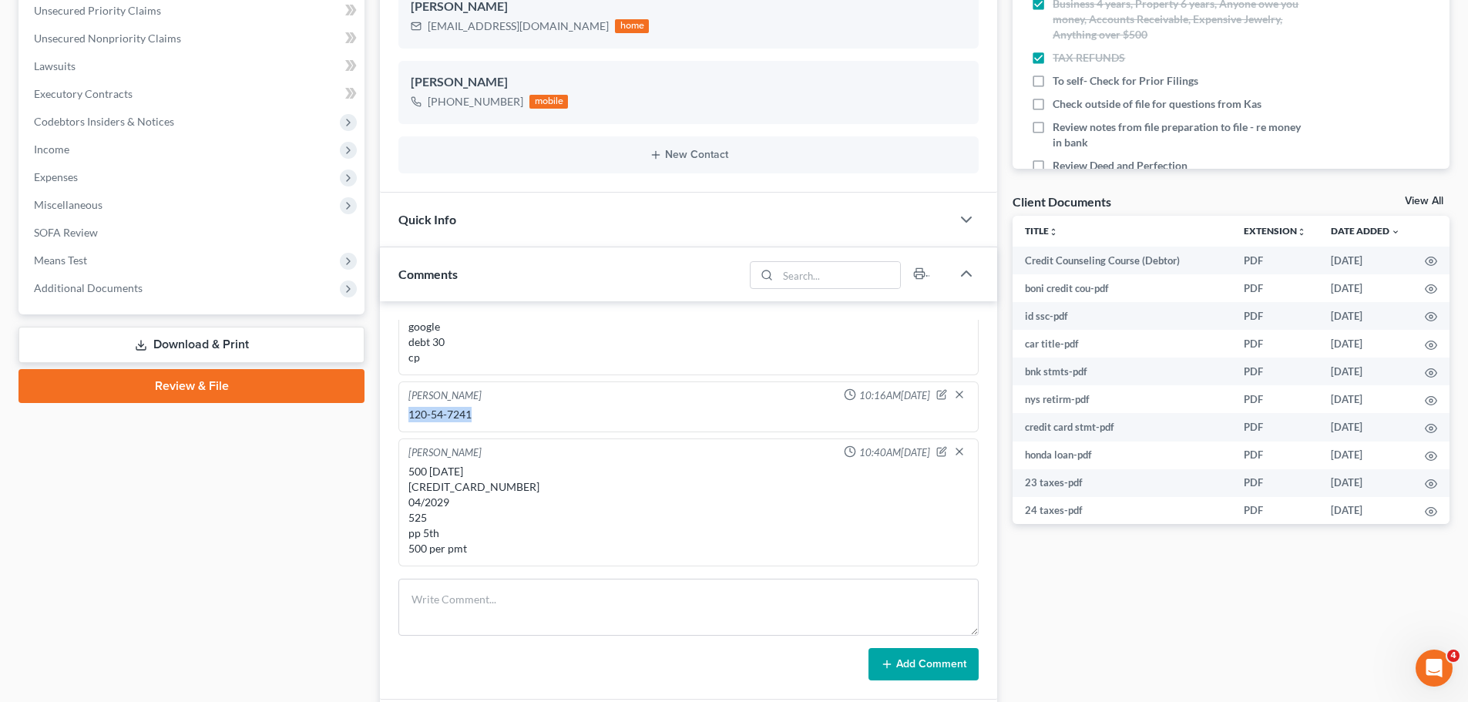
drag, startPoint x: 480, startPoint y: 418, endPoint x: 407, endPoint y: 418, distance: 73.2
click at [407, 418] on div "120-54-7241" at bounding box center [688, 415] width 566 height 22
copy div "120-54-7241"
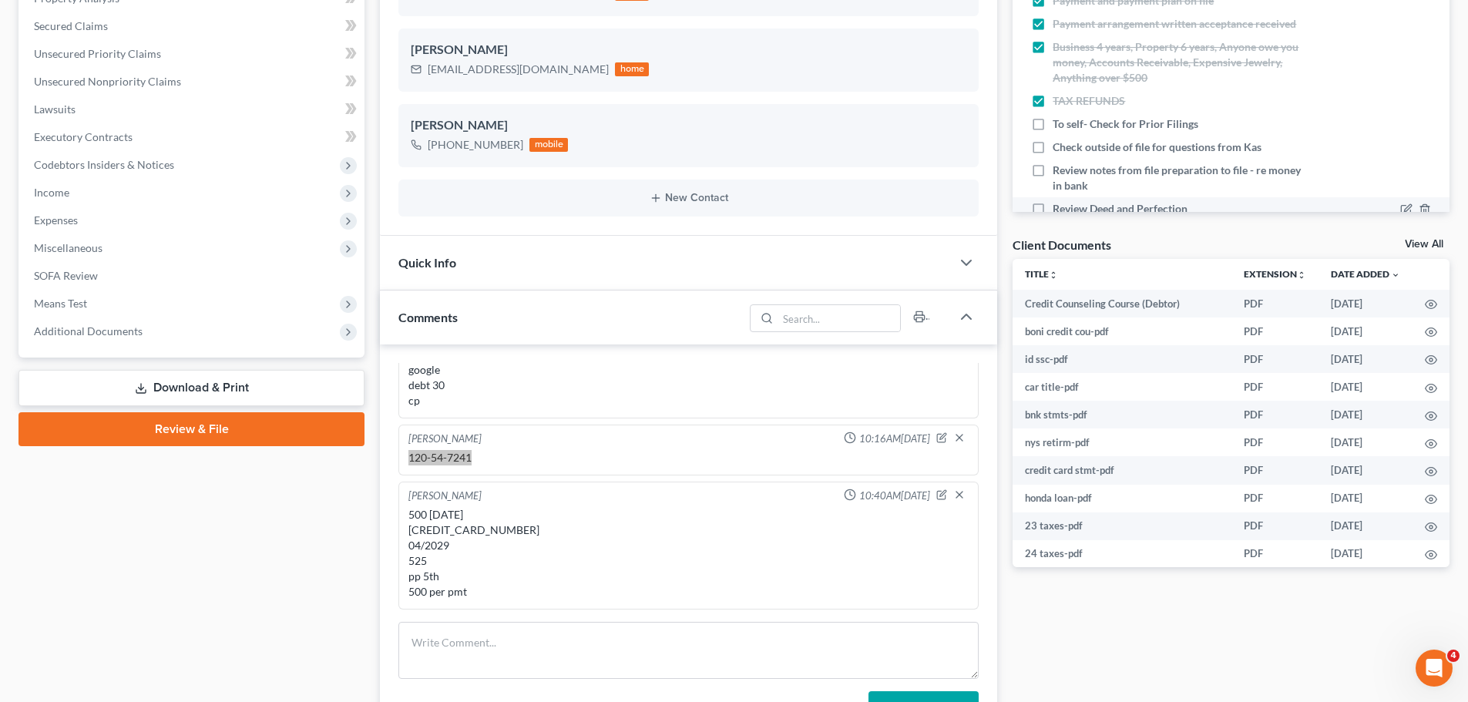
scroll to position [308, 0]
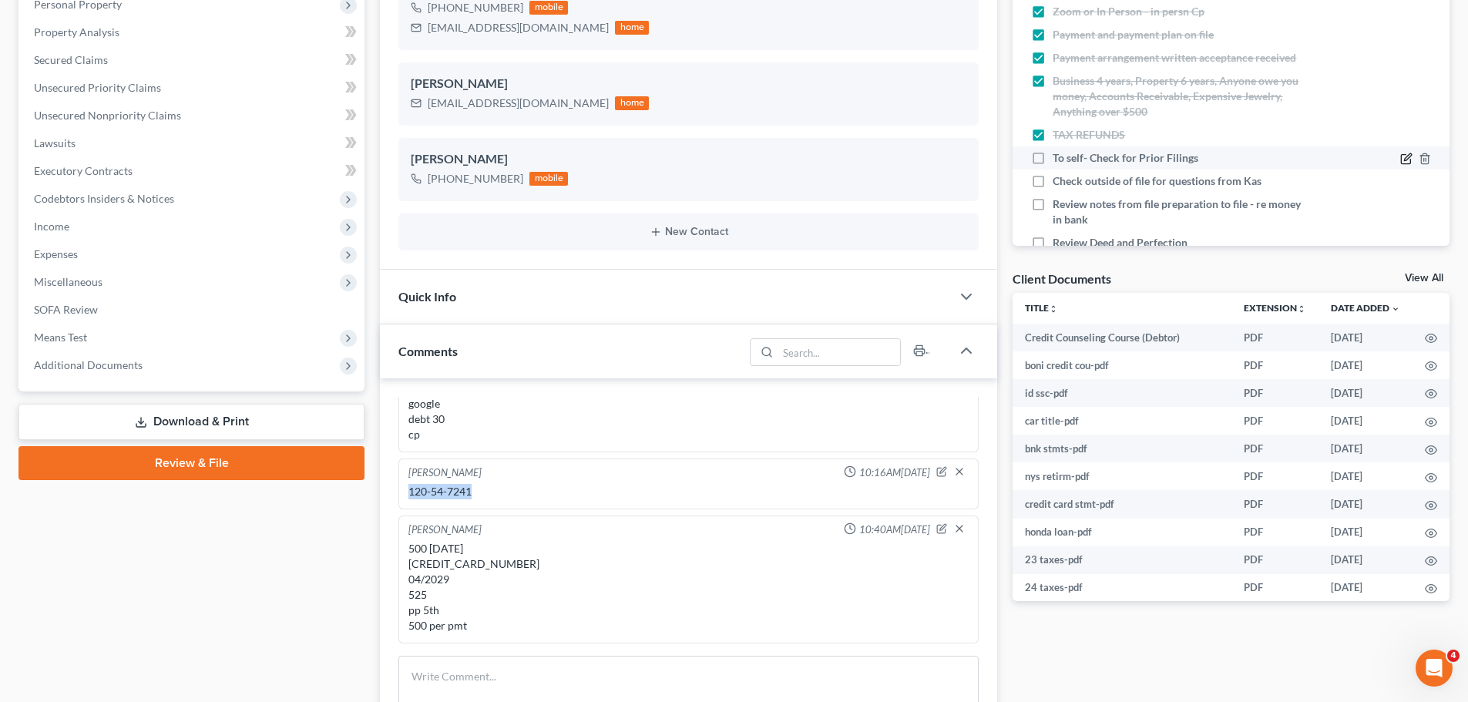
click at [1400, 160] on icon at bounding box center [1406, 159] width 12 height 12
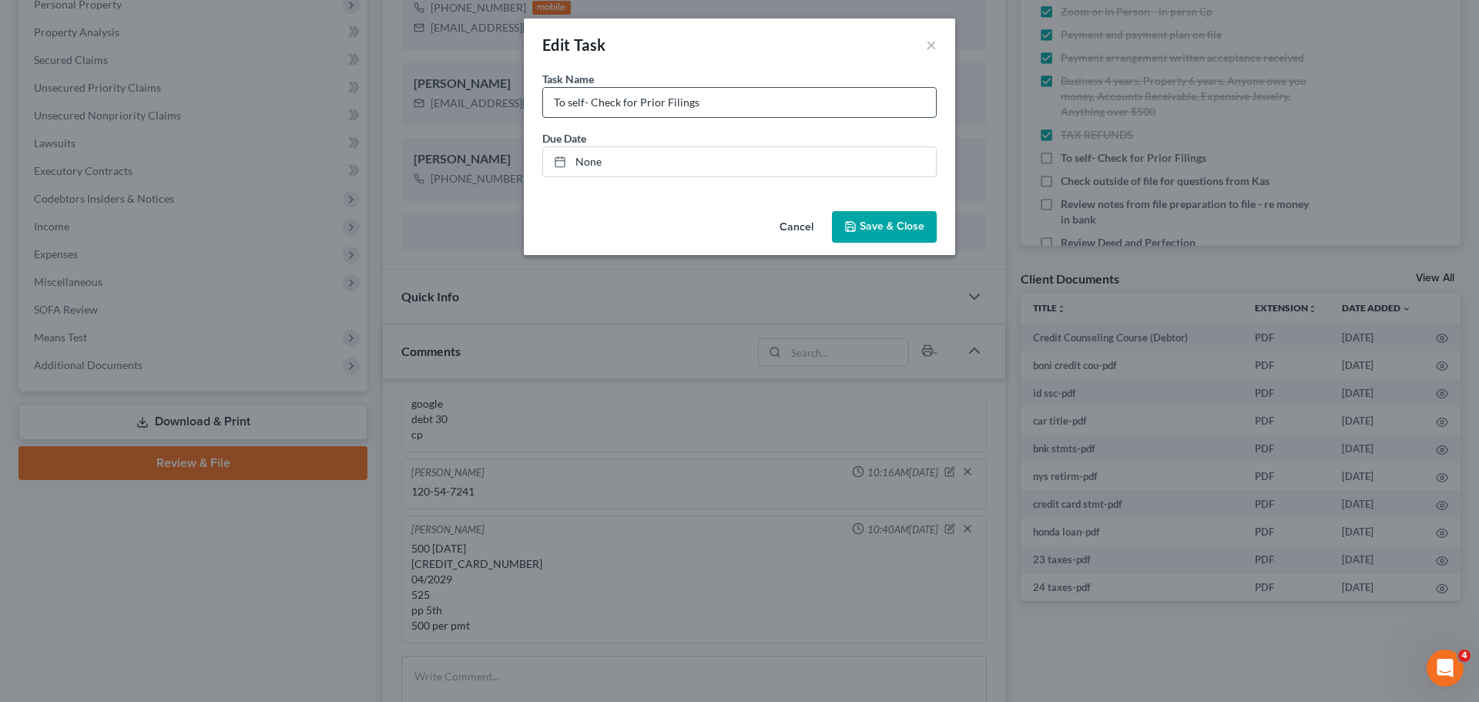
click at [811, 89] on input "To self- Check for Prior Filings" at bounding box center [739, 102] width 393 height 29
type input "To self- Check for Prior Filings ch 7 09"
click at [872, 226] on span "Save & Close" at bounding box center [892, 226] width 65 height 13
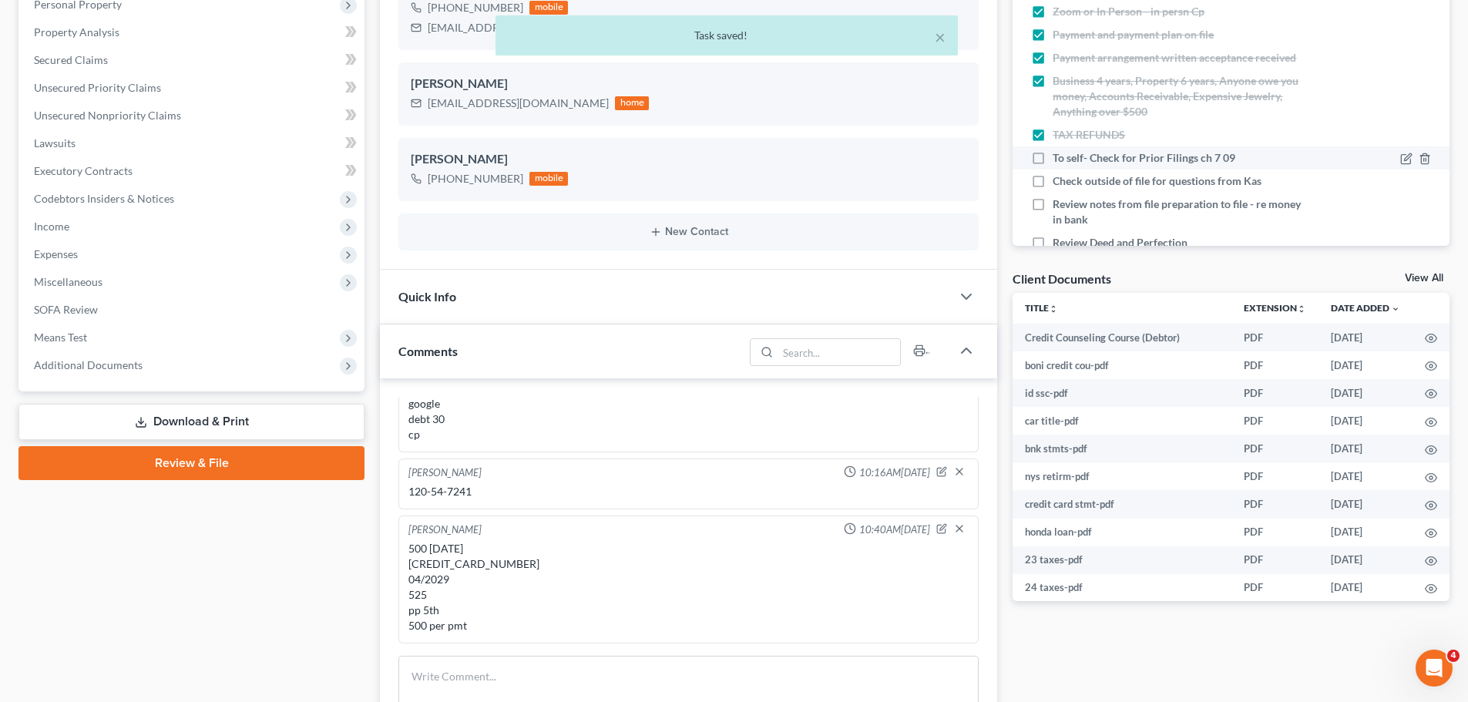
click at [1053, 156] on label "To self- Check for Prior Filings ch 7 09" at bounding box center [1150, 157] width 195 height 15
click at [1059, 156] on input "To self- Check for Prior Filings ch 7 09" at bounding box center [1064, 155] width 10 height 10
checkbox input "true"
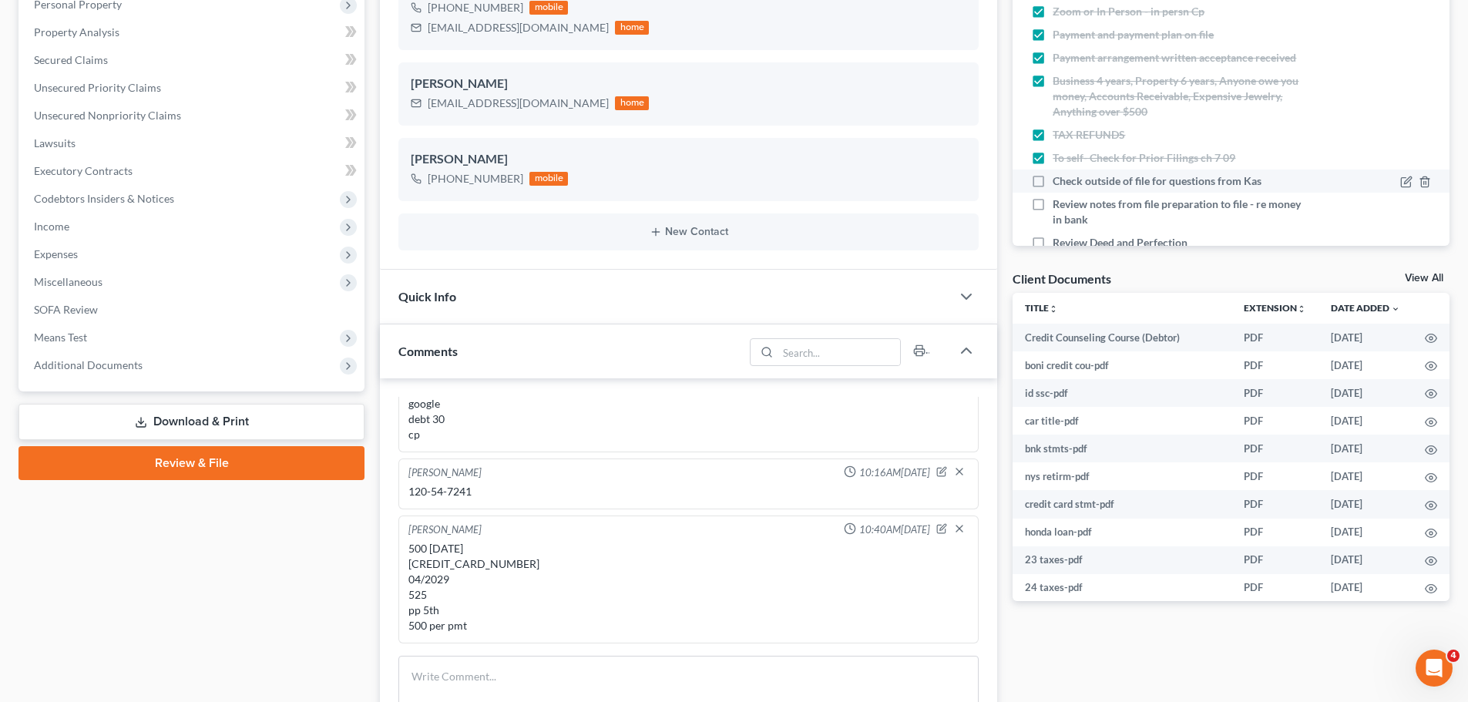
click at [1053, 182] on label "Check outside of file for questions from Kas" at bounding box center [1163, 180] width 221 height 15
click at [1059, 182] on input "Check outside of file for questions from Kas" at bounding box center [1064, 178] width 10 height 10
checkbox input "true"
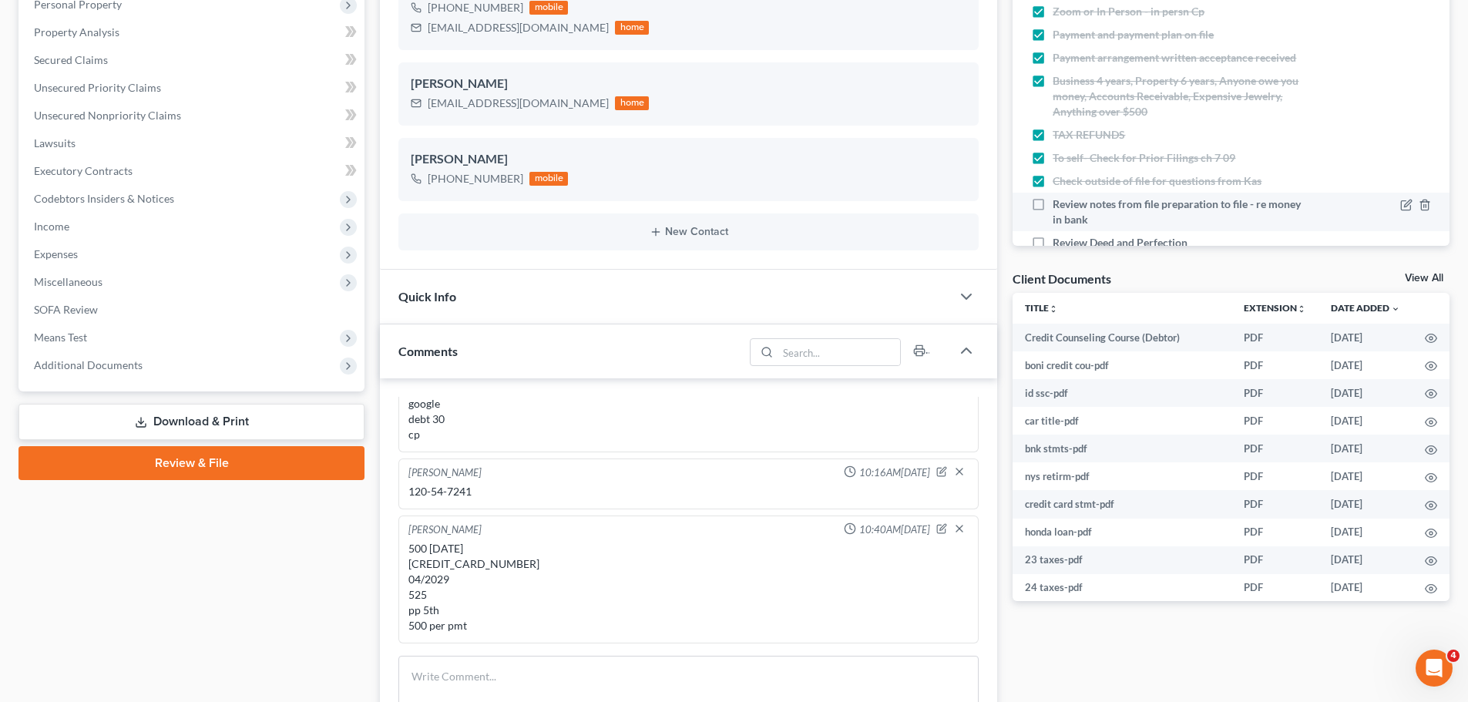
click at [1053, 200] on label "Review notes from file preparation to file - re money in bank" at bounding box center [1181, 211] width 256 height 31
click at [1059, 200] on input "Review notes from file preparation to file - re money in bank" at bounding box center [1064, 201] width 10 height 10
checkbox input "true"
click at [1053, 242] on label "Review Deed and Perfection" at bounding box center [1126, 242] width 147 height 15
click at [1059, 242] on input "Review Deed and Perfection" at bounding box center [1064, 240] width 10 height 10
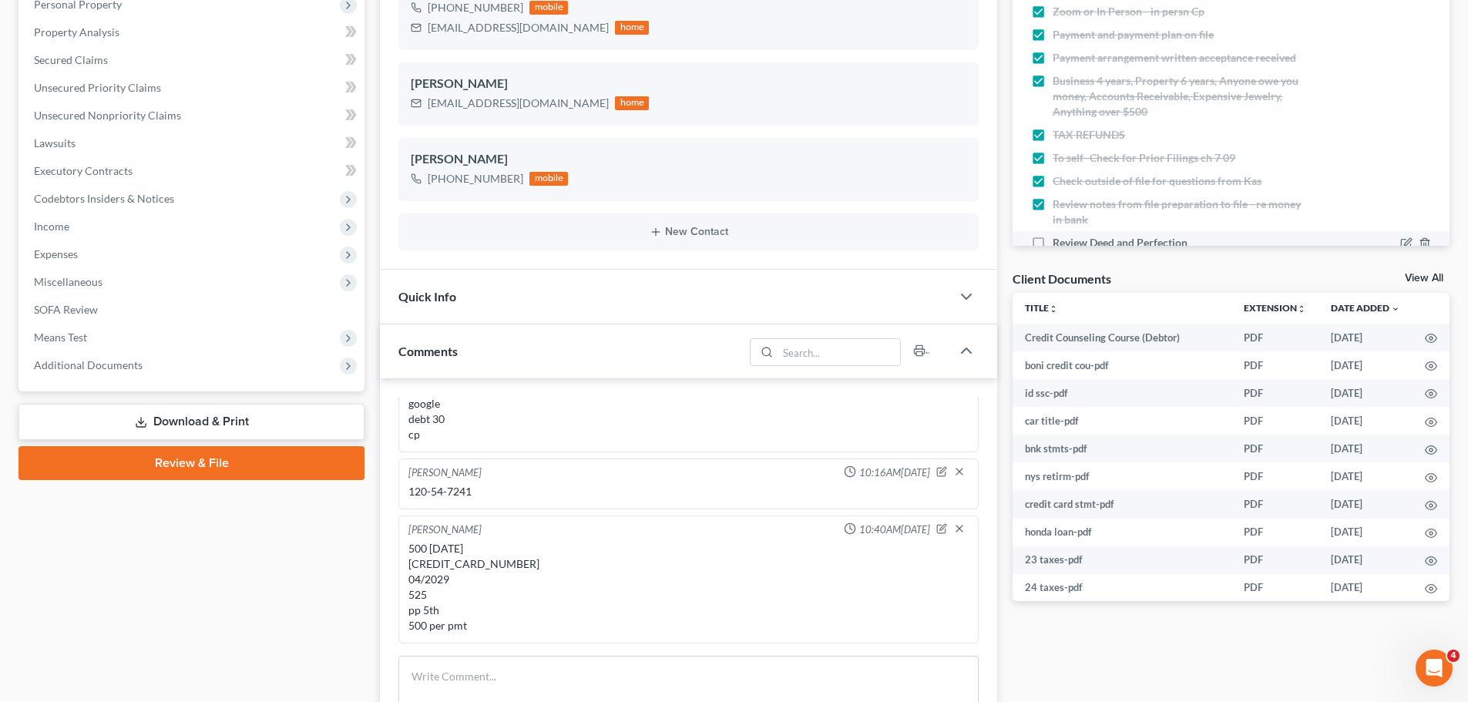
checkbox input "true"
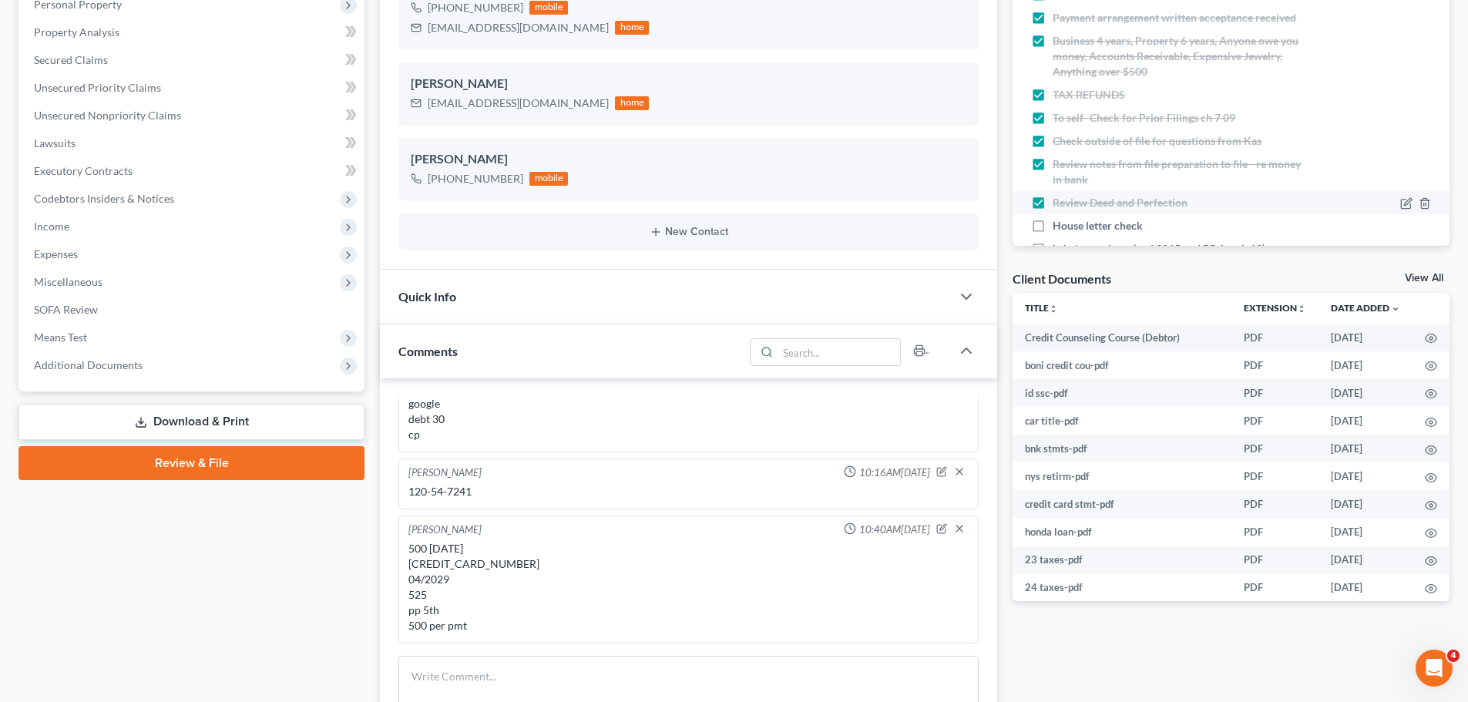
scroll to position [154, 0]
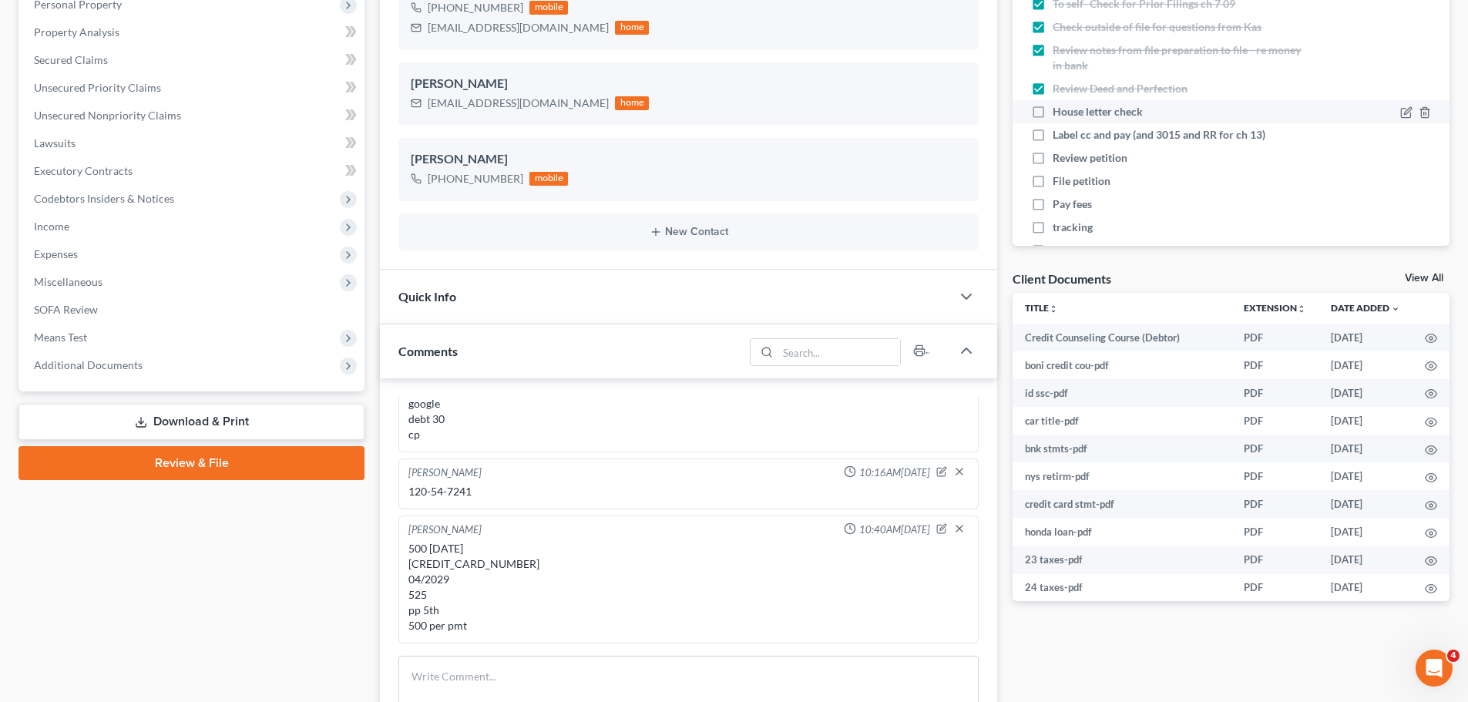
click at [1053, 113] on label "House letter check" at bounding box center [1104, 111] width 102 height 15
click at [1059, 113] on input "House letter check" at bounding box center [1064, 109] width 10 height 10
checkbox input "true"
click at [1053, 136] on label "Label cc and pay (and 3015 and RR for ch 13)" at bounding box center [1165, 134] width 225 height 15
click at [1059, 136] on input "Label cc and pay (and 3015 and RR for ch 13)" at bounding box center [1064, 132] width 10 height 10
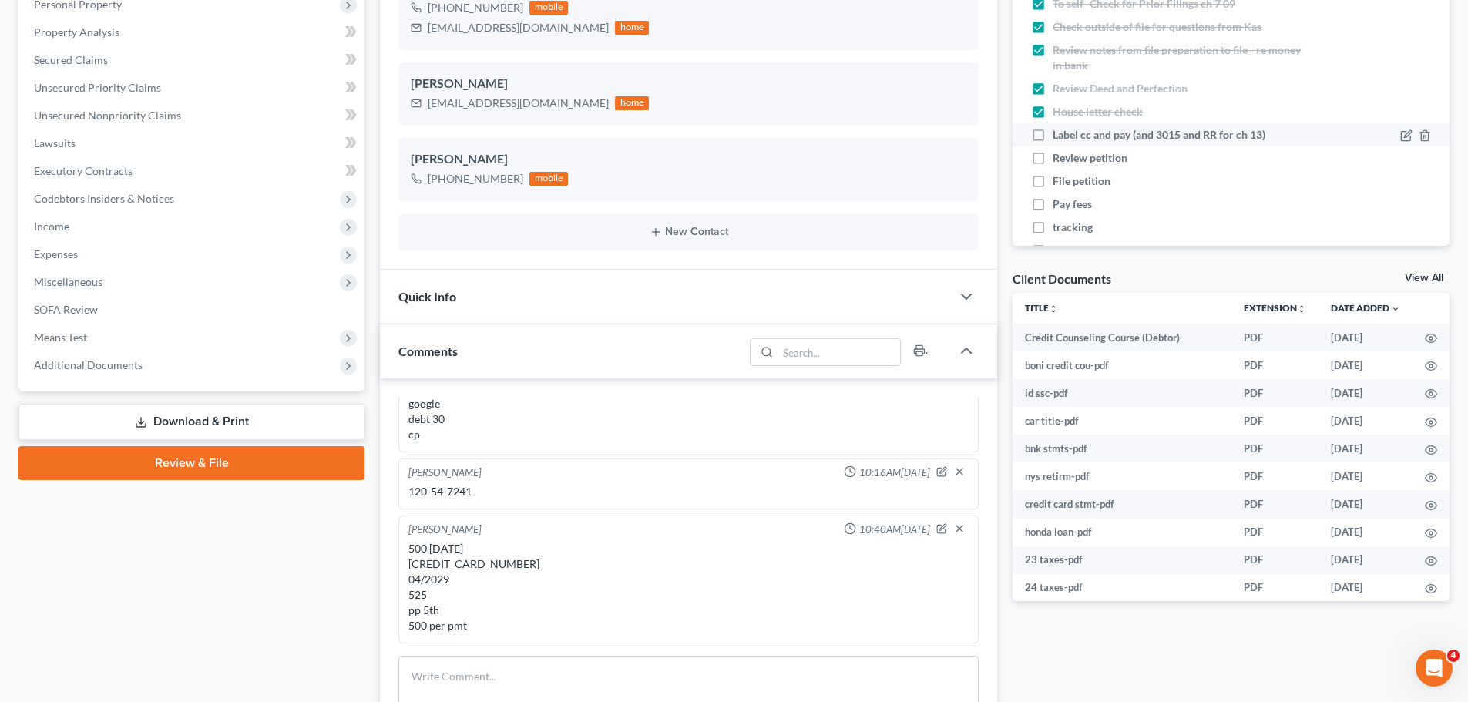
checkbox input "true"
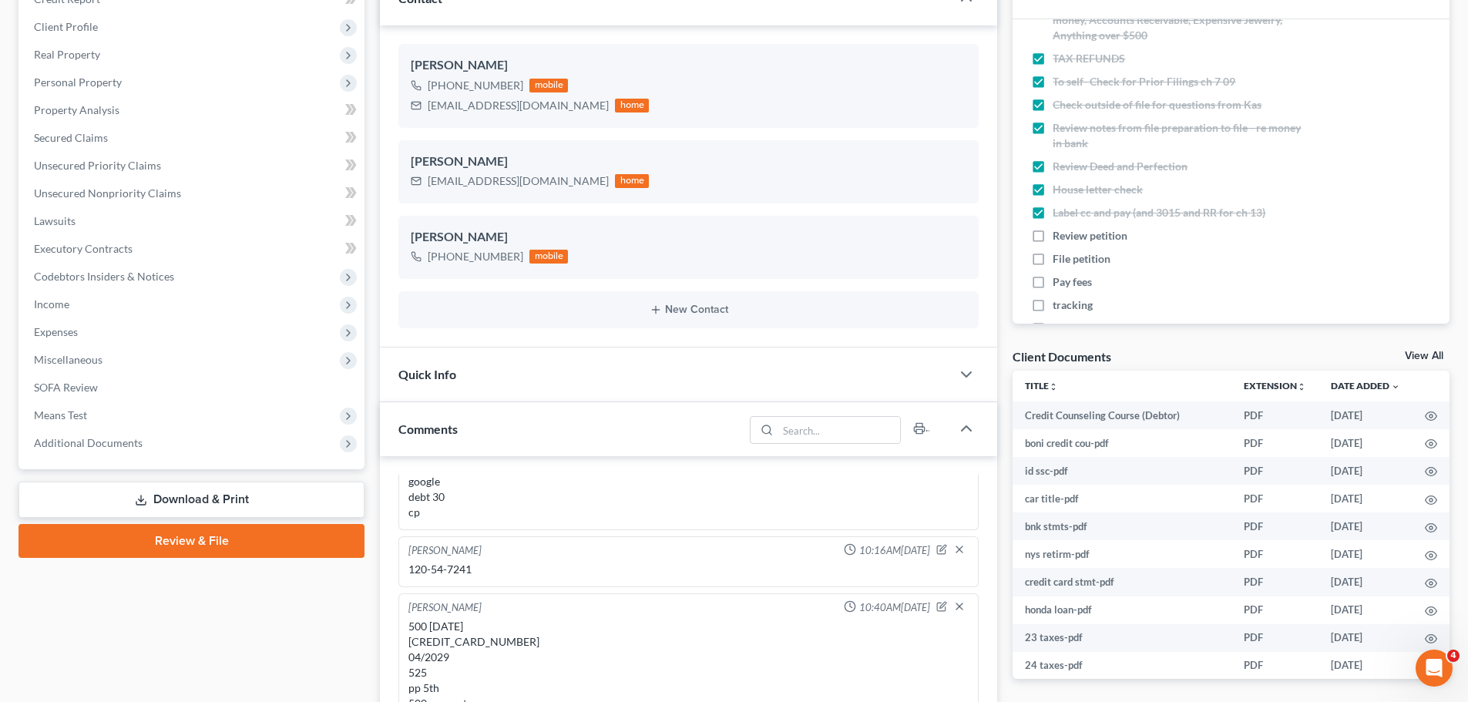
scroll to position [0, 0]
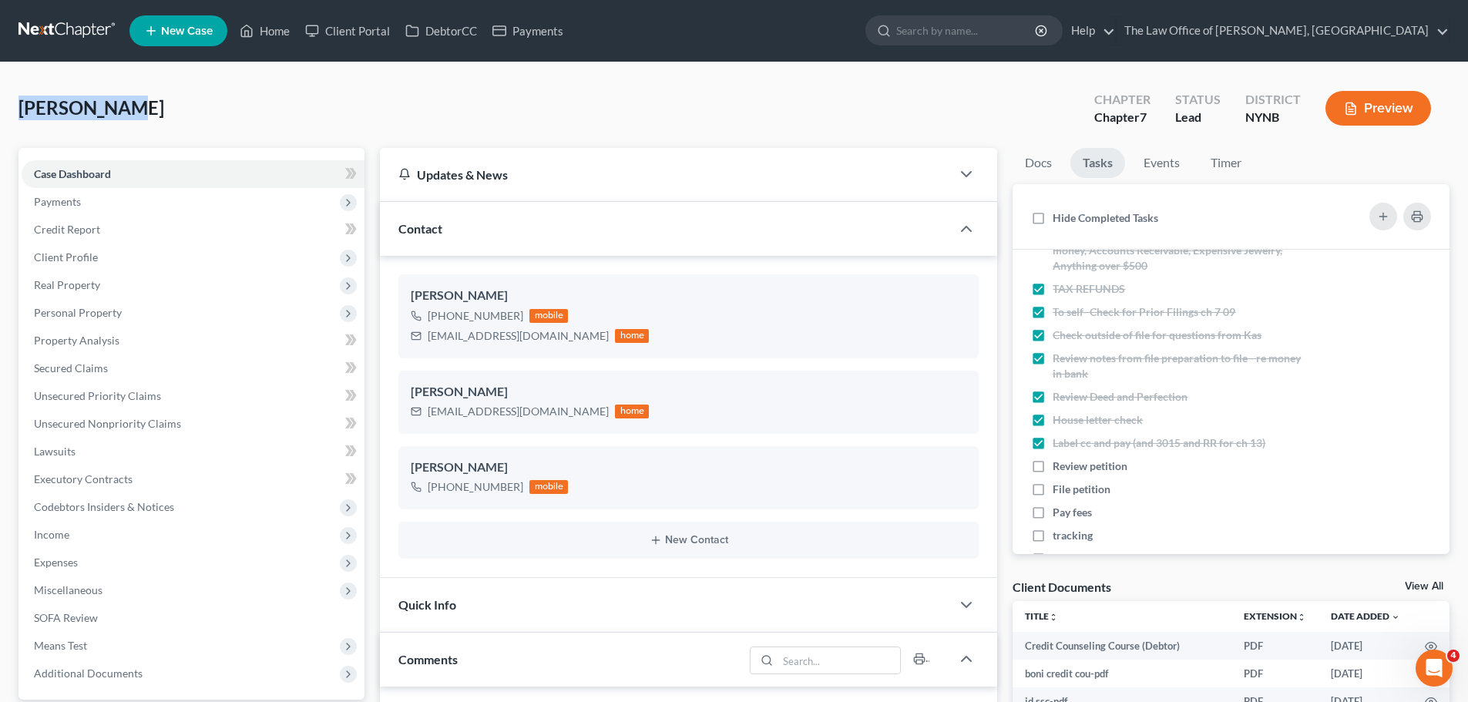
drag, startPoint x: 157, startPoint y: 106, endPoint x: 22, endPoint y: 76, distance: 138.9
copy span "Boni, Susan"
click at [281, 35] on link "Home" at bounding box center [264, 31] width 65 height 28
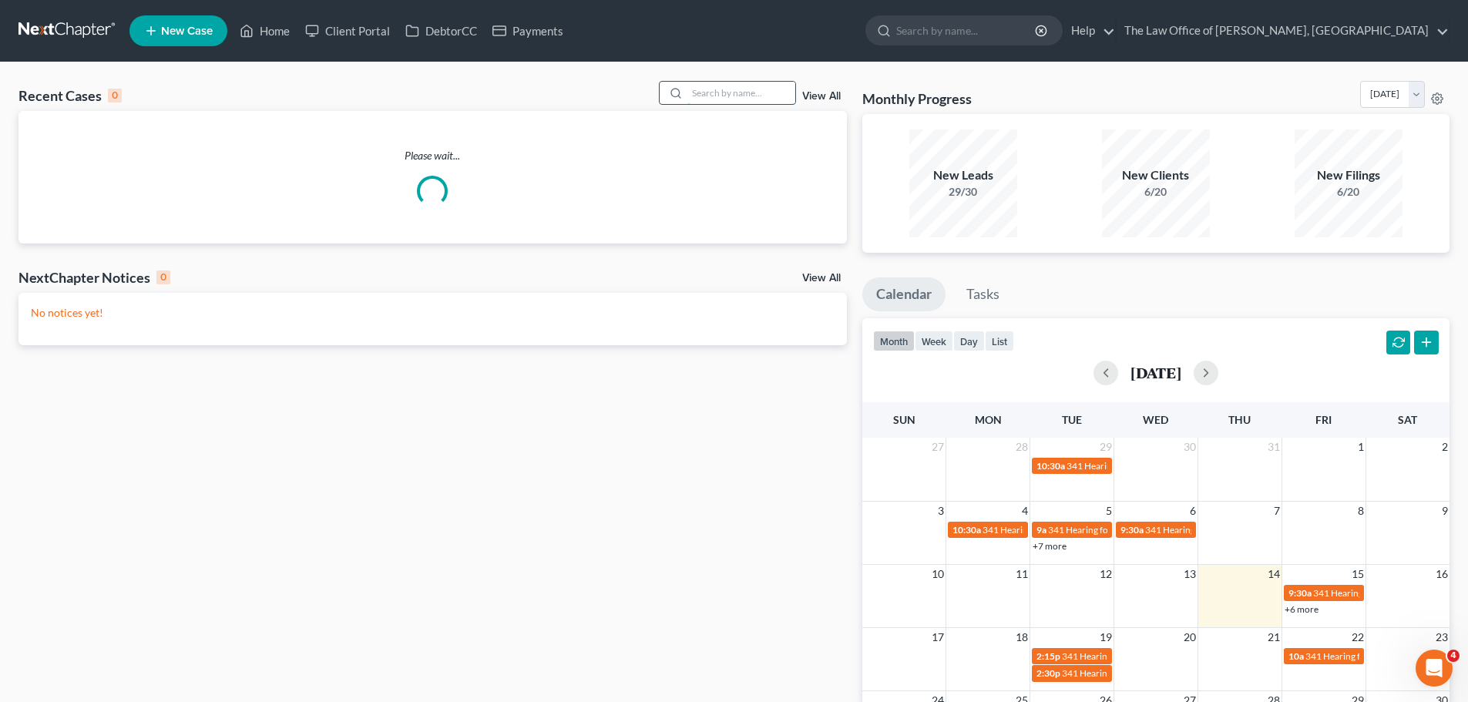
click at [787, 93] on input "search" at bounding box center [741, 93] width 108 height 22
type input "lane"
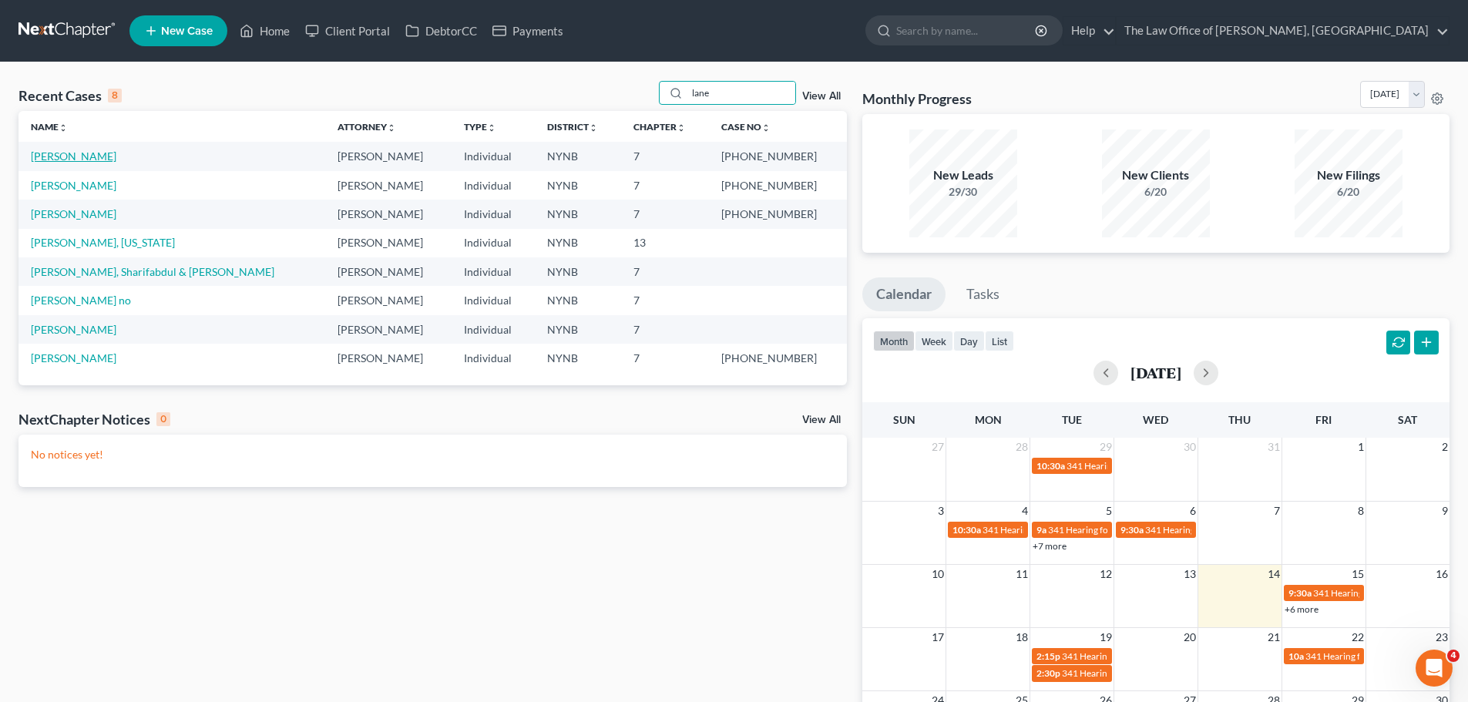
click at [55, 153] on link "Lane, Linda" at bounding box center [74, 155] width 86 height 13
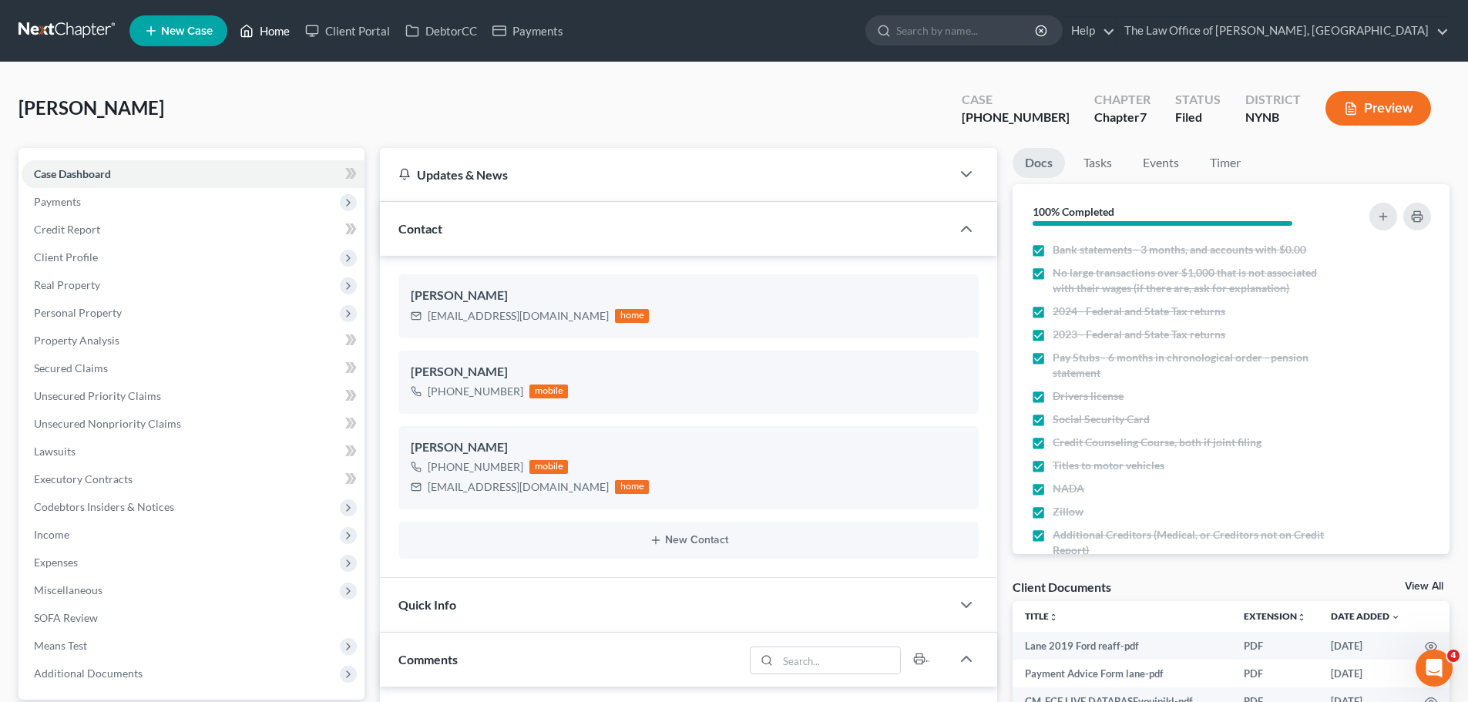
drag, startPoint x: 277, startPoint y: 33, endPoint x: 291, endPoint y: 35, distance: 14.7
click at [277, 33] on link "Home" at bounding box center [264, 31] width 65 height 28
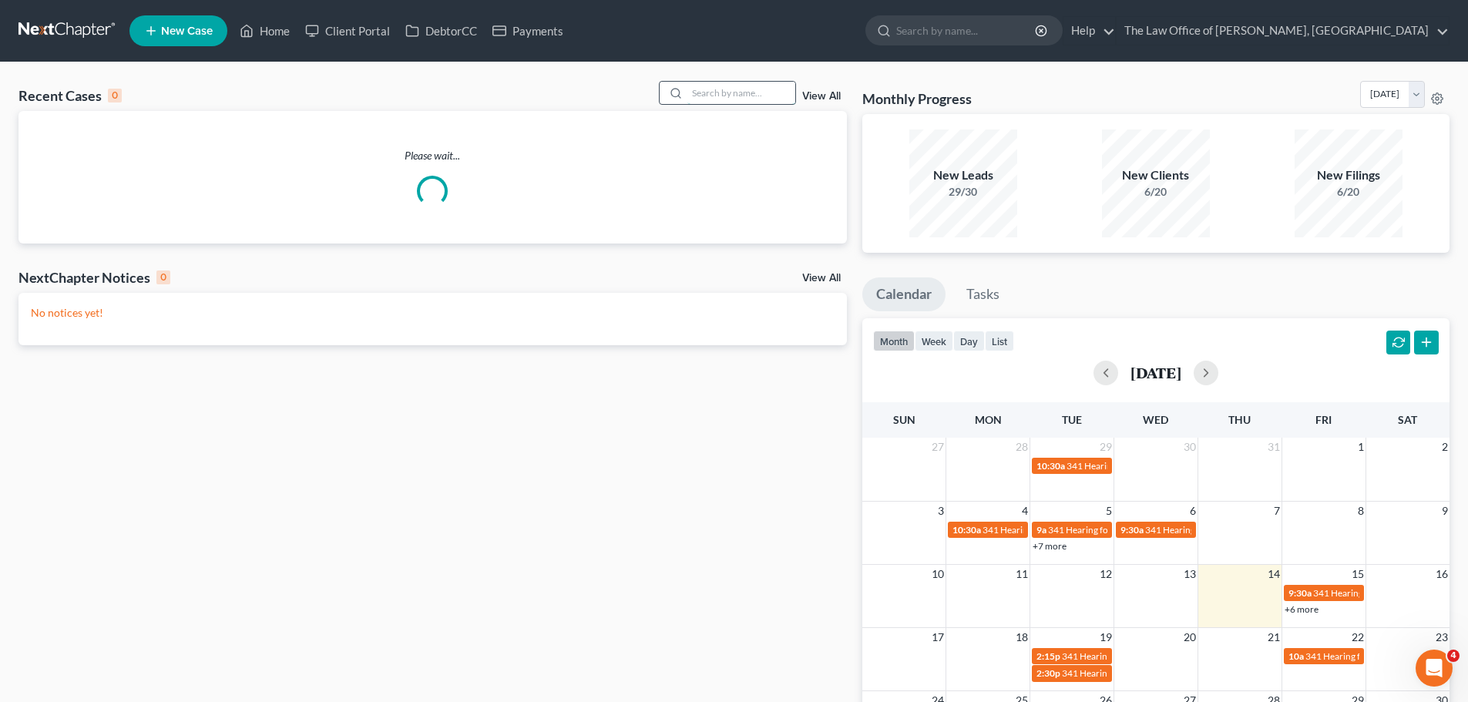
click at [757, 93] on input "search" at bounding box center [741, 93] width 108 height 22
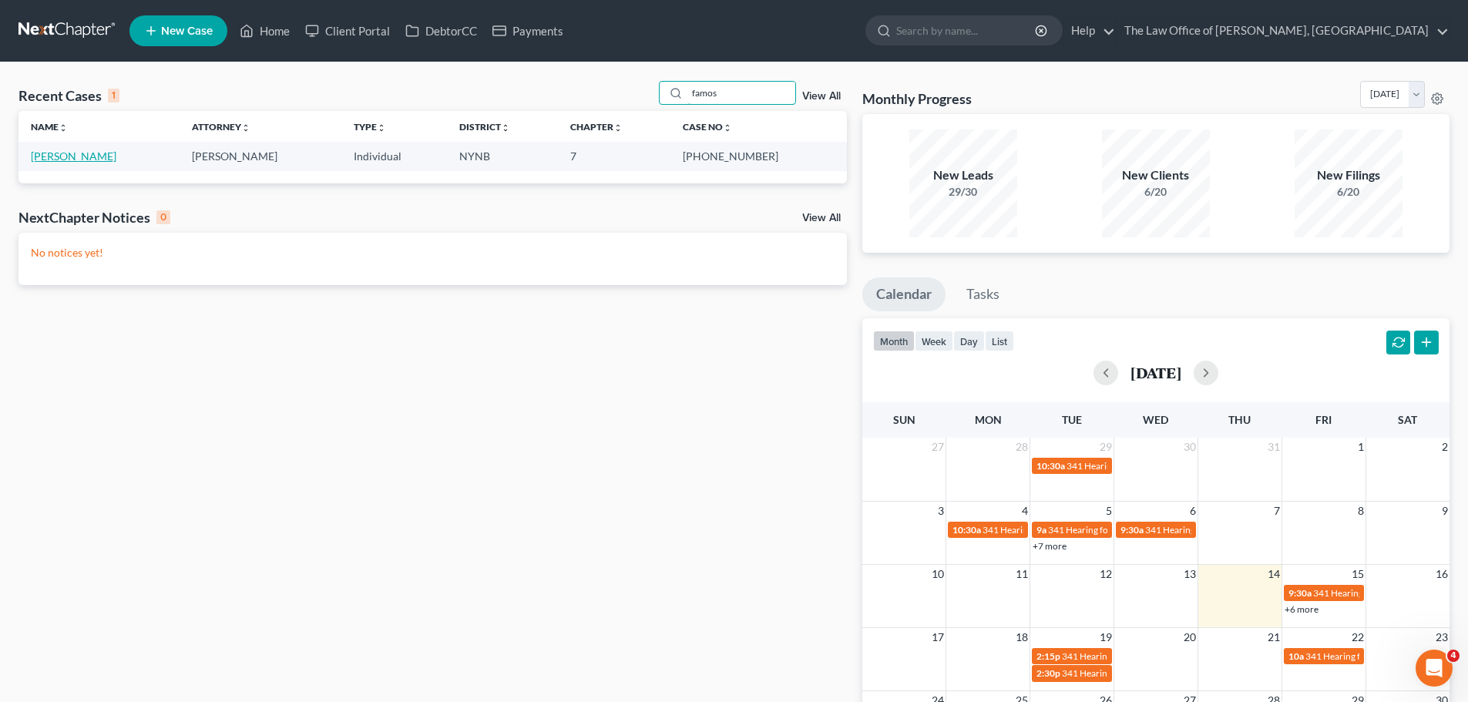
type input "famos"
click at [71, 156] on link "Famoso, Michael" at bounding box center [74, 155] width 86 height 13
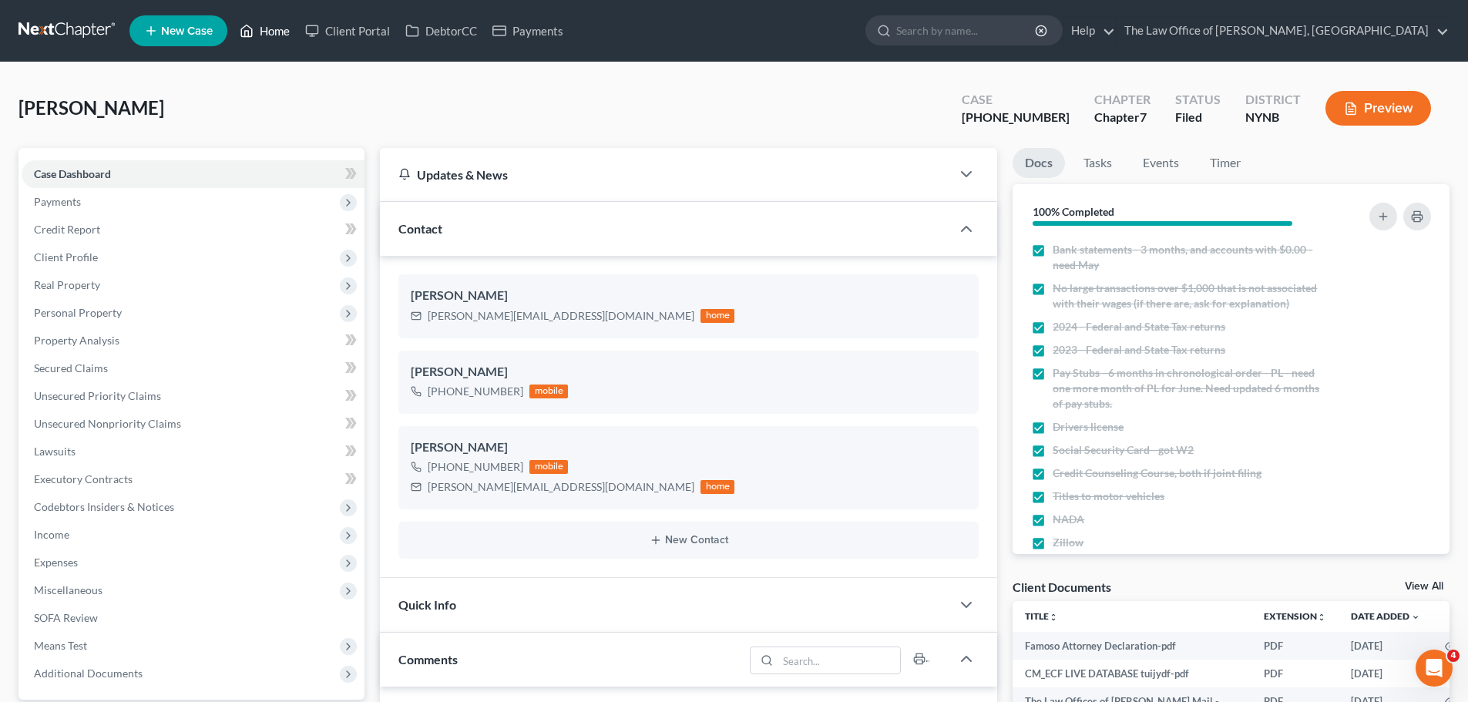
click at [290, 32] on link "Home" at bounding box center [264, 31] width 65 height 28
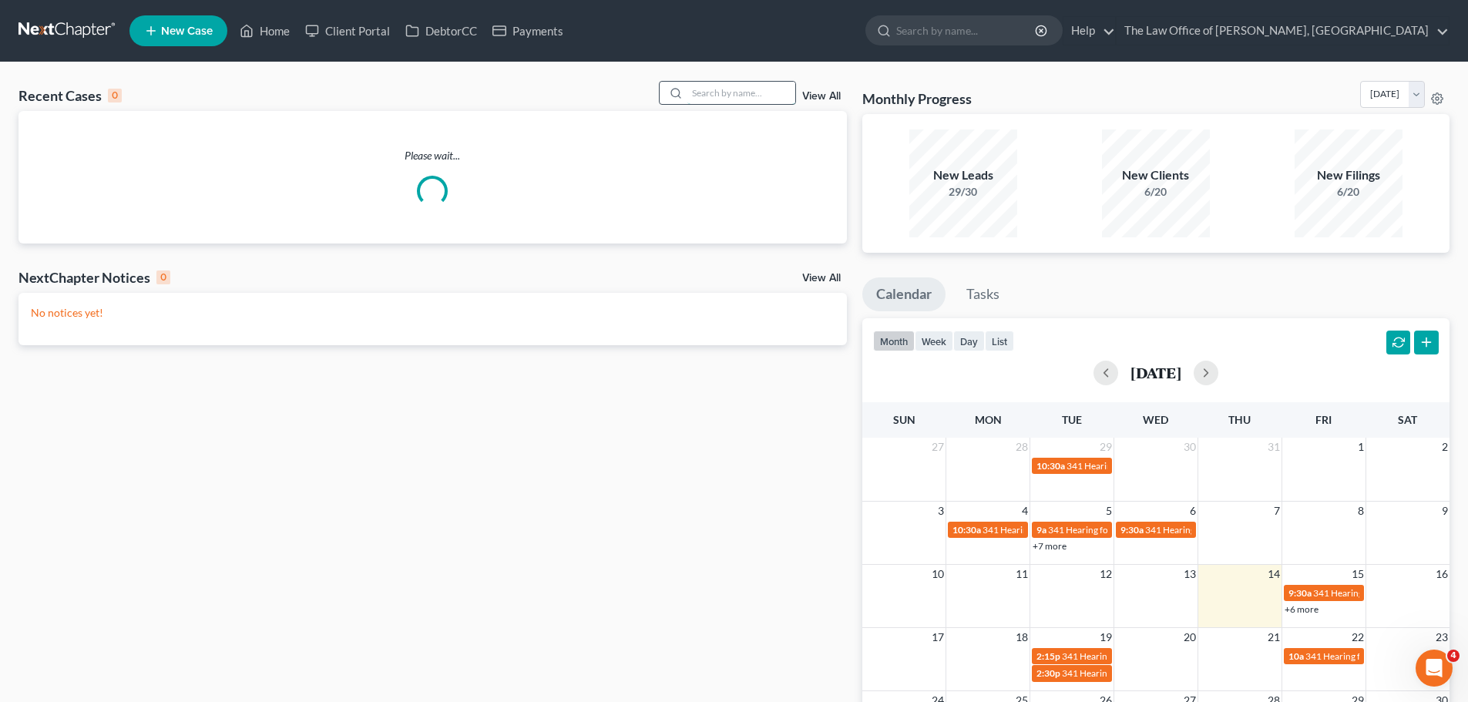
click at [744, 96] on input "search" at bounding box center [741, 93] width 108 height 22
type input "wheeler"
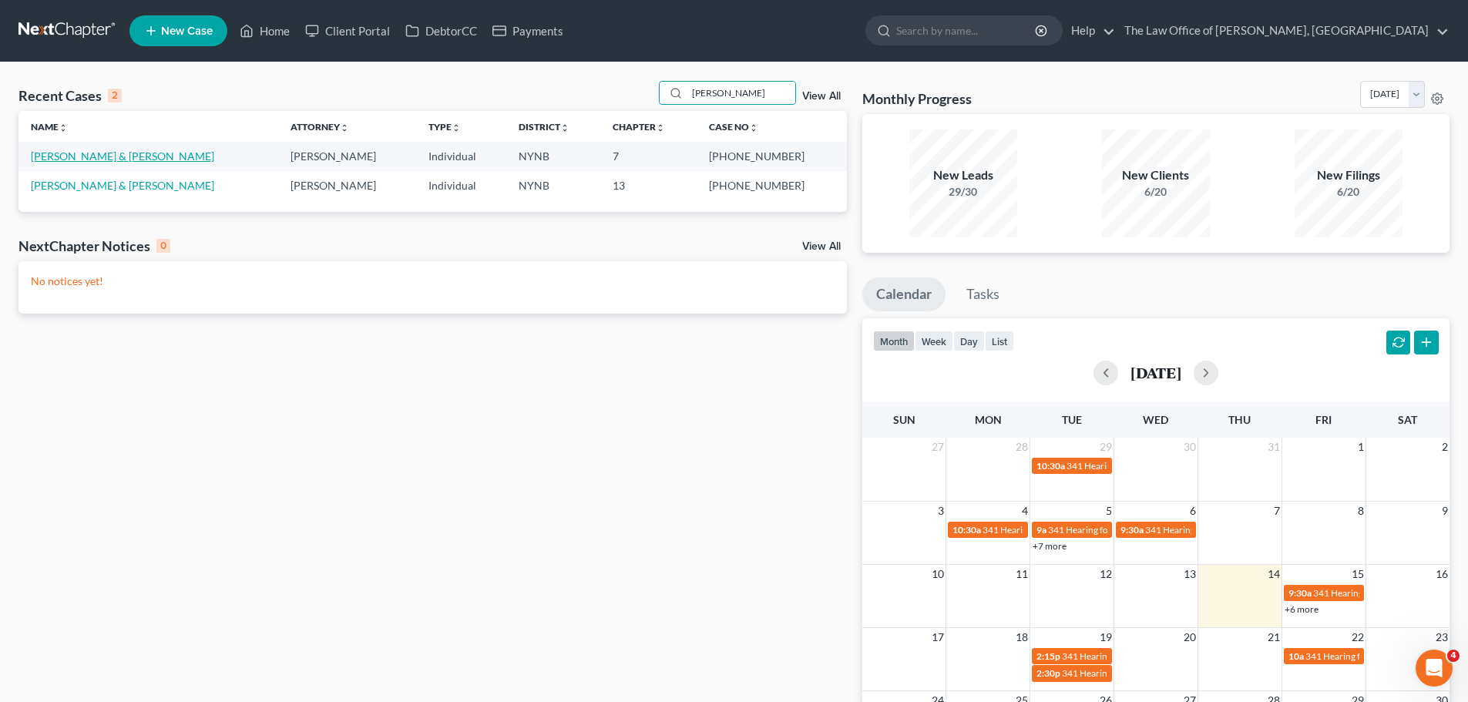
click at [98, 151] on link "Wheeler, Matthew & Sarah" at bounding box center [122, 155] width 183 height 13
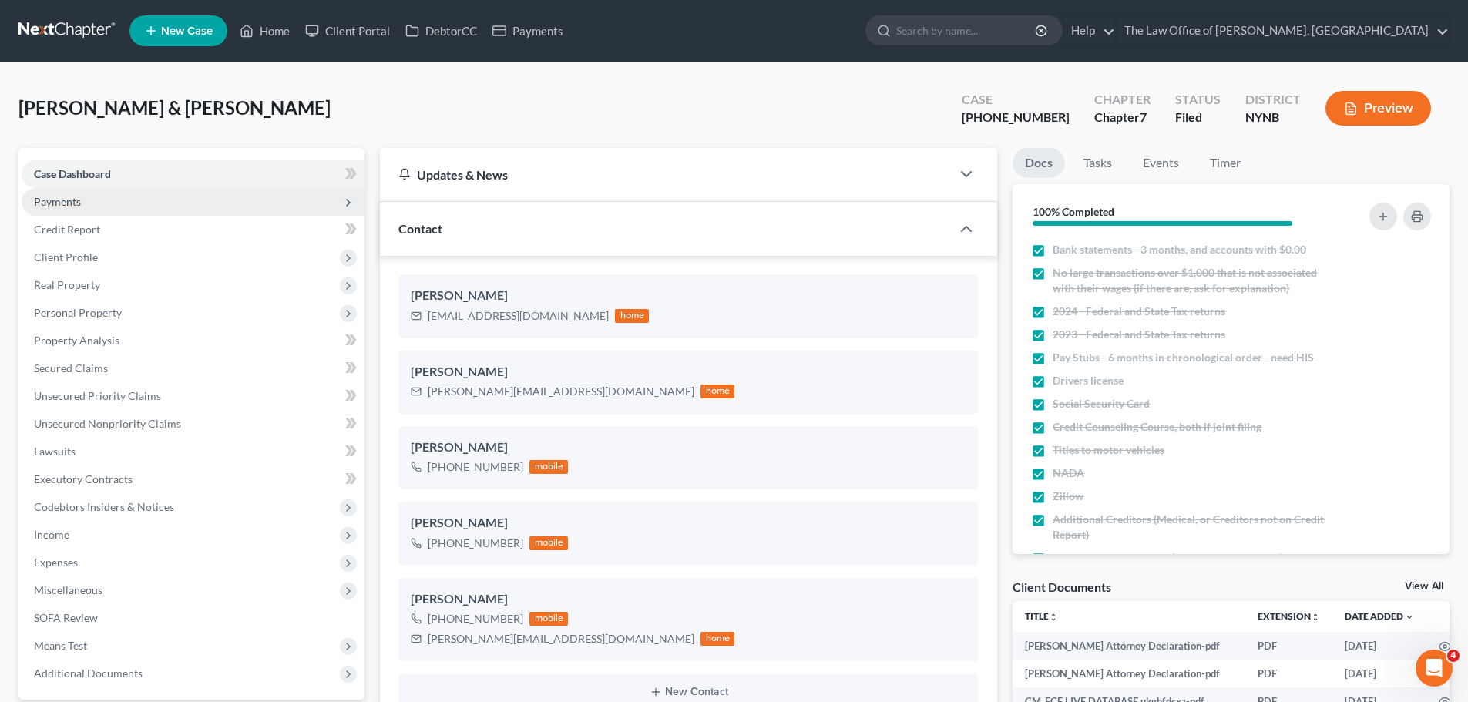
click at [146, 200] on span "Payments" at bounding box center [193, 202] width 343 height 28
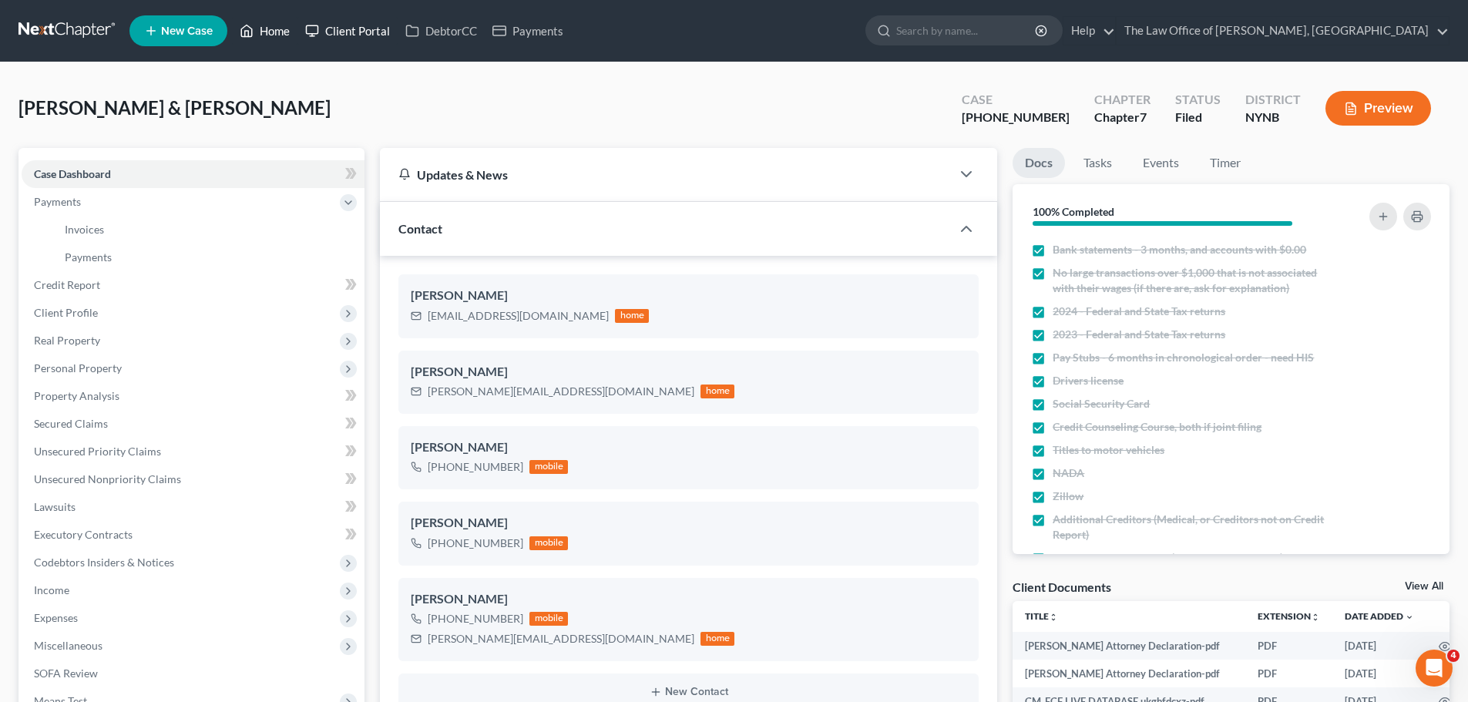
drag, startPoint x: 282, startPoint y: 32, endPoint x: 307, endPoint y: 38, distance: 25.4
click at [282, 32] on link "Home" at bounding box center [264, 31] width 65 height 28
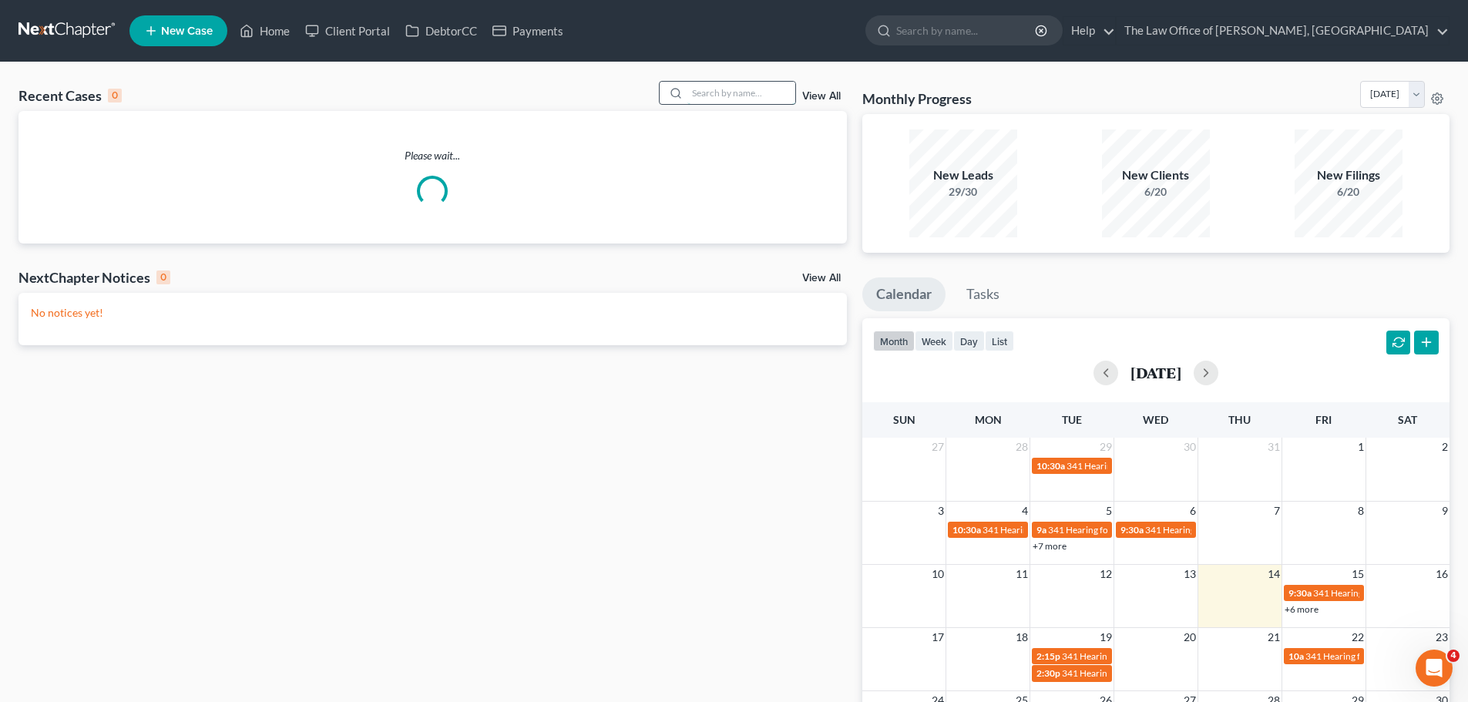
click at [742, 91] on input "search" at bounding box center [741, 93] width 108 height 22
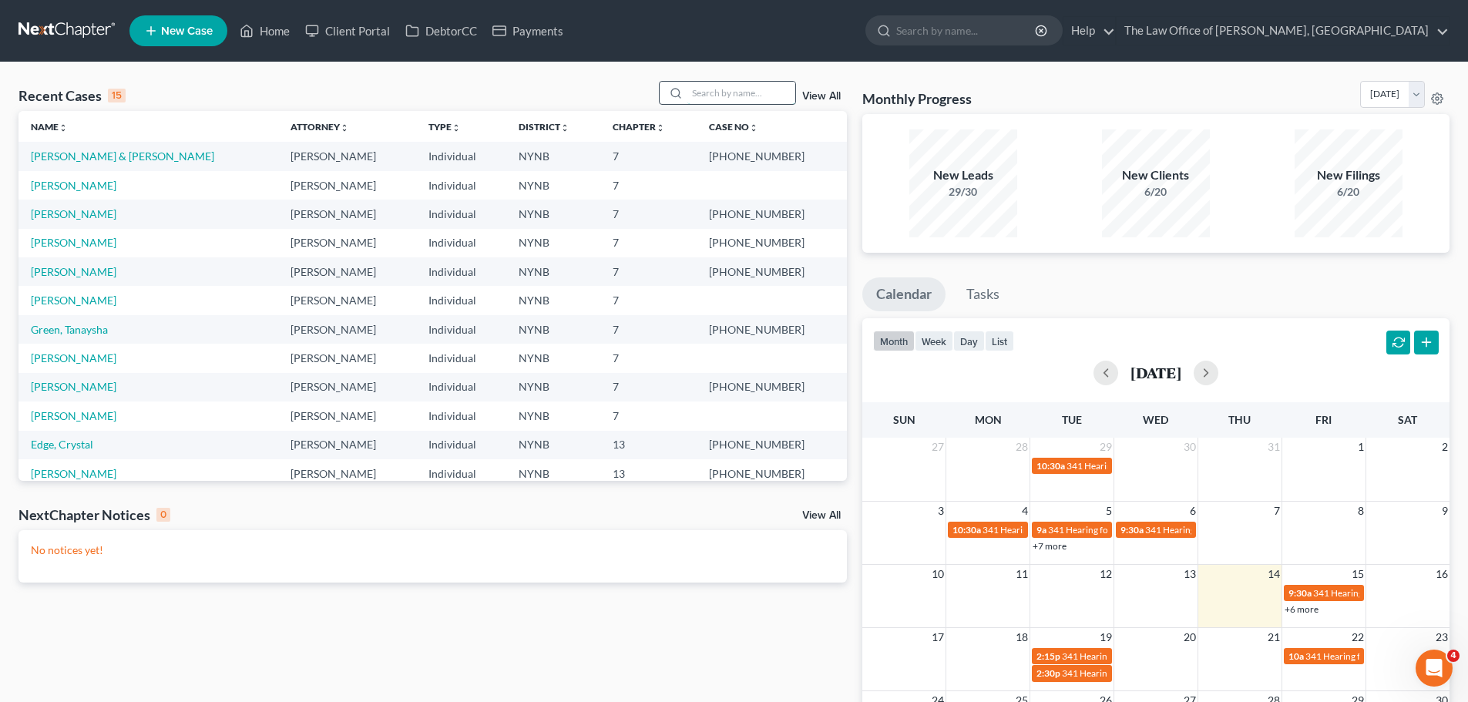
click at [752, 96] on input "search" at bounding box center [741, 93] width 108 height 22
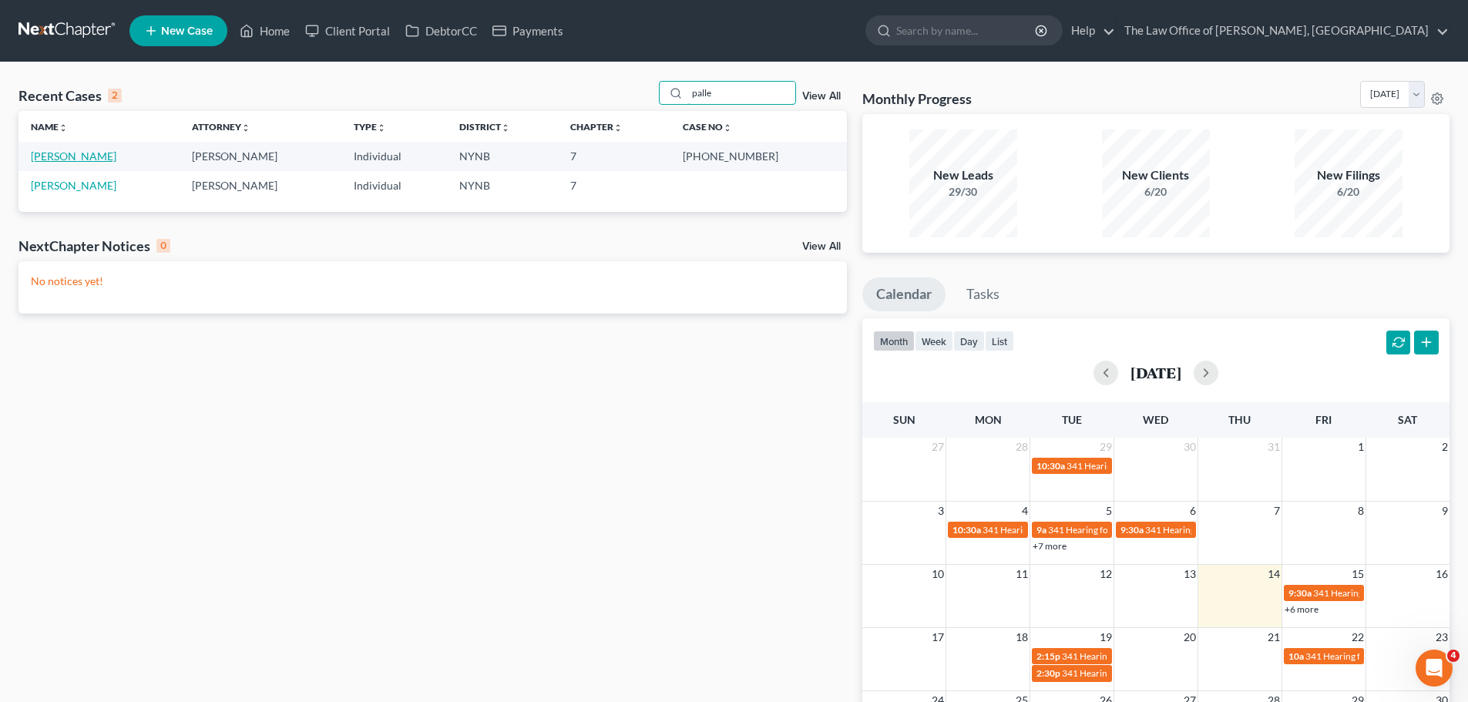
type input "palle"
click at [67, 153] on link "Palleschi, Michael" at bounding box center [74, 155] width 86 height 13
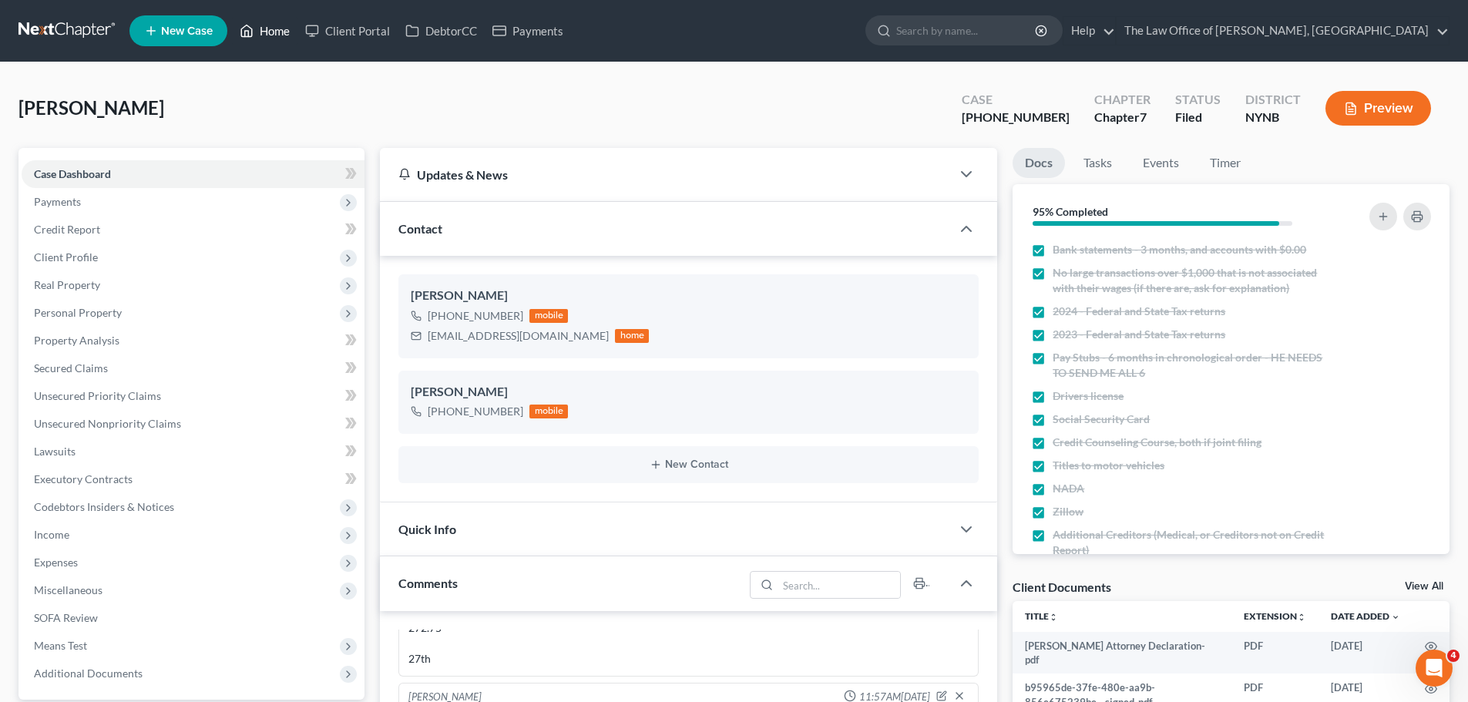
drag, startPoint x: 262, startPoint y: 37, endPoint x: 335, endPoint y: 58, distance: 76.1
click at [262, 37] on link "Home" at bounding box center [264, 31] width 65 height 28
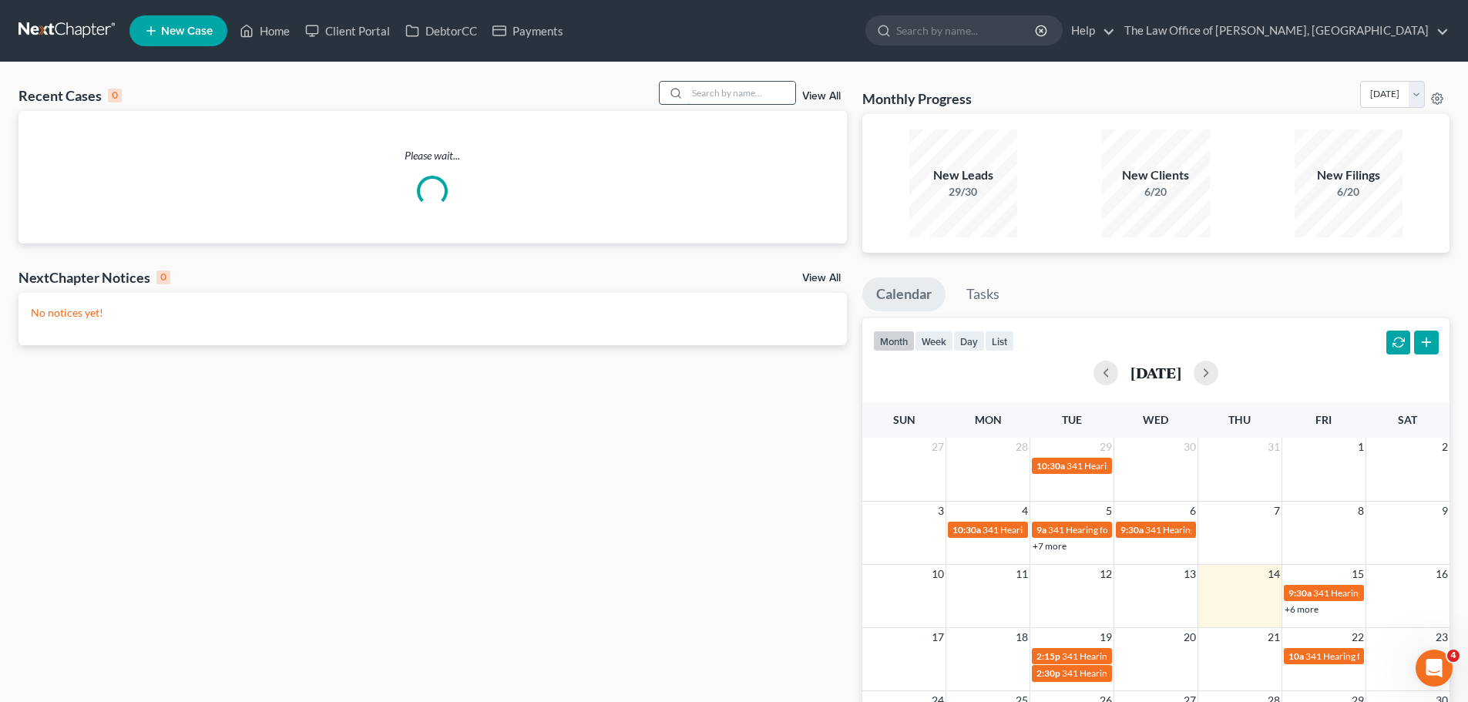
click at [760, 94] on input "search" at bounding box center [741, 93] width 108 height 22
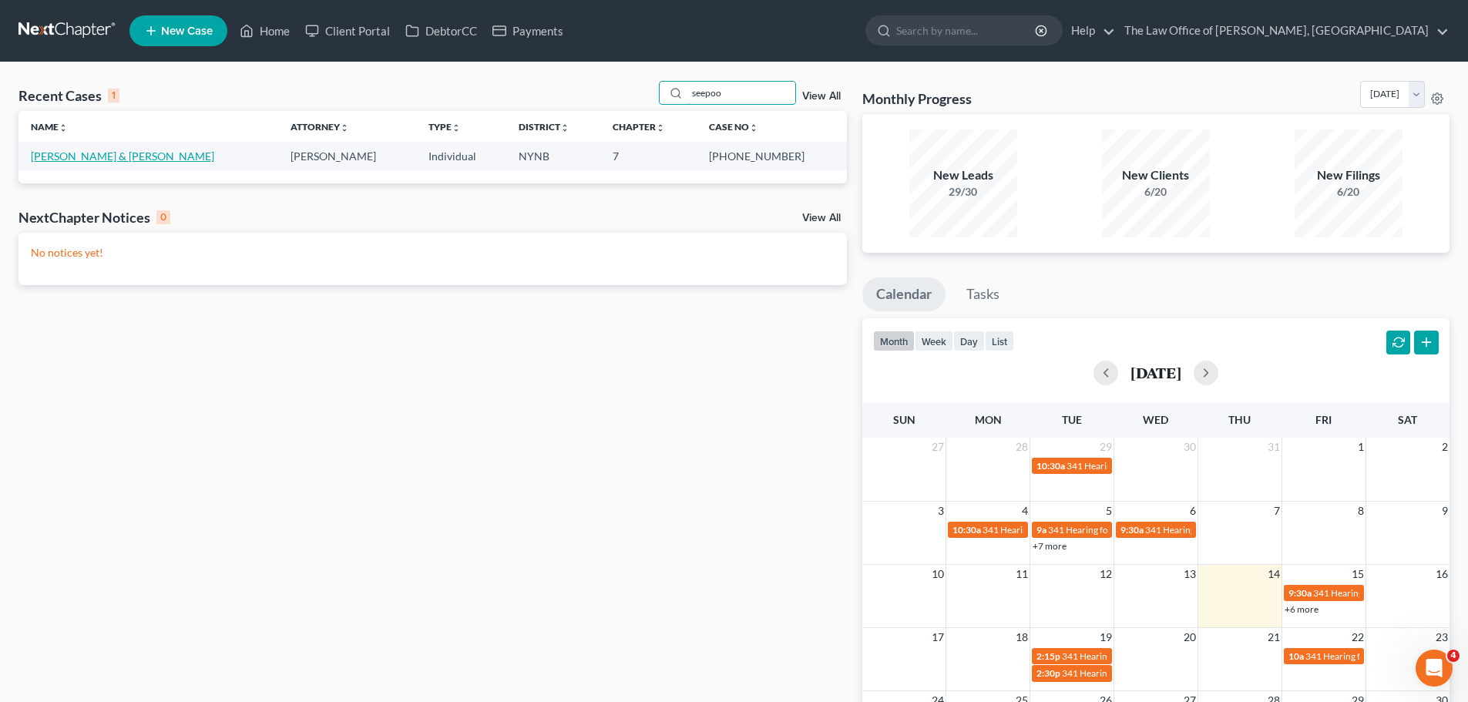
type input "seepoo"
click at [116, 153] on link "Seepoojan, Dindyal & Savieta" at bounding box center [122, 155] width 183 height 13
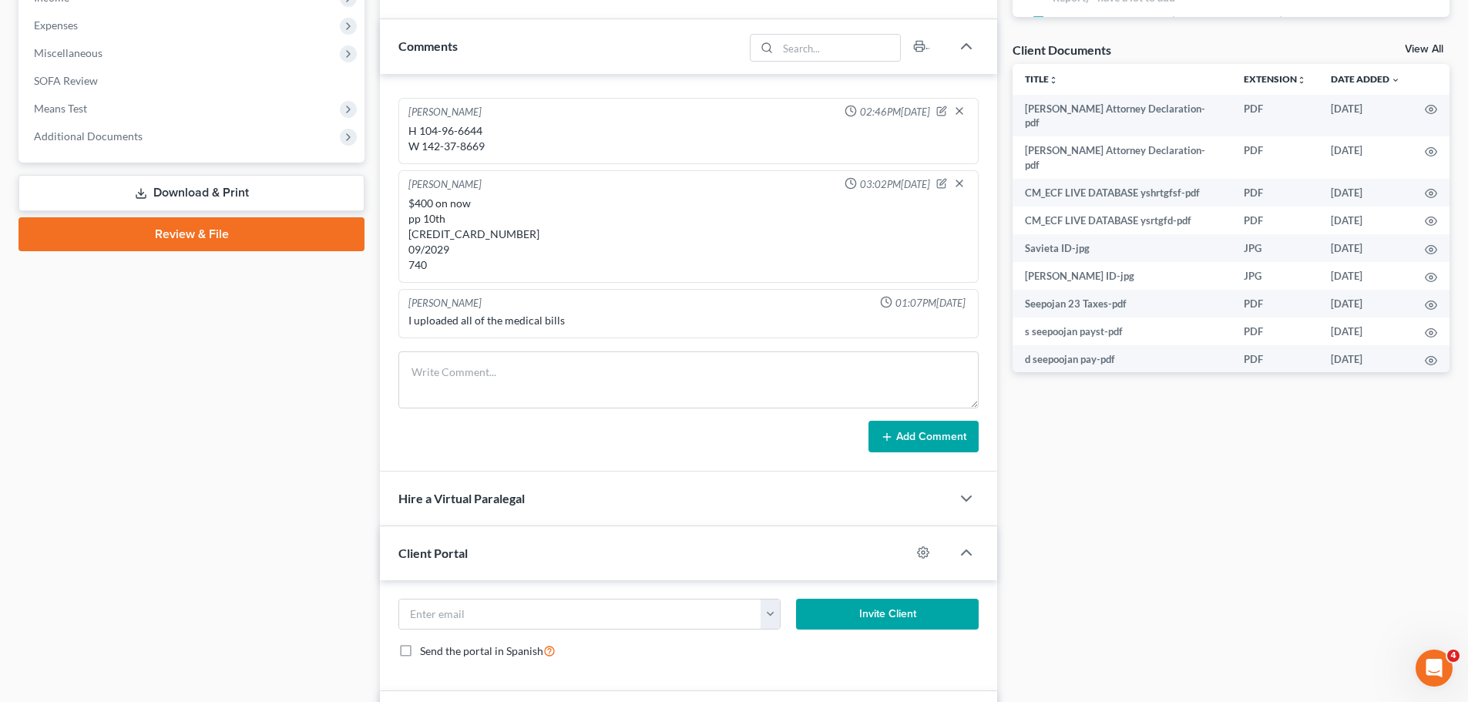
scroll to position [758, 0]
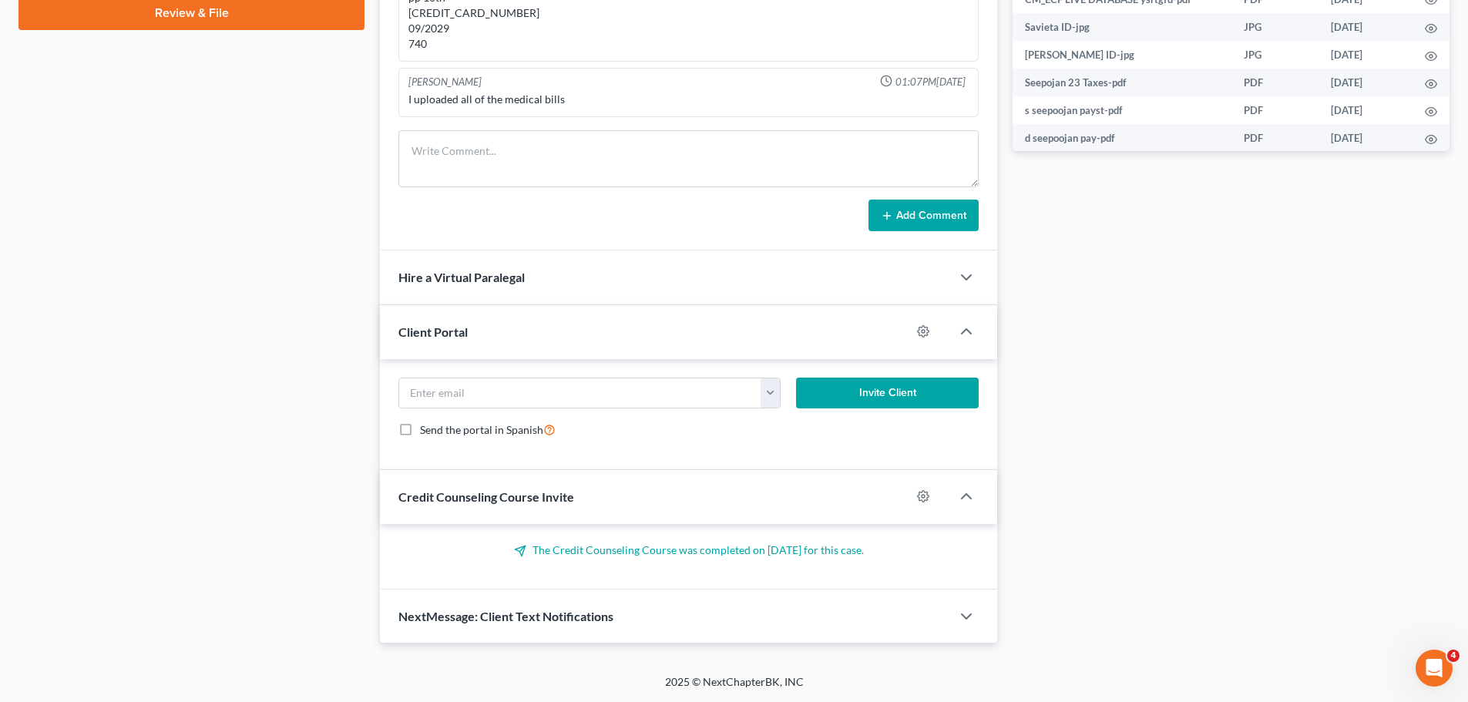
click at [947, 616] on div "NextMessage: Client Text Notifications" at bounding box center [665, 615] width 571 height 53
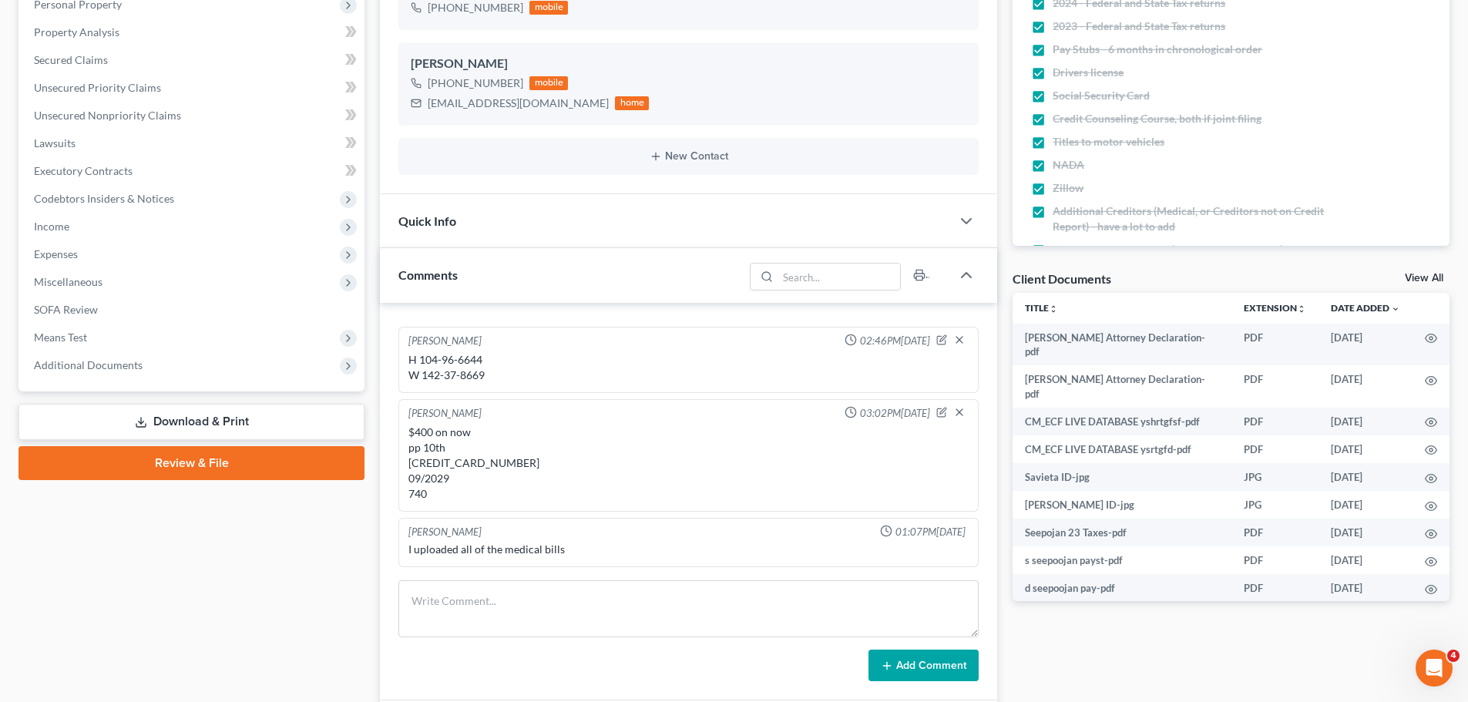
scroll to position [0, 0]
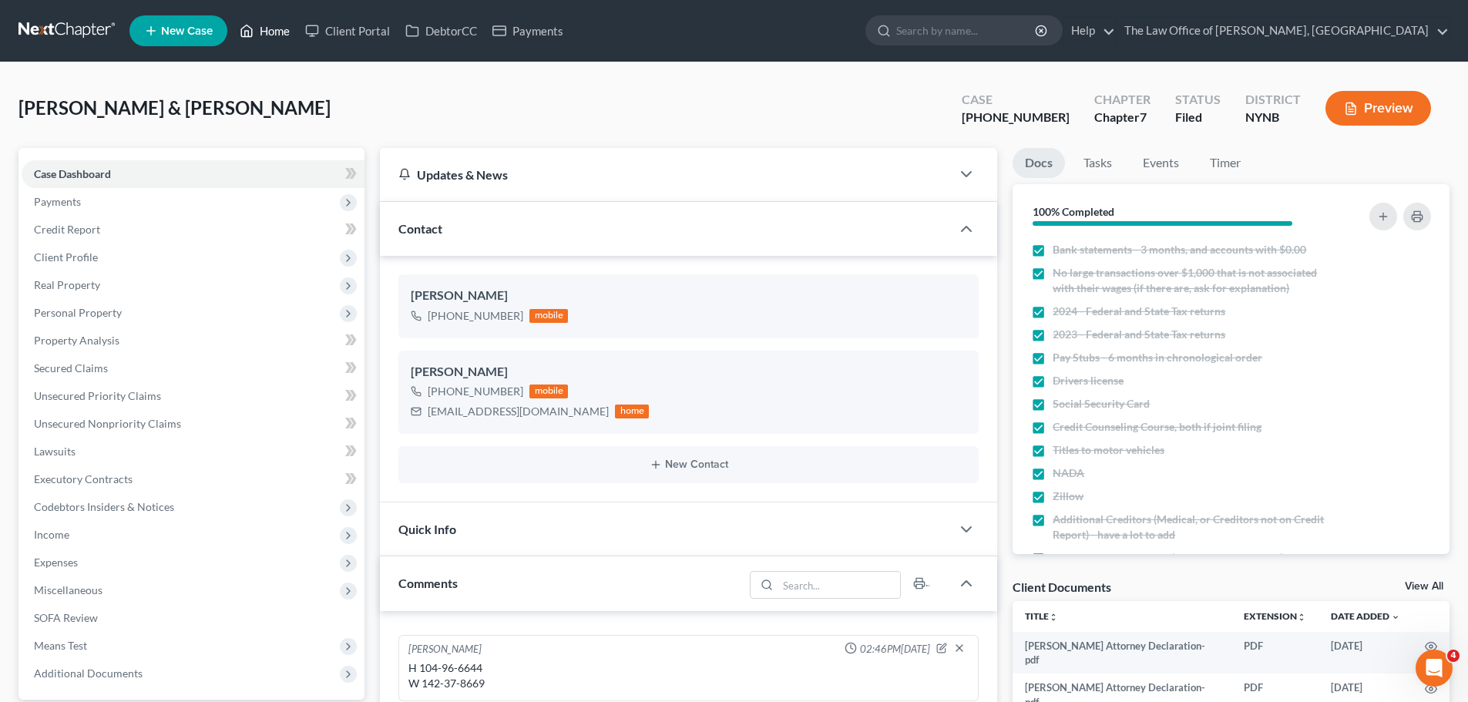
click at [268, 30] on link "Home" at bounding box center [264, 31] width 65 height 28
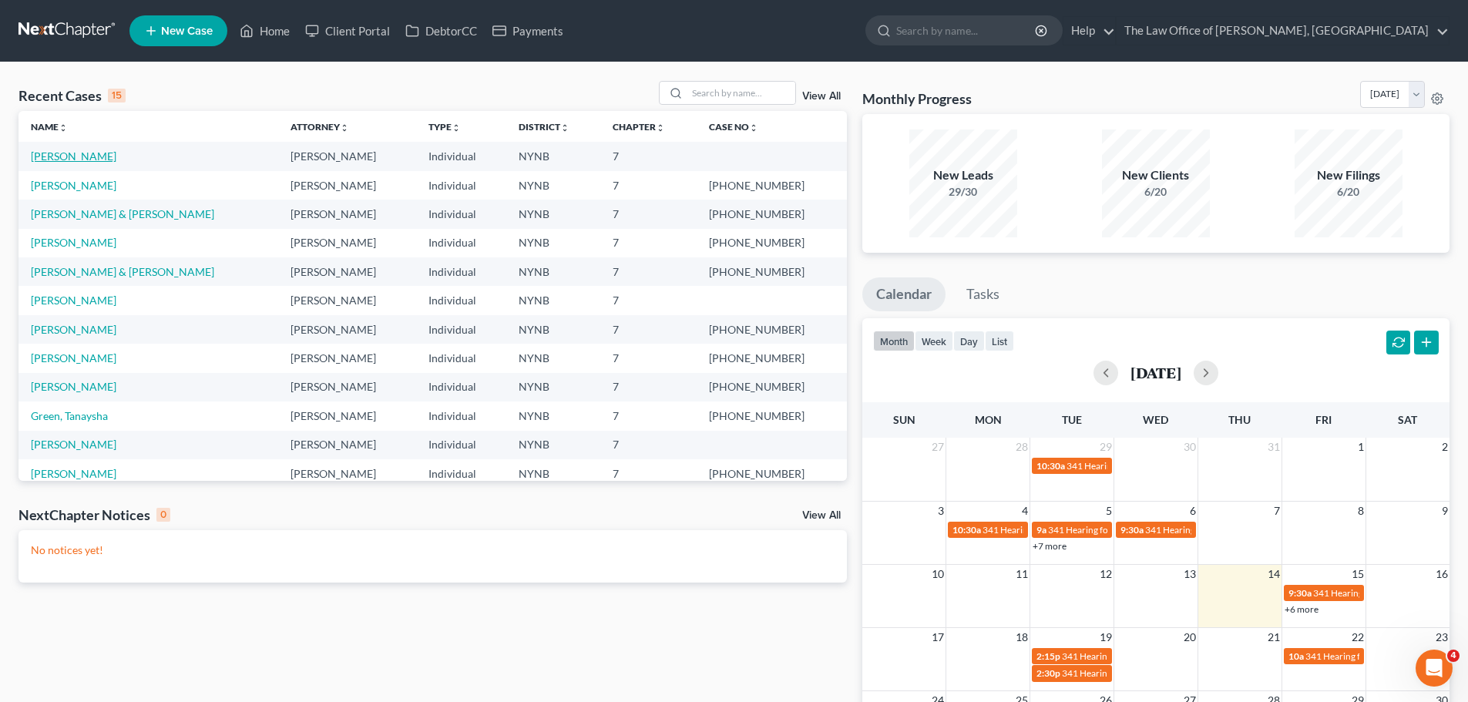
click at [69, 153] on link "Boni, Susan" at bounding box center [74, 155] width 86 height 13
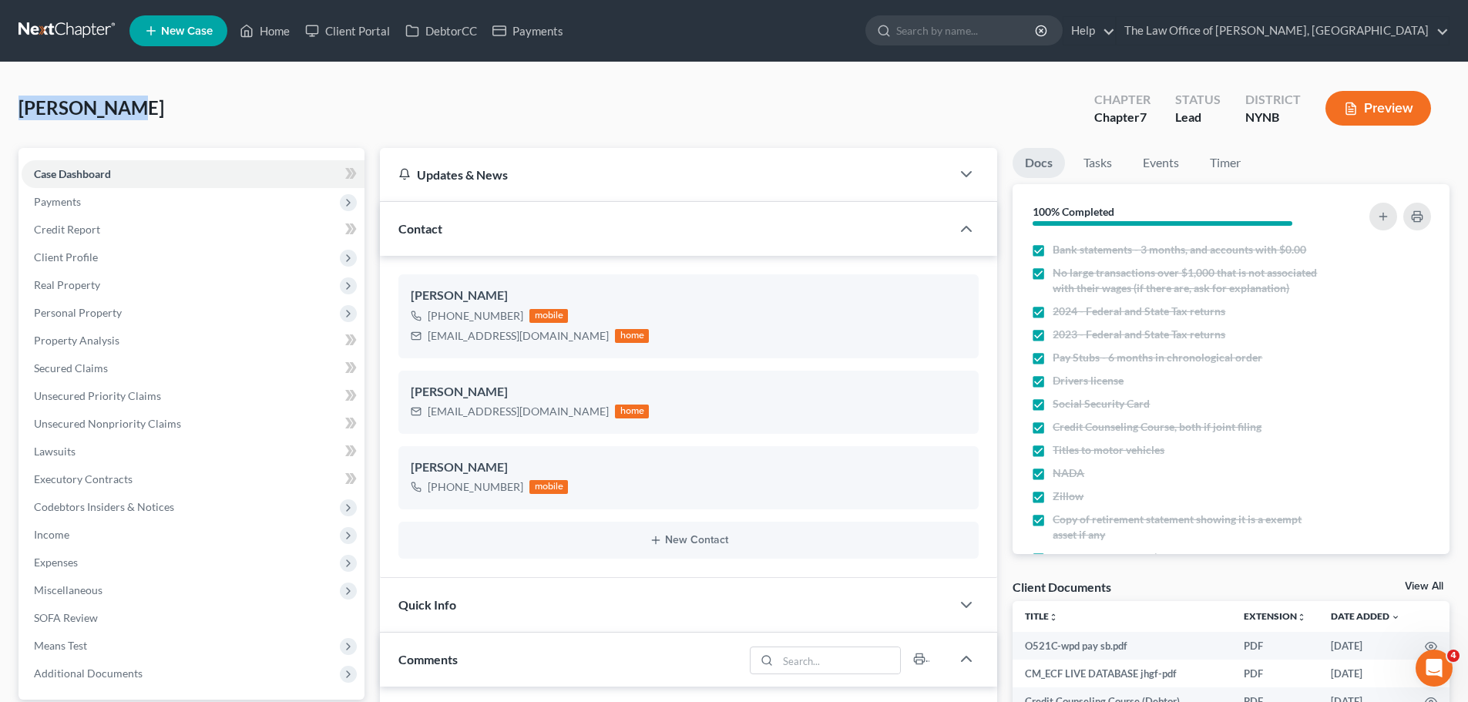
drag, startPoint x: 143, startPoint y: 109, endPoint x: 0, endPoint y: 109, distance: 143.3
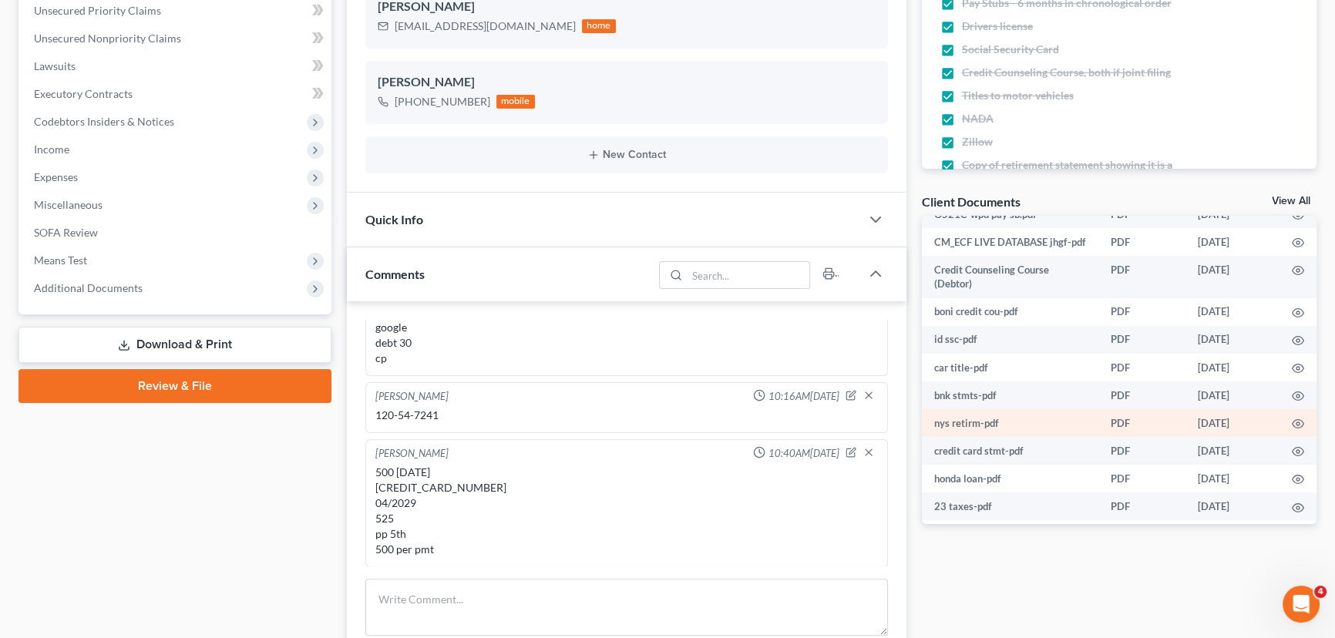
scroll to position [96, 0]
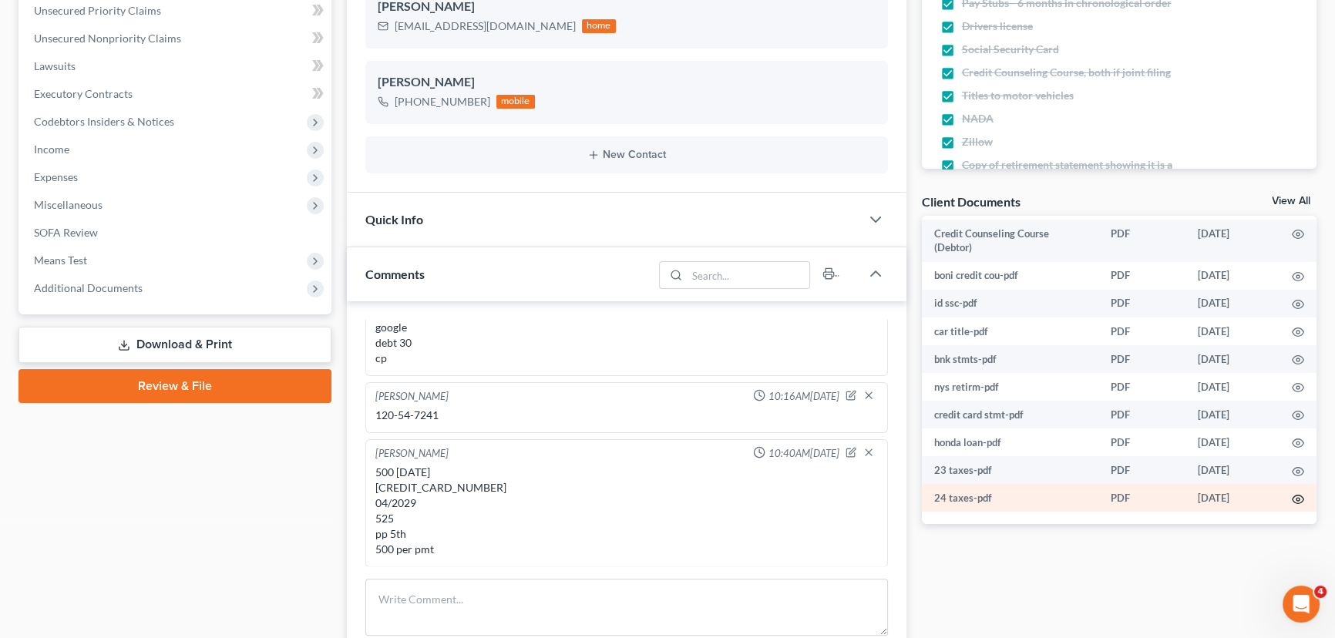
click at [1291, 496] on icon "button" at bounding box center [1297, 499] width 12 height 12
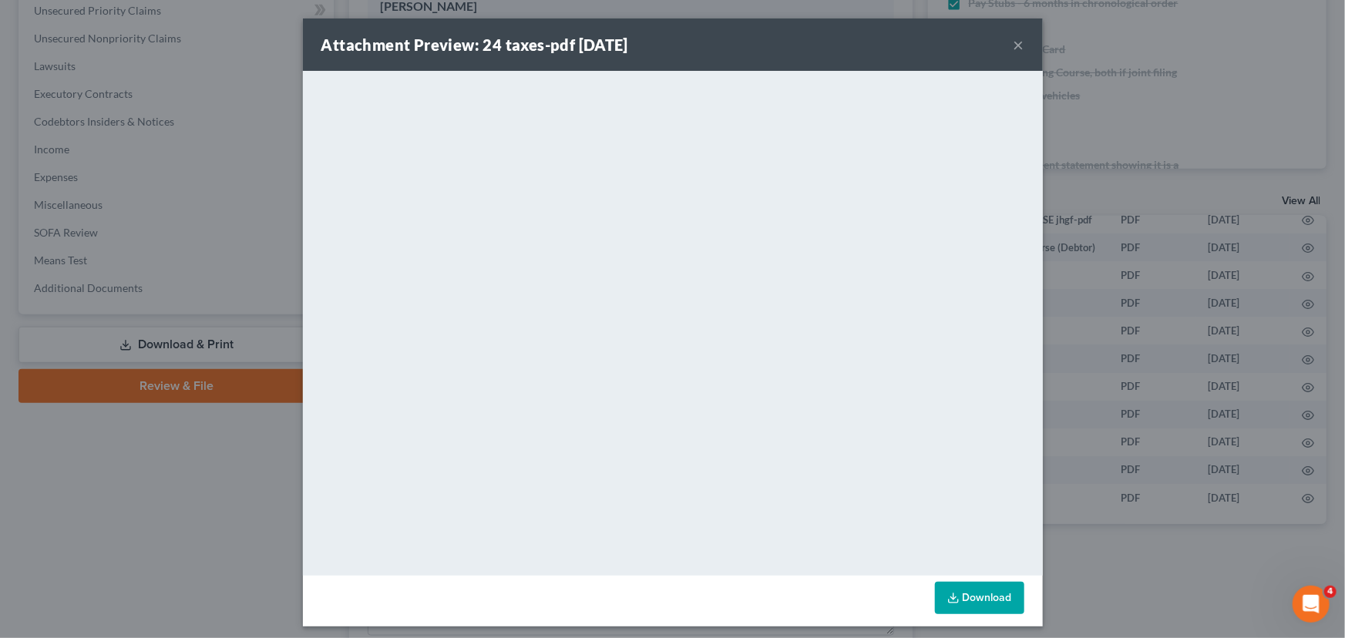
click at [1013, 42] on button "×" at bounding box center [1018, 44] width 11 height 18
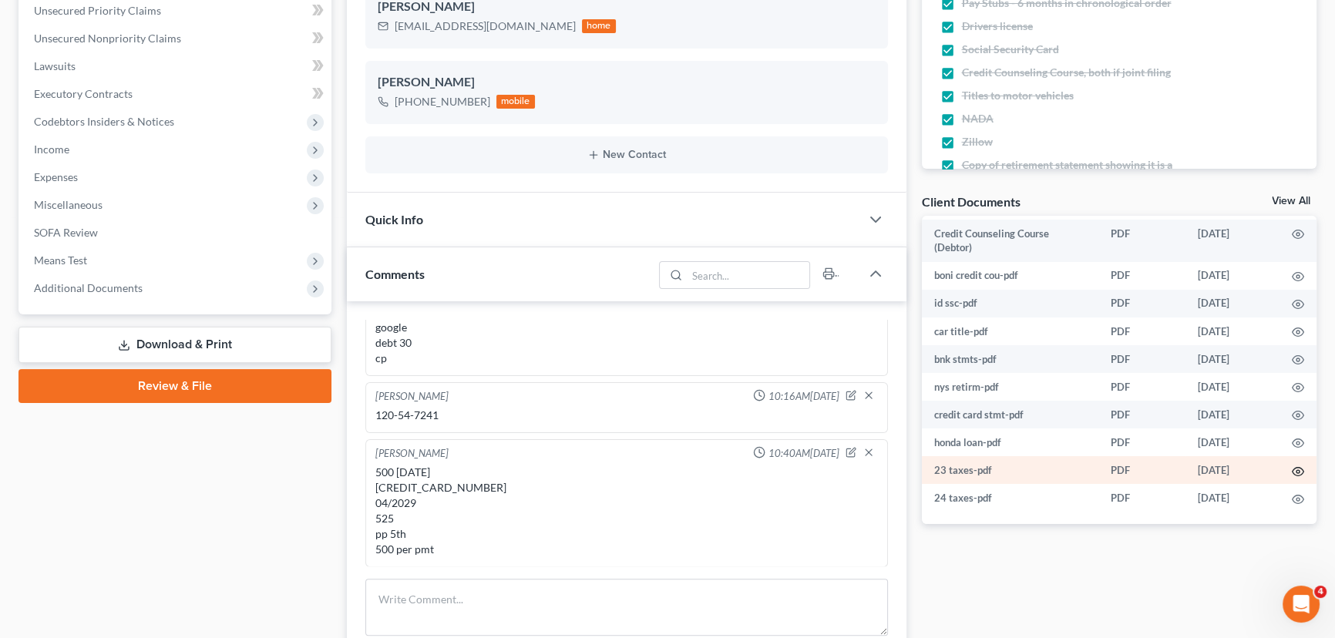
click at [1292, 467] on icon "button" at bounding box center [1298, 471] width 12 height 8
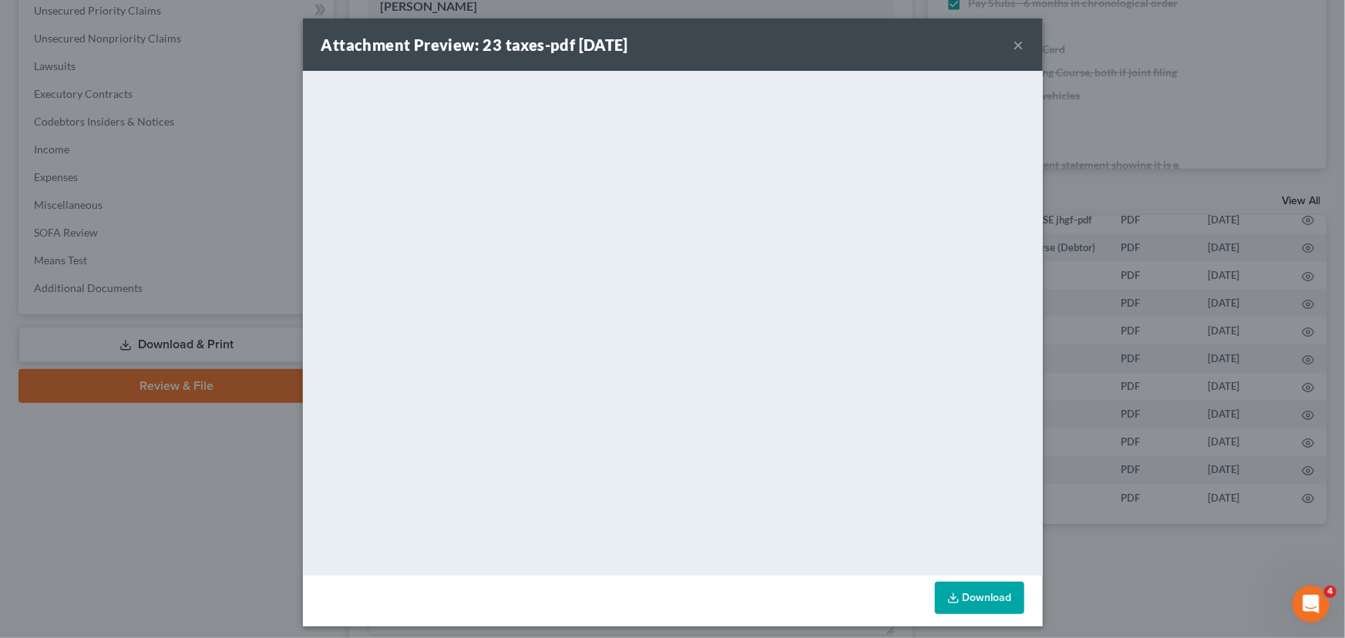
click at [1013, 45] on button "×" at bounding box center [1018, 44] width 11 height 18
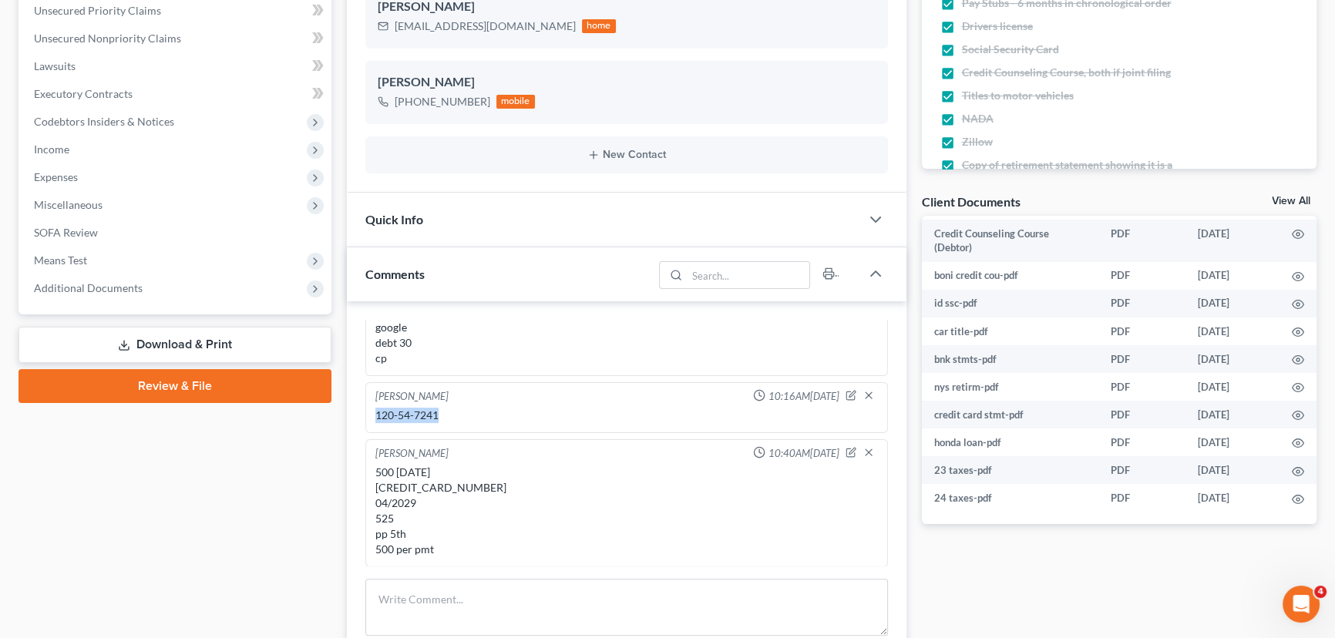
drag, startPoint x: 457, startPoint y: 418, endPoint x: 376, endPoint y: 416, distance: 80.9
click at [376, 416] on div "120-54-7241" at bounding box center [626, 415] width 502 height 15
copy div "120-54-7241"
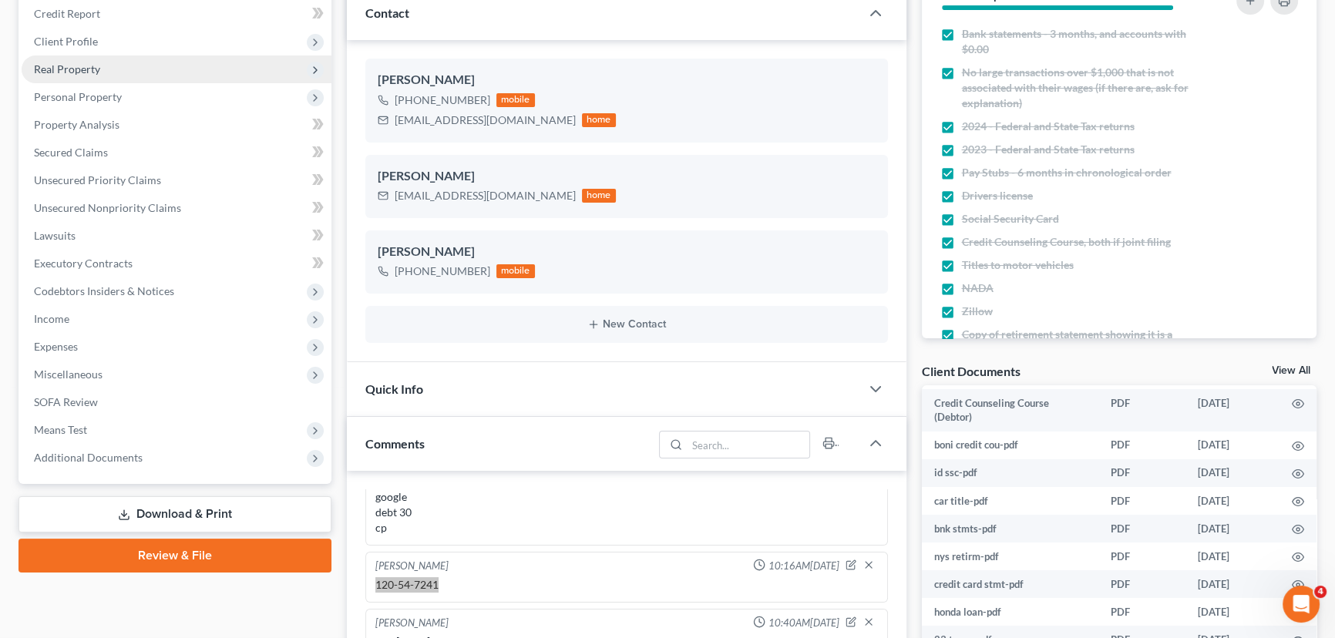
scroll to position [0, 0]
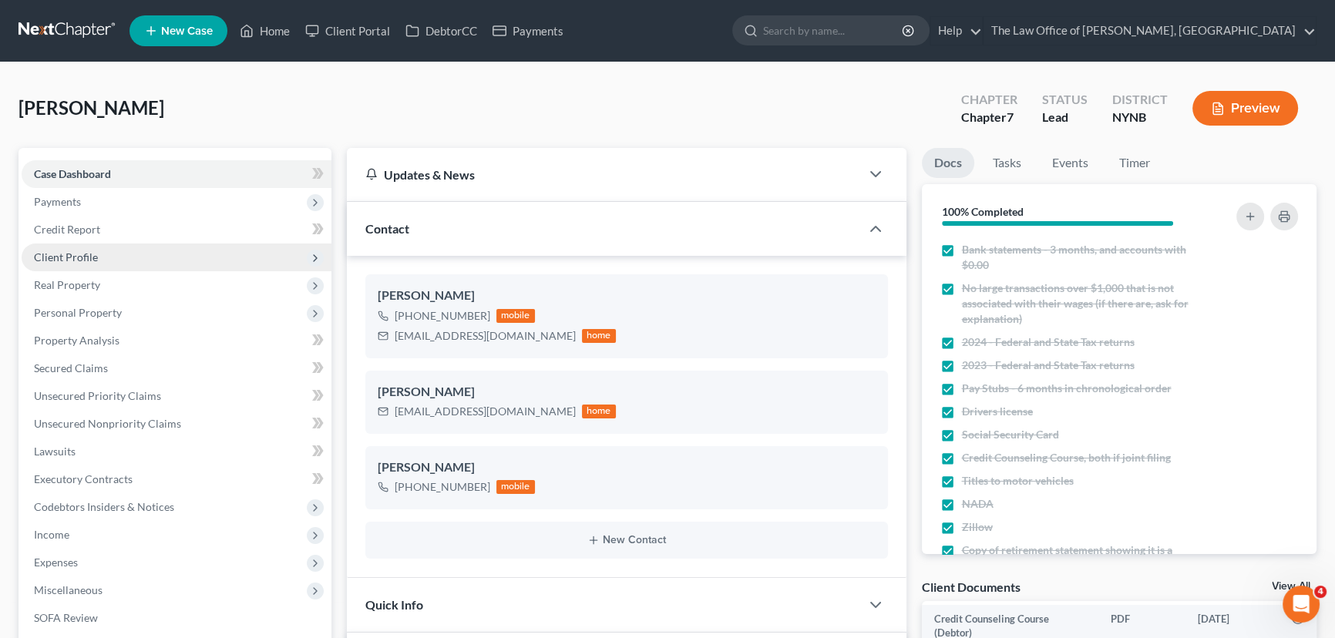
click at [69, 254] on span "Client Profile" at bounding box center [66, 256] width 64 height 13
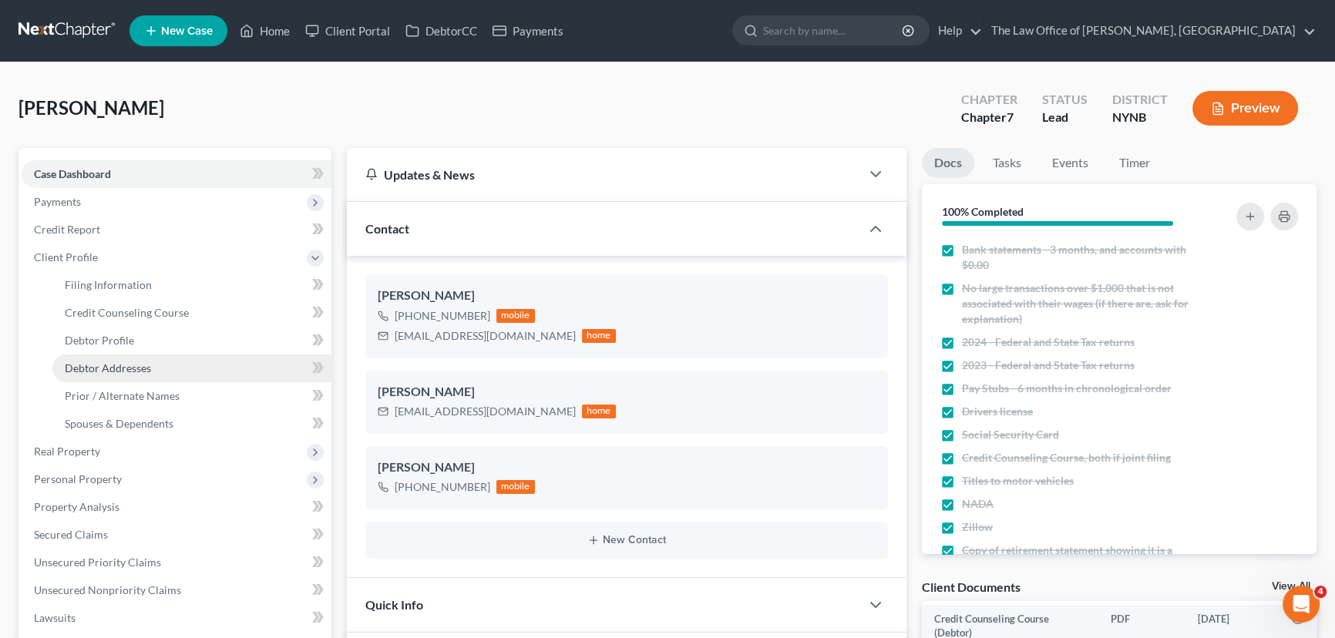
drag, startPoint x: 112, startPoint y: 361, endPoint x: 265, endPoint y: 369, distance: 153.5
click at [112, 361] on span "Debtor Addresses" at bounding box center [108, 367] width 86 height 13
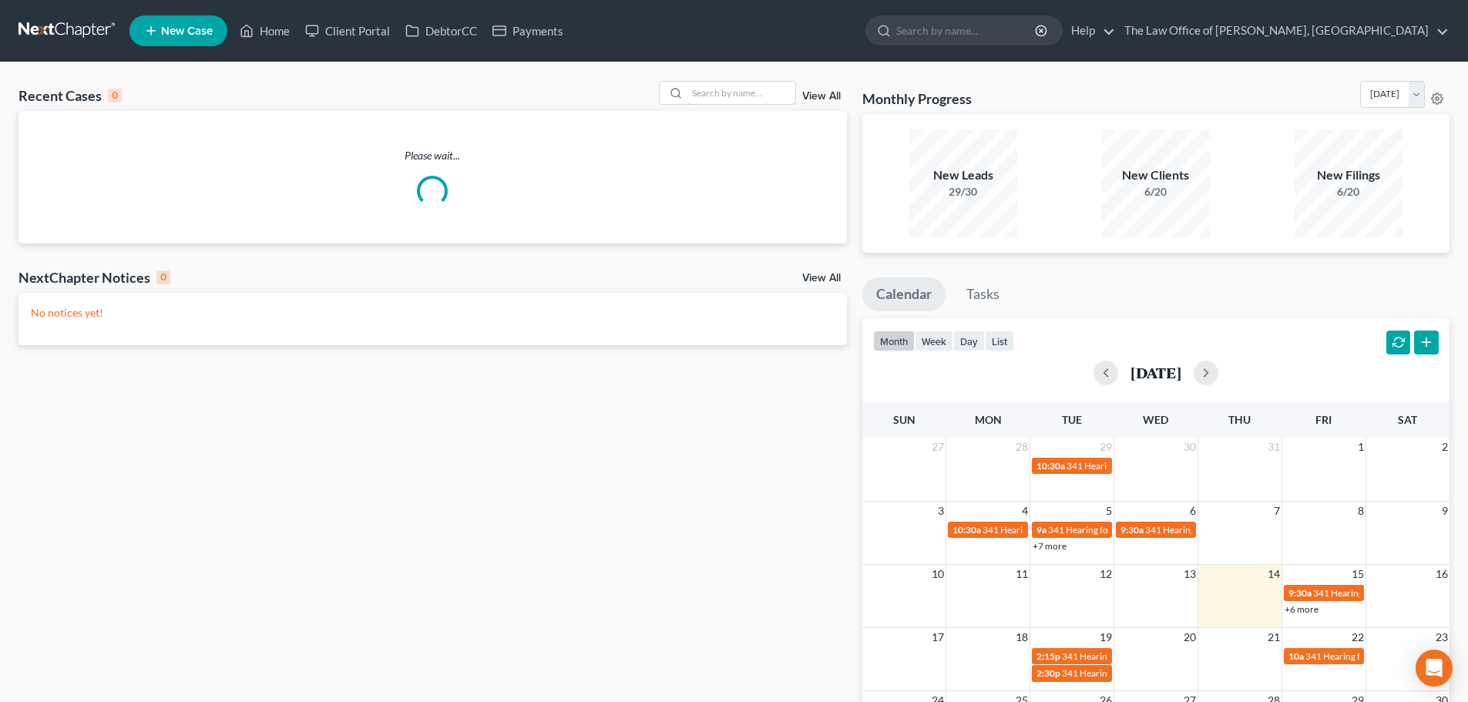
click at [717, 102] on input "search" at bounding box center [741, 93] width 108 height 22
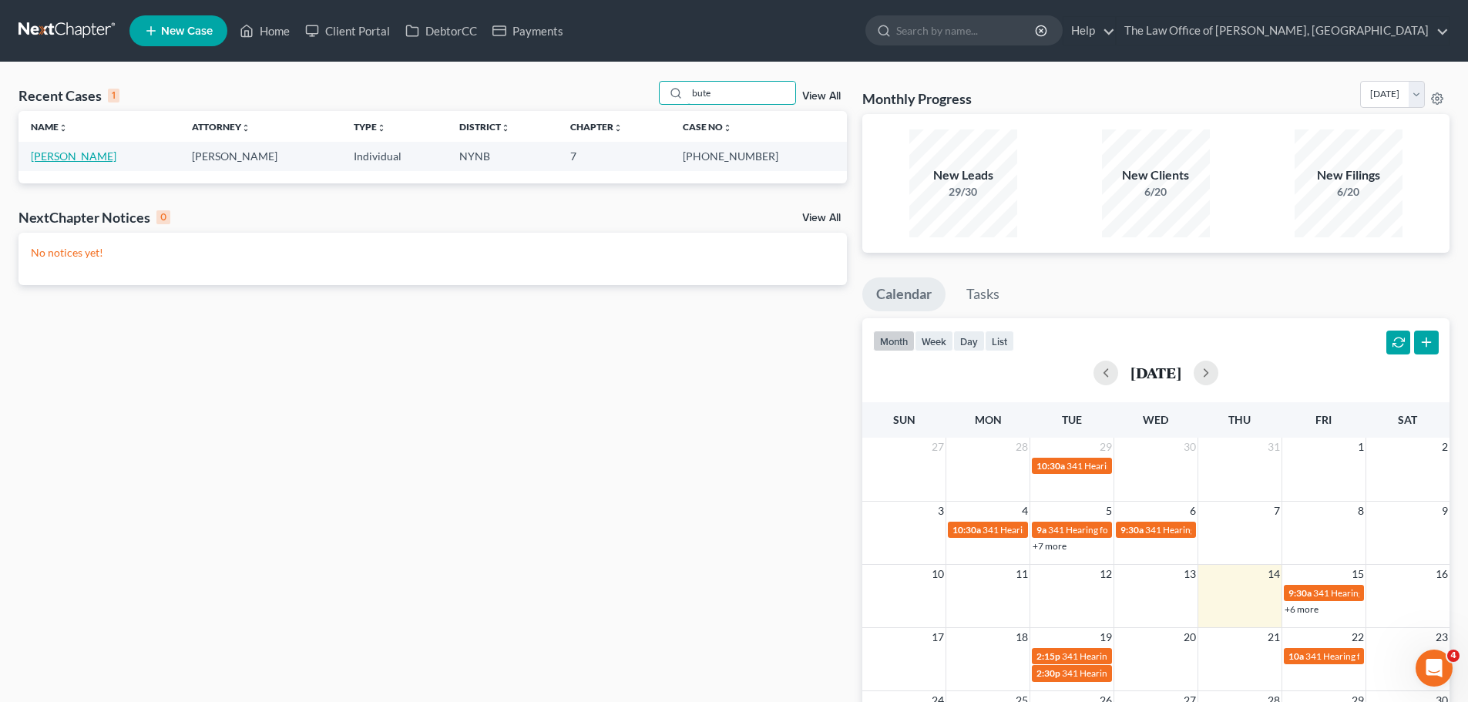
type input "bute"
click at [49, 156] on link "[PERSON_NAME]" at bounding box center [74, 155] width 86 height 13
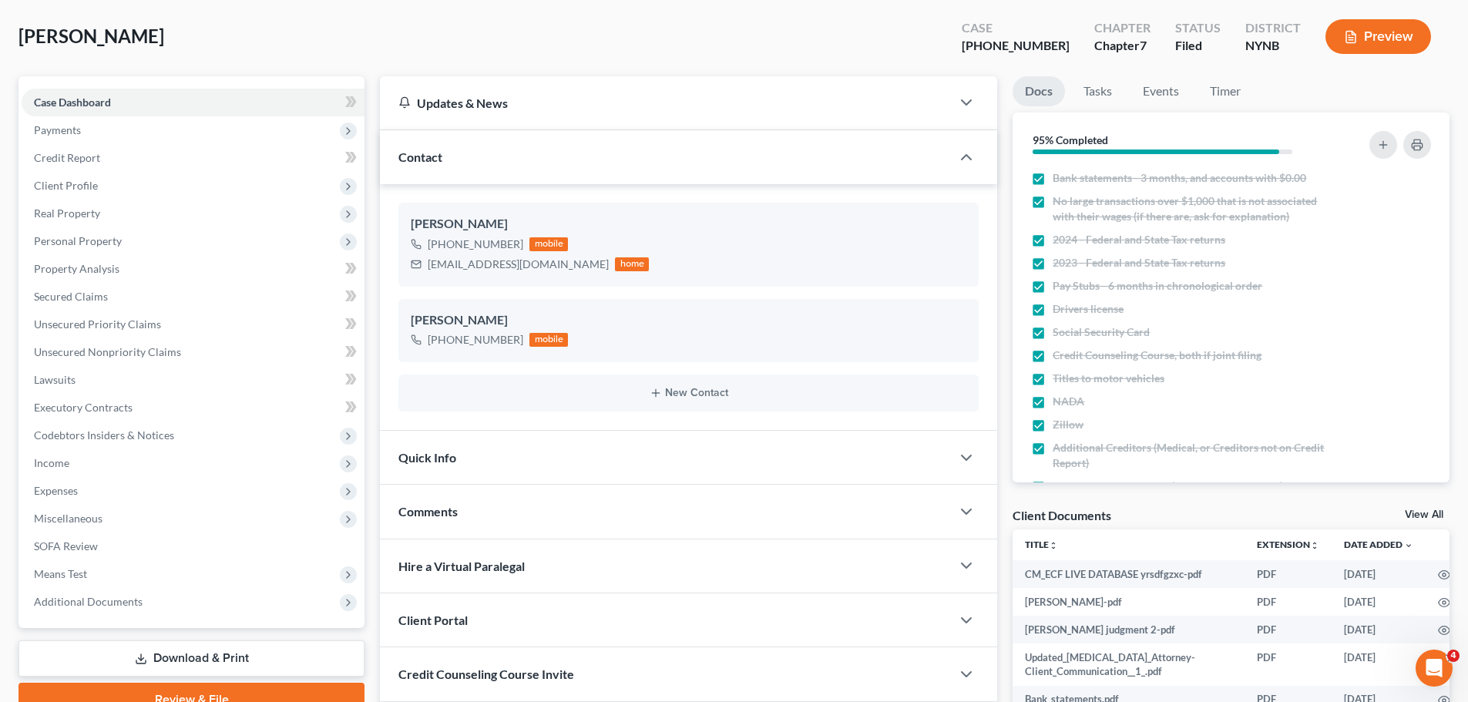
scroll to position [291, 0]
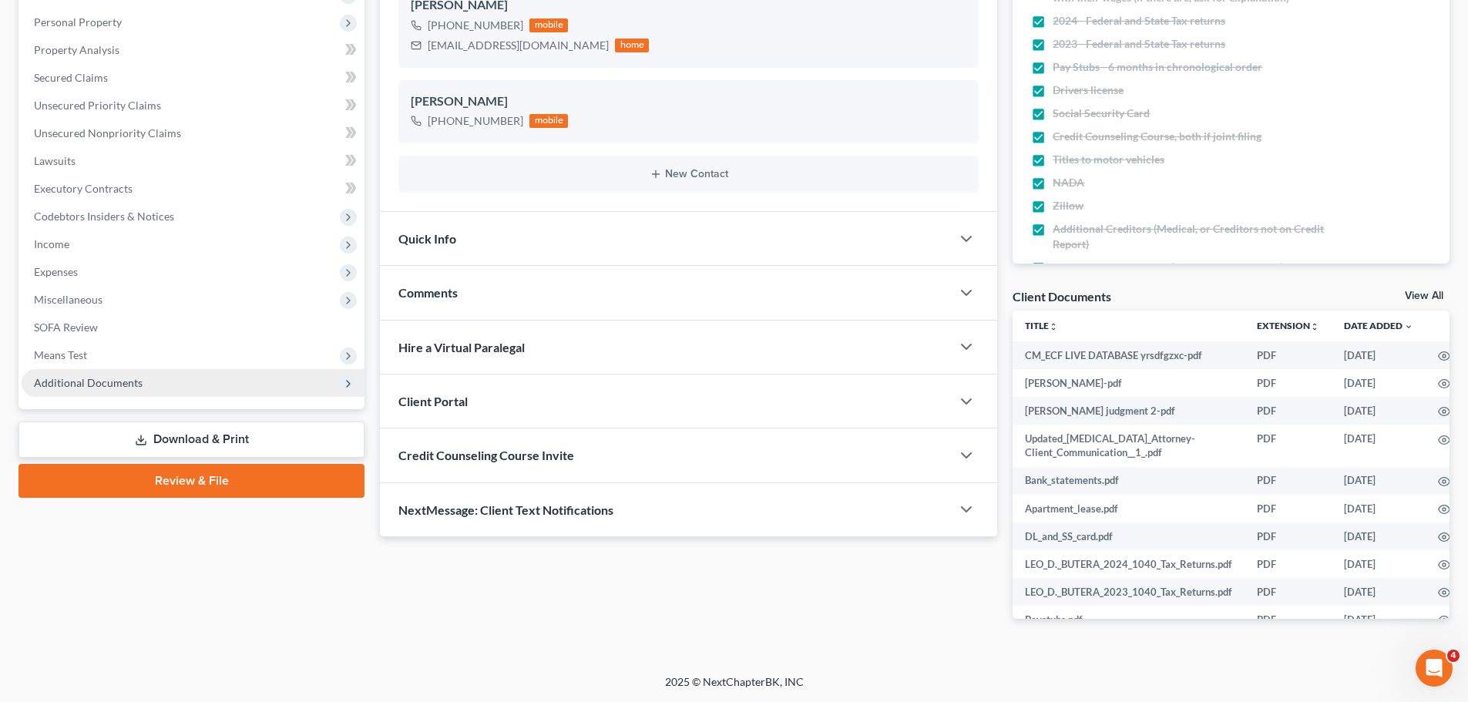
click at [122, 381] on span "Additional Documents" at bounding box center [88, 382] width 109 height 13
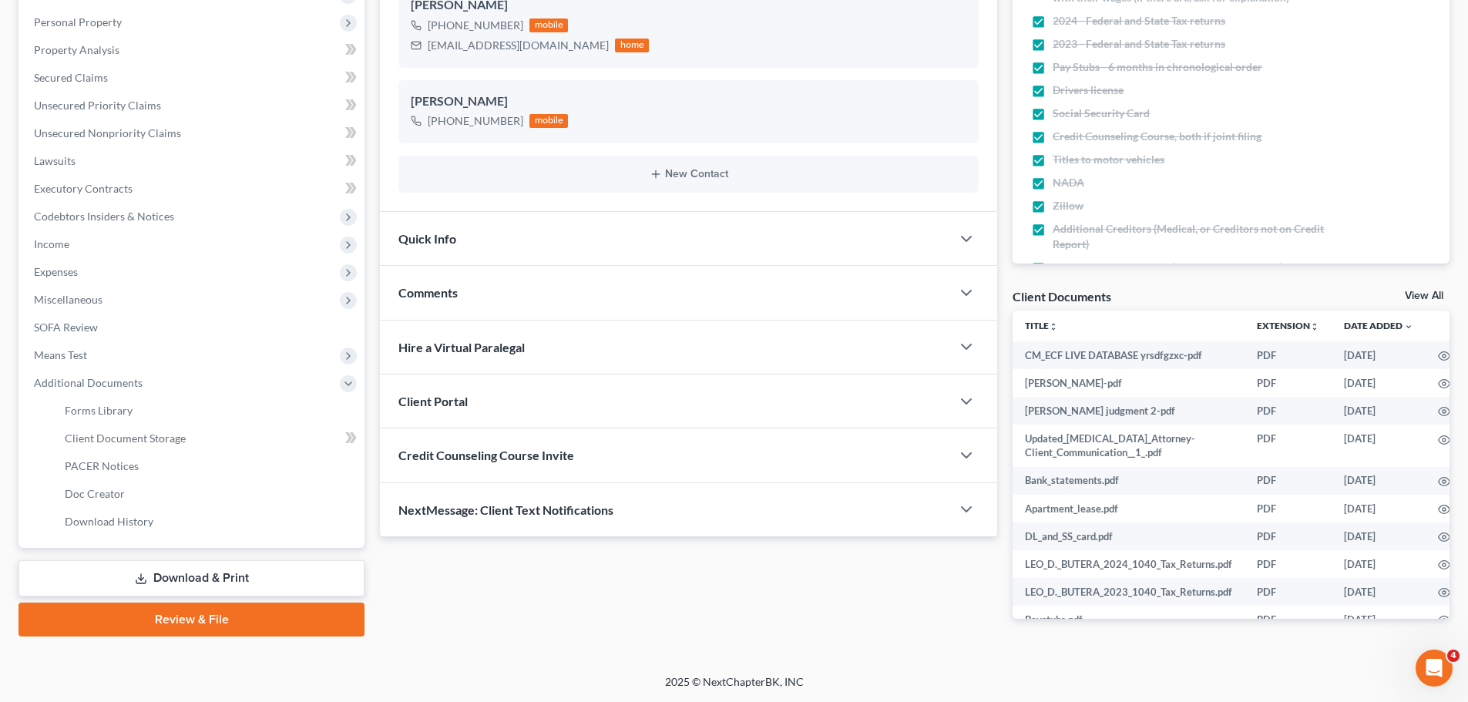
click at [213, 585] on link "Download & Print" at bounding box center [191, 578] width 346 height 36
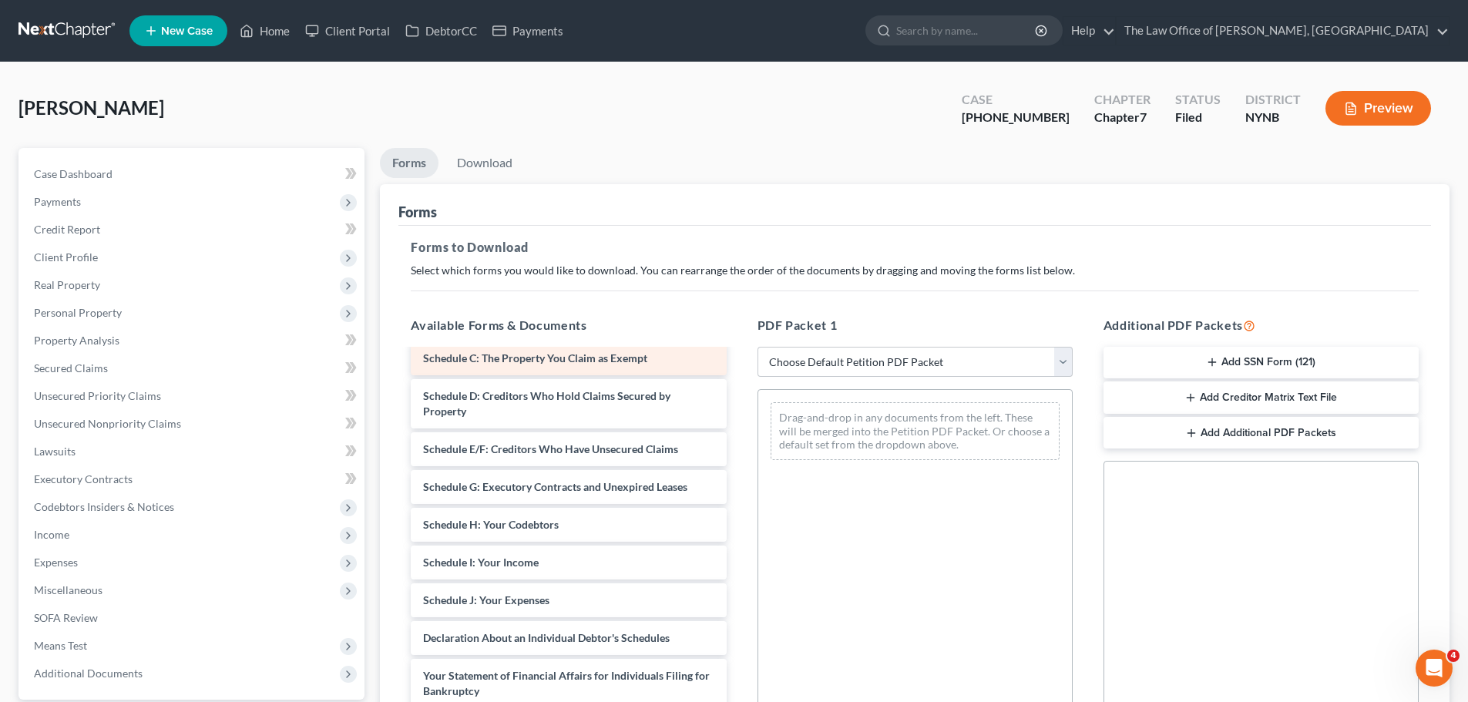
scroll to position [539, 0]
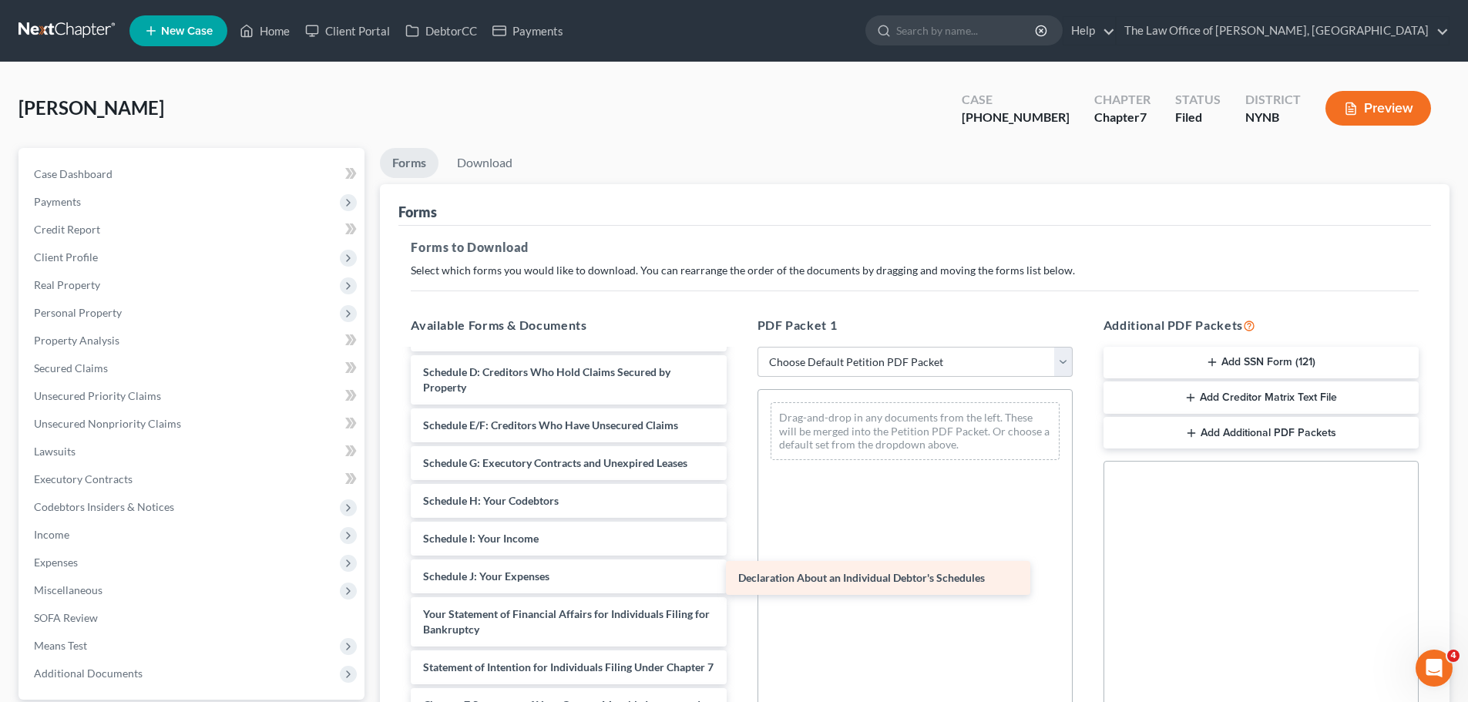
drag, startPoint x: 554, startPoint y: 617, endPoint x: 869, endPoint y: 581, distance: 317.2
click at [738, 581] on div "Declaration About an Individual Debtor's Schedules CM_ECF LIVE DATABASE yrsdfgz…" at bounding box center [568, 357] width 340 height 1093
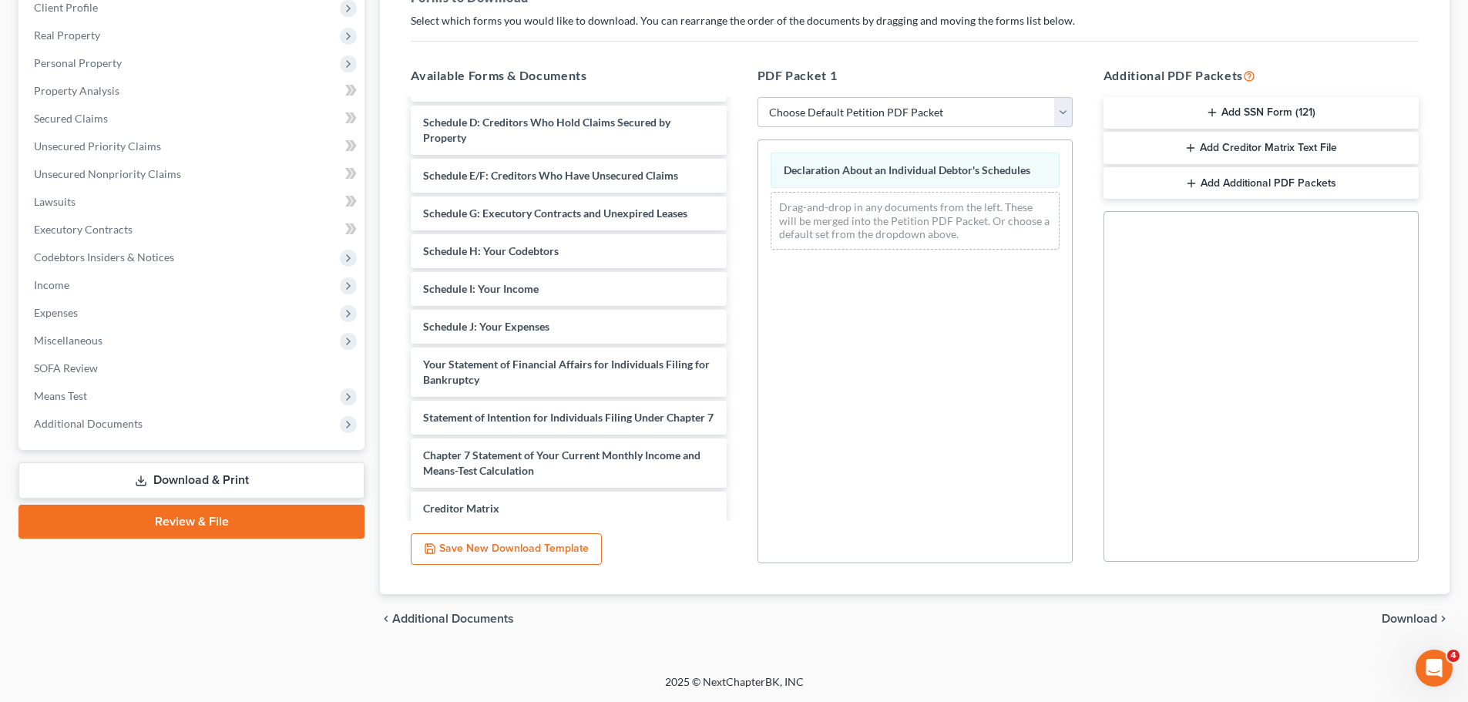
click at [1417, 616] on span "Download" at bounding box center [1409, 619] width 55 height 12
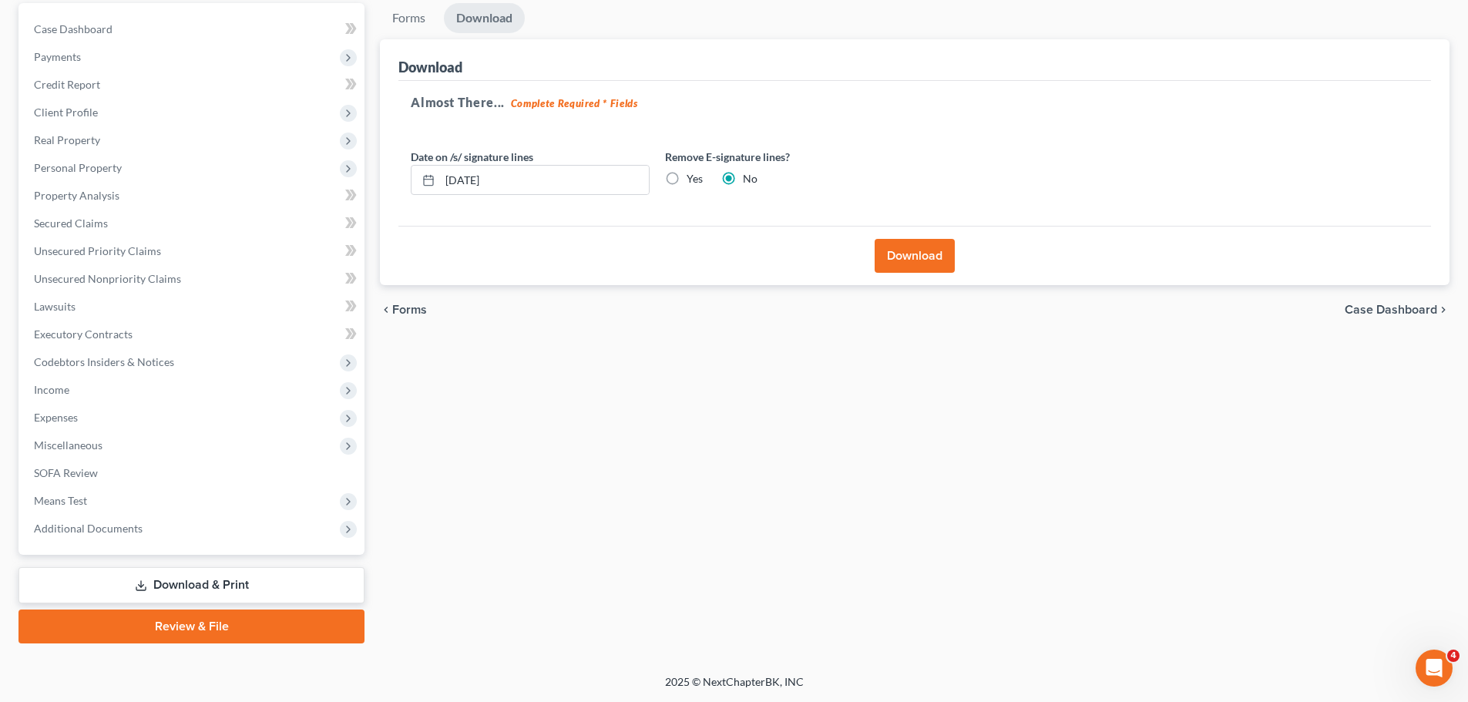
click at [922, 265] on button "Download" at bounding box center [915, 256] width 80 height 34
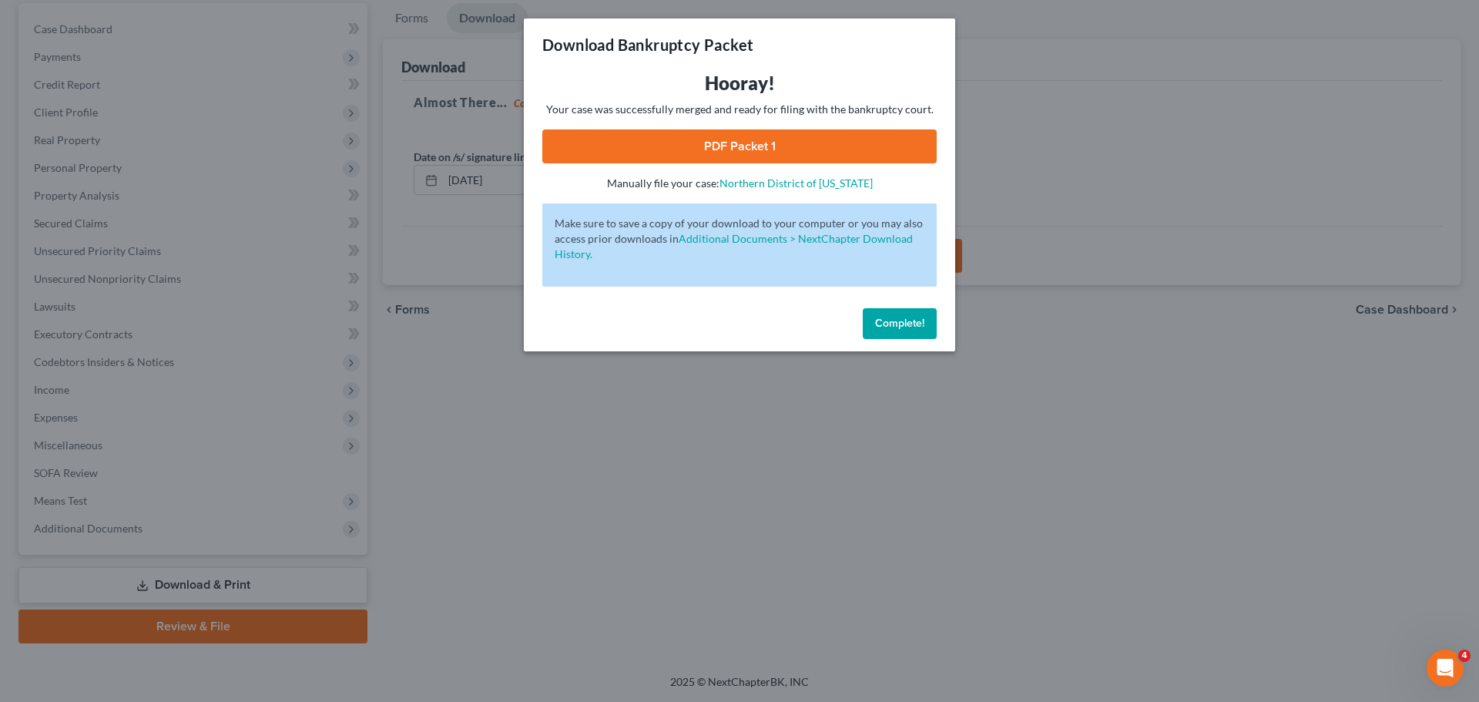
click at [863, 133] on link "PDF Packet 1" at bounding box center [739, 146] width 395 height 34
click at [912, 332] on button "Complete!" at bounding box center [900, 323] width 74 height 31
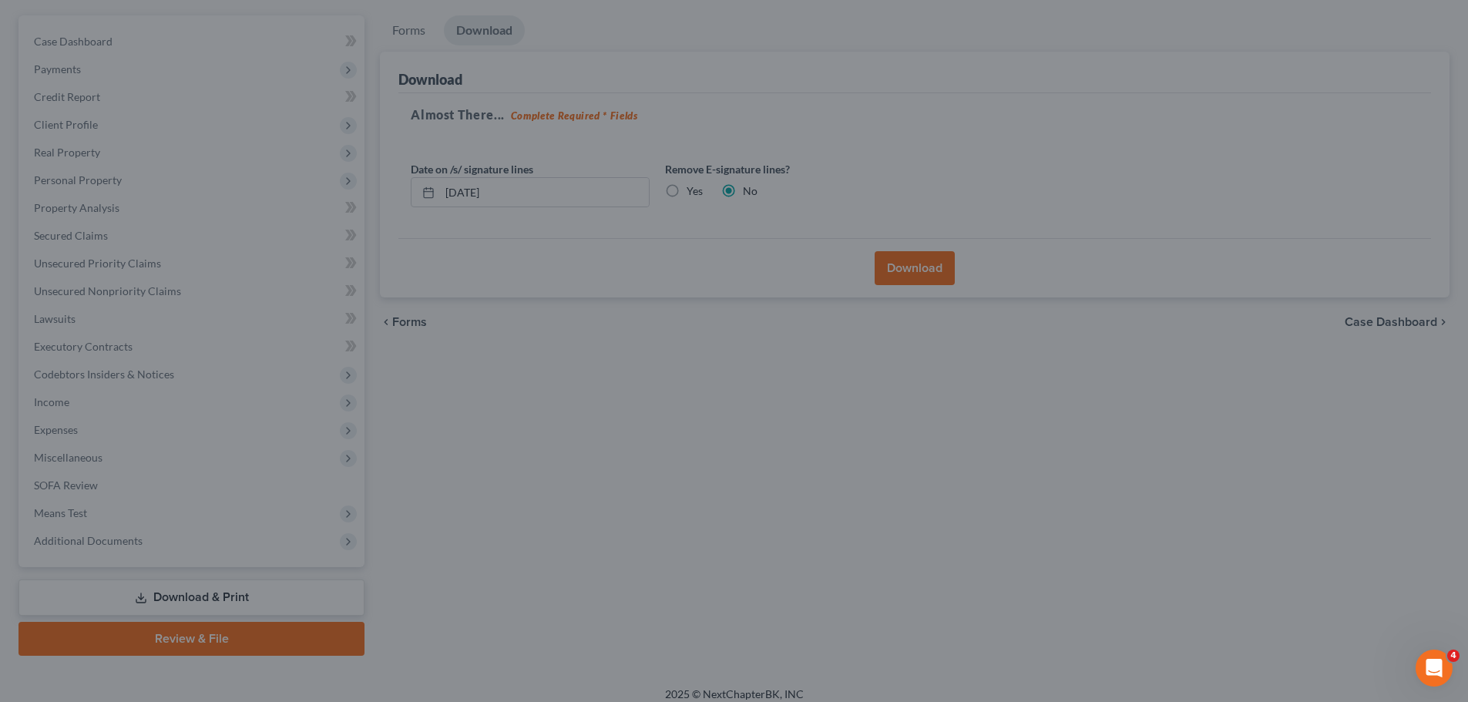
scroll to position [0, 0]
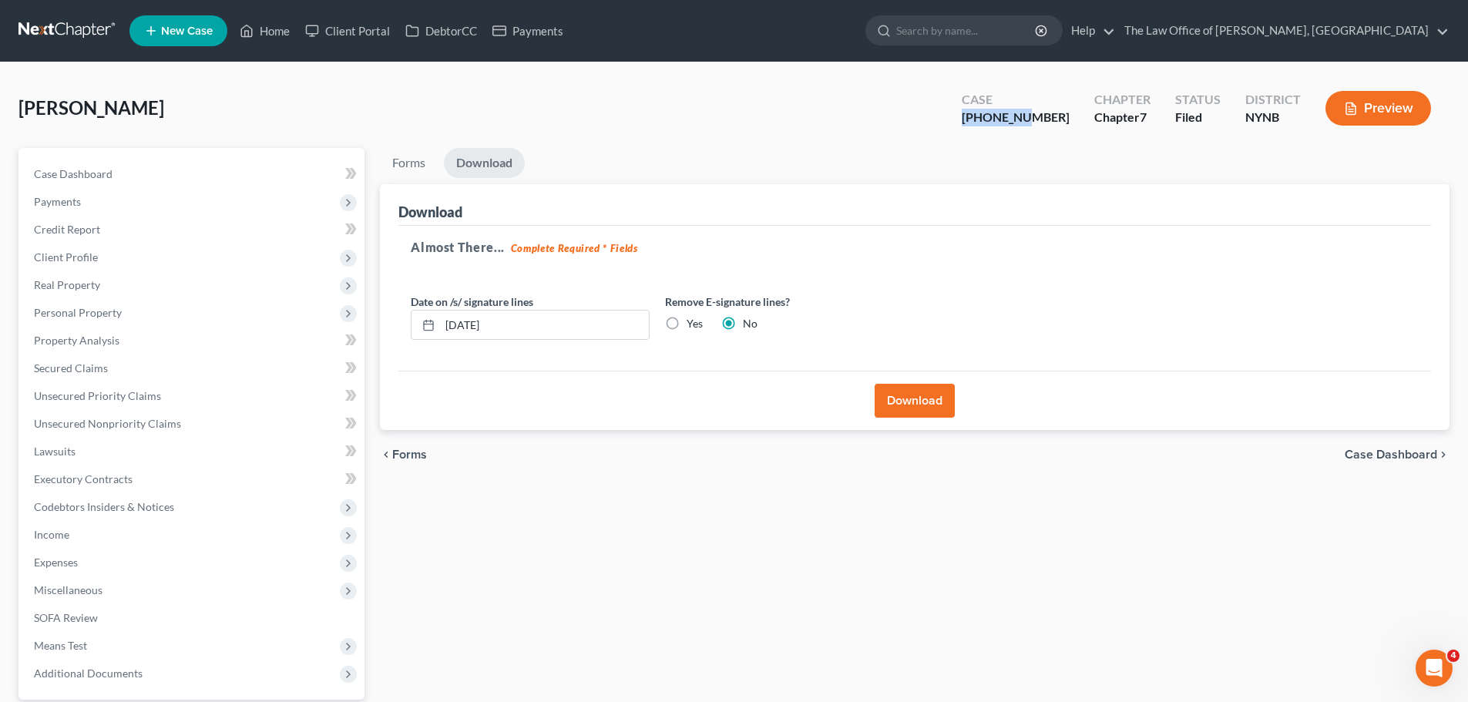
drag, startPoint x: 1063, startPoint y: 117, endPoint x: 993, endPoint y: 120, distance: 69.4
click at [999, 116] on div "Case 25-10921-1" at bounding box center [1015, 109] width 133 height 45
copy div "25-10921-"
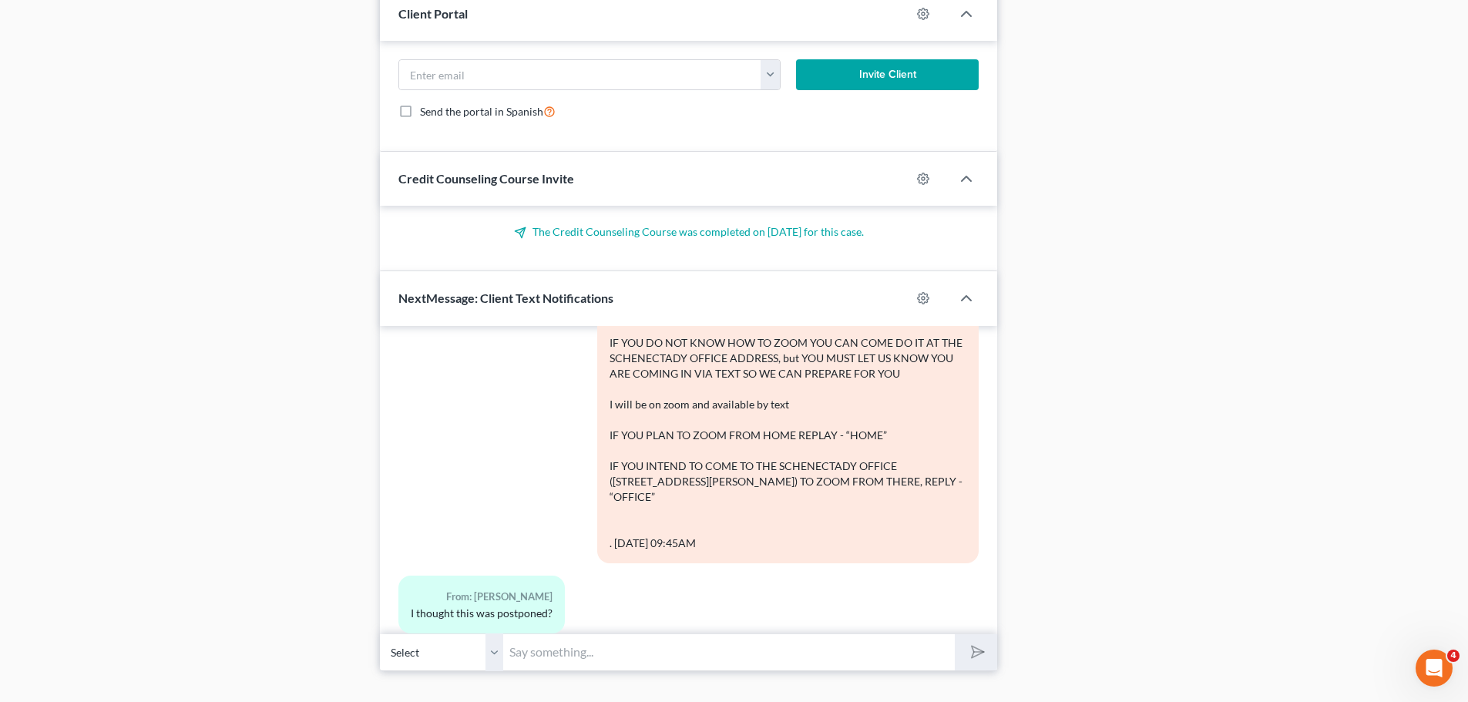
scroll to position [1156, 0]
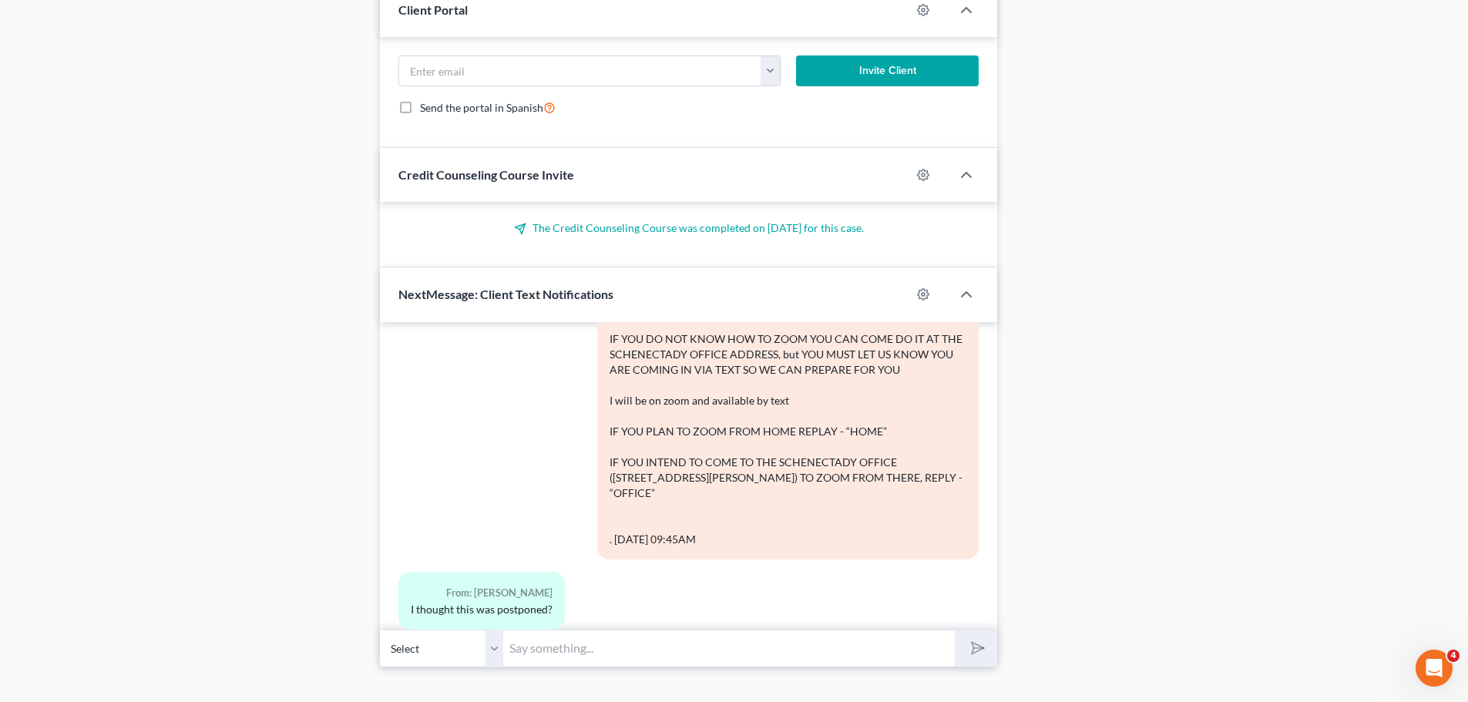
click at [573, 640] on input "text" at bounding box center [729, 649] width 452 height 38
type input "That is an auto text, it has, thanks"
click at [955, 630] on button "submit" at bounding box center [976, 648] width 42 height 36
